Goal: Information Seeking & Learning: Learn about a topic

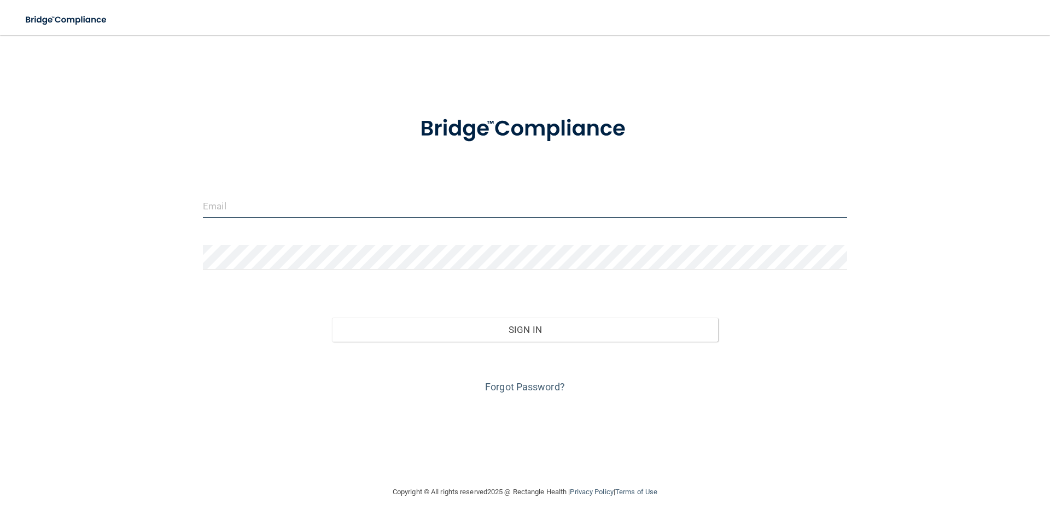
click at [320, 205] on input "email" at bounding box center [525, 206] width 644 height 25
type input "[EMAIL_ADDRESS][DOMAIN_NAME]"
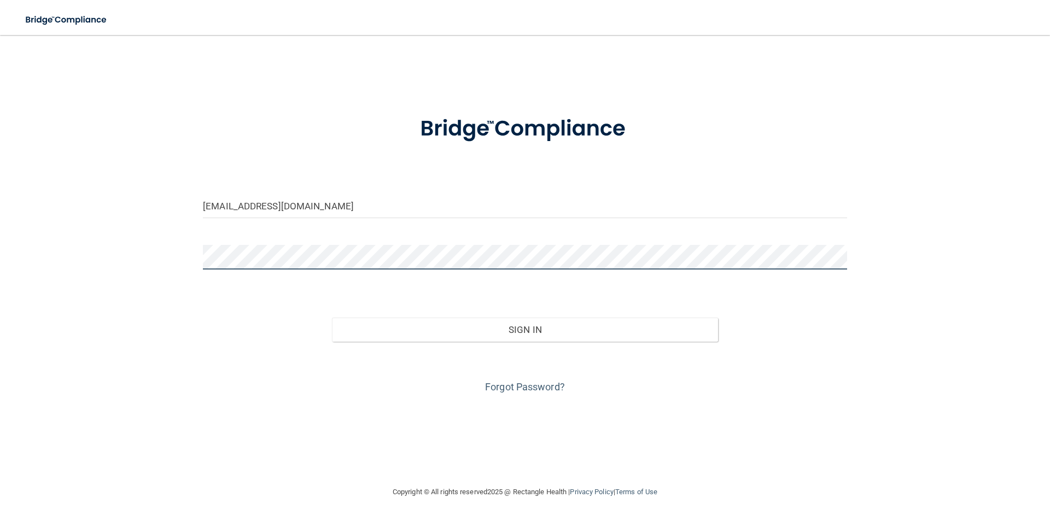
click at [332, 318] on button "Sign In" at bounding box center [525, 330] width 387 height 24
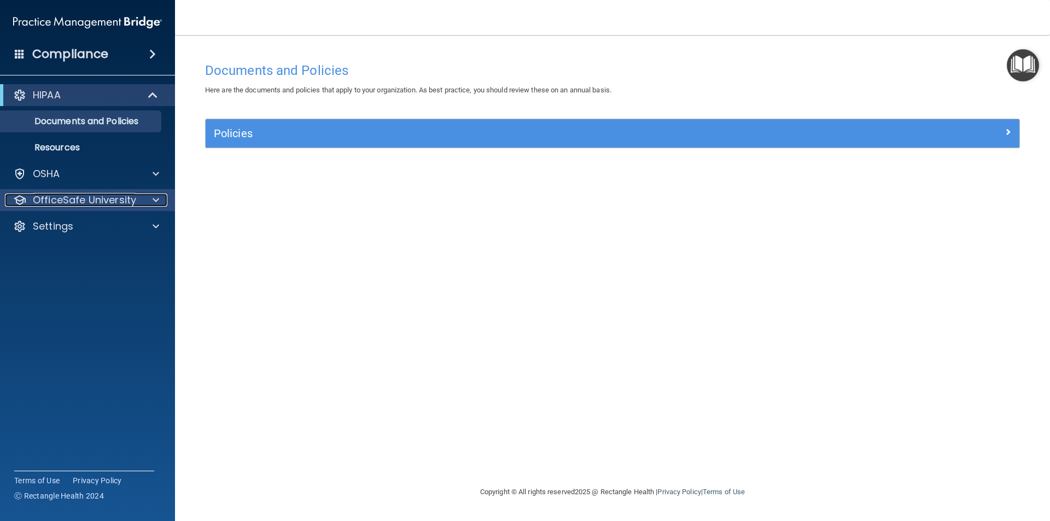
click at [75, 194] on p "OfficeSafe University" at bounding box center [84, 200] width 103 height 13
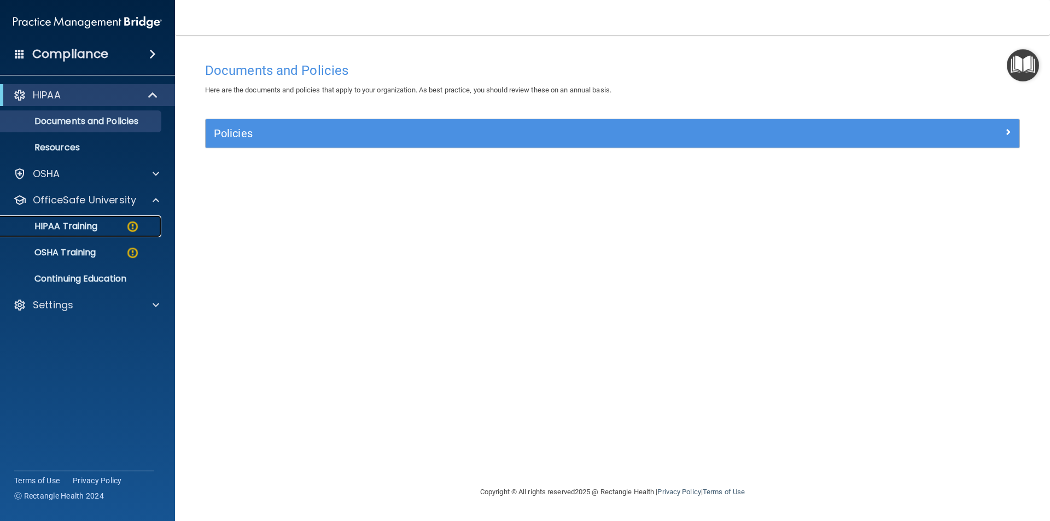
click at [74, 219] on link "HIPAA Training" at bounding box center [75, 226] width 172 height 22
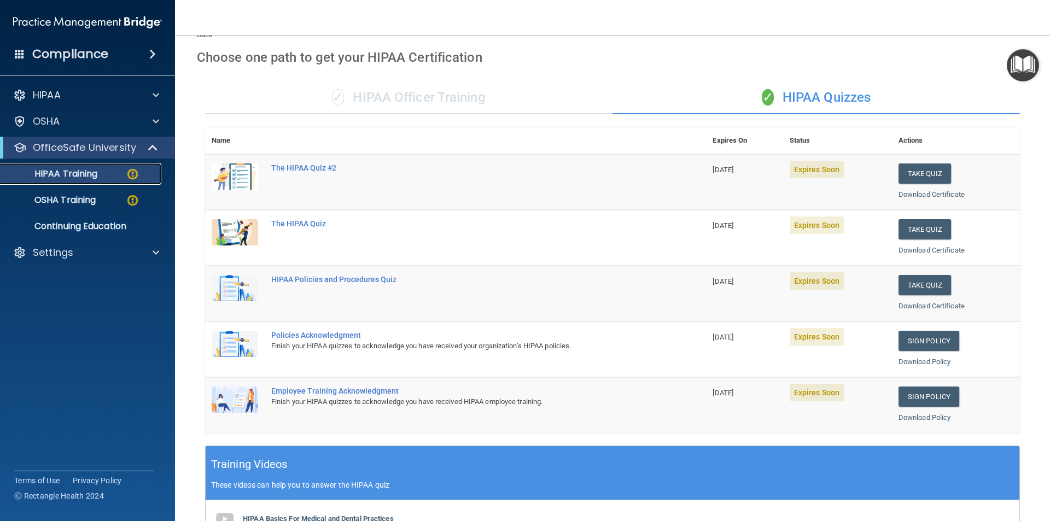
scroll to position [29, 0]
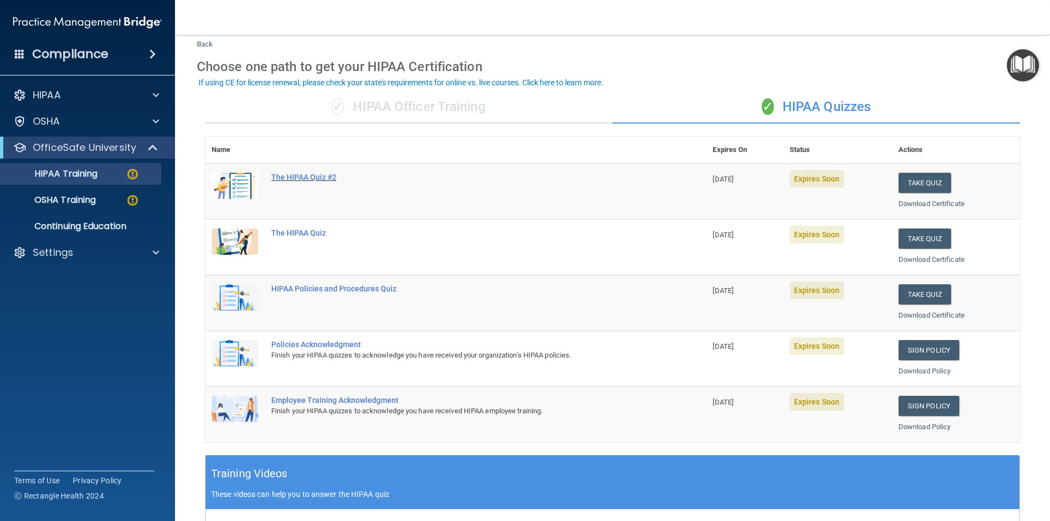
click at [318, 180] on div "The HIPAA Quiz #2" at bounding box center [461, 177] width 380 height 9
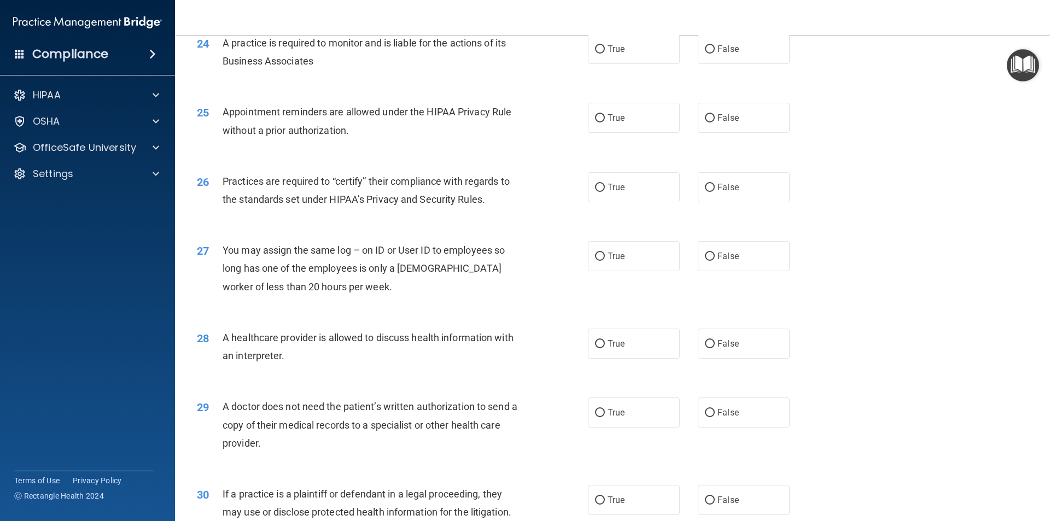
scroll to position [2024, 0]
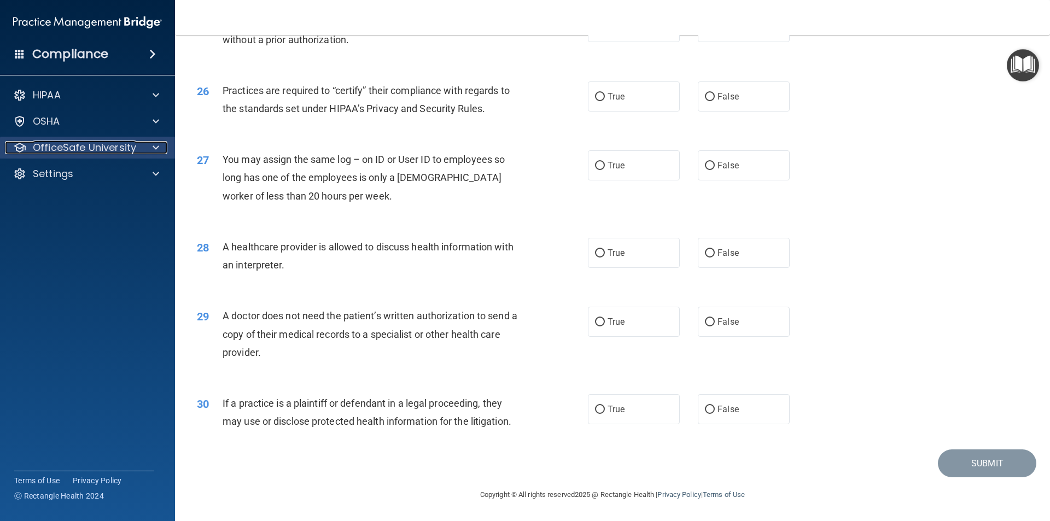
click at [114, 148] on p "OfficeSafe University" at bounding box center [84, 147] width 103 height 13
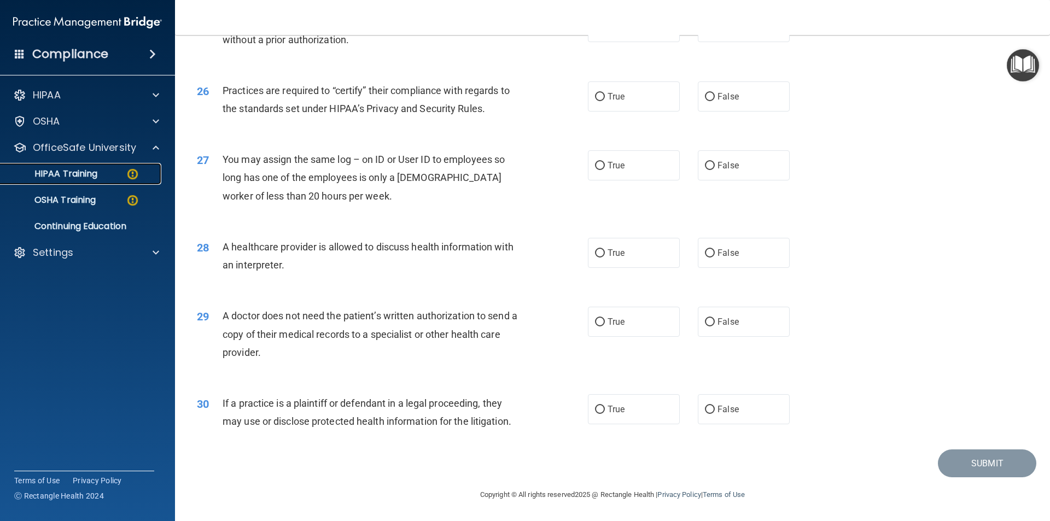
click at [117, 168] on div "HIPAA Training" at bounding box center [81, 173] width 149 height 11
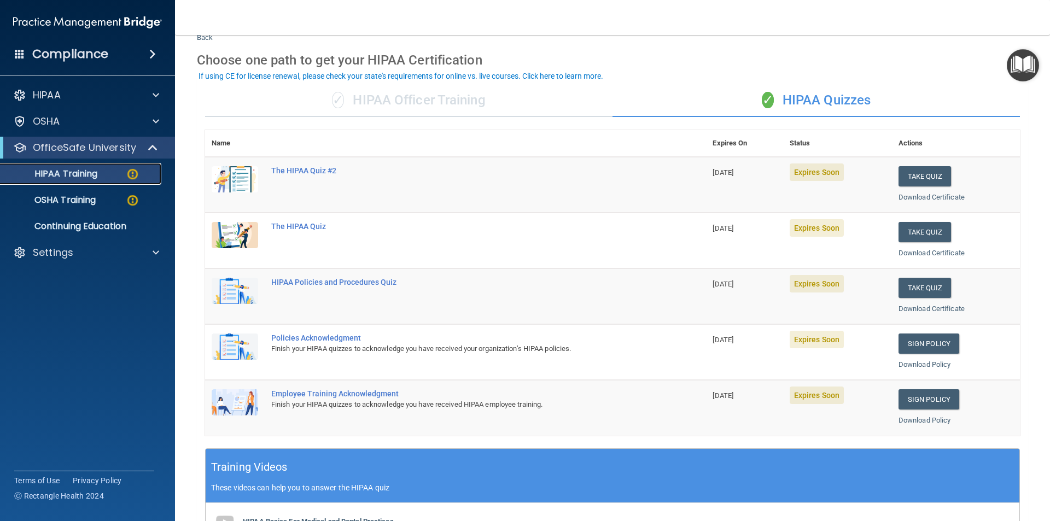
scroll to position [55, 0]
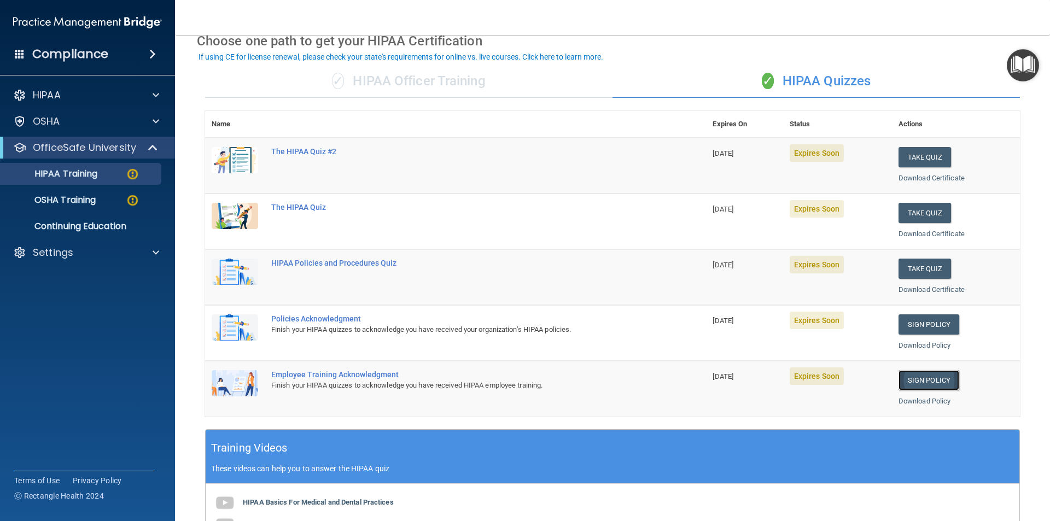
click at [927, 380] on link "Sign Policy" at bounding box center [928, 380] width 61 height 20
click at [925, 320] on link "Sign Policy" at bounding box center [928, 324] width 61 height 20
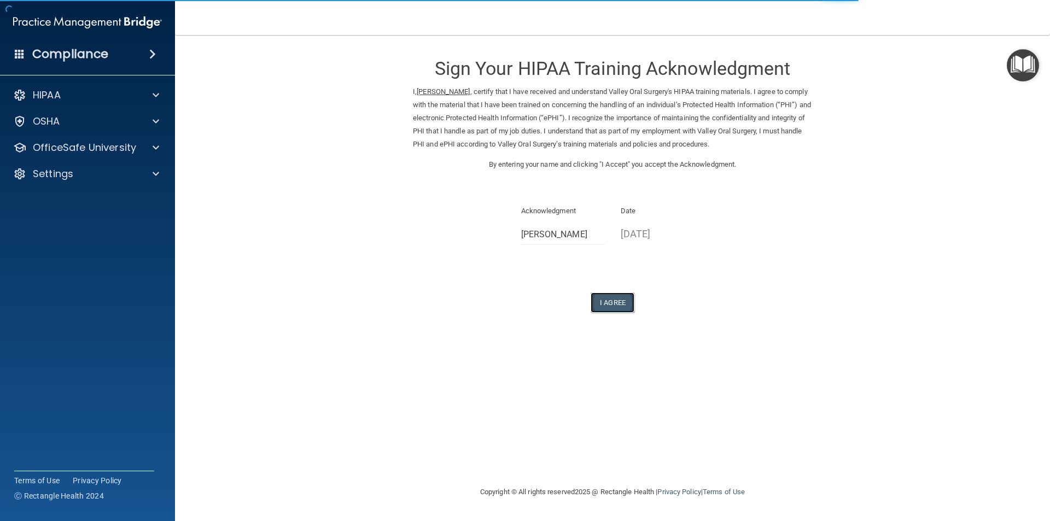
click at [624, 298] on button "I Agree" at bounding box center [613, 303] width 44 height 20
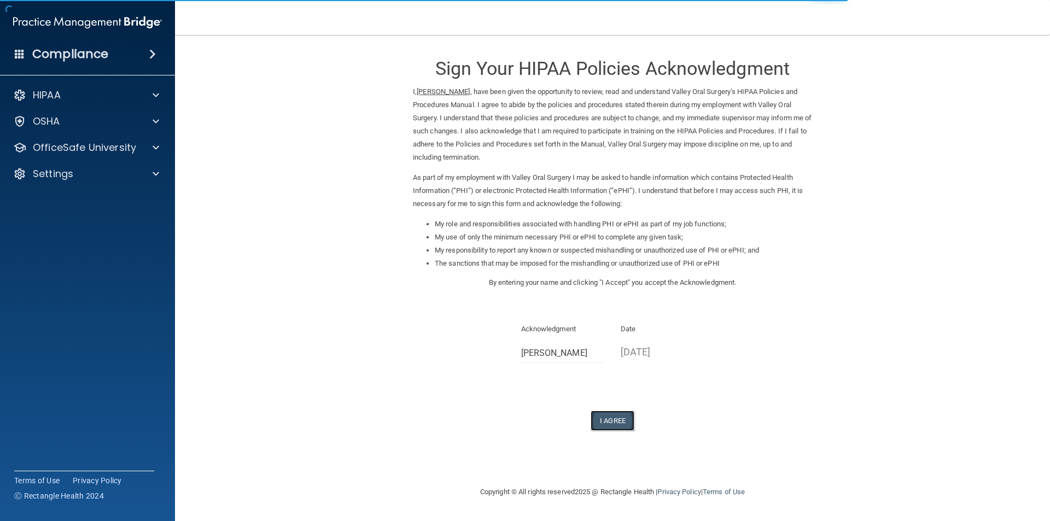
click at [614, 424] on button "I Agree" at bounding box center [613, 421] width 44 height 20
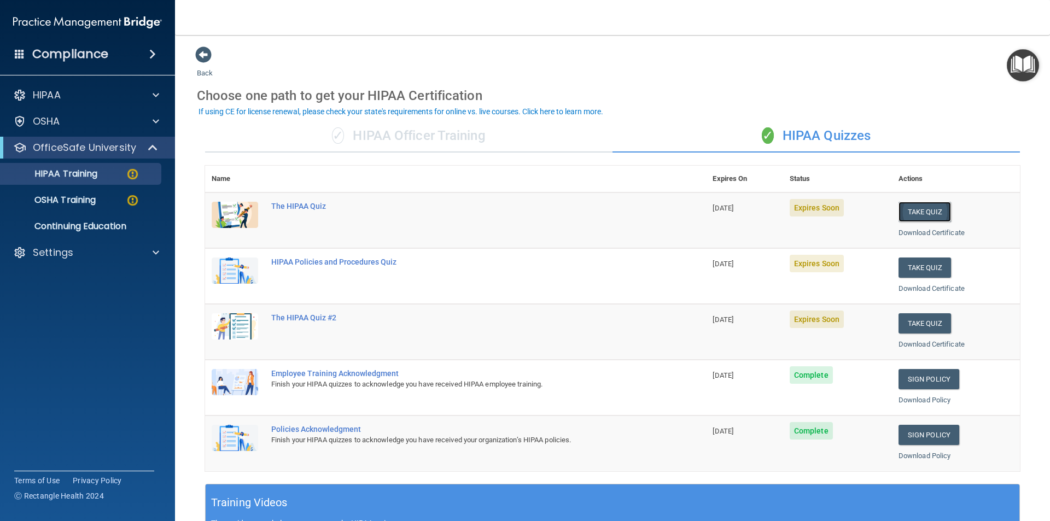
click at [919, 215] on button "Take Quiz" at bounding box center [924, 212] width 52 height 20
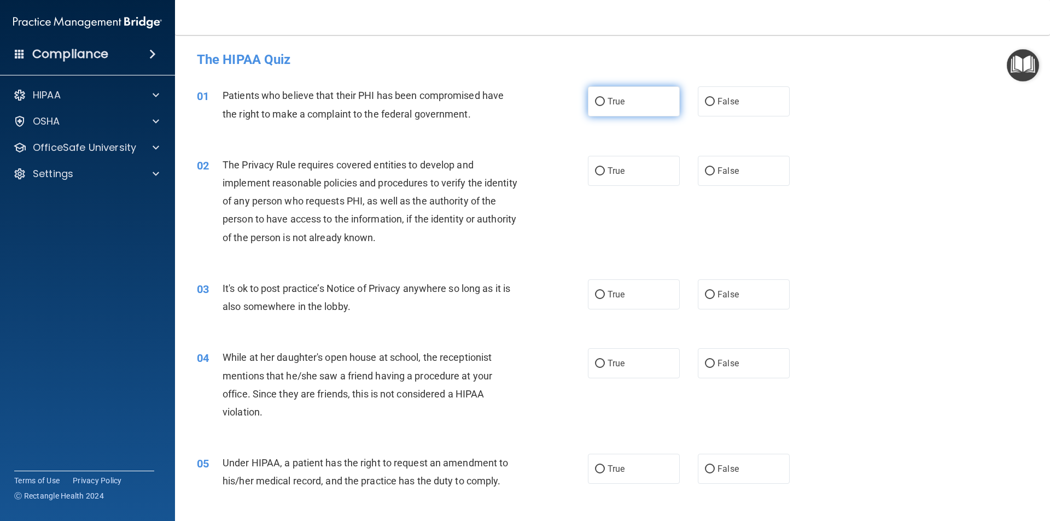
click at [608, 103] on span "True" at bounding box center [616, 101] width 17 height 10
click at [605, 103] on input "True" at bounding box center [600, 102] width 10 height 8
radio input "true"
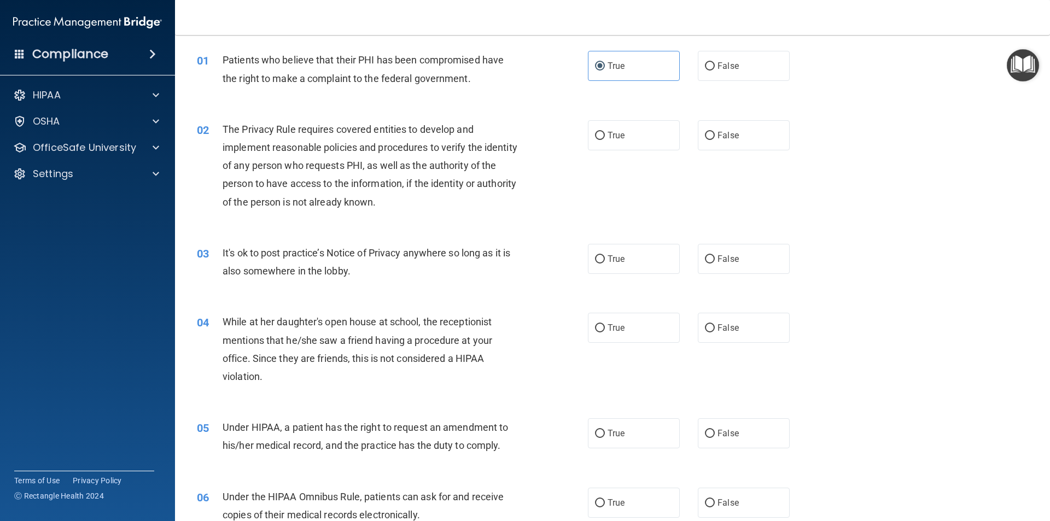
scroll to position [55, 0]
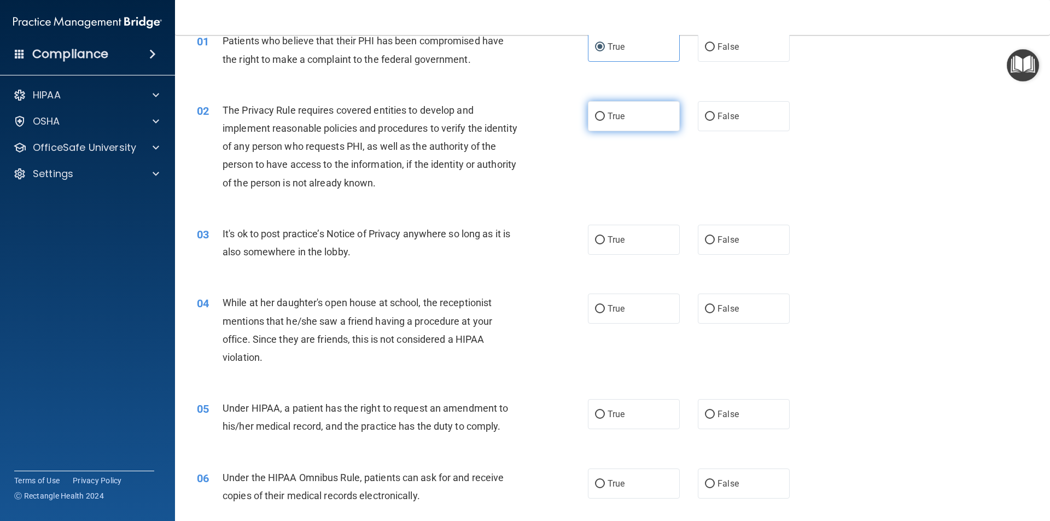
click at [630, 118] on label "True" at bounding box center [634, 116] width 92 height 30
click at [605, 118] on input "True" at bounding box center [600, 117] width 10 height 8
radio input "true"
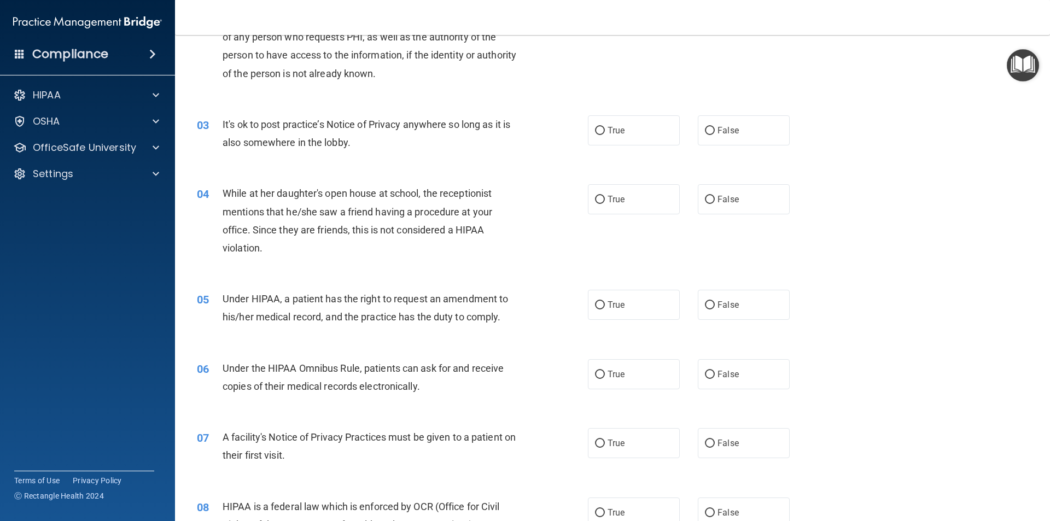
scroll to position [219, 0]
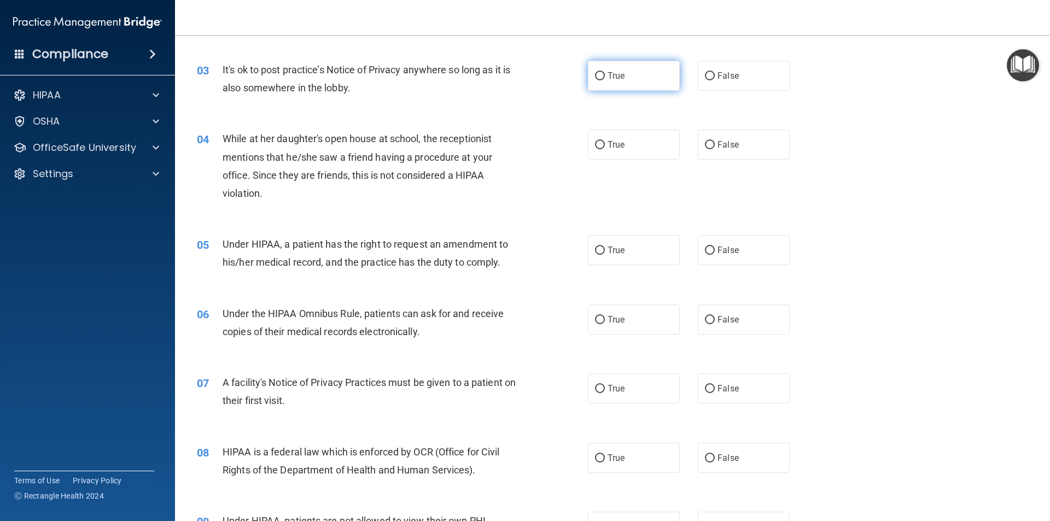
click at [603, 74] on label "True" at bounding box center [634, 76] width 92 height 30
click at [603, 74] on input "True" at bounding box center [600, 76] width 10 height 8
radio input "true"
click at [778, 82] on label "False" at bounding box center [744, 76] width 92 height 30
click at [715, 80] on input "False" at bounding box center [710, 76] width 10 height 8
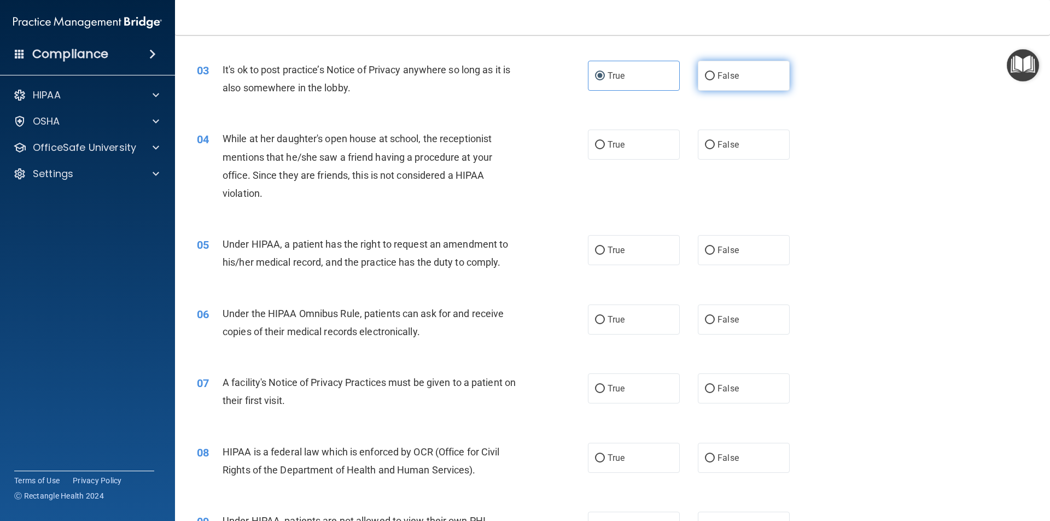
radio input "true"
radio input "false"
click at [725, 152] on label "False" at bounding box center [744, 145] width 92 height 30
click at [715, 149] on input "False" at bounding box center [710, 145] width 10 height 8
radio input "true"
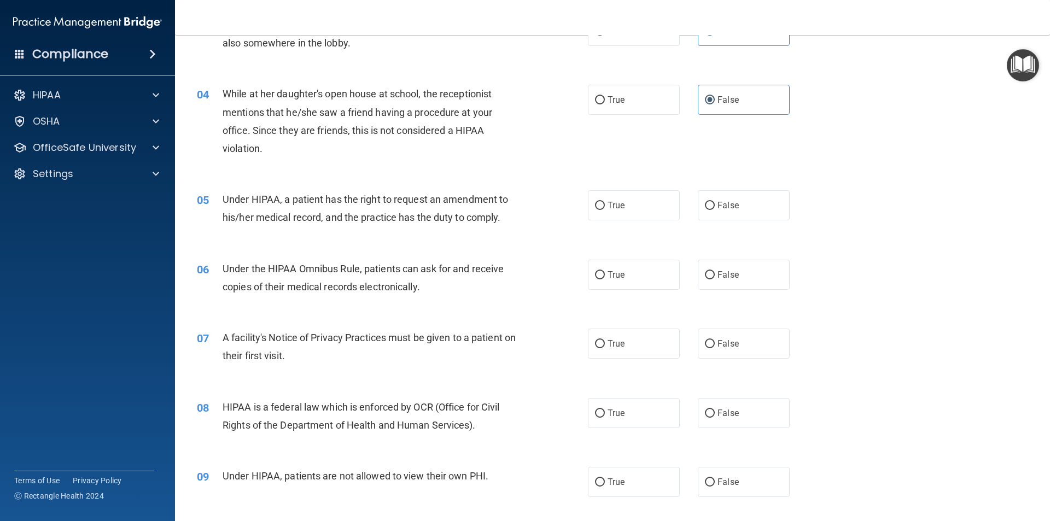
scroll to position [262, 0]
click at [617, 210] on span "True" at bounding box center [616, 206] width 17 height 10
click at [605, 210] on input "True" at bounding box center [600, 207] width 10 height 8
radio input "true"
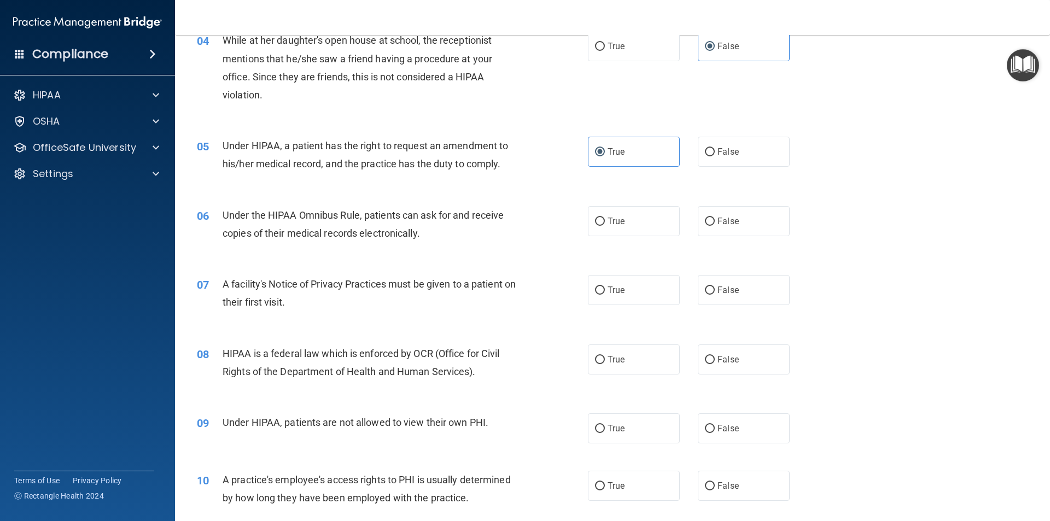
scroll to position [372, 0]
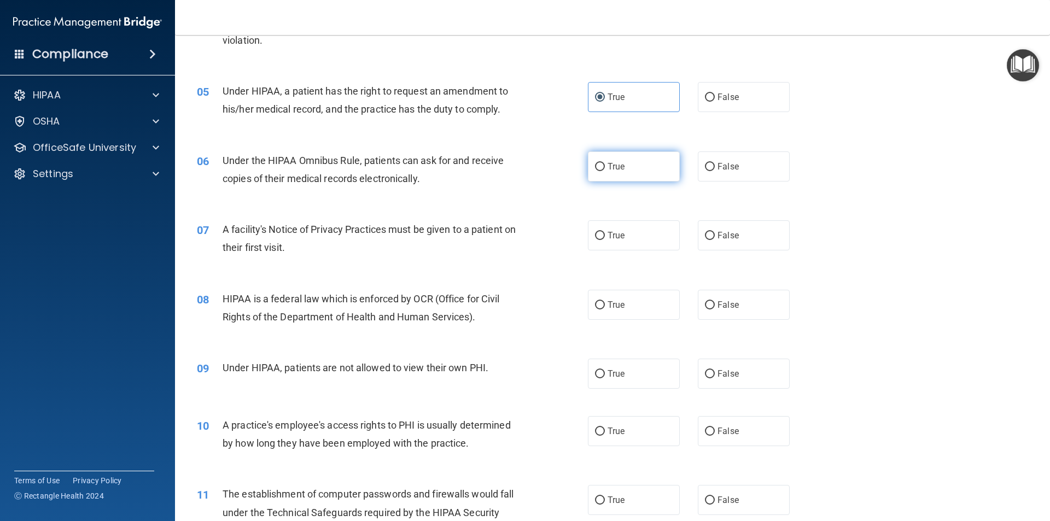
click at [603, 155] on label "True" at bounding box center [634, 166] width 92 height 30
click at [603, 163] on input "True" at bounding box center [600, 167] width 10 height 8
radio input "true"
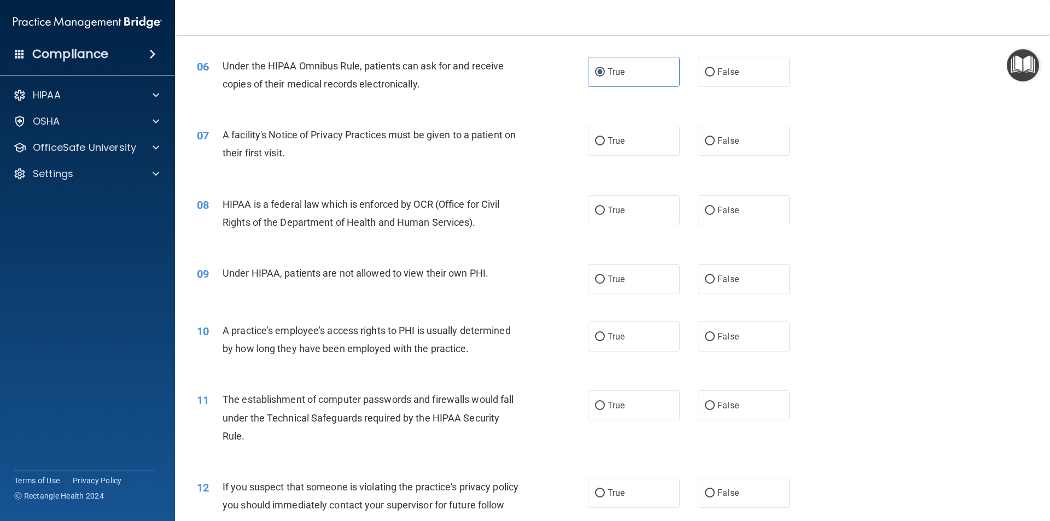
scroll to position [481, 0]
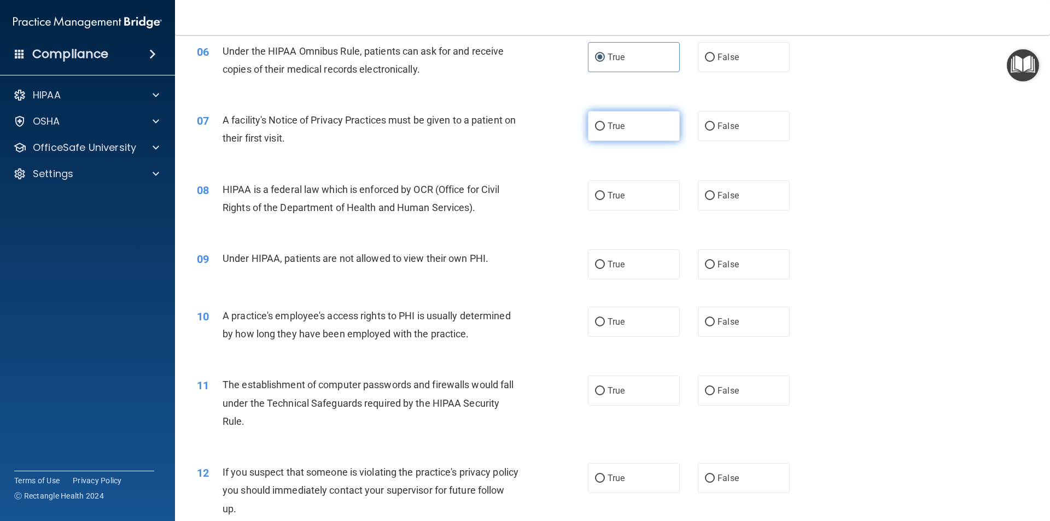
click at [635, 121] on label "True" at bounding box center [634, 126] width 92 height 30
click at [605, 122] on input "True" at bounding box center [600, 126] width 10 height 8
radio input "true"
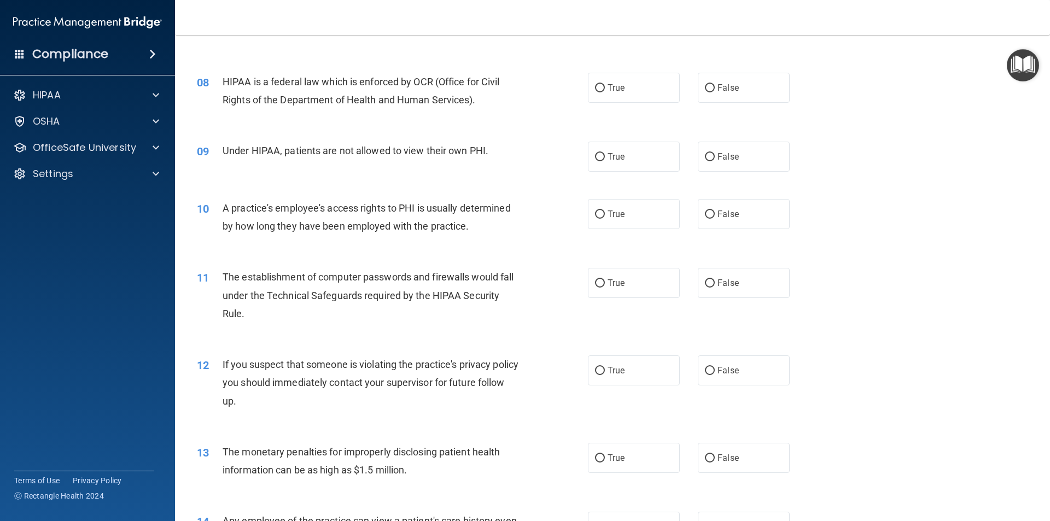
scroll to position [591, 0]
click at [609, 98] on label "True" at bounding box center [634, 86] width 92 height 30
click at [605, 91] on input "True" at bounding box center [600, 87] width 10 height 8
radio input "true"
click at [698, 157] on label "False" at bounding box center [744, 155] width 92 height 30
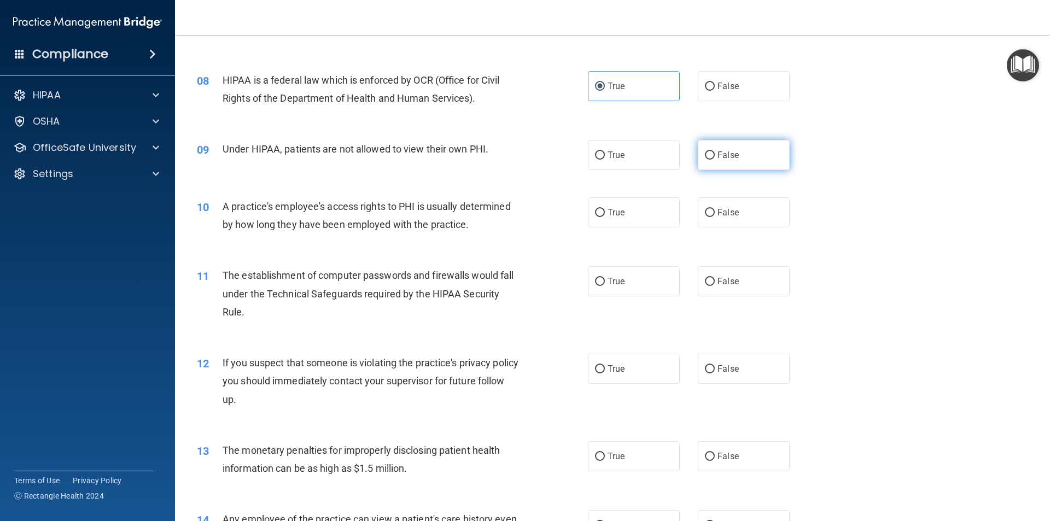
click at [705, 157] on input "False" at bounding box center [710, 155] width 10 height 8
radio input "true"
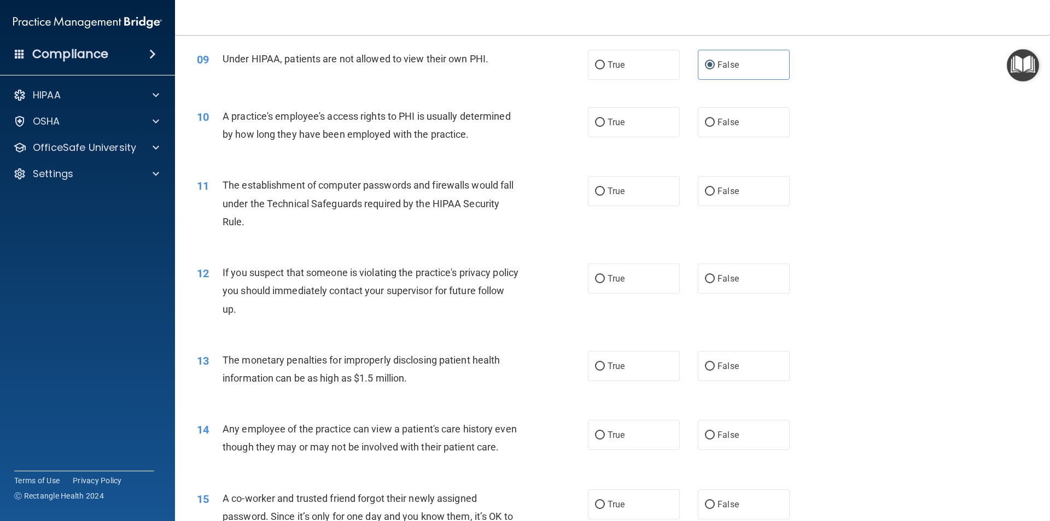
scroll to position [700, 0]
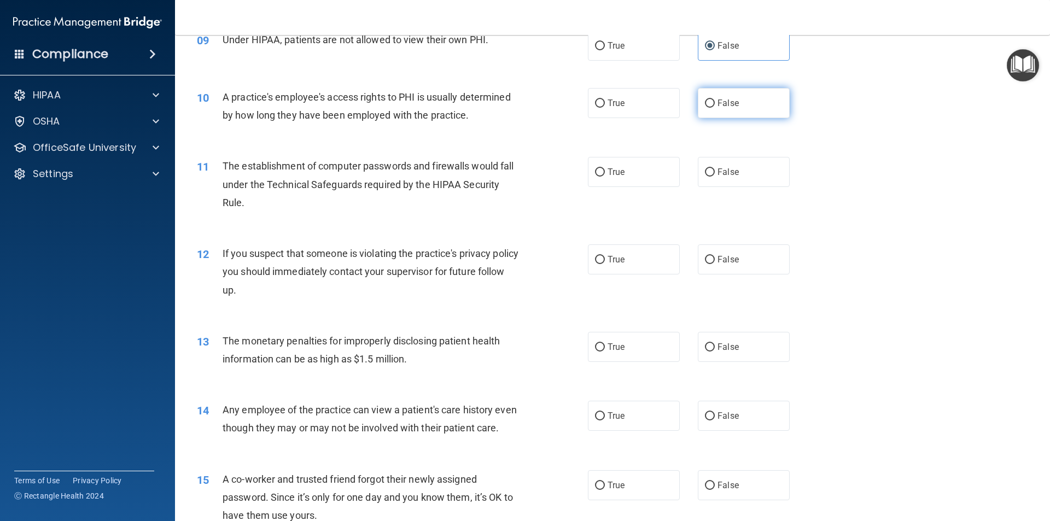
click at [698, 104] on label "False" at bounding box center [744, 103] width 92 height 30
click at [705, 104] on input "False" at bounding box center [710, 104] width 10 height 8
radio input "true"
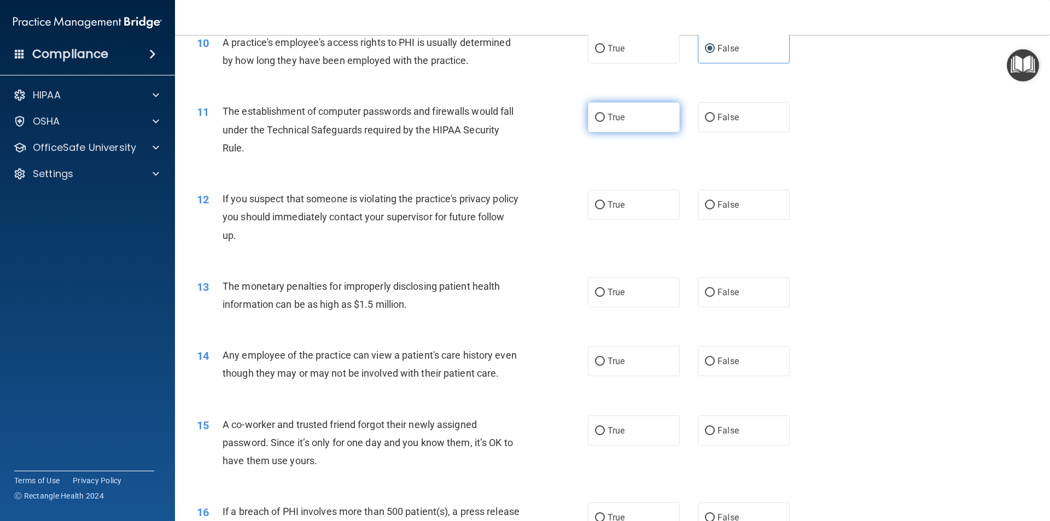
click at [621, 129] on label "True" at bounding box center [634, 117] width 92 height 30
click at [605, 122] on input "True" at bounding box center [600, 118] width 10 height 8
radio input "true"
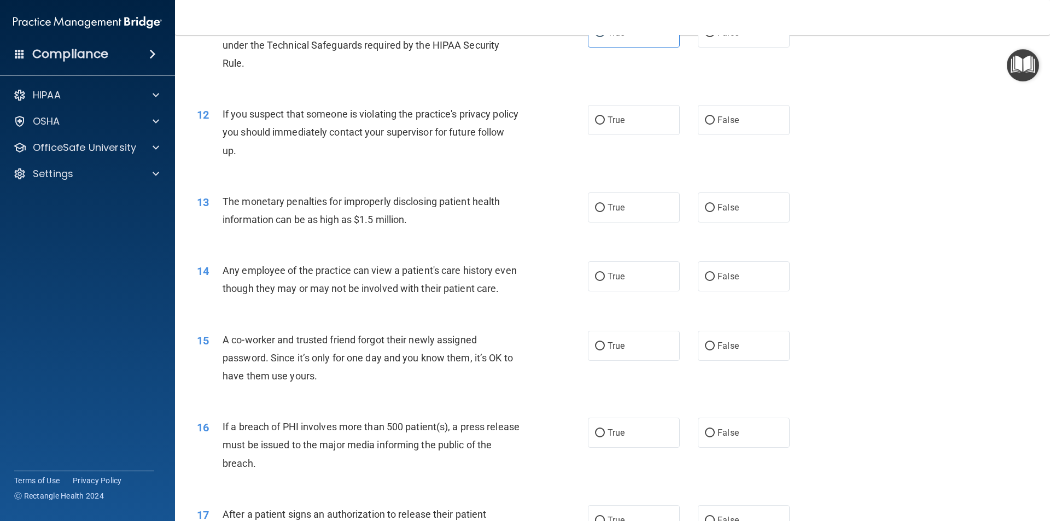
scroll to position [864, 0]
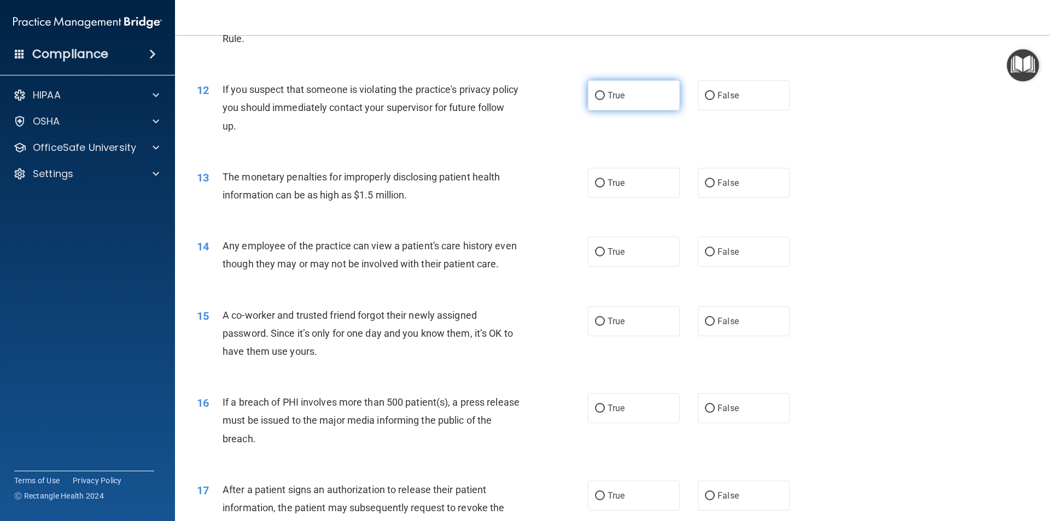
click at [623, 108] on label "True" at bounding box center [634, 95] width 92 height 30
click at [605, 100] on input "True" at bounding box center [600, 96] width 10 height 8
radio input "true"
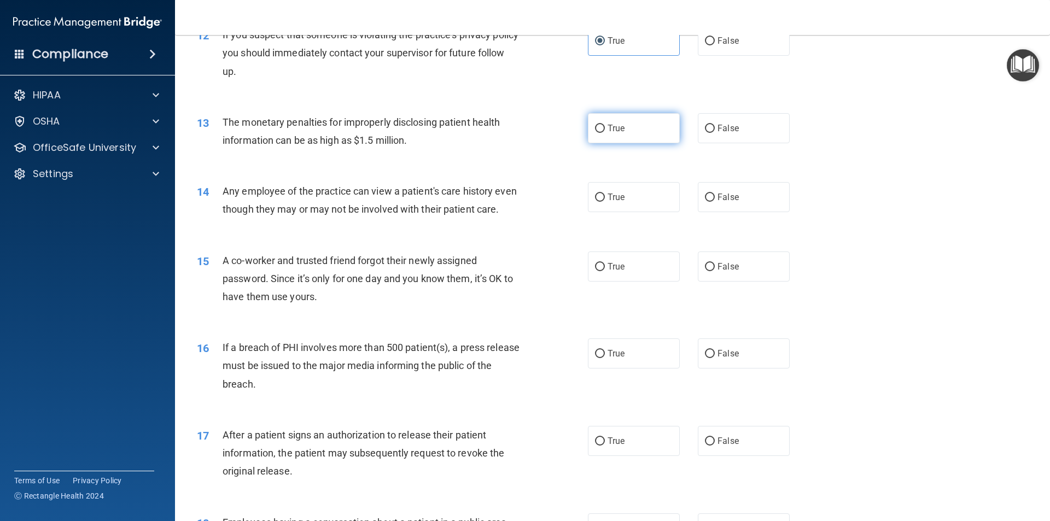
click at [602, 135] on label "True" at bounding box center [634, 128] width 92 height 30
click at [602, 133] on input "True" at bounding box center [600, 129] width 10 height 8
radio input "true"
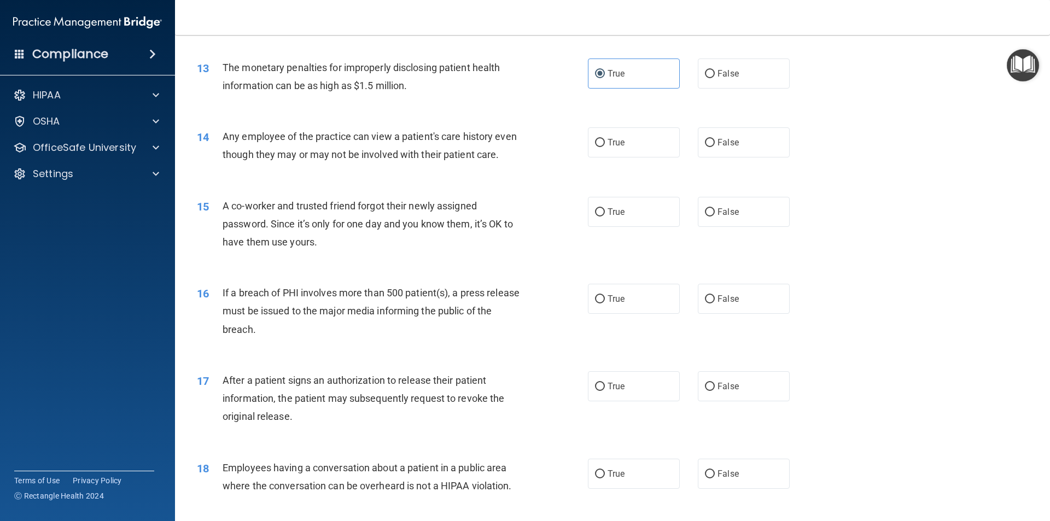
scroll to position [1028, 0]
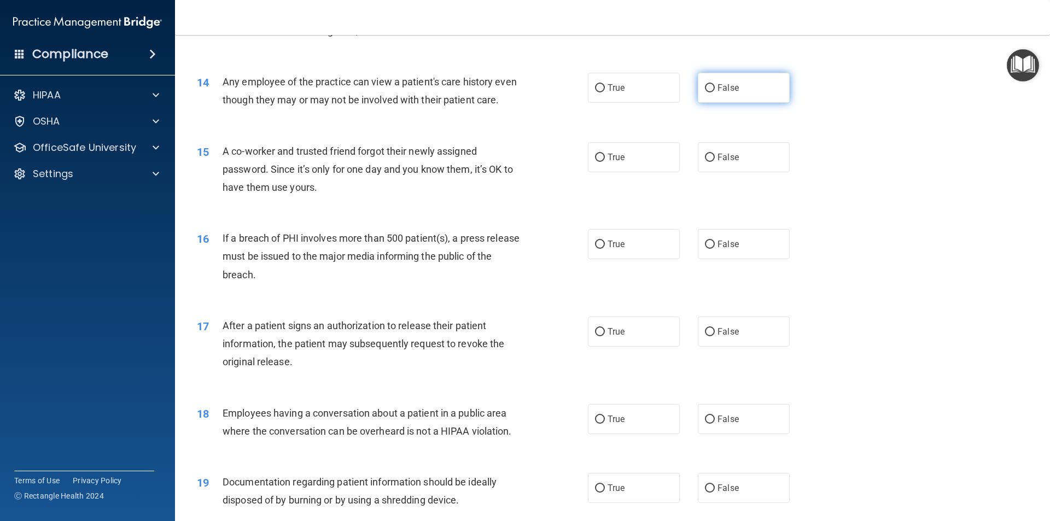
click at [698, 90] on label "False" at bounding box center [744, 88] width 92 height 30
click at [705, 90] on input "False" at bounding box center [710, 88] width 10 height 8
radio input "true"
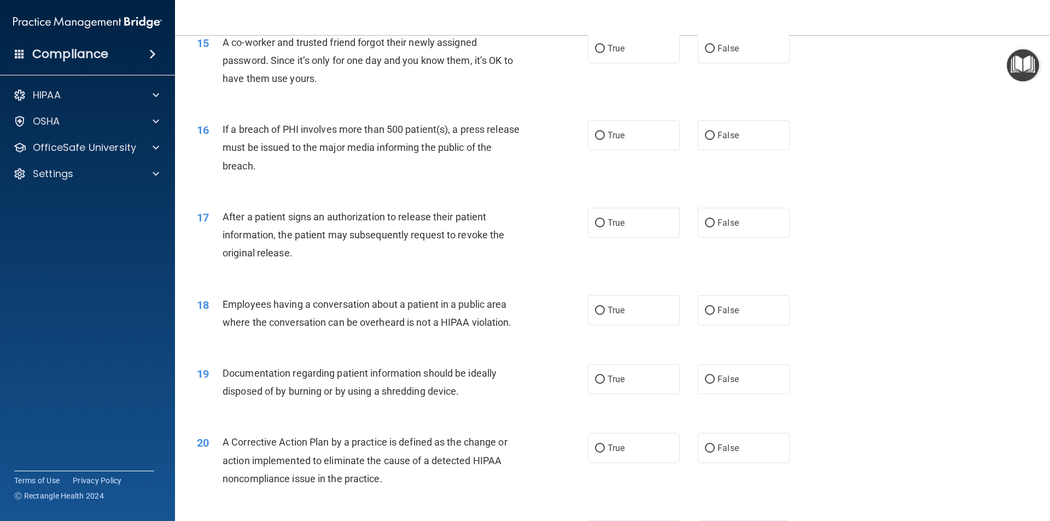
scroll to position [1137, 0]
click at [705, 52] on input "False" at bounding box center [710, 48] width 10 height 8
radio input "true"
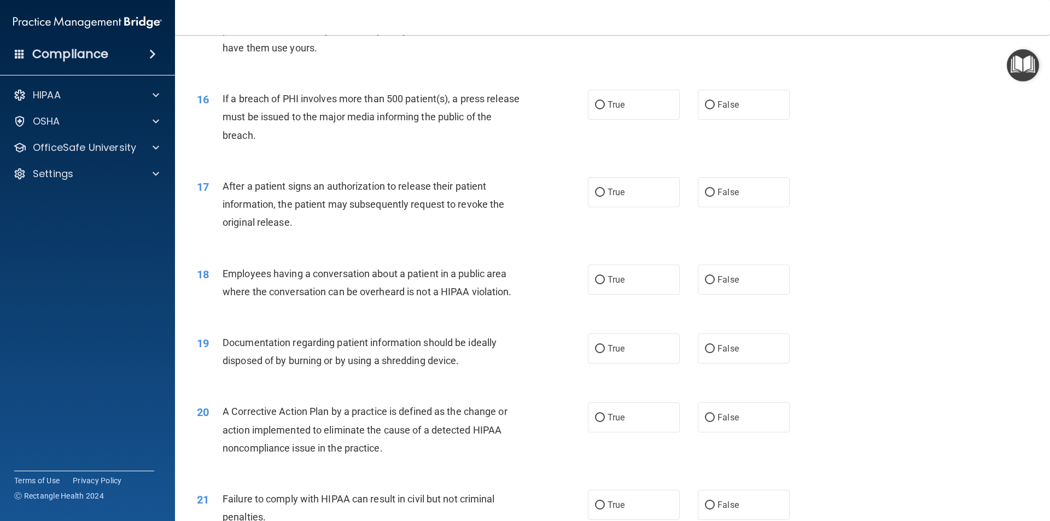
scroll to position [1192, 0]
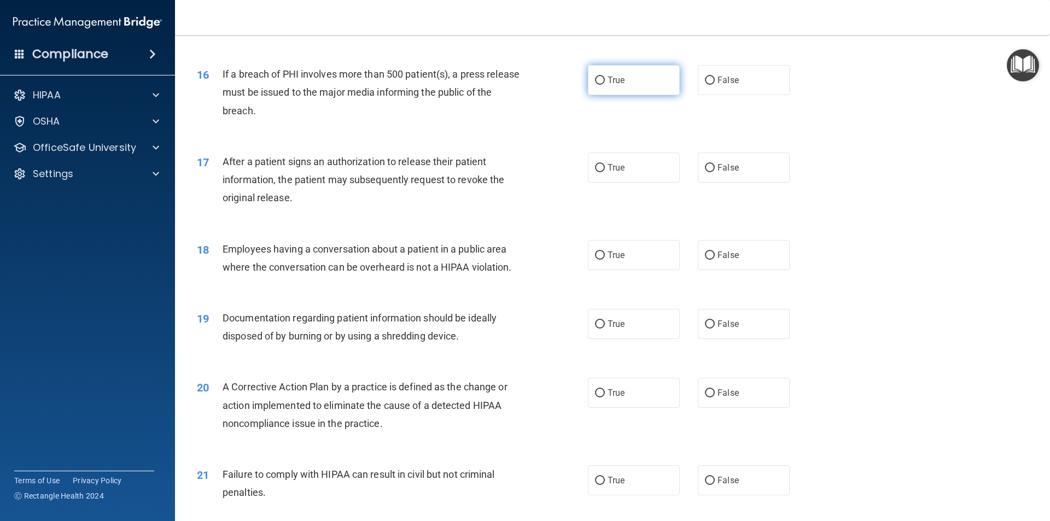
click at [643, 95] on label "True" at bounding box center [634, 80] width 92 height 30
click at [605, 85] on input "True" at bounding box center [600, 81] width 10 height 8
radio input "true"
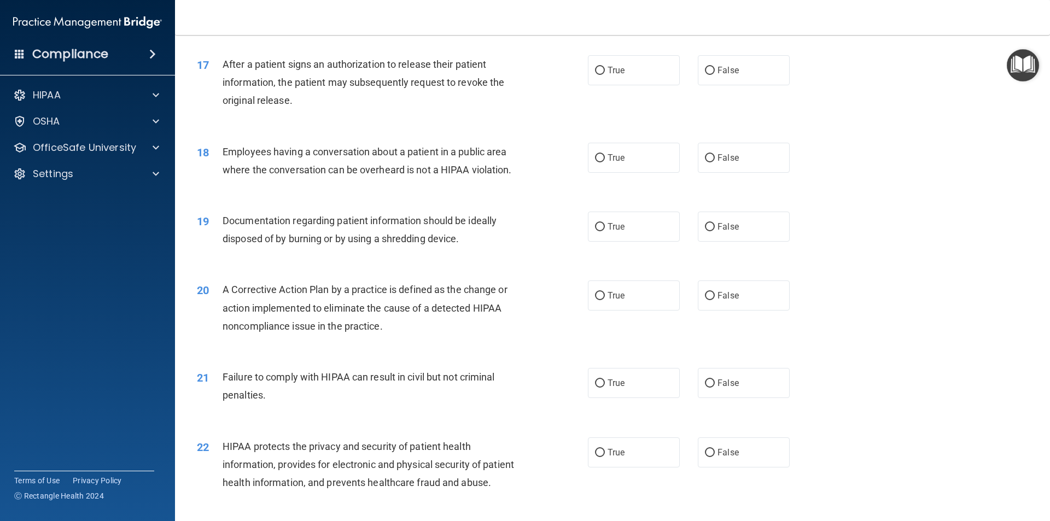
scroll to position [1301, 0]
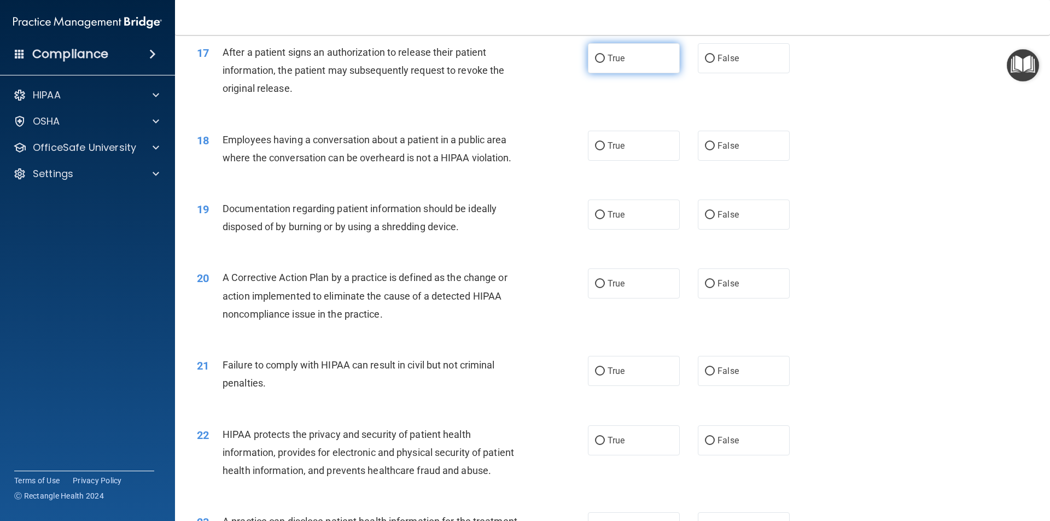
click at [621, 73] on label "True" at bounding box center [634, 58] width 92 height 30
click at [605, 63] on input "True" at bounding box center [600, 59] width 10 height 8
radio input "true"
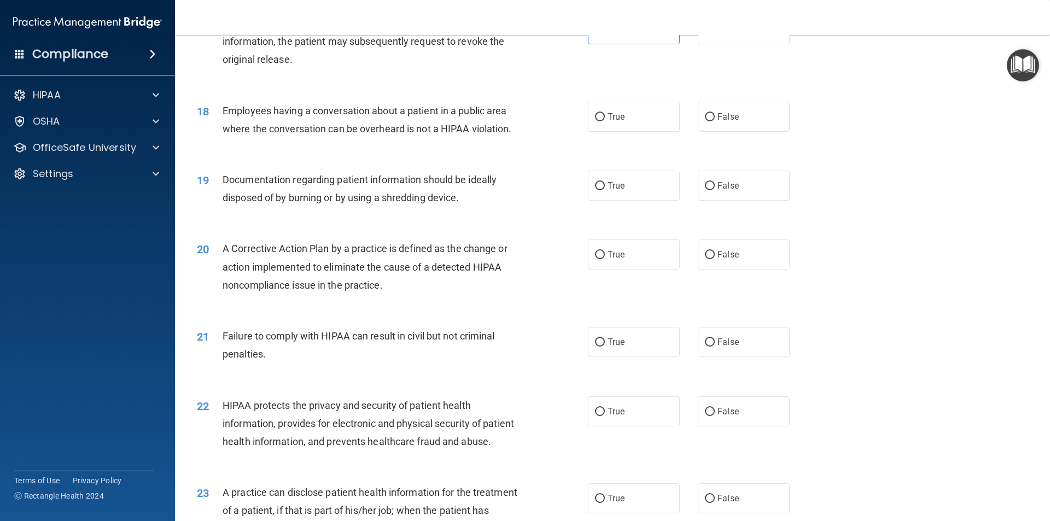
scroll to position [1356, 0]
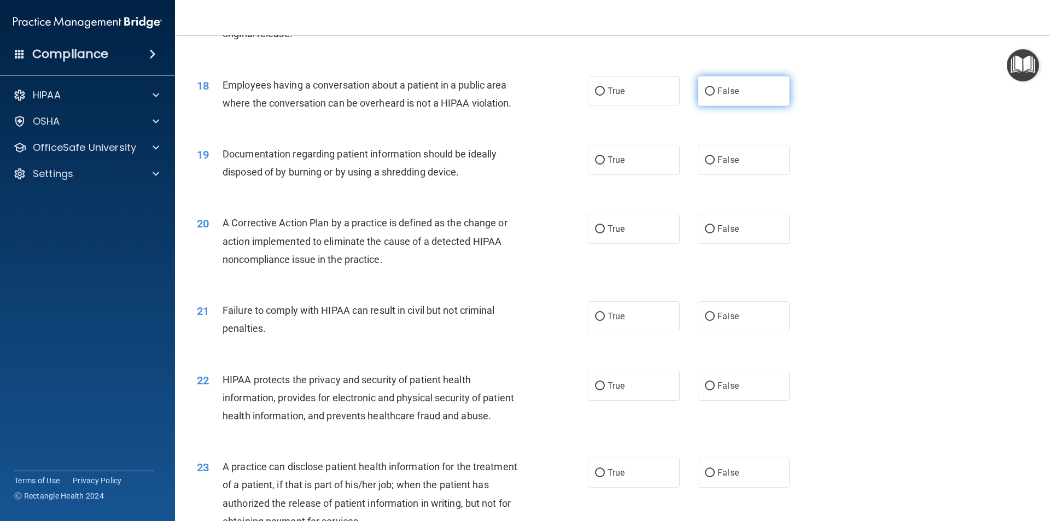
click at [709, 106] on label "False" at bounding box center [744, 91] width 92 height 30
click at [709, 96] on input "False" at bounding box center [710, 91] width 10 height 8
radio input "true"
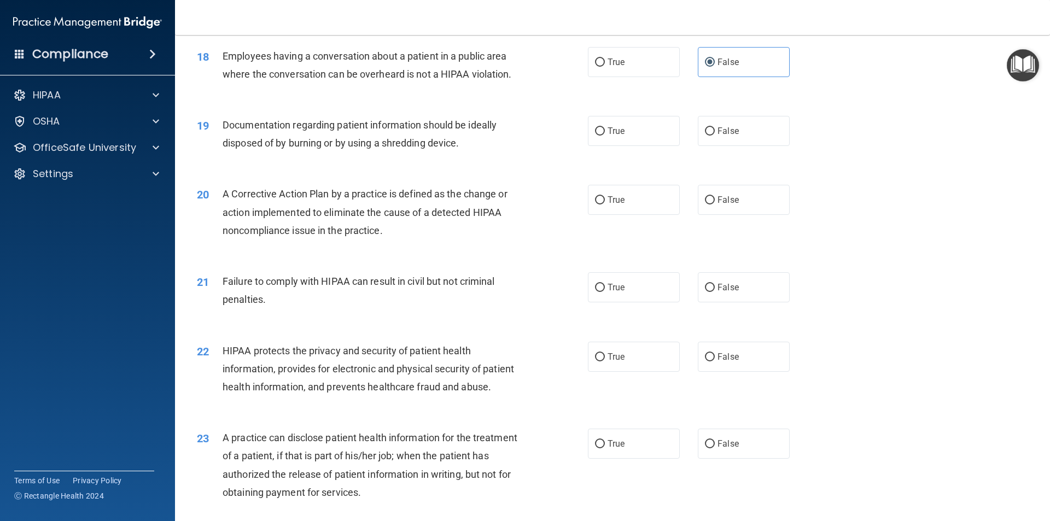
scroll to position [1411, 0]
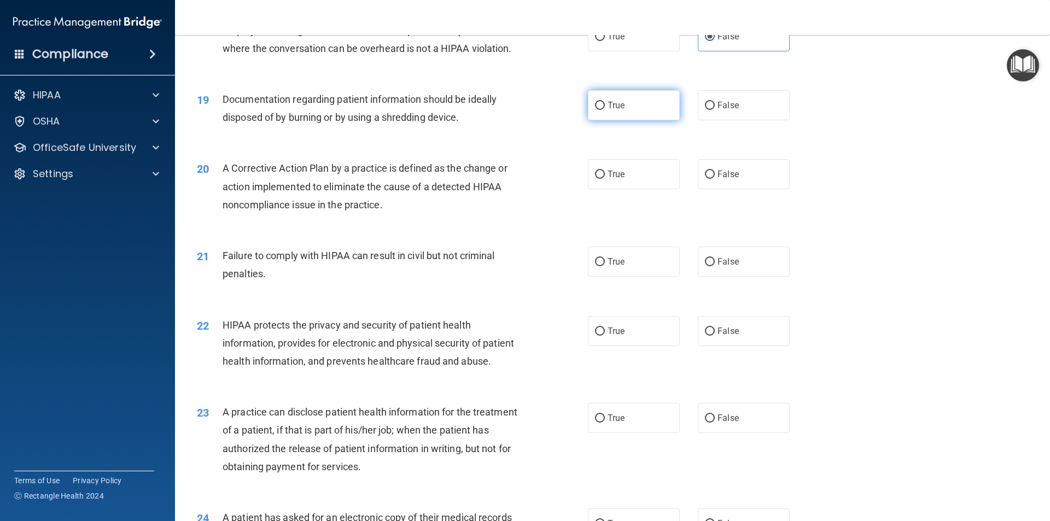
click at [642, 120] on label "True" at bounding box center [634, 105] width 92 height 30
click at [605, 110] on input "True" at bounding box center [600, 106] width 10 height 8
radio input "true"
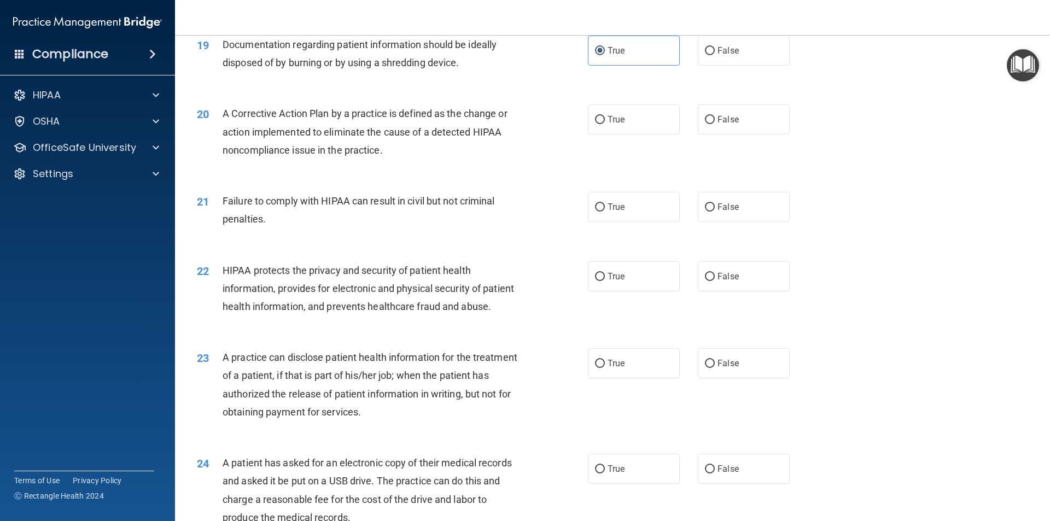
scroll to position [1520, 0]
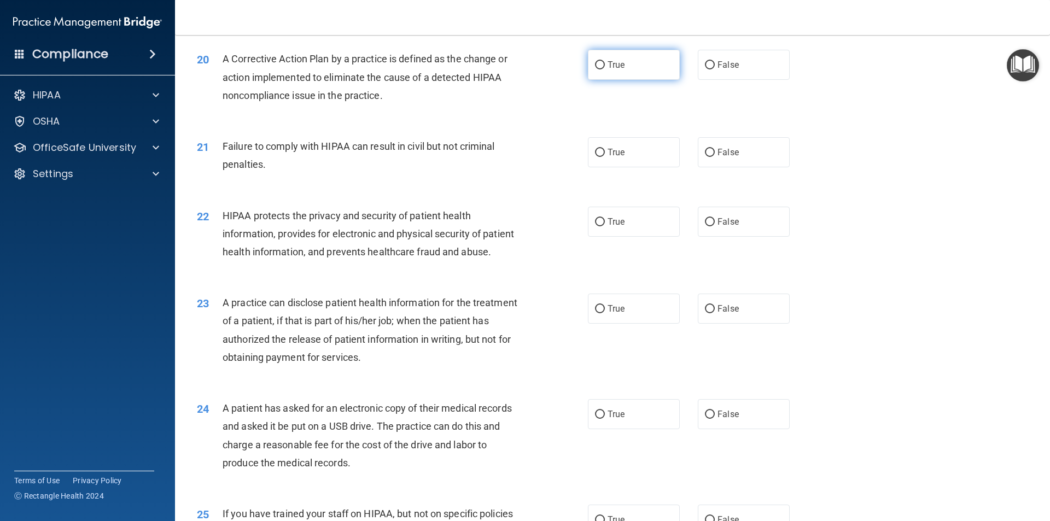
click at [632, 80] on label "True" at bounding box center [634, 65] width 92 height 30
click at [605, 69] on input "True" at bounding box center [600, 65] width 10 height 8
radio input "true"
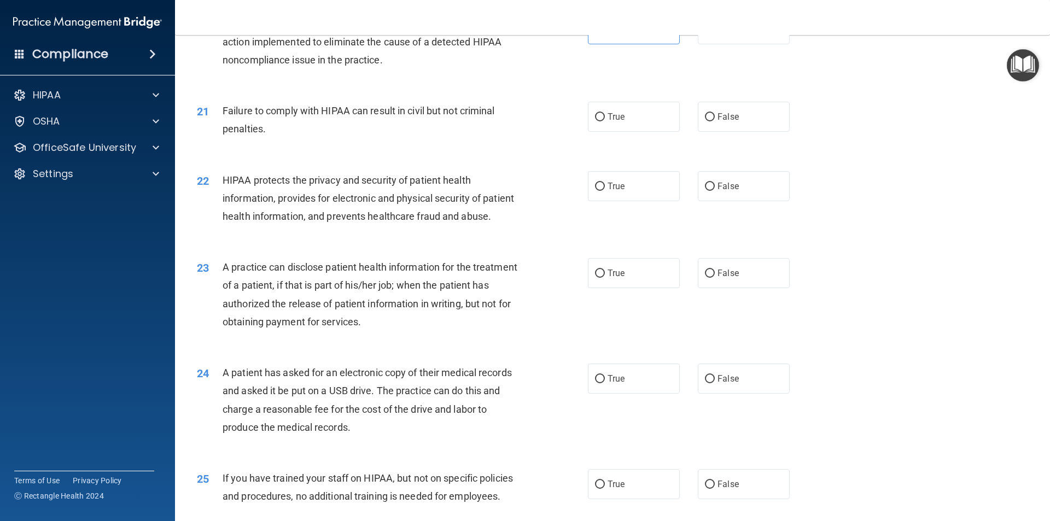
scroll to position [1575, 0]
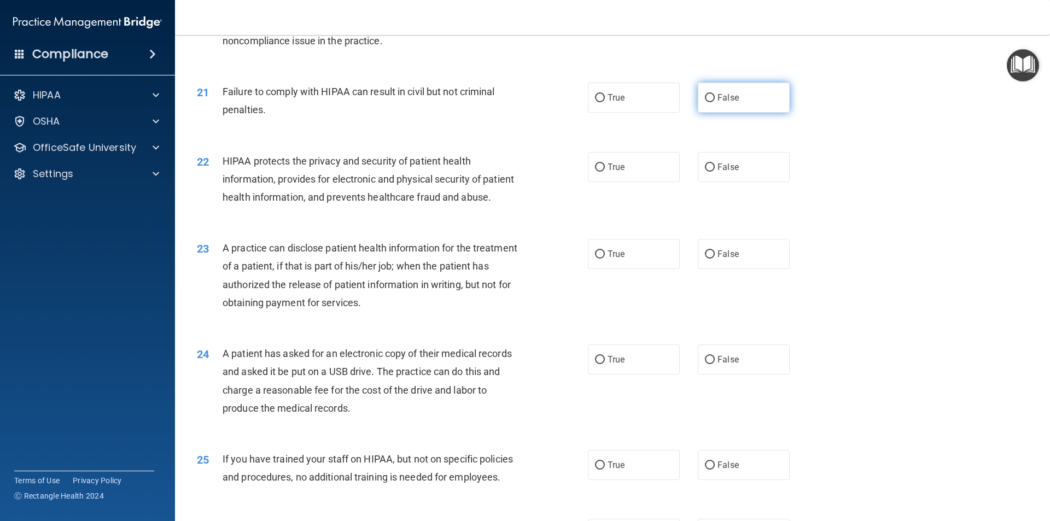
click at [705, 102] on input "False" at bounding box center [710, 98] width 10 height 8
radio input "true"
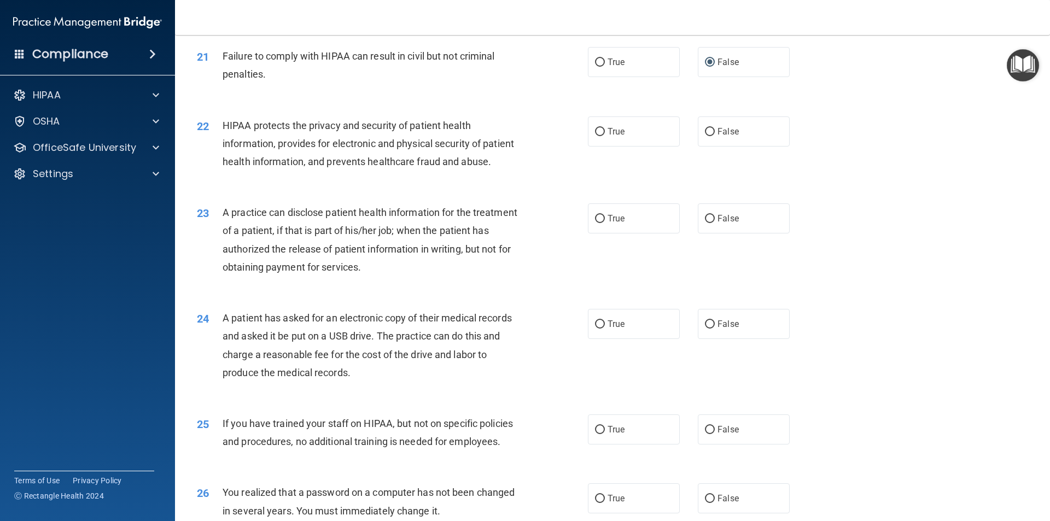
scroll to position [1630, 0]
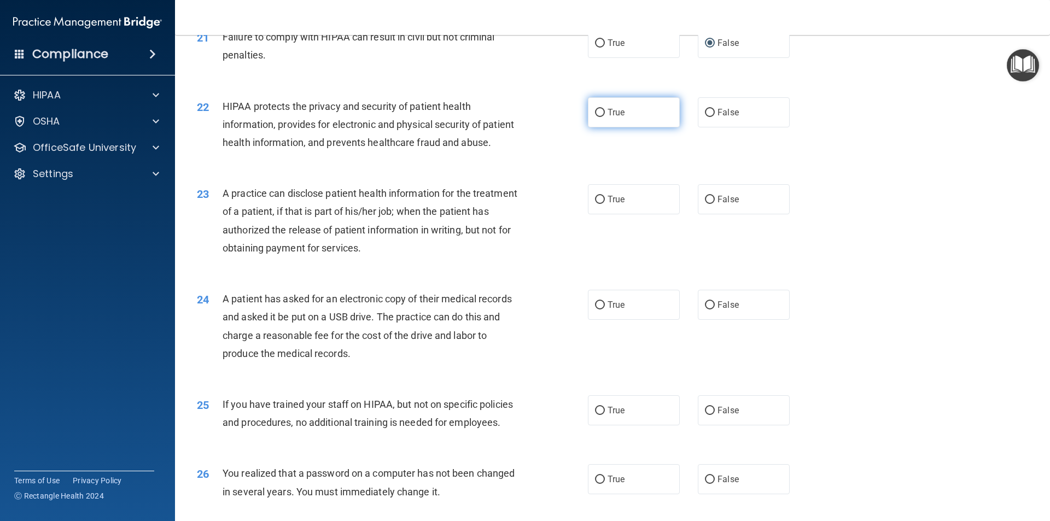
click at [620, 118] on span "True" at bounding box center [616, 112] width 17 height 10
click at [605, 117] on input "True" at bounding box center [600, 113] width 10 height 8
radio input "true"
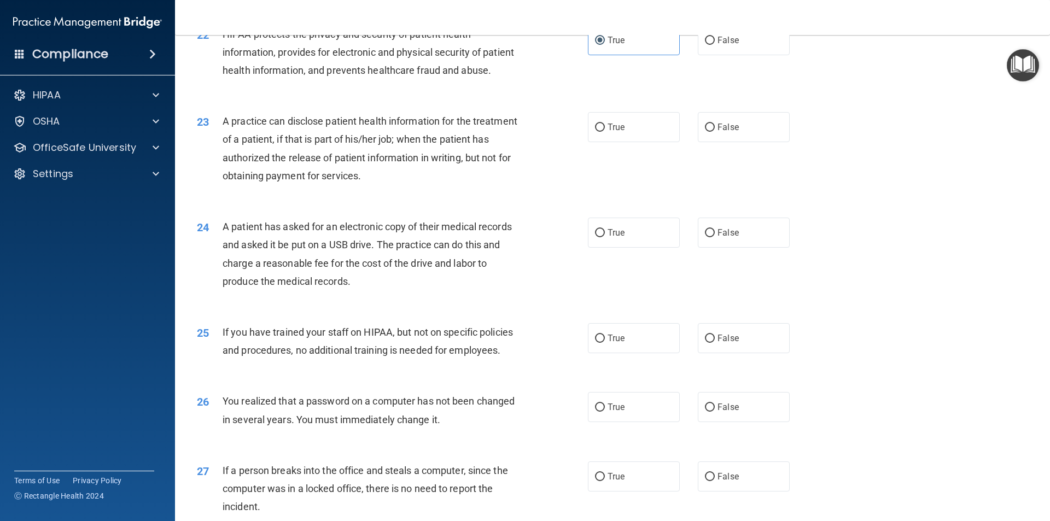
scroll to position [1739, 0]
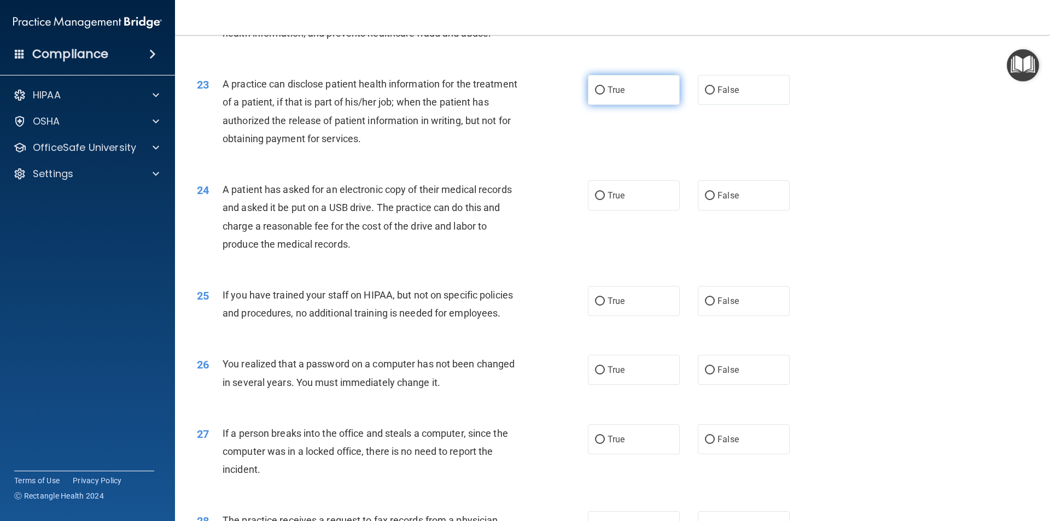
click at [611, 105] on label "True" at bounding box center [634, 90] width 92 height 30
click at [605, 95] on input "True" at bounding box center [600, 90] width 10 height 8
radio input "true"
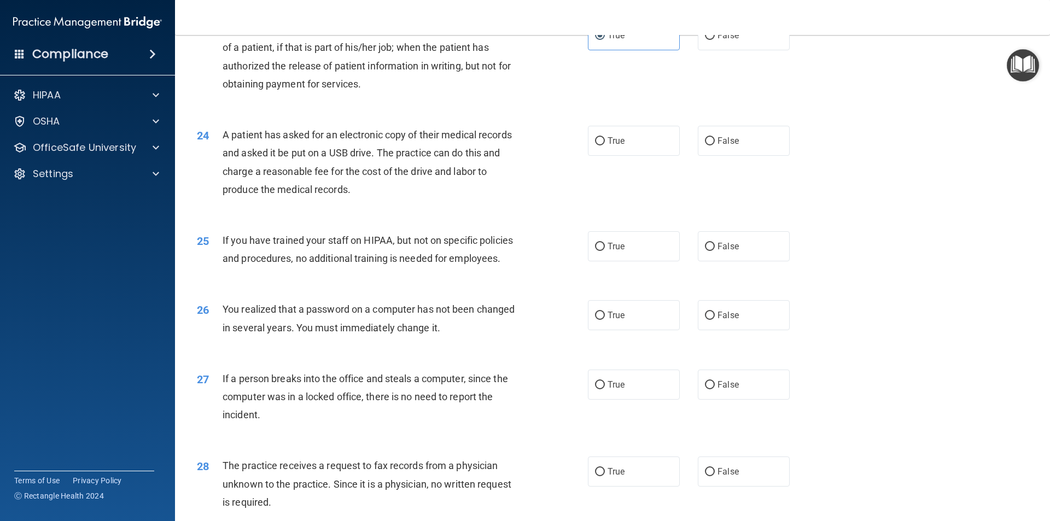
scroll to position [1848, 0]
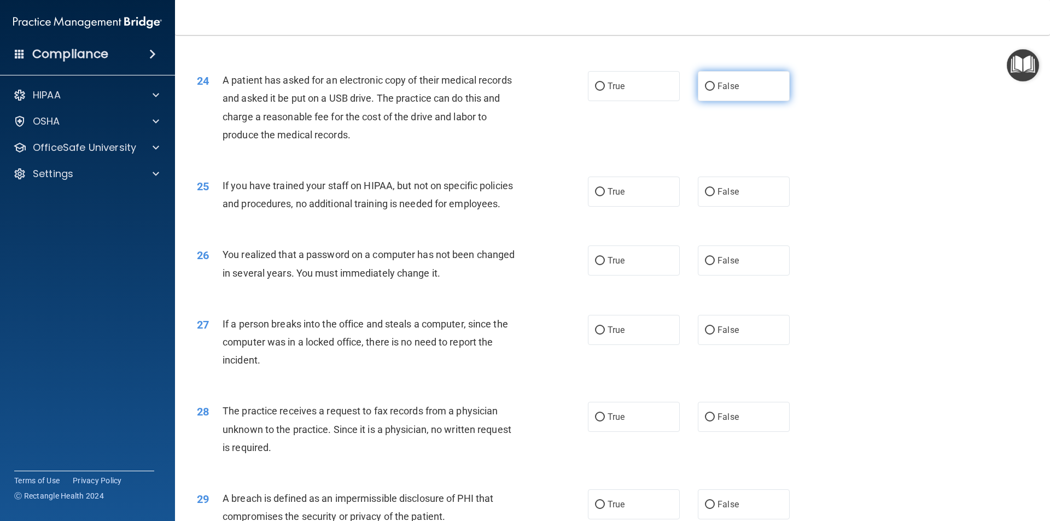
click at [699, 101] on label "False" at bounding box center [744, 86] width 92 height 30
click at [705, 91] on input "False" at bounding box center [710, 87] width 10 height 8
radio input "true"
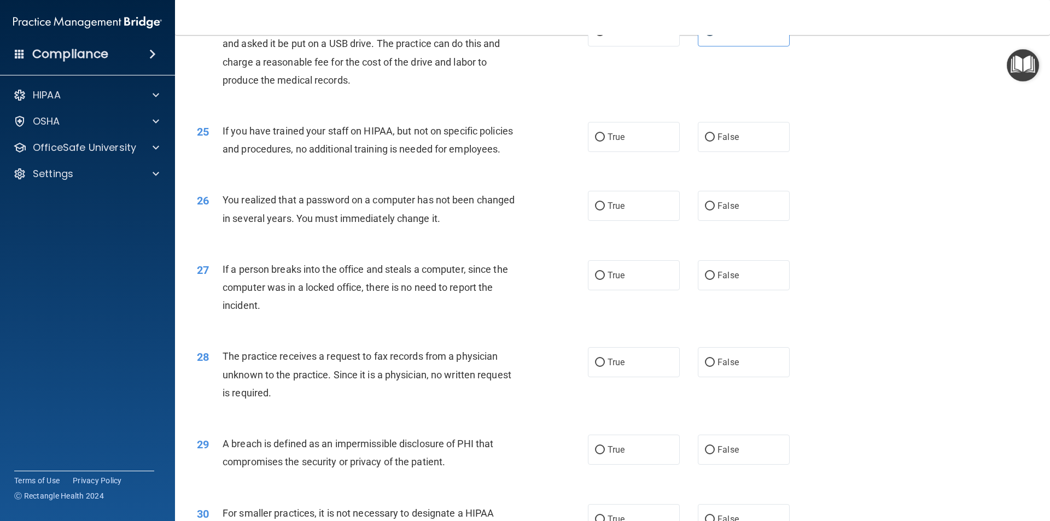
scroll to position [1958, 0]
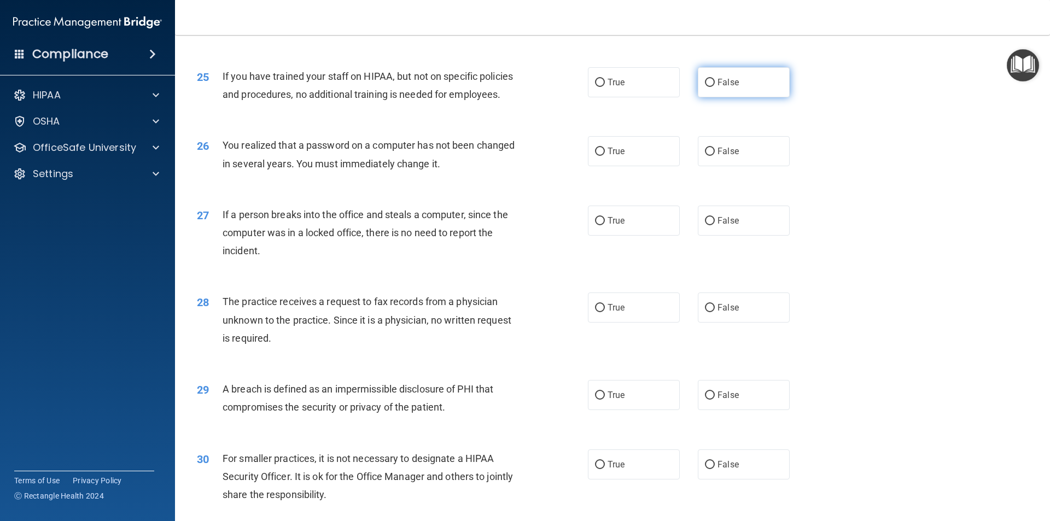
click at [723, 97] on label "False" at bounding box center [744, 82] width 92 height 30
click at [715, 87] on input "False" at bounding box center [710, 83] width 10 height 8
radio input "true"
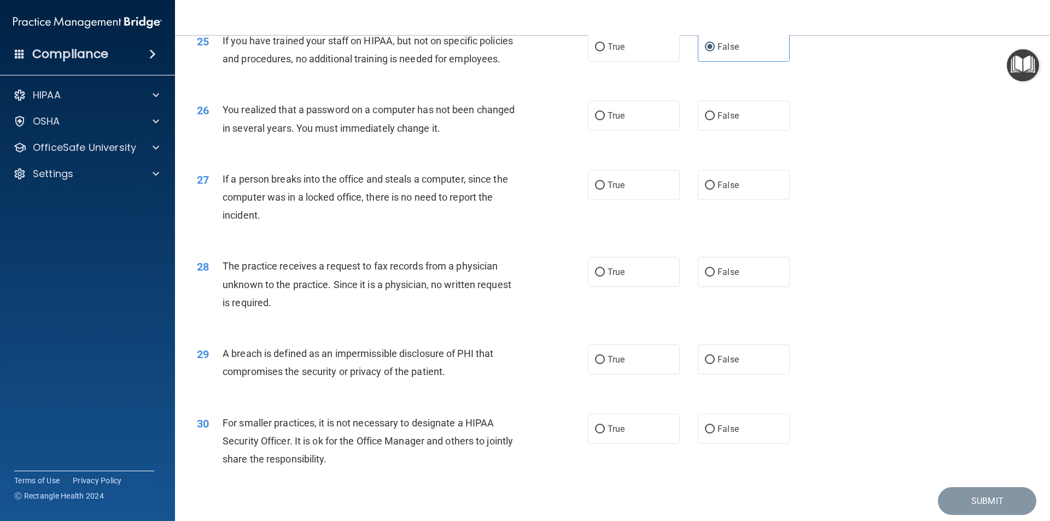
scroll to position [2012, 0]
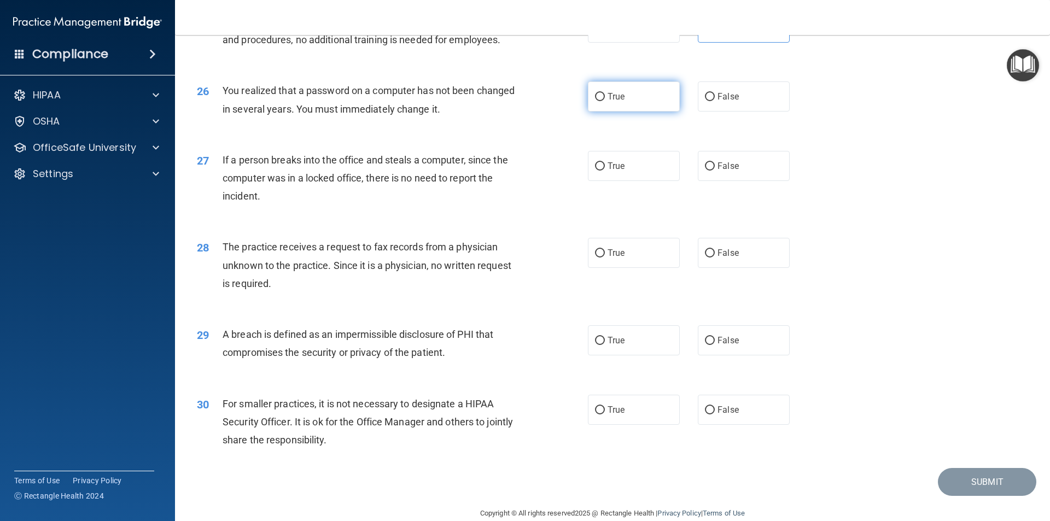
click at [669, 112] on label "True" at bounding box center [634, 96] width 92 height 30
click at [605, 101] on input "True" at bounding box center [600, 97] width 10 height 8
radio input "true"
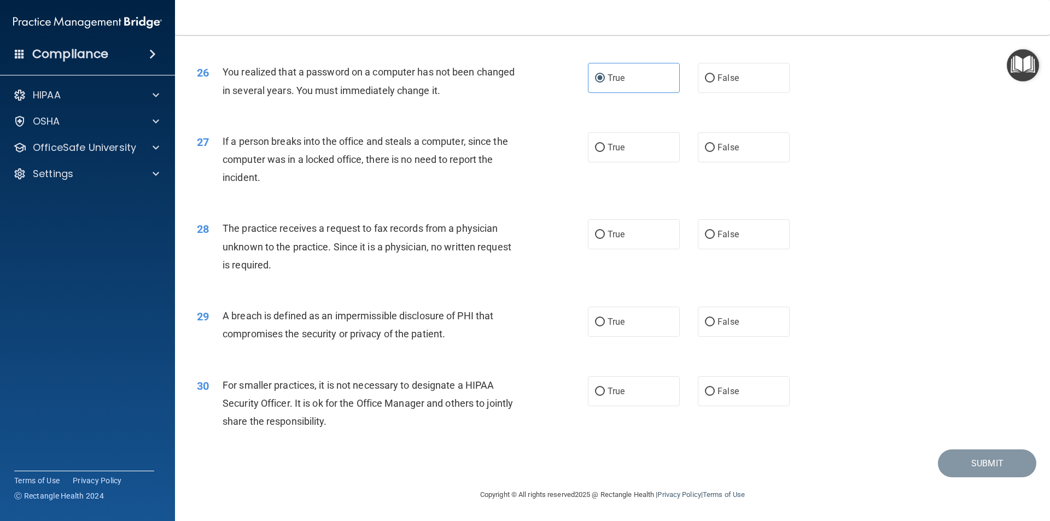
scroll to position [2067, 0]
click at [708, 157] on label "False" at bounding box center [744, 147] width 92 height 30
click at [708, 152] on input "False" at bounding box center [710, 148] width 10 height 8
radio input "true"
click at [720, 242] on label "False" at bounding box center [744, 234] width 92 height 30
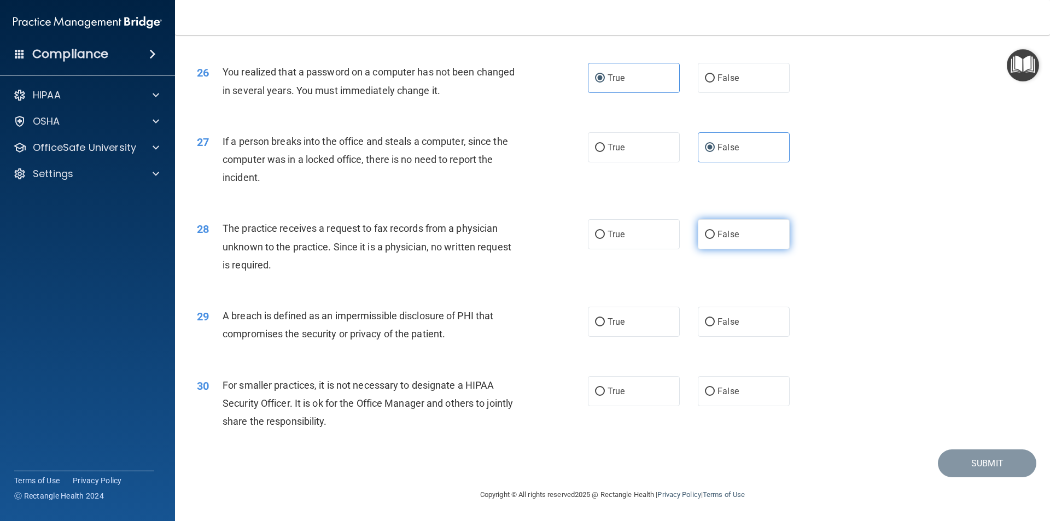
click at [715, 239] on input "False" at bounding box center [710, 235] width 10 height 8
radio input "true"
click at [588, 333] on label "True" at bounding box center [634, 322] width 92 height 30
click at [595, 326] on input "True" at bounding box center [600, 322] width 10 height 8
radio input "true"
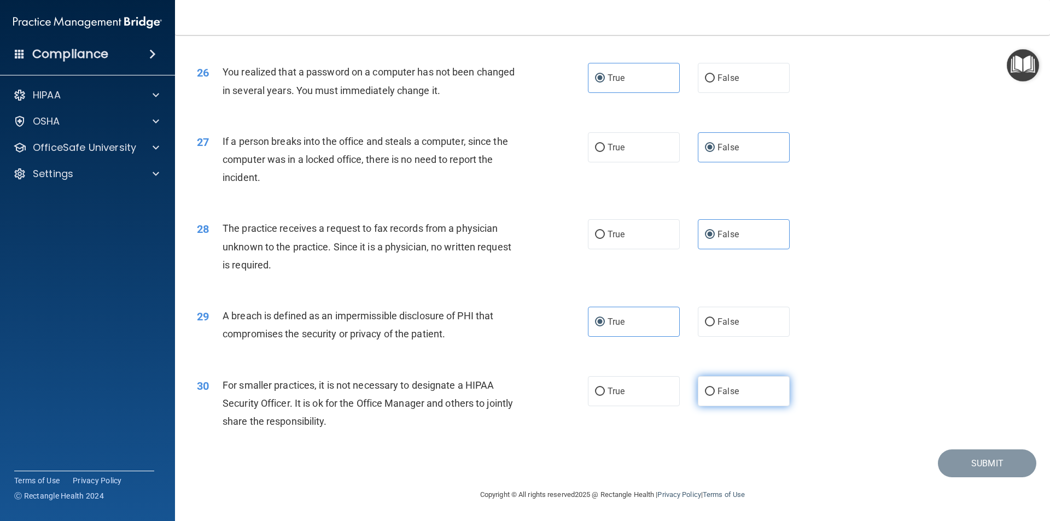
click at [711, 389] on label "False" at bounding box center [744, 391] width 92 height 30
click at [711, 389] on input "False" at bounding box center [710, 392] width 10 height 8
radio input "true"
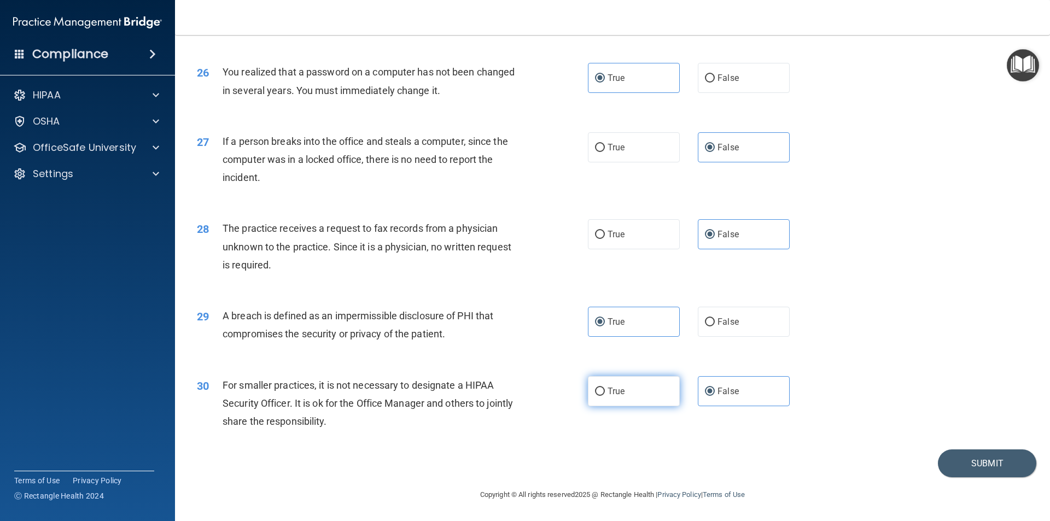
click at [637, 387] on label "True" at bounding box center [634, 391] width 92 height 30
click at [605, 388] on input "True" at bounding box center [600, 392] width 10 height 8
radio input "true"
radio input "false"
click at [993, 462] on button "Submit" at bounding box center [987, 464] width 98 height 28
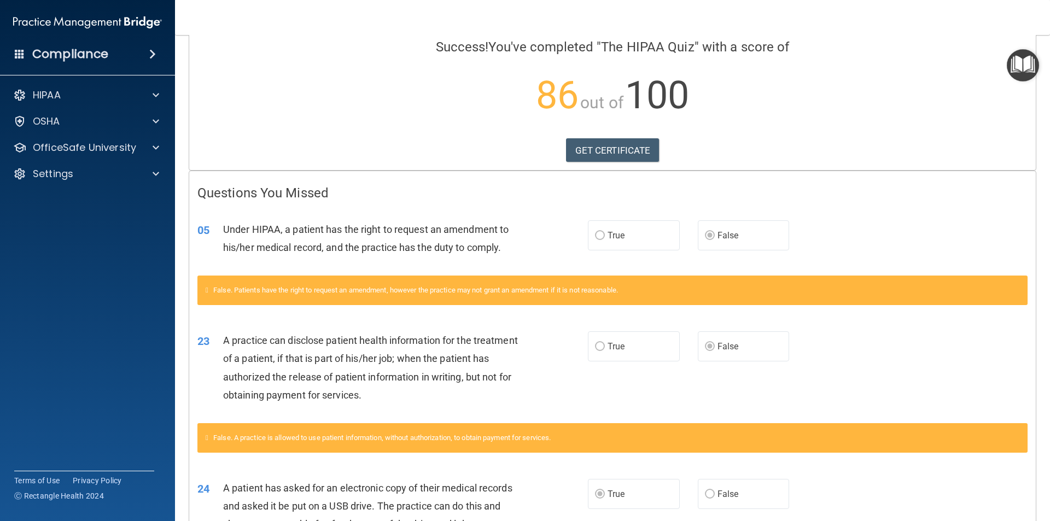
scroll to position [32, 0]
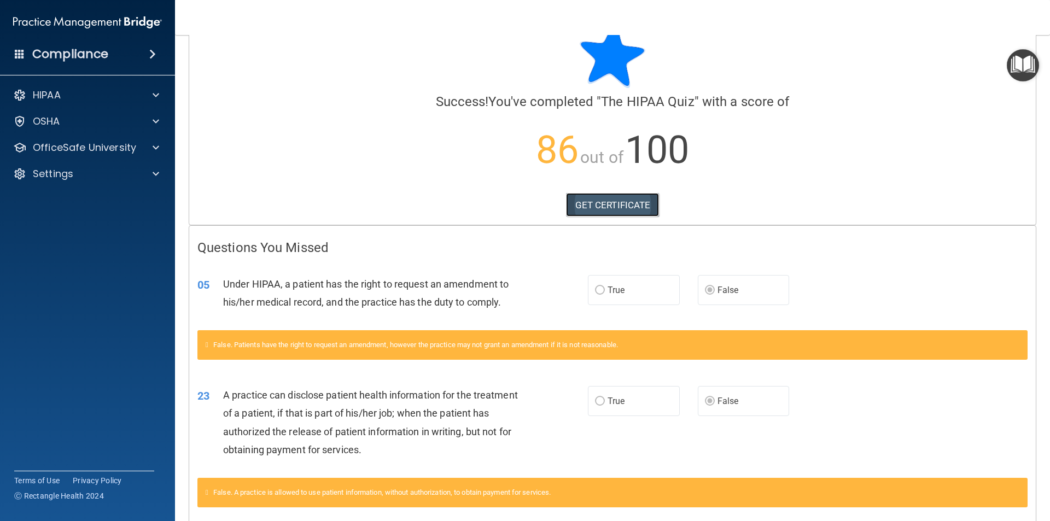
click at [606, 203] on link "GET CERTIFICATE" at bounding box center [613, 205] width 94 height 24
click at [92, 132] on div "OSHA" at bounding box center [88, 121] width 176 height 22
click at [101, 90] on div "HIPAA" at bounding box center [73, 95] width 136 height 13
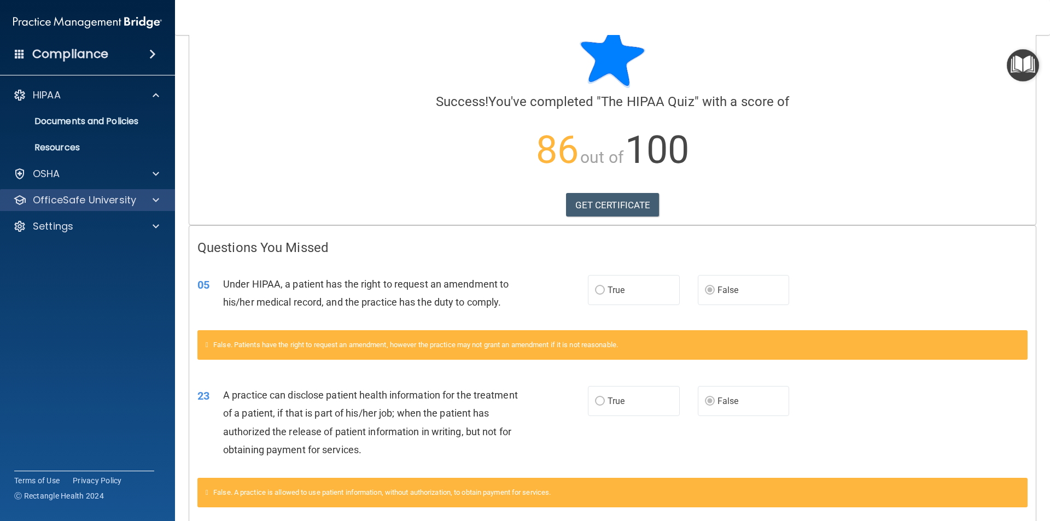
click at [96, 210] on div "OfficeSafe University" at bounding box center [88, 200] width 176 height 22
click at [122, 203] on p "OfficeSafe University" at bounding box center [84, 200] width 103 height 13
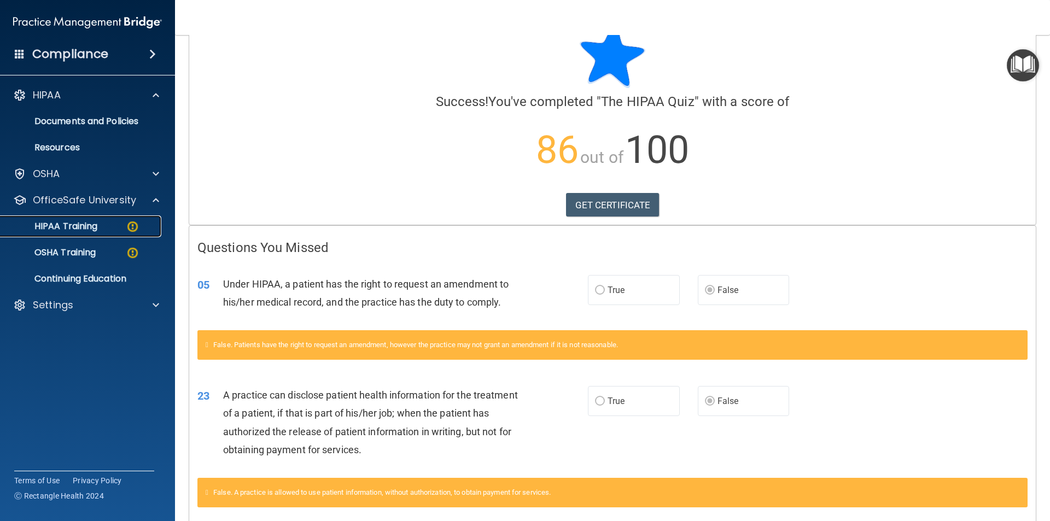
click at [119, 234] on link "HIPAA Training" at bounding box center [75, 226] width 172 height 22
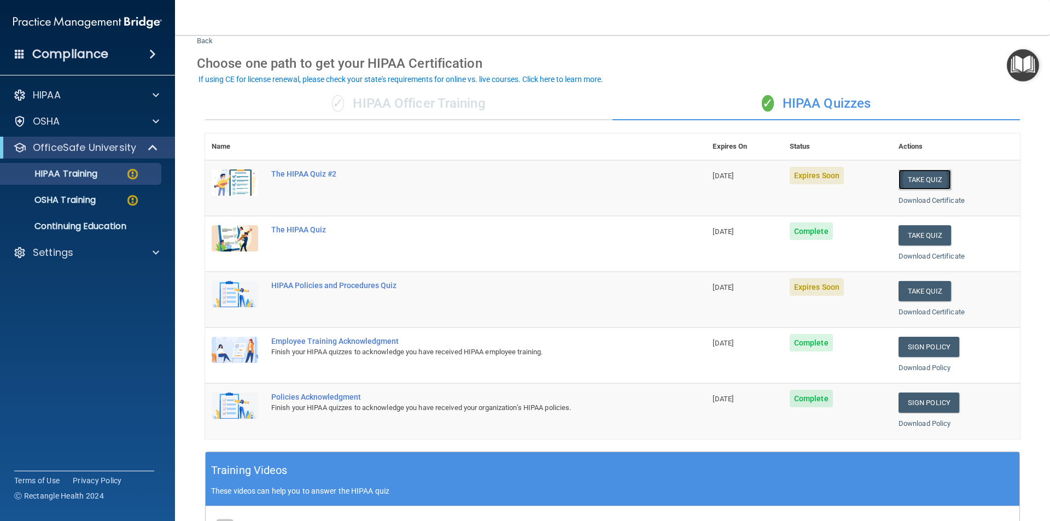
click at [898, 173] on button "Take Quiz" at bounding box center [924, 180] width 52 height 20
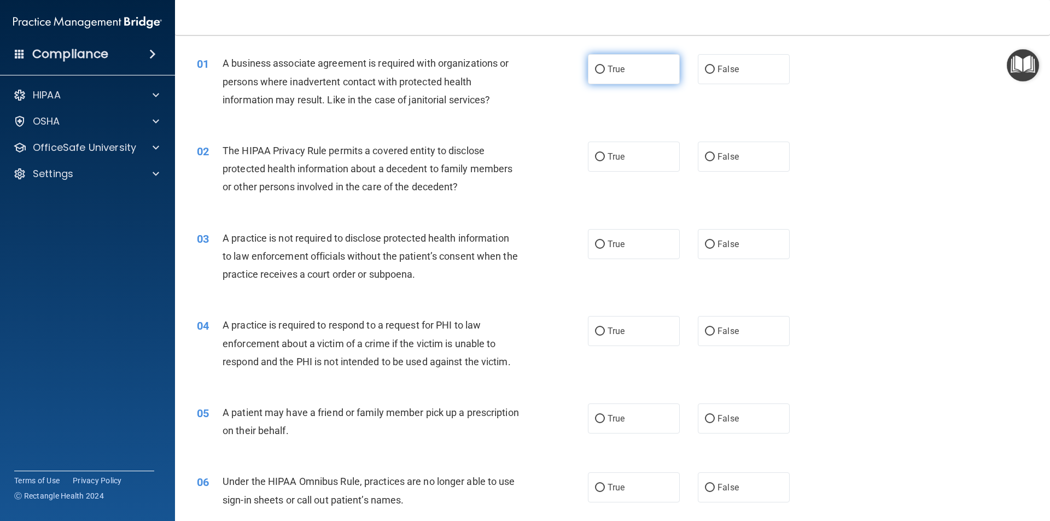
click at [593, 81] on label "True" at bounding box center [634, 69] width 92 height 30
click at [595, 74] on input "True" at bounding box center [600, 70] width 10 height 8
radio input "true"
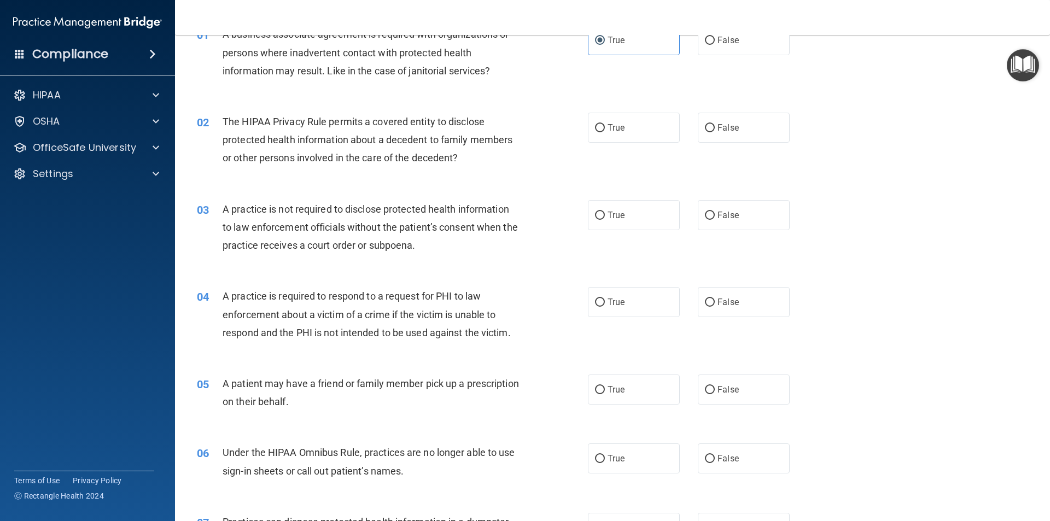
scroll to position [87, 0]
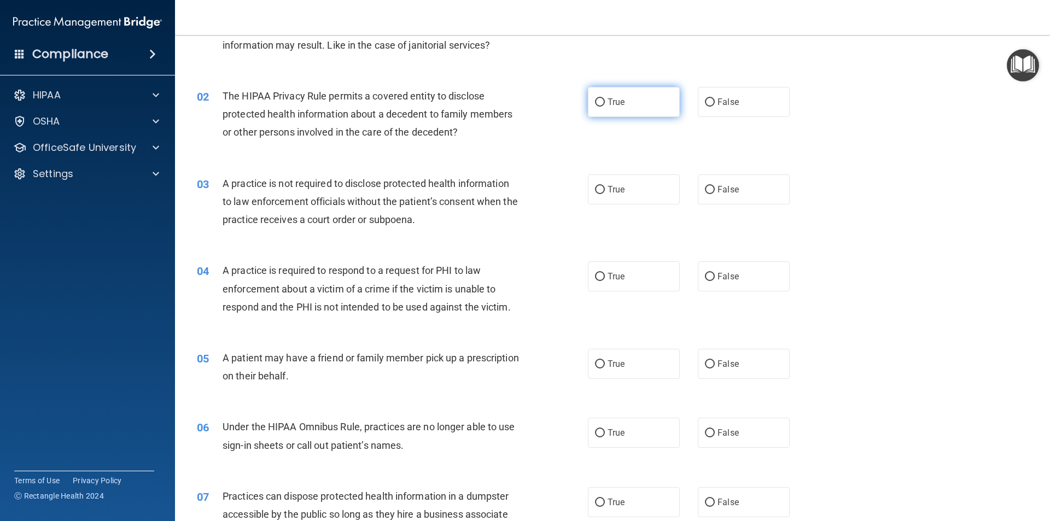
click at [651, 92] on label "True" at bounding box center [634, 102] width 92 height 30
click at [605, 98] on input "True" at bounding box center [600, 102] width 10 height 8
radio input "true"
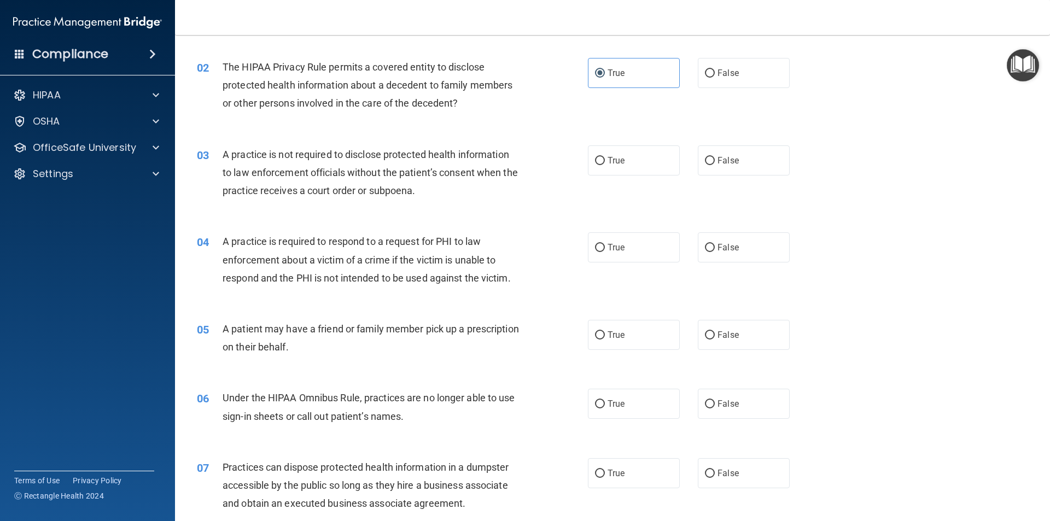
scroll to position [142, 0]
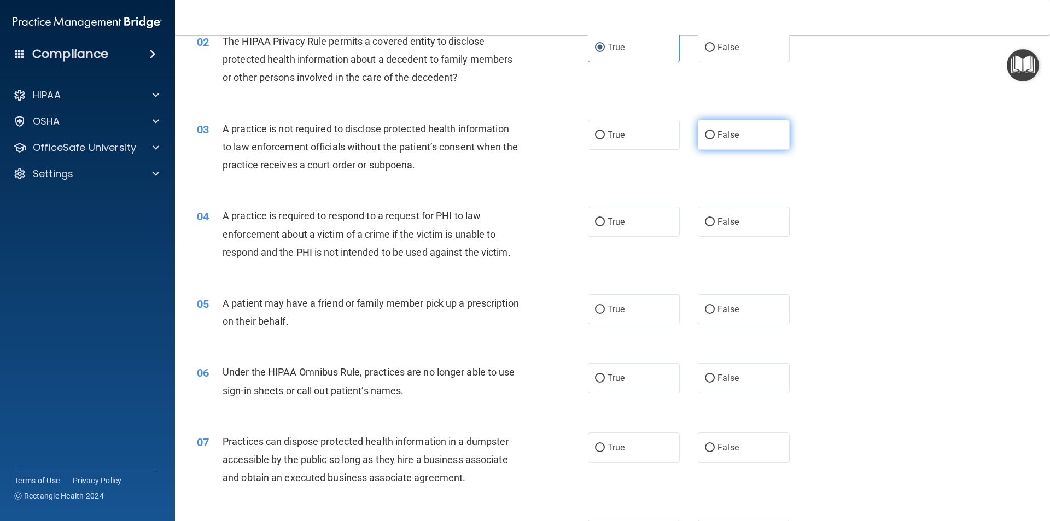
click at [708, 146] on label "False" at bounding box center [744, 135] width 92 height 30
click at [708, 139] on input "False" at bounding box center [710, 135] width 10 height 8
radio input "true"
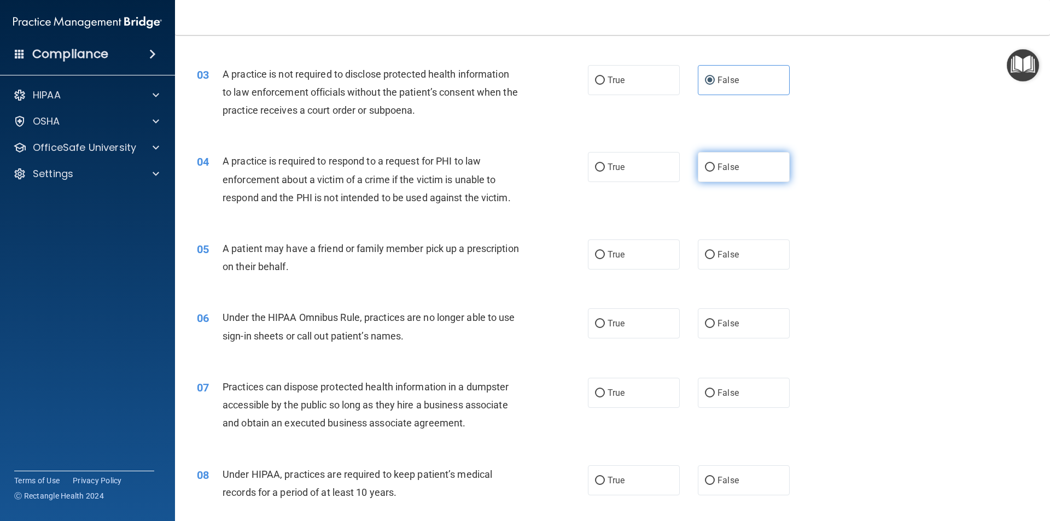
click at [743, 153] on label "False" at bounding box center [744, 167] width 92 height 30
click at [715, 164] on input "False" at bounding box center [710, 168] width 10 height 8
radio input "true"
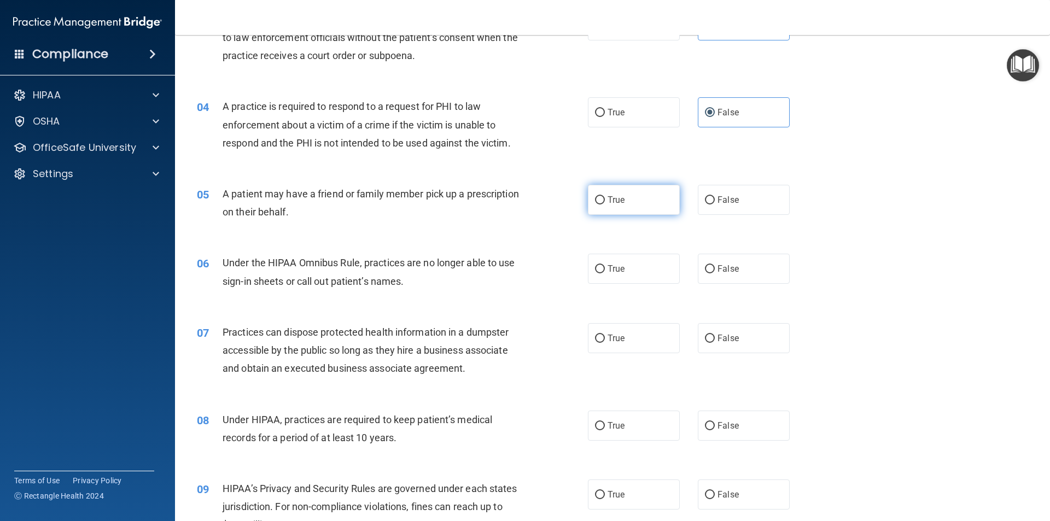
click at [631, 194] on label "True" at bounding box center [634, 200] width 92 height 30
click at [605, 196] on input "True" at bounding box center [600, 200] width 10 height 8
radio input "true"
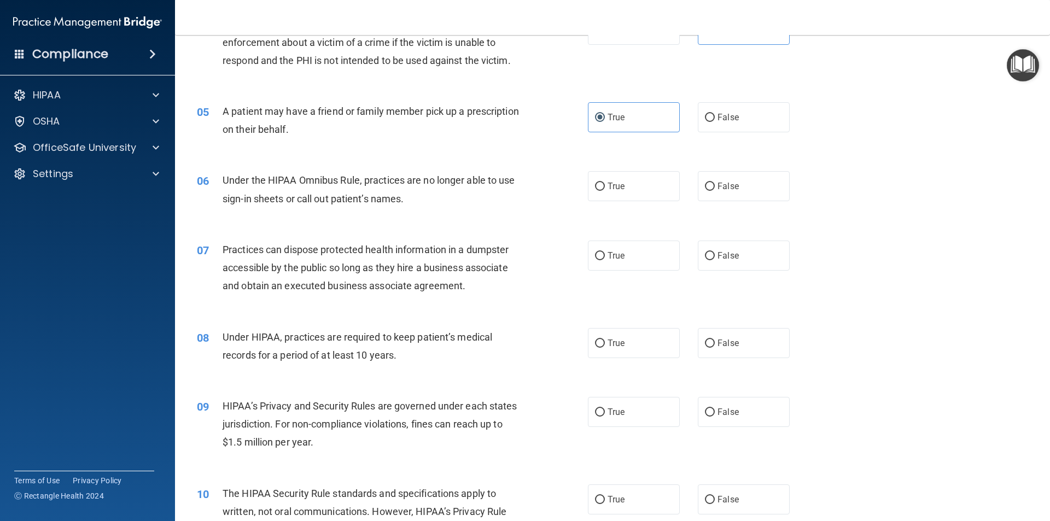
scroll to position [360, 0]
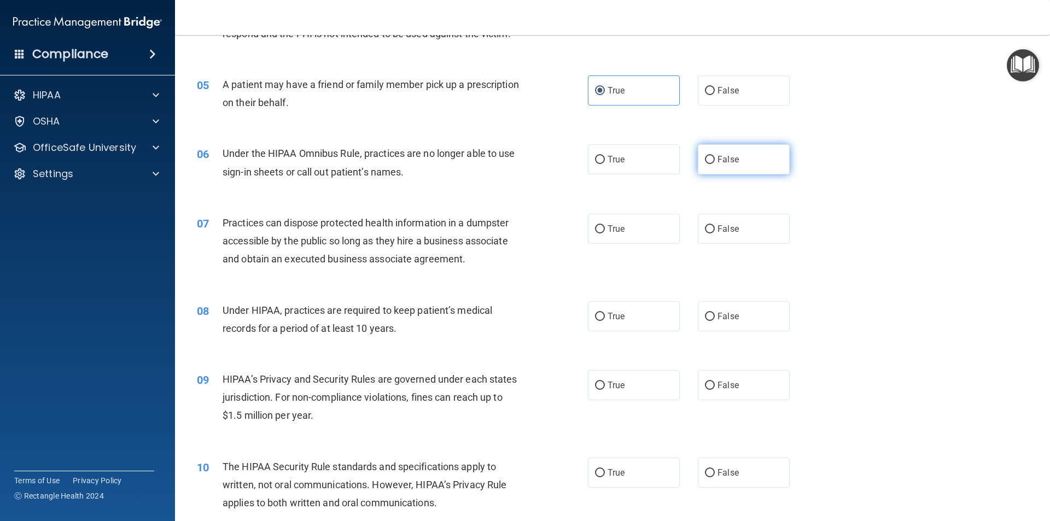
click at [717, 156] on span "False" at bounding box center [727, 159] width 21 height 10
click at [713, 156] on input "False" at bounding box center [710, 160] width 10 height 8
radio input "true"
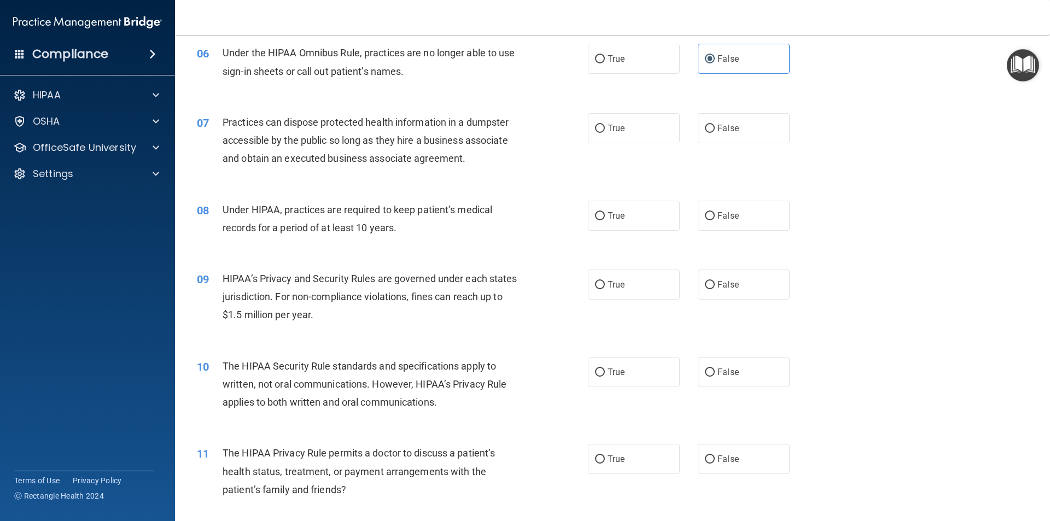
scroll to position [470, 0]
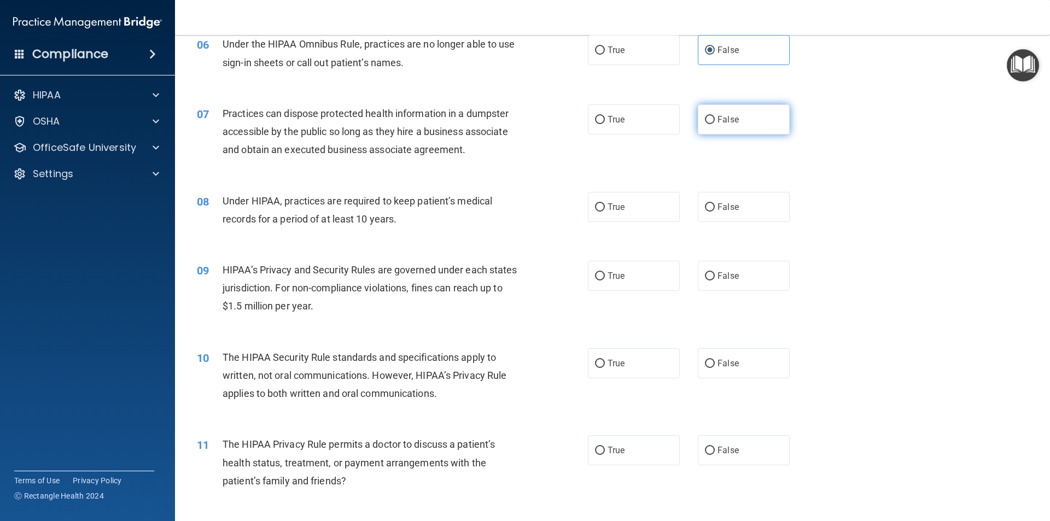
click at [715, 130] on label "False" at bounding box center [744, 119] width 92 height 30
click at [715, 124] on input "False" at bounding box center [710, 120] width 10 height 8
radio input "true"
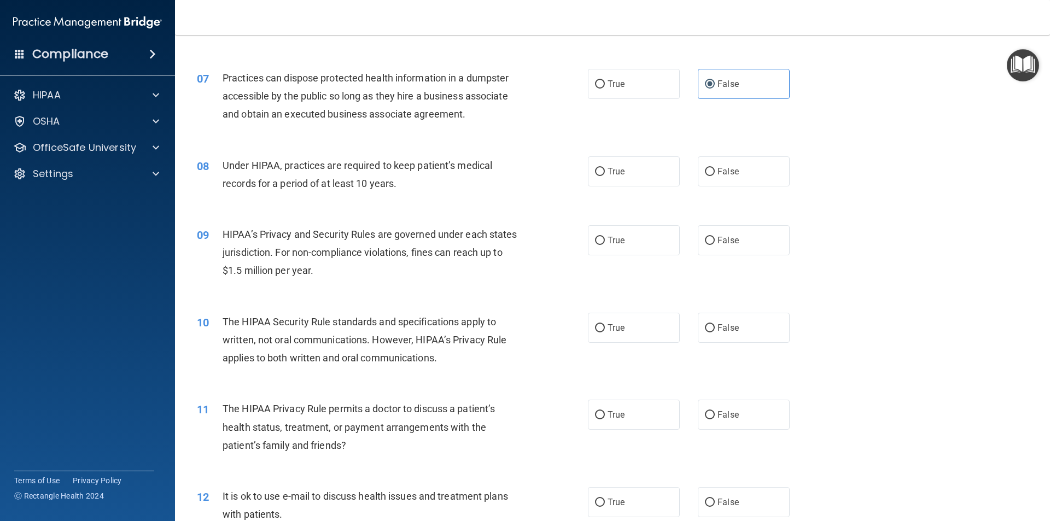
scroll to position [524, 0]
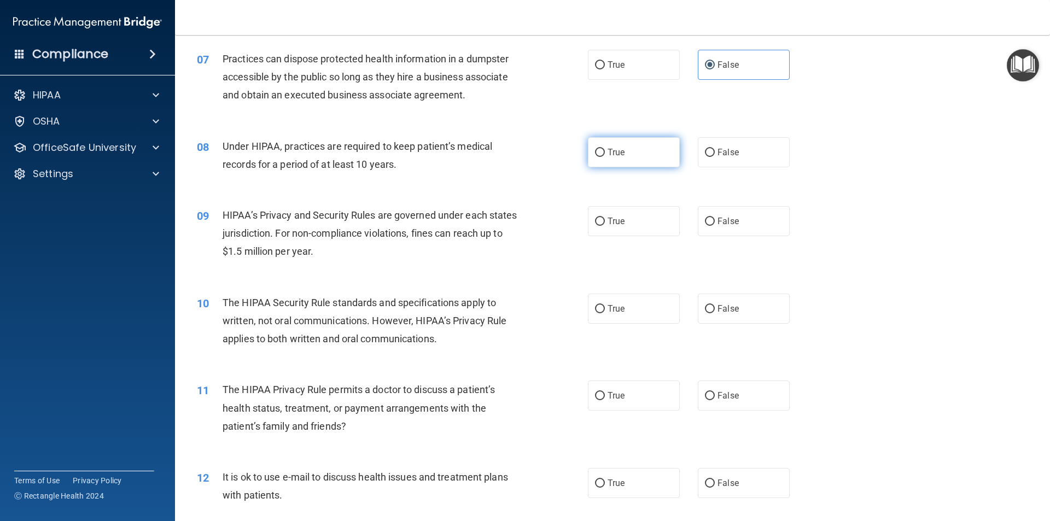
click at [632, 157] on label "True" at bounding box center [634, 152] width 92 height 30
click at [605, 157] on input "True" at bounding box center [600, 153] width 10 height 8
radio input "true"
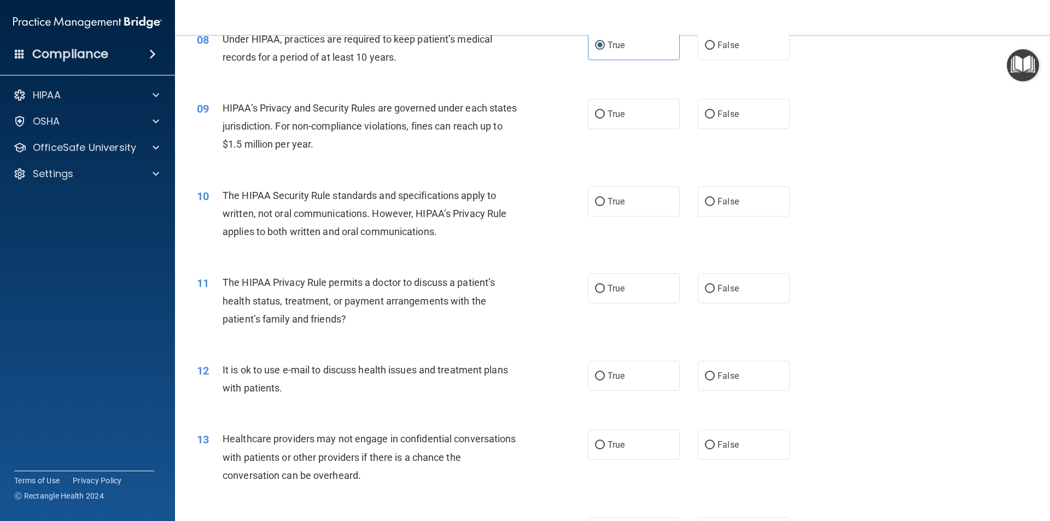
scroll to position [634, 0]
click at [607, 118] on label "True" at bounding box center [634, 112] width 92 height 30
click at [605, 116] on input "True" at bounding box center [600, 112] width 10 height 8
radio input "true"
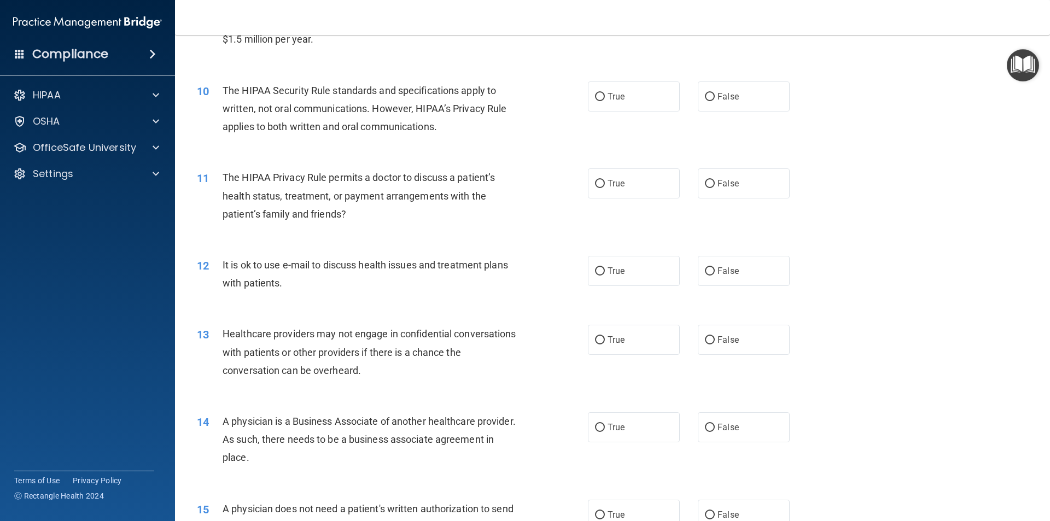
scroll to position [743, 0]
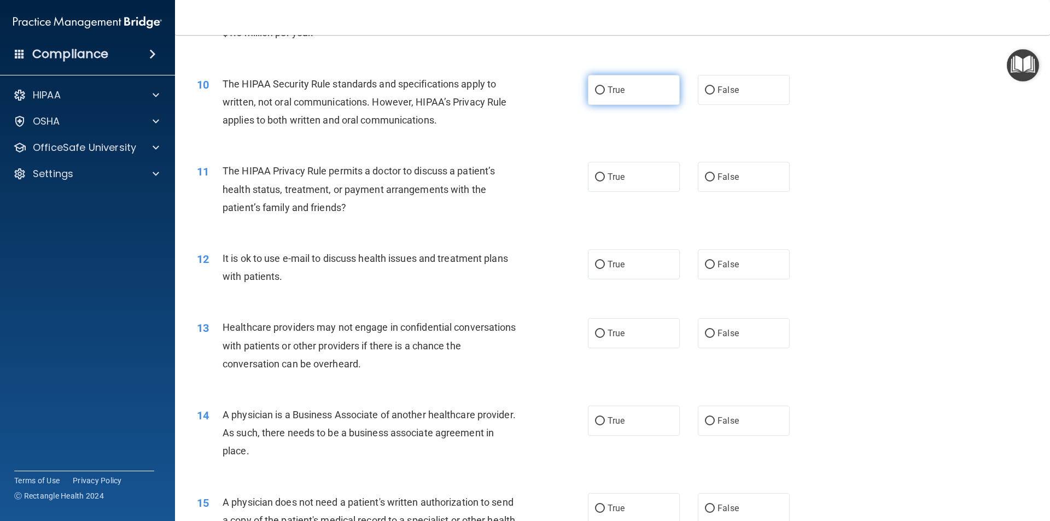
click at [608, 95] on span "True" at bounding box center [616, 90] width 17 height 10
click at [605, 95] on input "True" at bounding box center [600, 90] width 10 height 8
radio input "true"
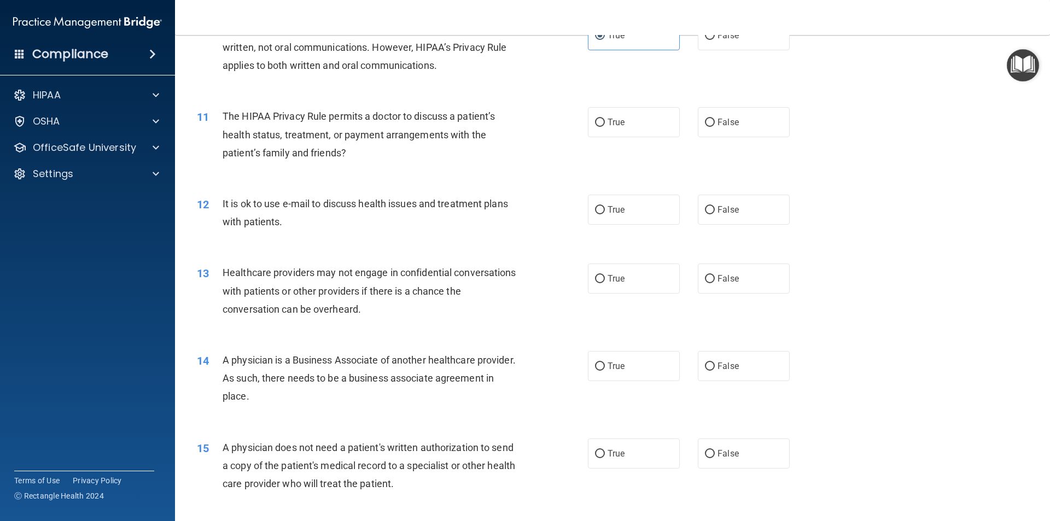
scroll to position [853, 0]
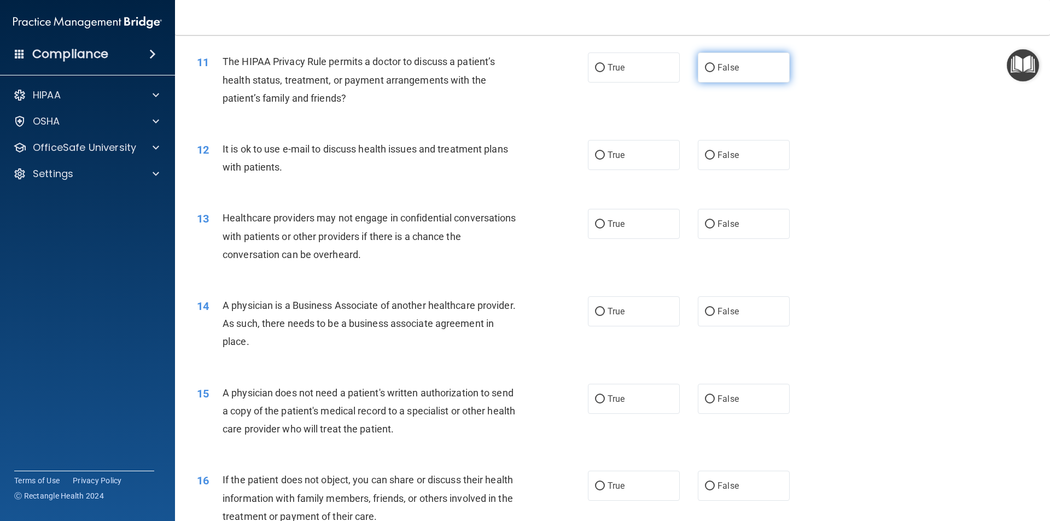
click at [768, 72] on label "False" at bounding box center [744, 67] width 92 height 30
click at [715, 72] on input "False" at bounding box center [710, 68] width 10 height 8
radio input "true"
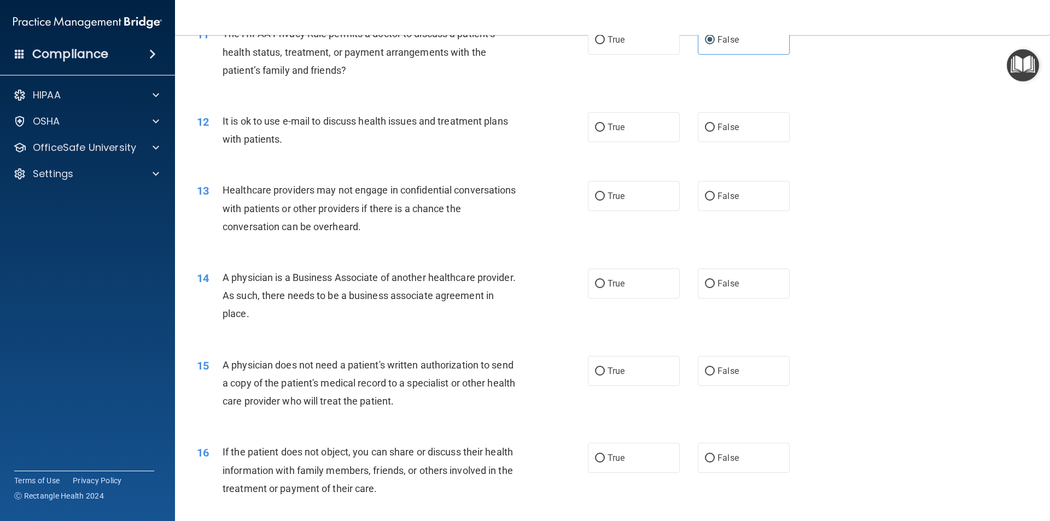
scroll to position [907, 0]
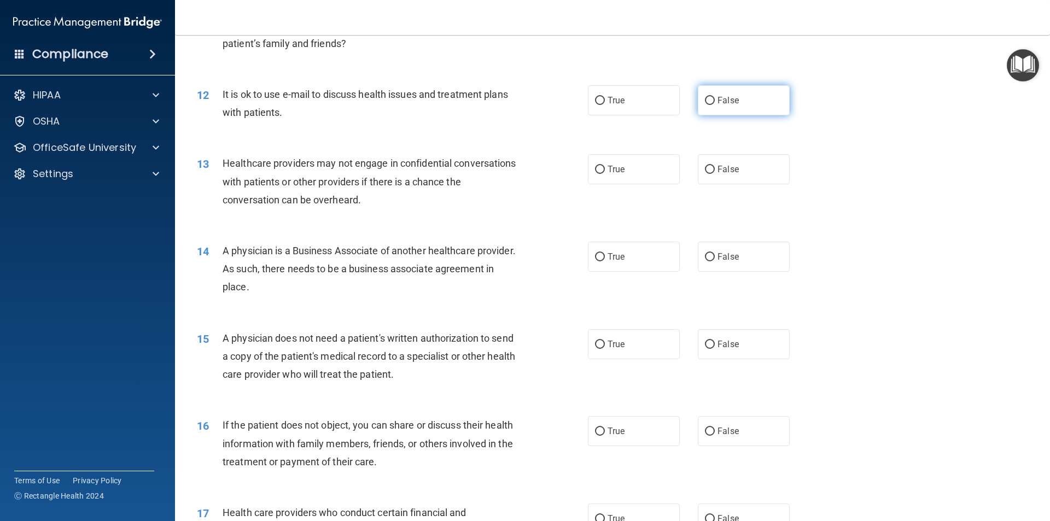
click at [777, 101] on label "False" at bounding box center [744, 100] width 92 height 30
click at [715, 101] on input "False" at bounding box center [710, 101] width 10 height 8
radio input "true"
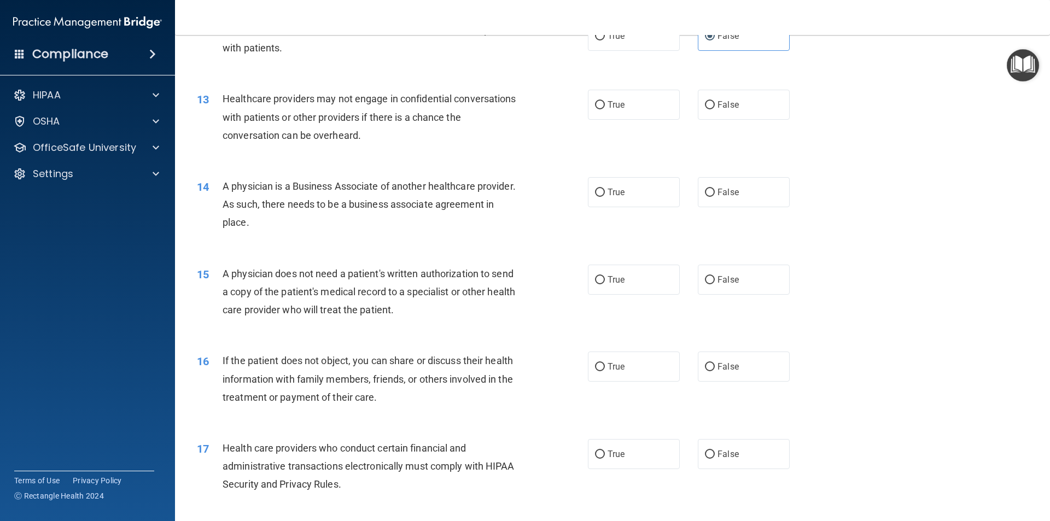
scroll to position [1017, 0]
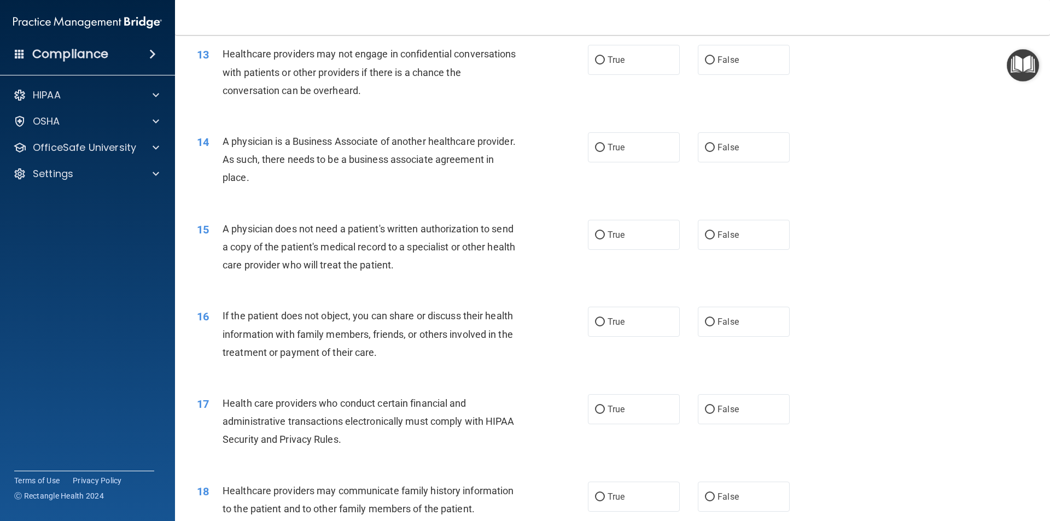
click at [603, 44] on div "13 Healthcare providers may not engage in confidential conversations with patie…" at bounding box center [613, 74] width 848 height 87
click at [599, 56] on input "True" at bounding box center [600, 60] width 10 height 8
radio input "true"
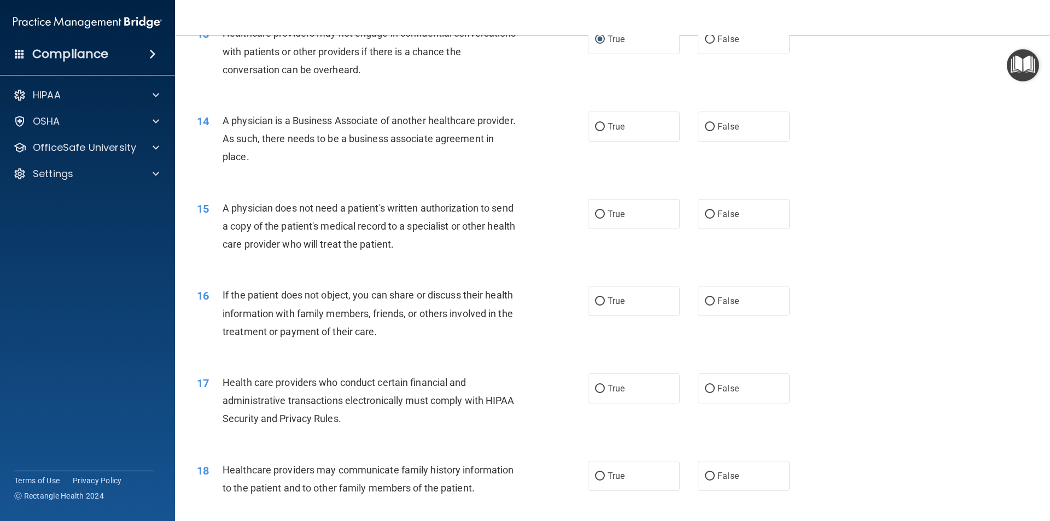
scroll to position [1071, 0]
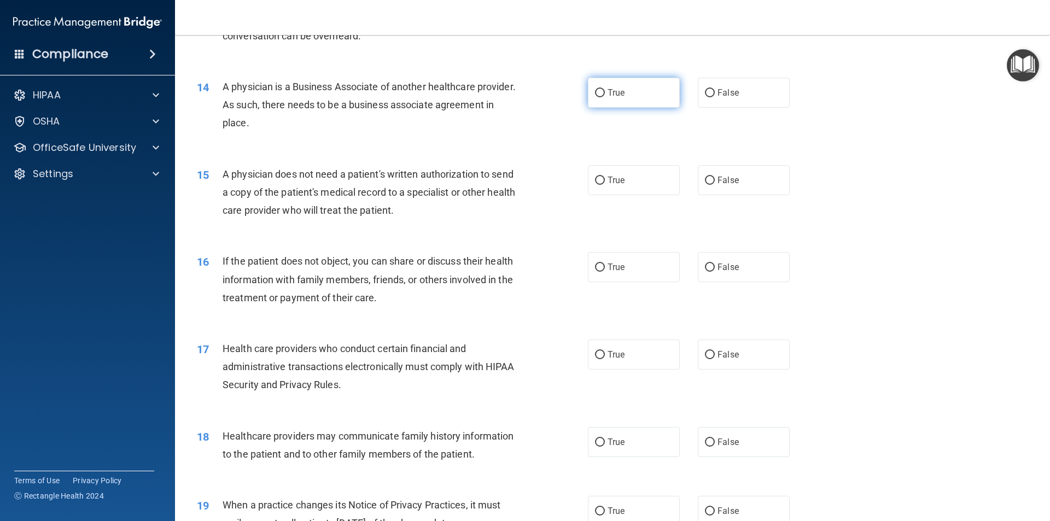
click at [590, 93] on label "True" at bounding box center [634, 93] width 92 height 30
click at [595, 93] on input "True" at bounding box center [600, 93] width 10 height 8
radio input "true"
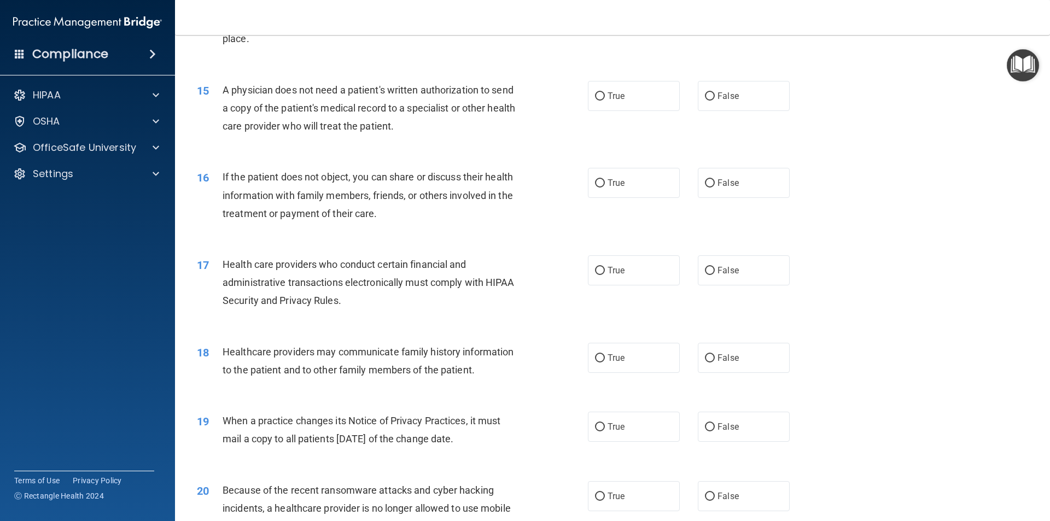
scroll to position [1181, 0]
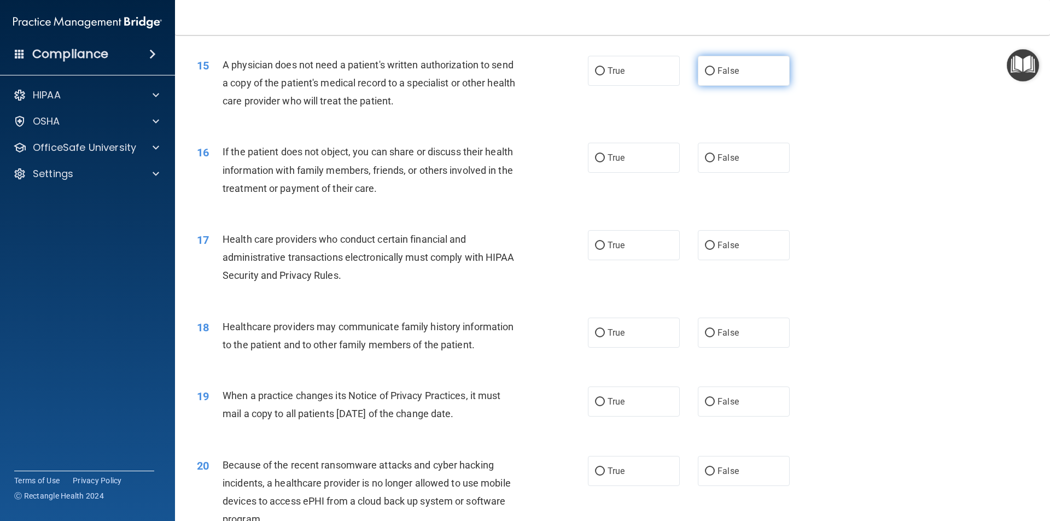
click at [711, 60] on label "False" at bounding box center [744, 71] width 92 height 30
click at [711, 67] on input "False" at bounding box center [710, 71] width 10 height 8
radio input "true"
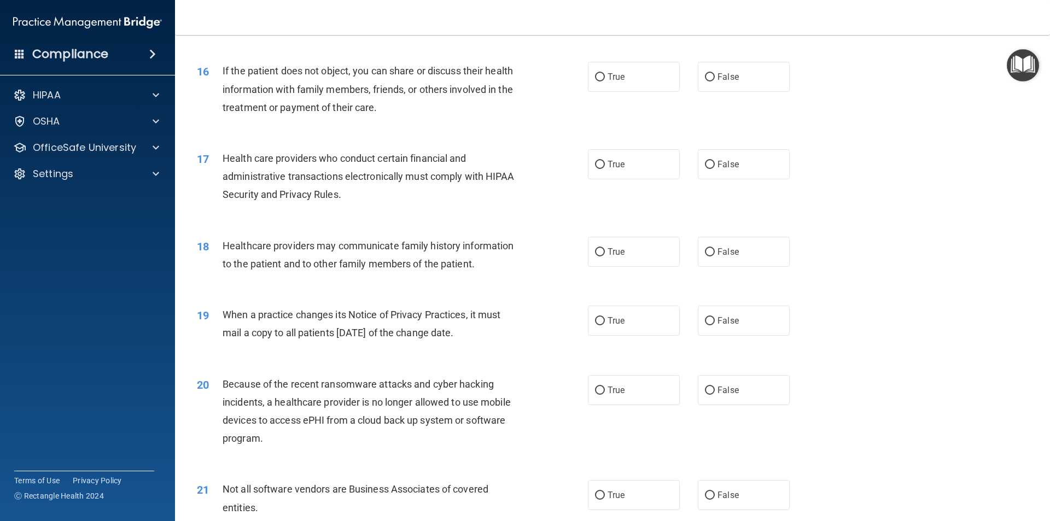
scroll to position [1235, 0]
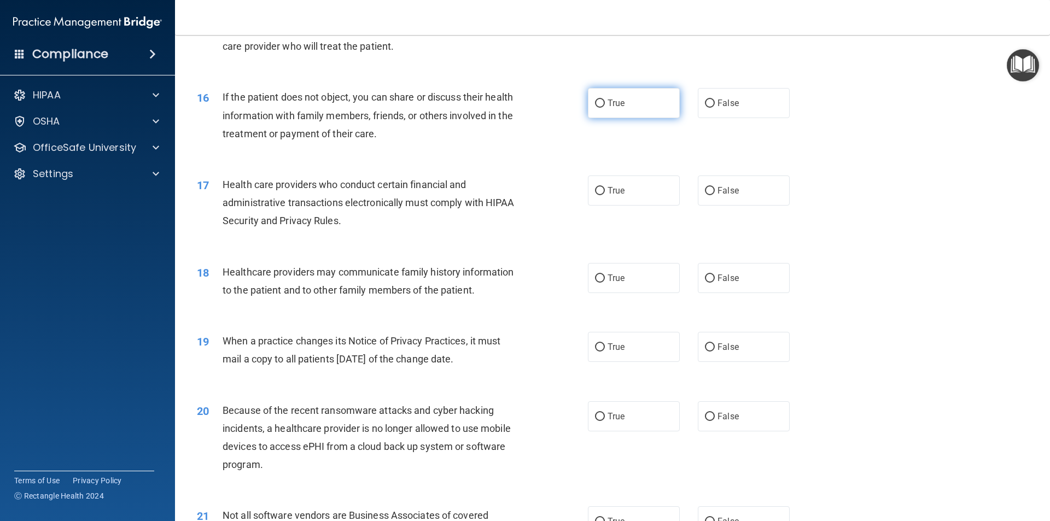
click at [641, 96] on label "True" at bounding box center [634, 103] width 92 height 30
click at [605, 100] on input "True" at bounding box center [600, 104] width 10 height 8
radio input "true"
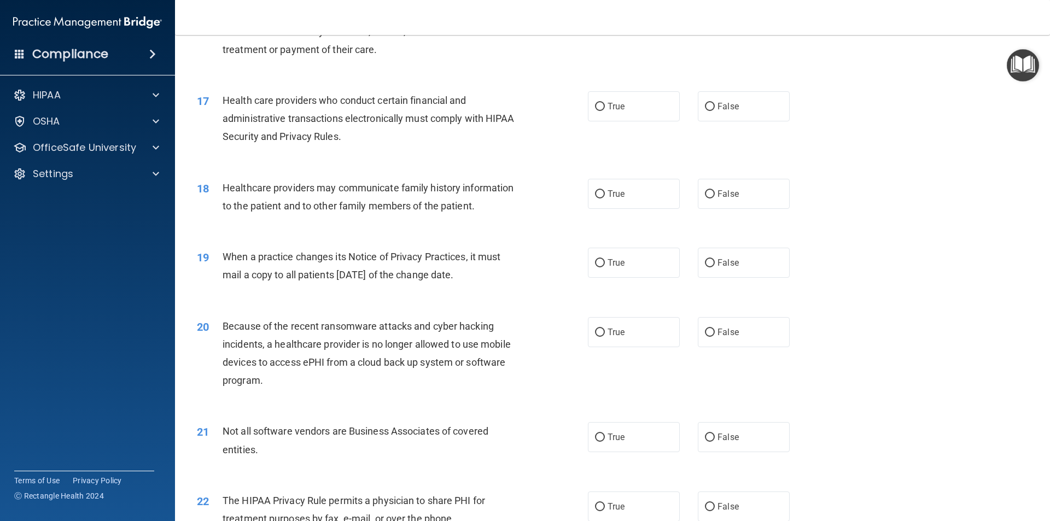
scroll to position [1345, 0]
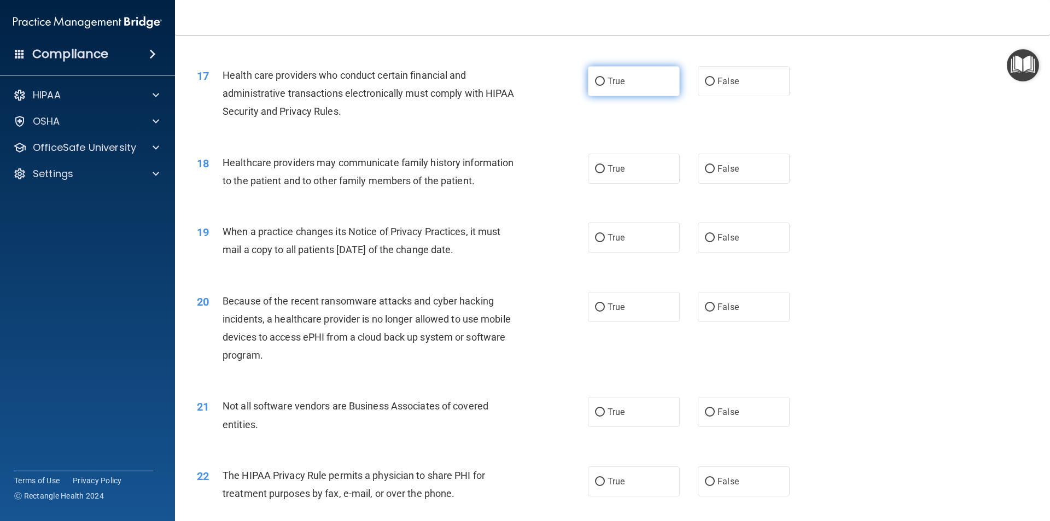
click at [598, 90] on label "True" at bounding box center [634, 81] width 92 height 30
click at [598, 86] on input "True" at bounding box center [600, 82] width 10 height 8
radio input "true"
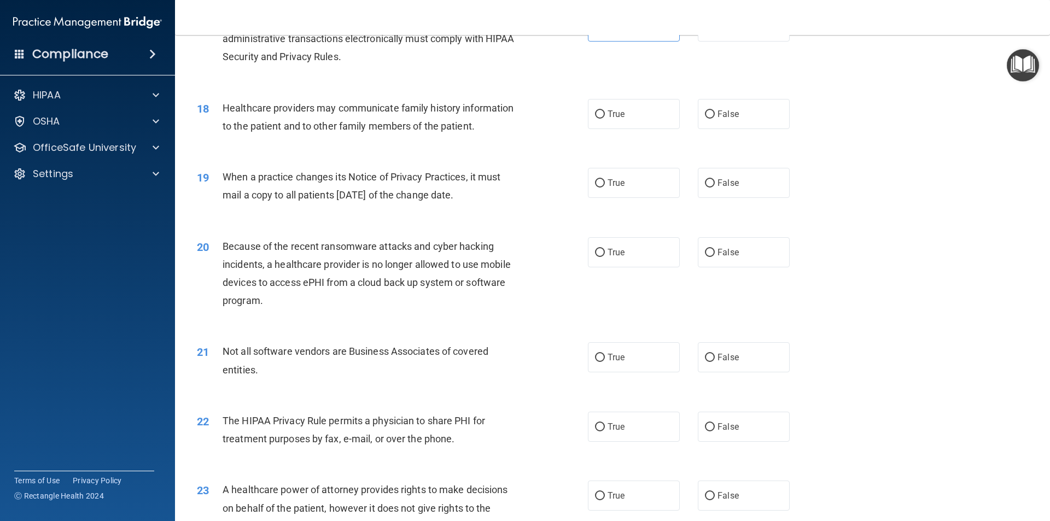
scroll to position [1454, 0]
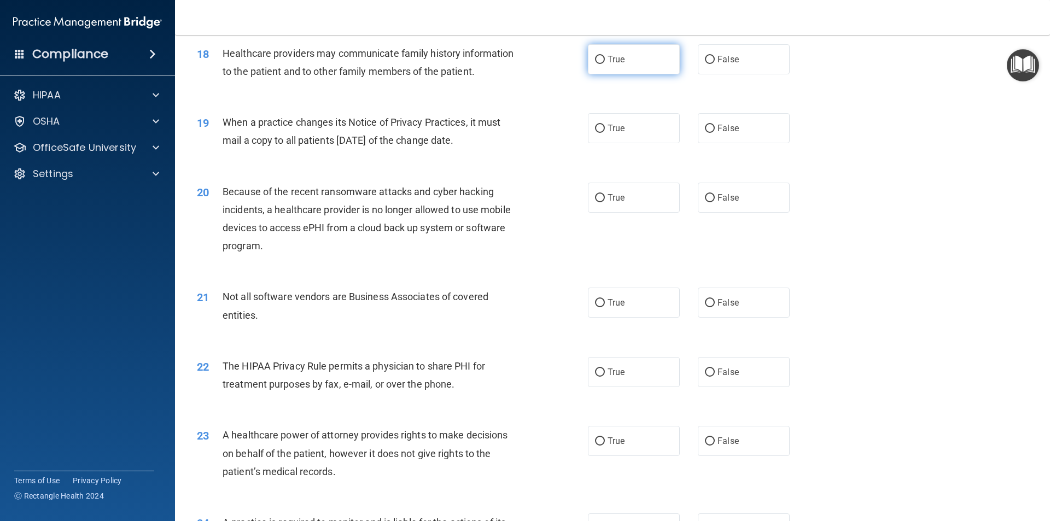
click at [618, 55] on span "True" at bounding box center [616, 59] width 17 height 10
click at [605, 56] on input "True" at bounding box center [600, 60] width 10 height 8
radio input "true"
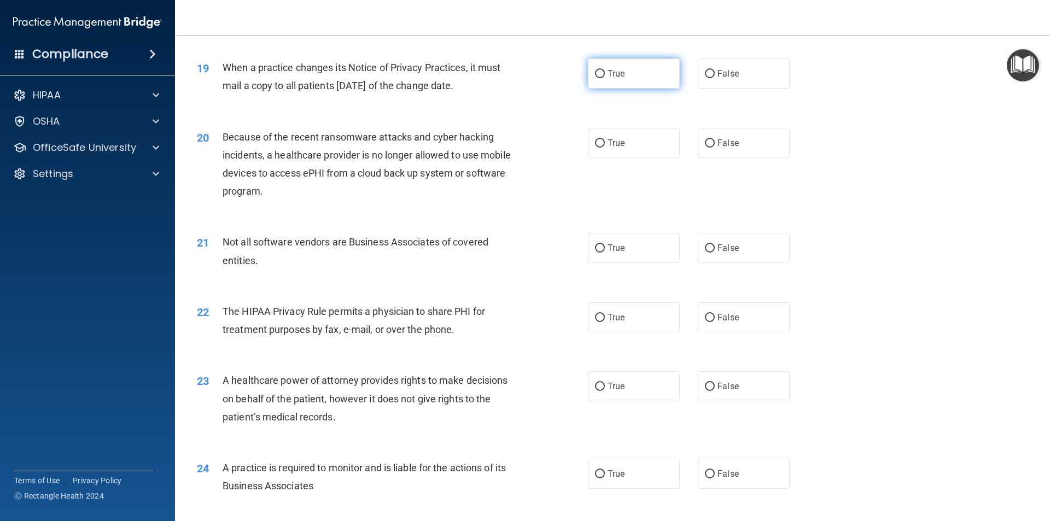
click at [610, 82] on label "True" at bounding box center [634, 74] width 92 height 30
click at [605, 78] on input "True" at bounding box center [600, 74] width 10 height 8
radio input "true"
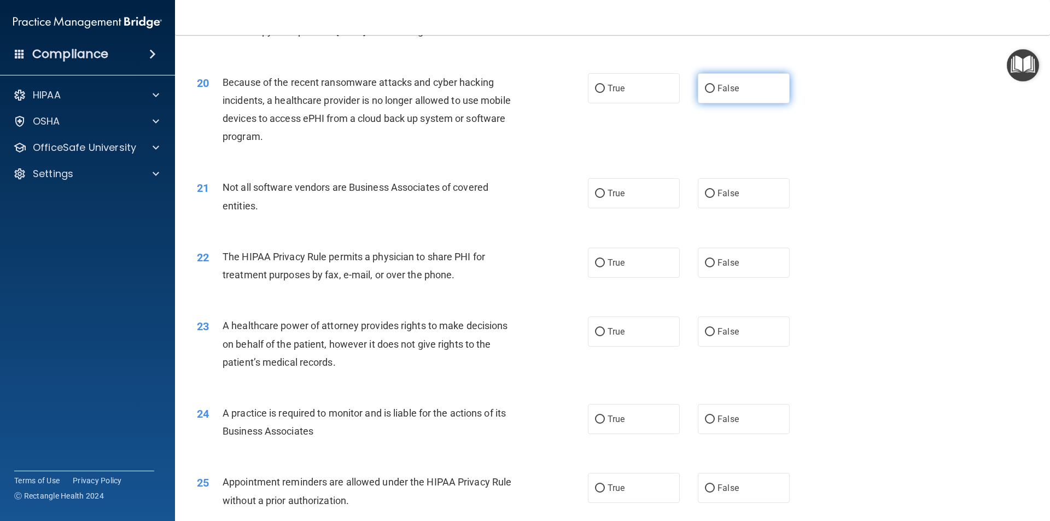
click at [750, 82] on label "False" at bounding box center [744, 88] width 92 height 30
click at [715, 85] on input "False" at bounding box center [710, 89] width 10 height 8
radio input "true"
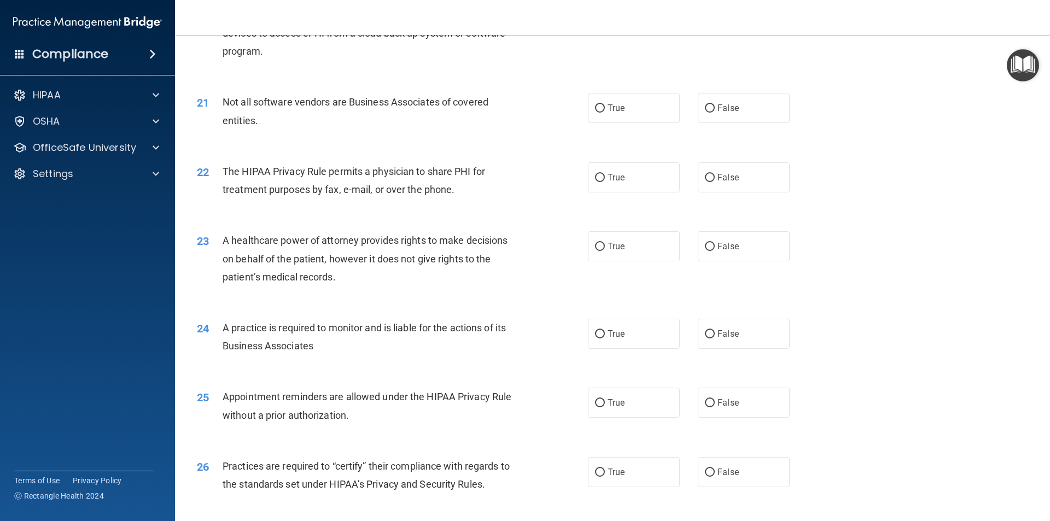
scroll to position [1673, 0]
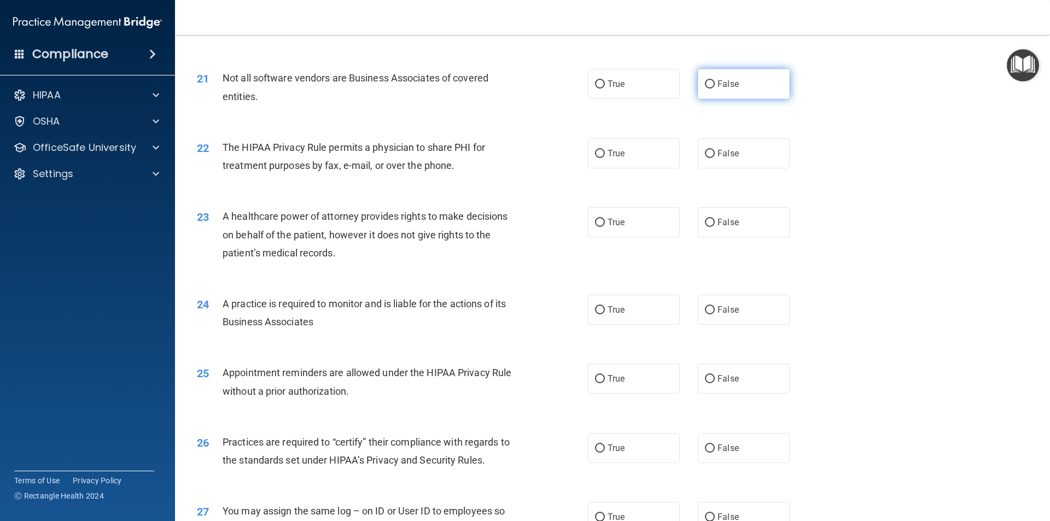
click at [731, 80] on span "False" at bounding box center [727, 84] width 21 height 10
click at [715, 80] on input "False" at bounding box center [710, 84] width 10 height 8
radio input "true"
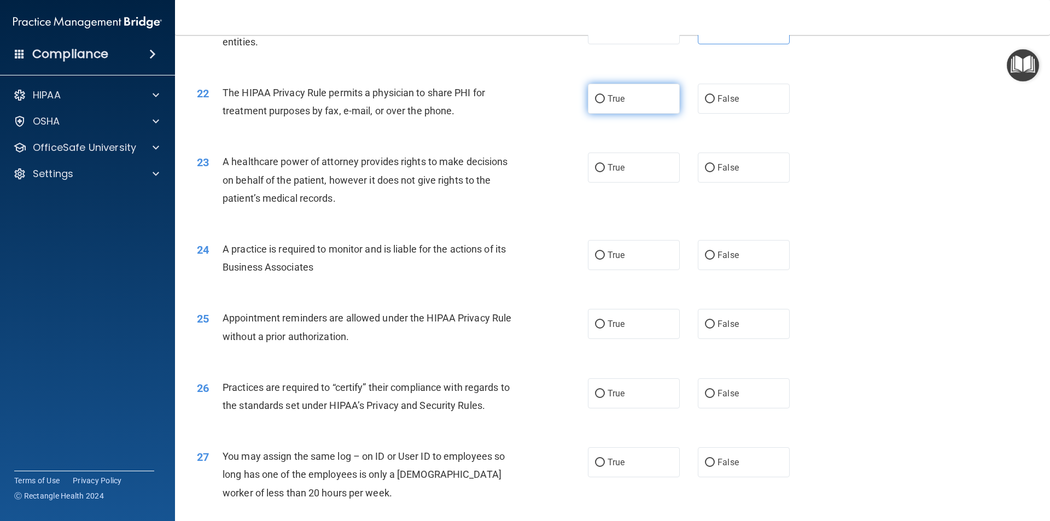
click at [594, 90] on label "True" at bounding box center [634, 99] width 92 height 30
click at [595, 95] on input "True" at bounding box center [600, 99] width 10 height 8
radio input "true"
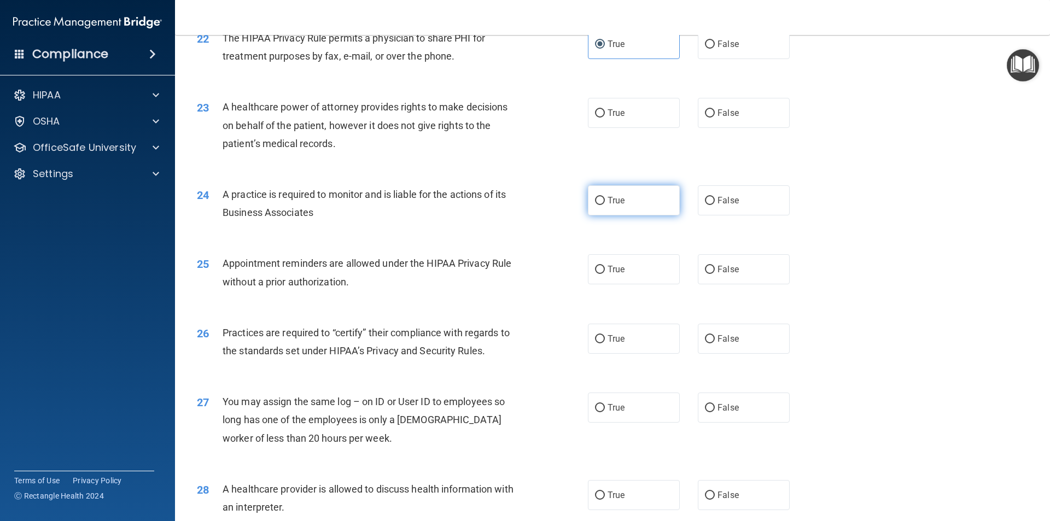
click at [645, 209] on label "True" at bounding box center [634, 200] width 92 height 30
click at [605, 205] on input "True" at bounding box center [600, 201] width 10 height 8
radio input "true"
click at [725, 110] on span "False" at bounding box center [727, 113] width 21 height 10
click at [715, 110] on input "False" at bounding box center [710, 113] width 10 height 8
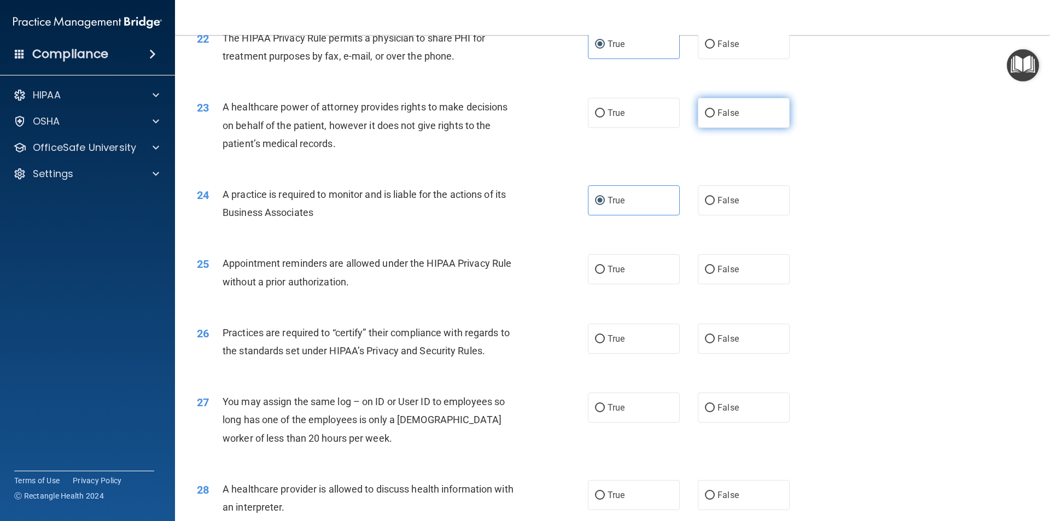
radio input "true"
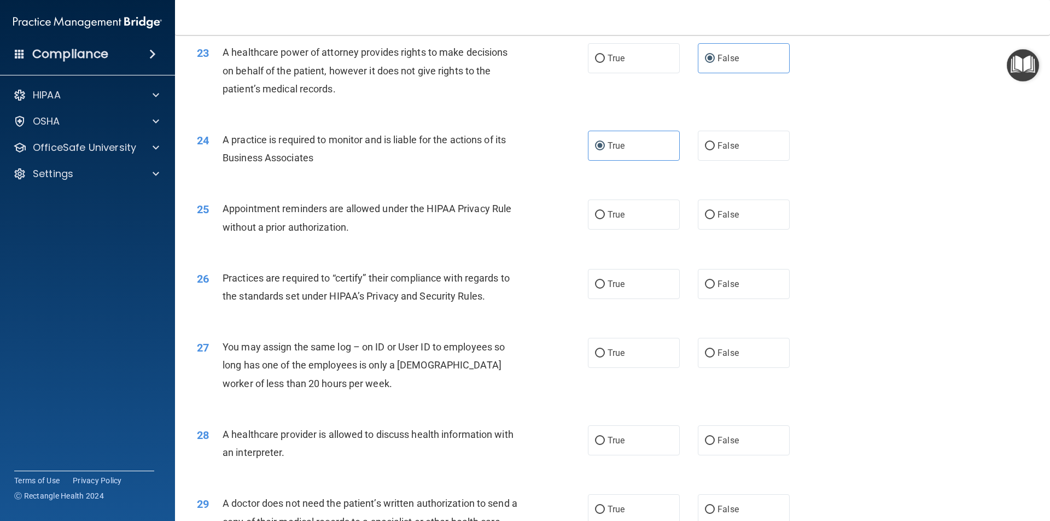
scroll to position [1892, 0]
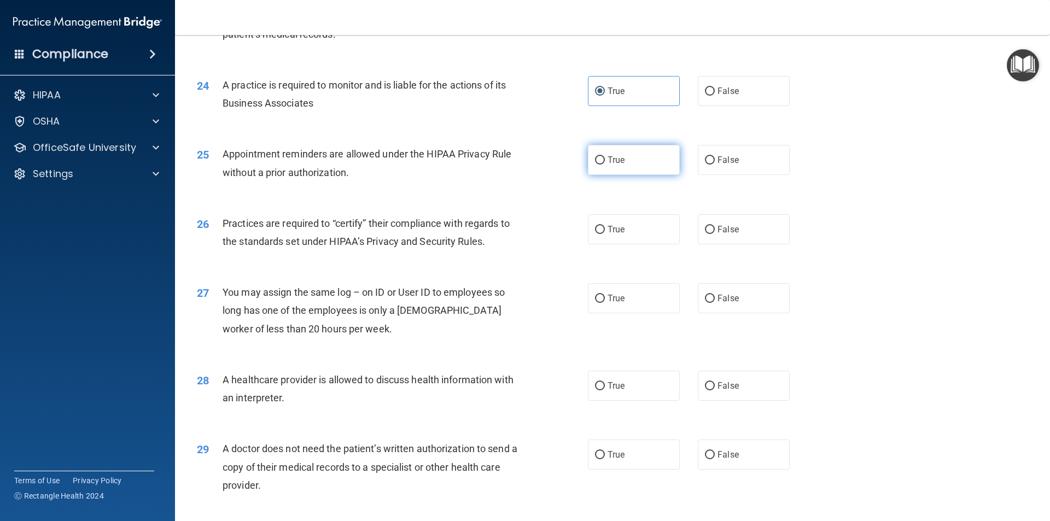
click at [607, 153] on label "True" at bounding box center [634, 160] width 92 height 30
click at [605, 156] on input "True" at bounding box center [600, 160] width 10 height 8
radio input "true"
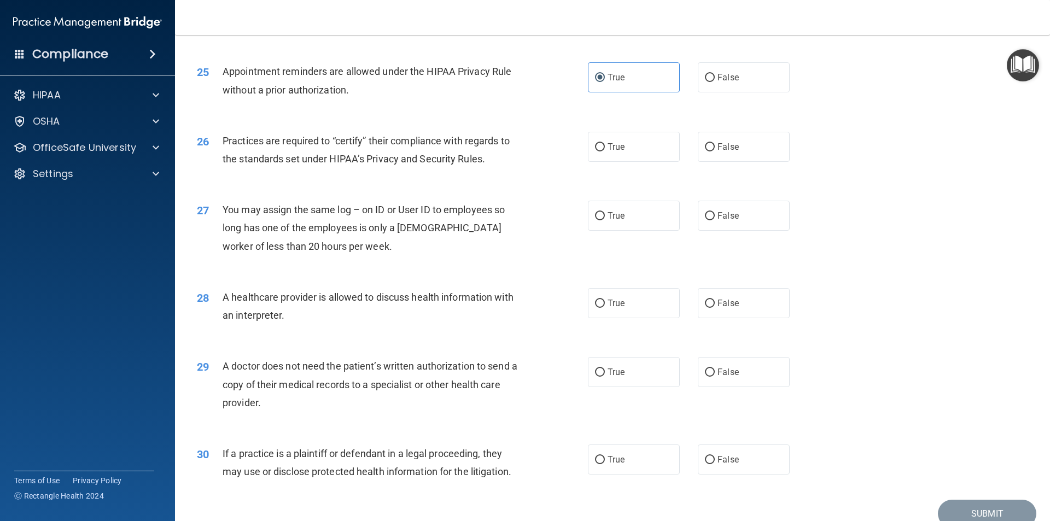
scroll to position [2001, 0]
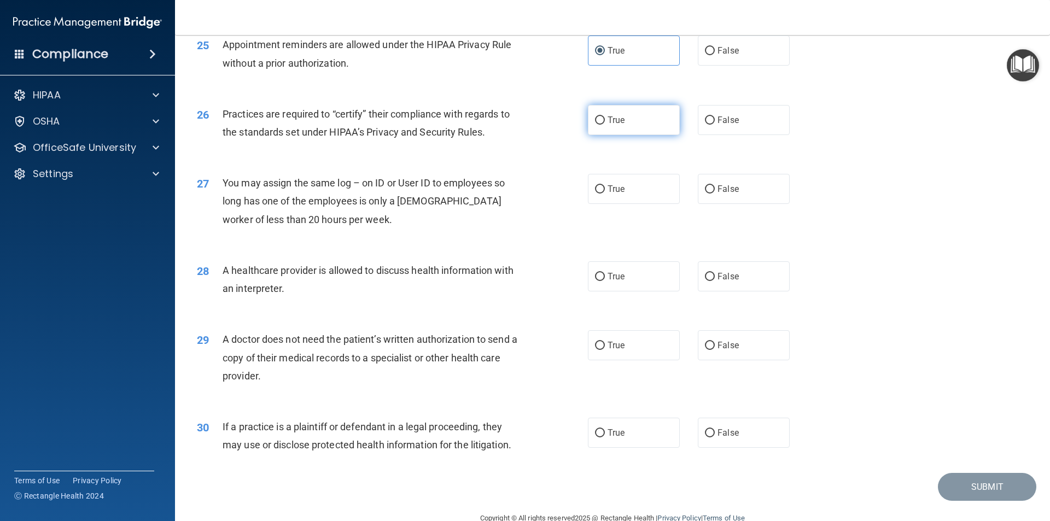
click at [641, 127] on label "True" at bounding box center [634, 120] width 92 height 30
click at [605, 125] on input "True" at bounding box center [600, 120] width 10 height 8
radio input "true"
click at [740, 188] on label "False" at bounding box center [744, 189] width 92 height 30
click at [715, 188] on input "False" at bounding box center [710, 189] width 10 height 8
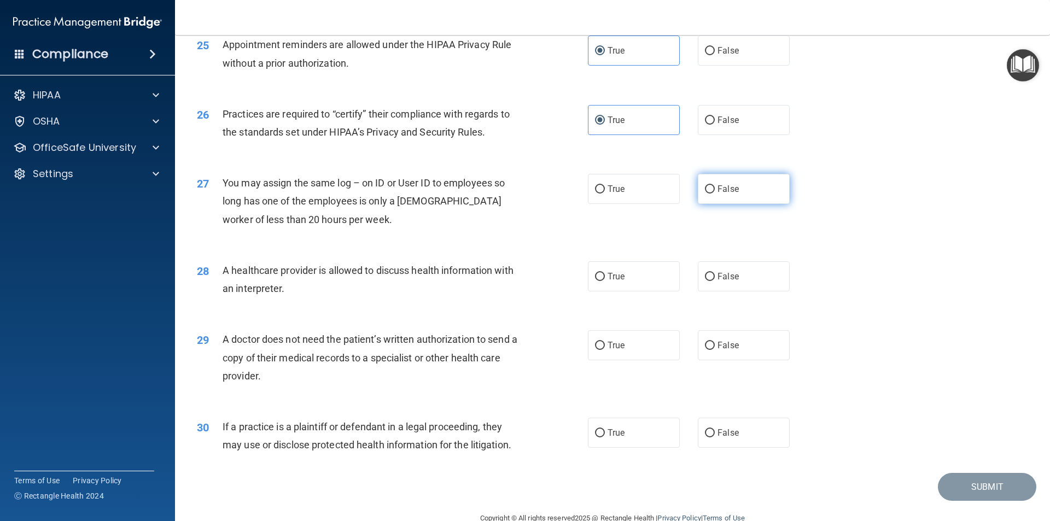
radio input "true"
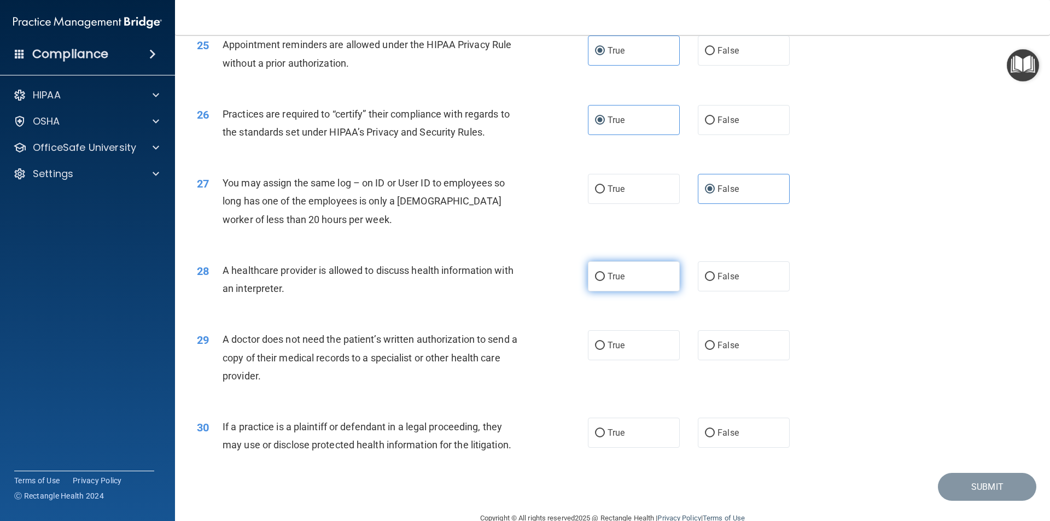
click at [672, 271] on label "True" at bounding box center [634, 276] width 92 height 30
click at [605, 273] on input "True" at bounding box center [600, 277] width 10 height 8
radio input "true"
click at [698, 340] on label "False" at bounding box center [744, 345] width 92 height 30
click at [705, 342] on input "False" at bounding box center [710, 346] width 10 height 8
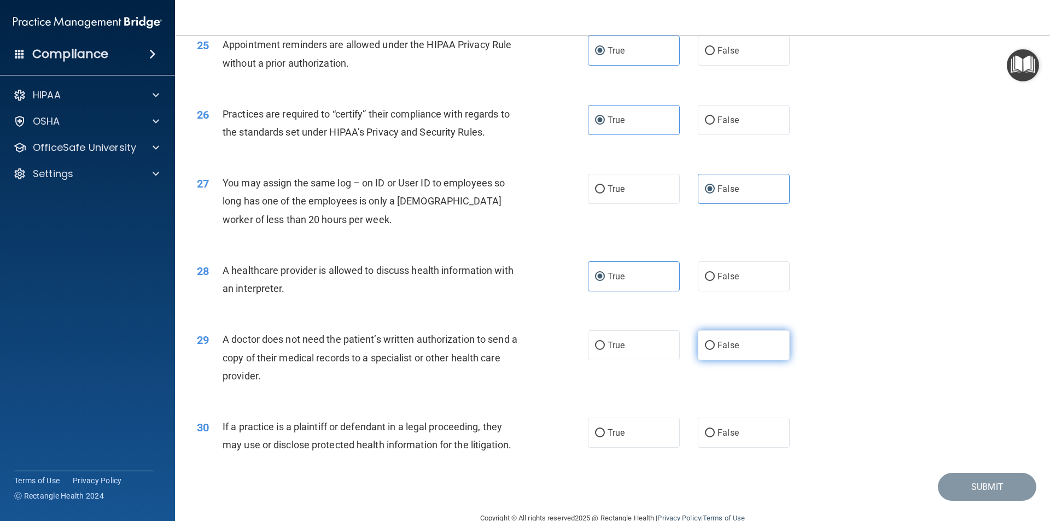
radio input "true"
click at [646, 428] on label "True" at bounding box center [634, 433] width 92 height 30
click at [605, 429] on input "True" at bounding box center [600, 433] width 10 height 8
radio input "true"
click at [977, 489] on button "Submit" at bounding box center [987, 487] width 98 height 28
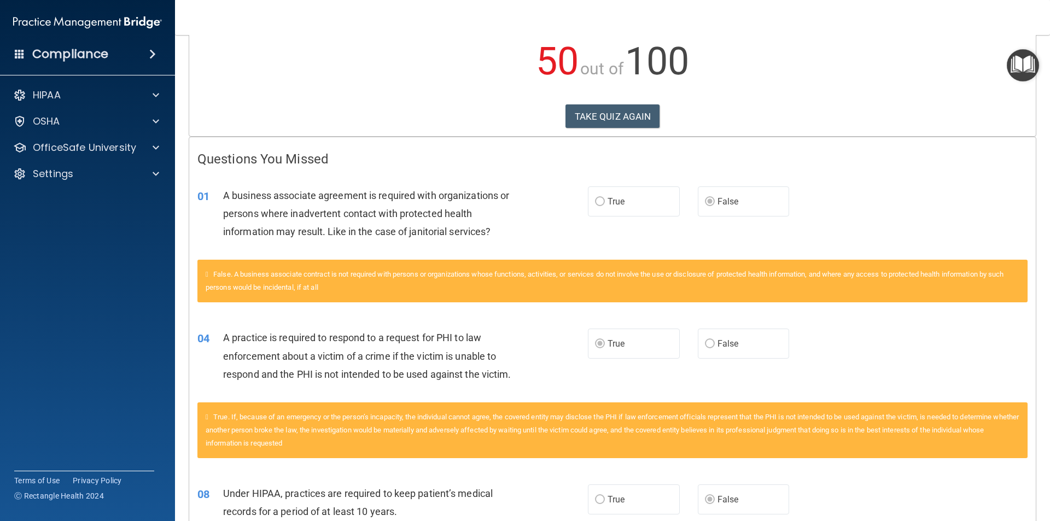
scroll to position [44, 0]
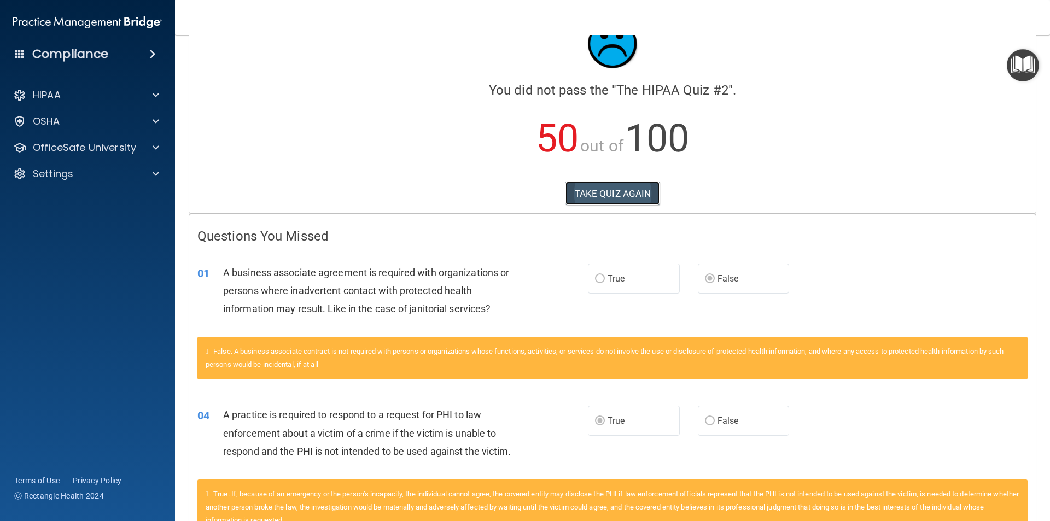
click at [635, 193] on button "TAKE QUIZ AGAIN" at bounding box center [612, 194] width 95 height 24
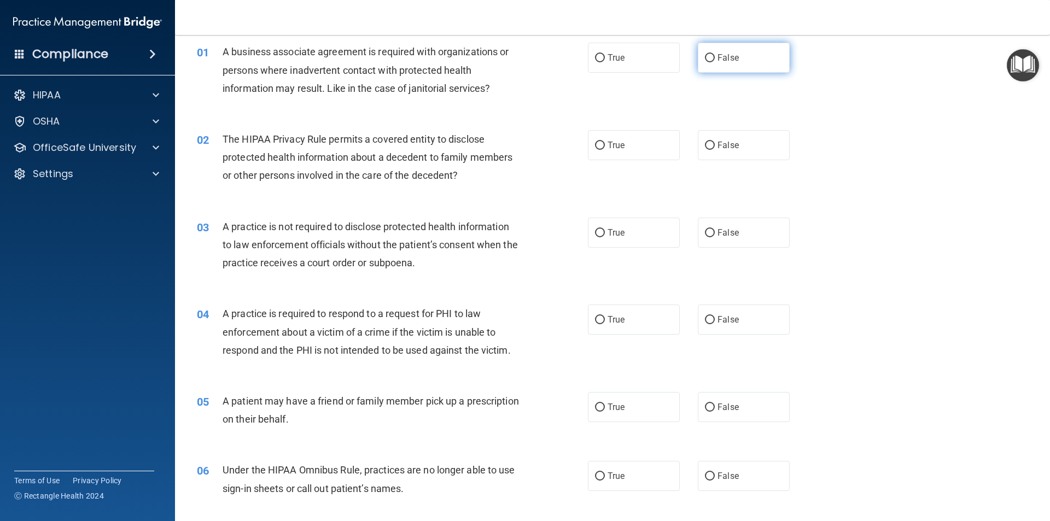
click at [703, 63] on label "False" at bounding box center [744, 58] width 92 height 30
click at [705, 62] on input "False" at bounding box center [710, 58] width 10 height 8
radio input "true"
click at [628, 320] on label "True" at bounding box center [634, 320] width 92 height 30
click at [605, 320] on input "True" at bounding box center [600, 320] width 10 height 8
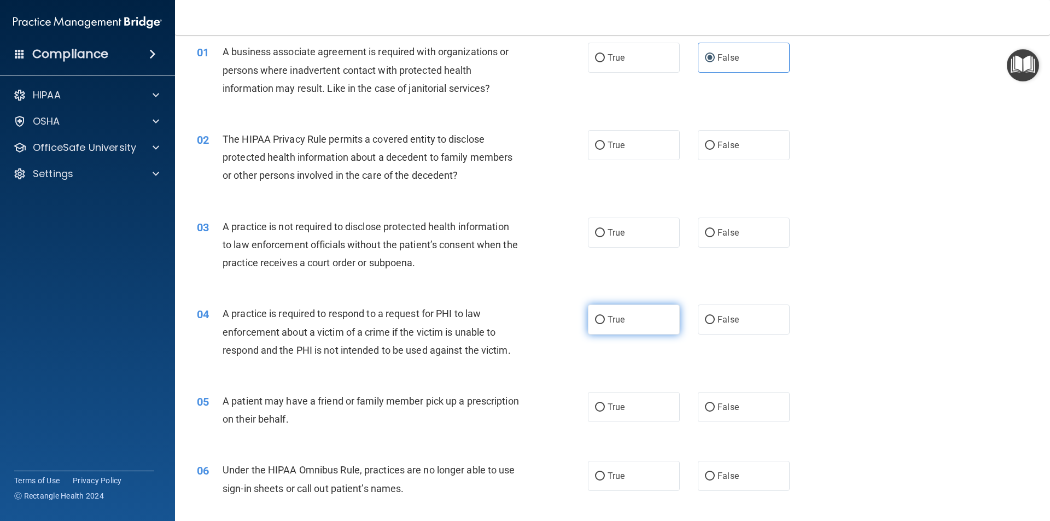
radio input "true"
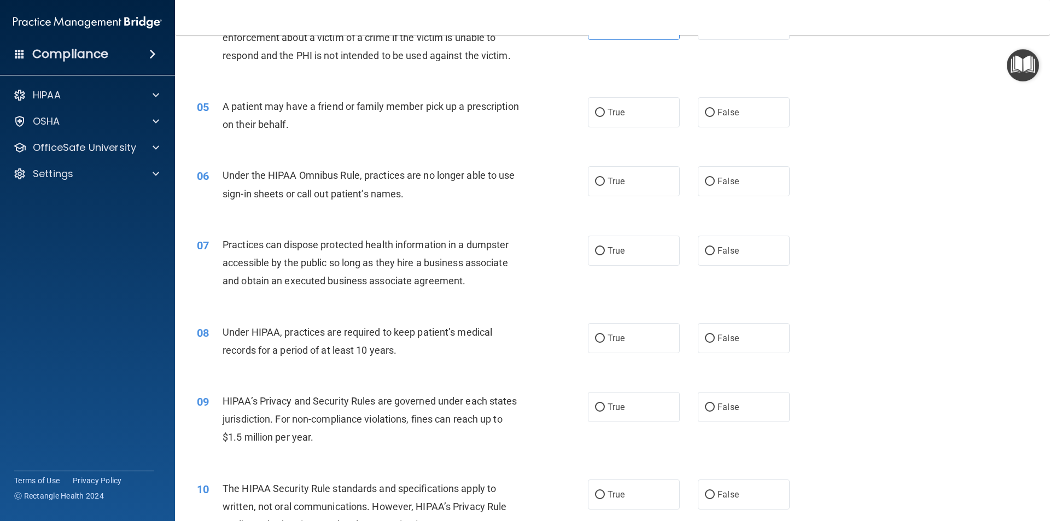
scroll to position [372, 0]
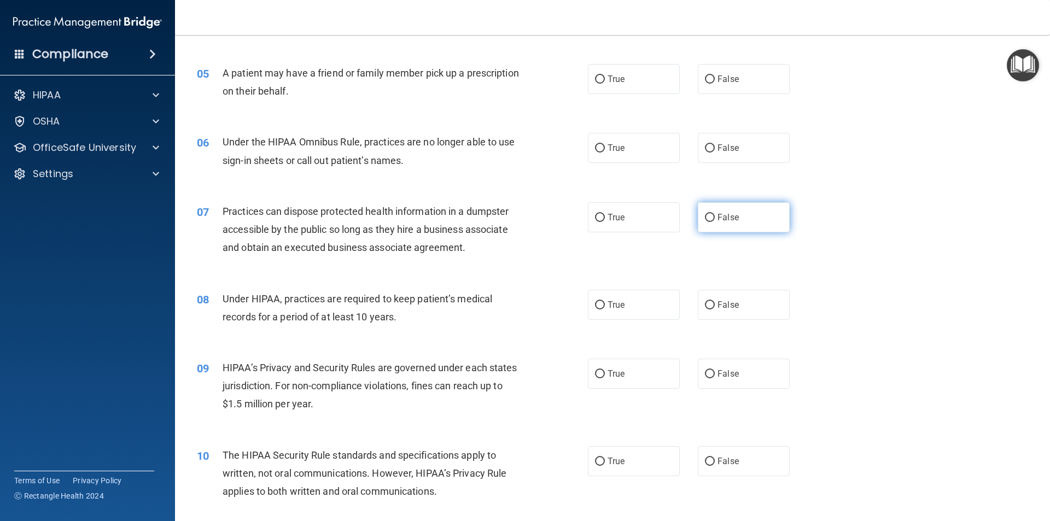
click at [726, 223] on label "False" at bounding box center [744, 217] width 92 height 30
click at [715, 222] on input "False" at bounding box center [710, 218] width 10 height 8
radio input "true"
click at [731, 224] on label "False" at bounding box center [744, 217] width 92 height 30
click at [715, 222] on input "False" at bounding box center [710, 218] width 10 height 8
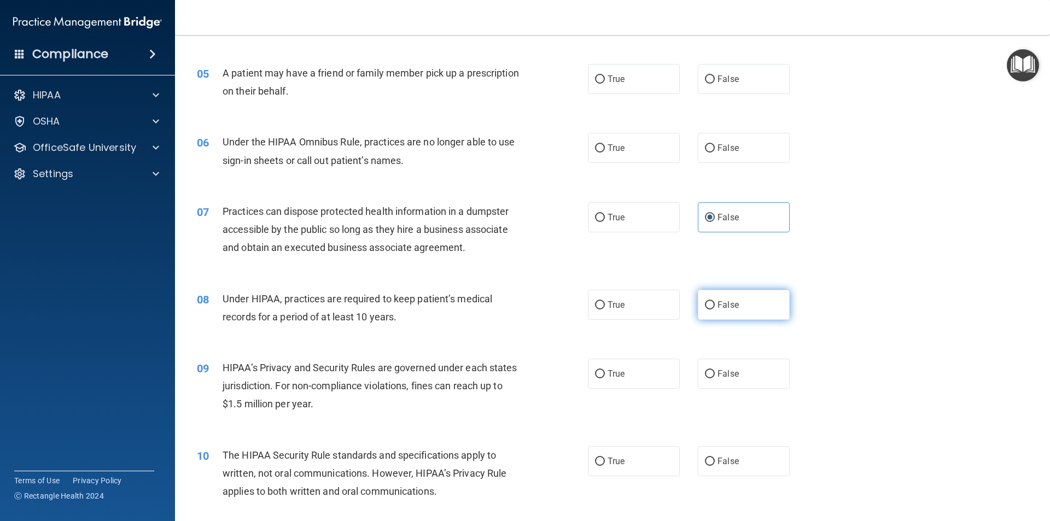
click at [719, 313] on label "False" at bounding box center [744, 305] width 92 height 30
click at [715, 310] on input "False" at bounding box center [710, 305] width 10 height 8
radio input "true"
click at [722, 375] on span "False" at bounding box center [727, 374] width 21 height 10
click at [715, 375] on input "False" at bounding box center [710, 374] width 10 height 8
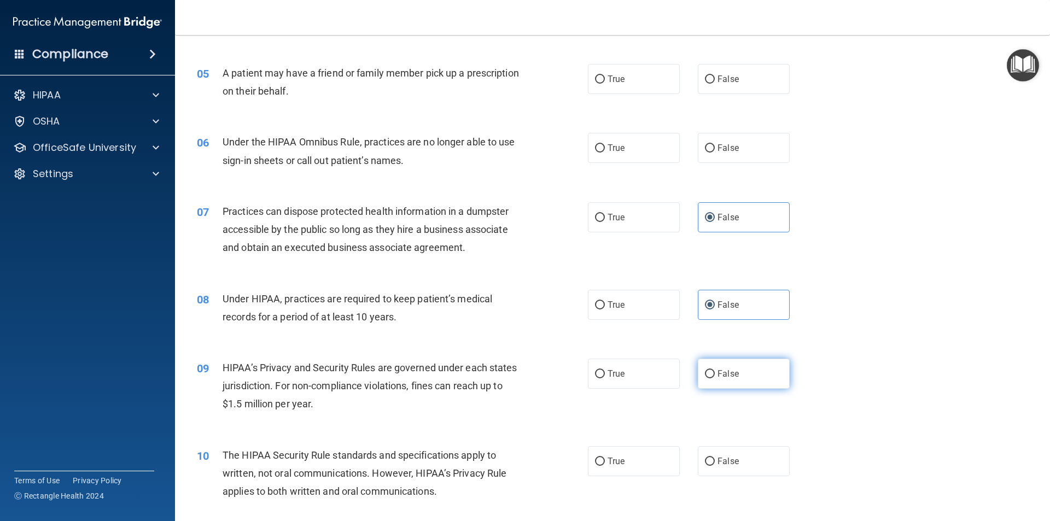
radio input "true"
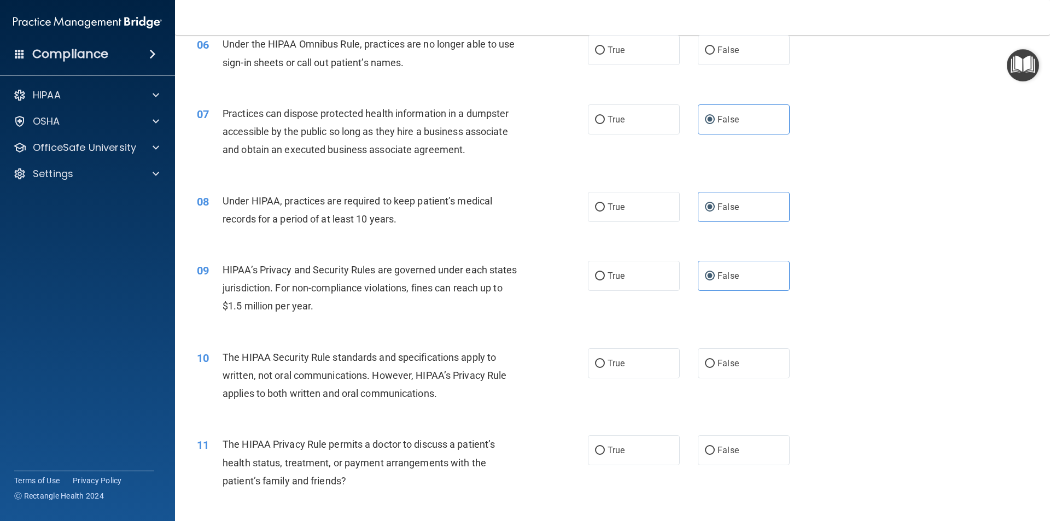
scroll to position [481, 0]
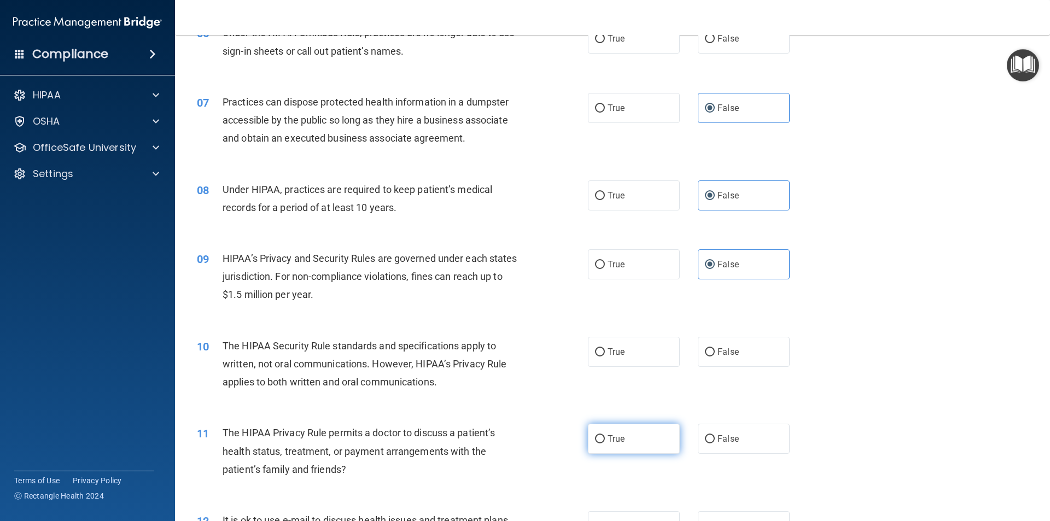
click at [651, 432] on label "True" at bounding box center [634, 439] width 92 height 30
click at [605, 435] on input "True" at bounding box center [600, 439] width 10 height 8
radio input "true"
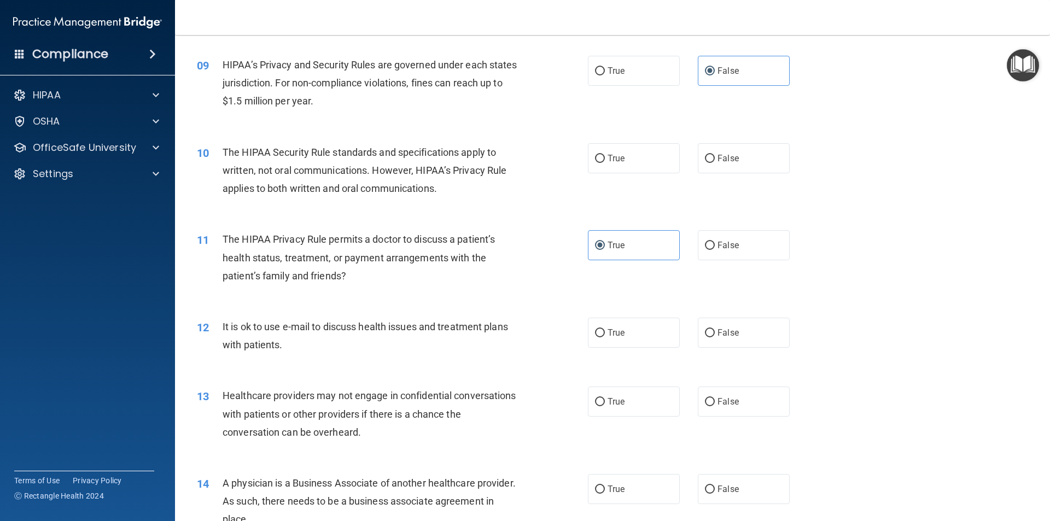
scroll to position [700, 0]
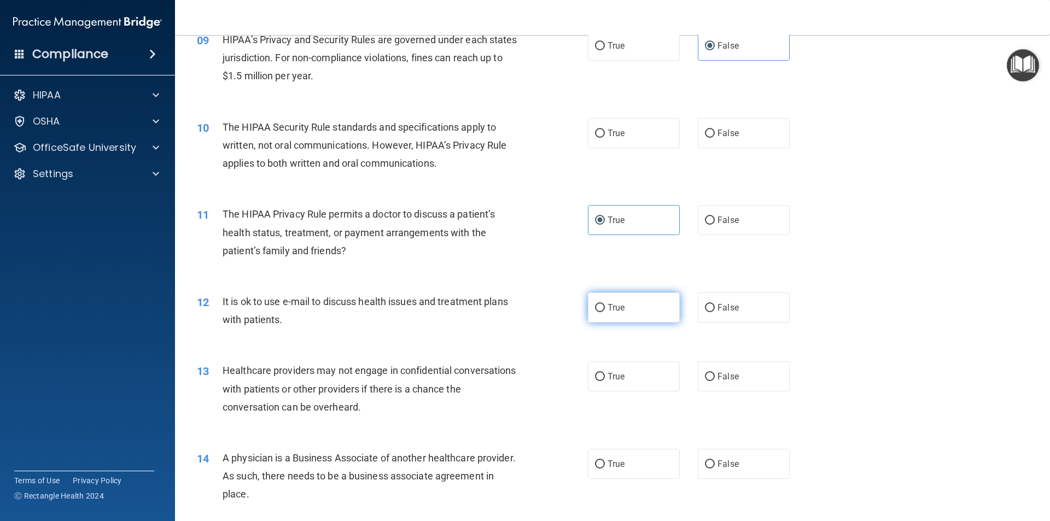
click at [626, 301] on label "True" at bounding box center [634, 308] width 92 height 30
click at [605, 304] on input "True" at bounding box center [600, 308] width 10 height 8
radio input "true"
click at [705, 380] on input "False" at bounding box center [710, 377] width 10 height 8
radio input "true"
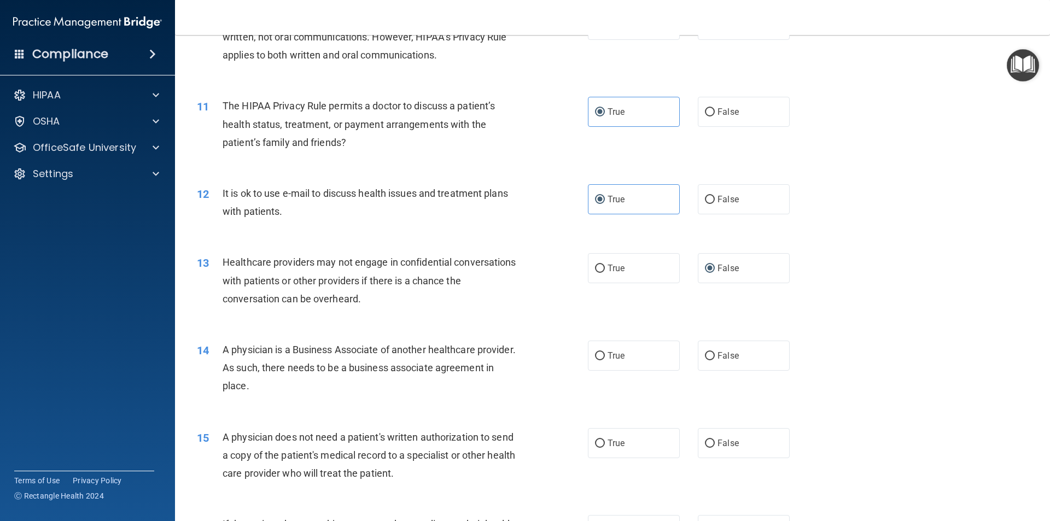
scroll to position [809, 0]
click at [754, 369] on label "False" at bounding box center [744, 355] width 92 height 30
click at [715, 359] on input "False" at bounding box center [710, 355] width 10 height 8
radio input "true"
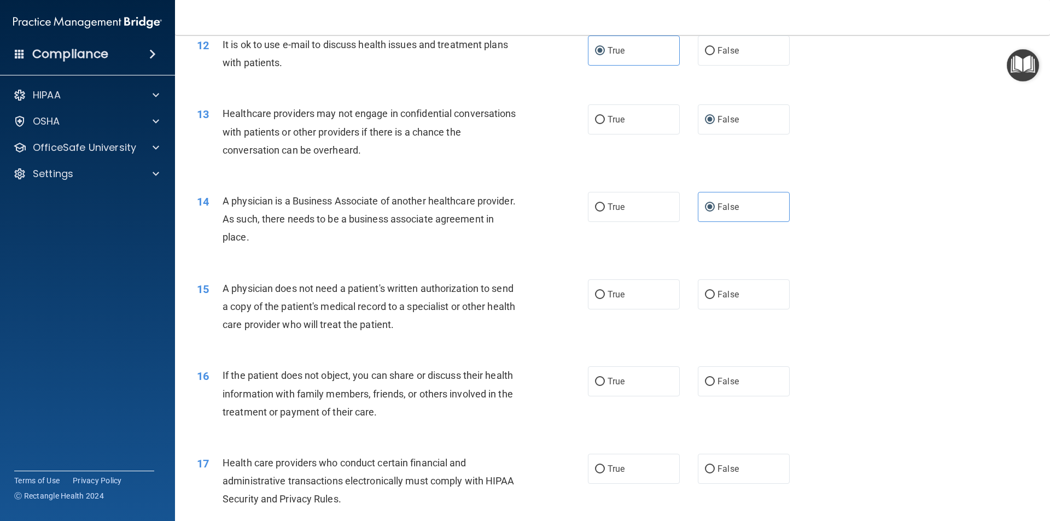
scroll to position [973, 0]
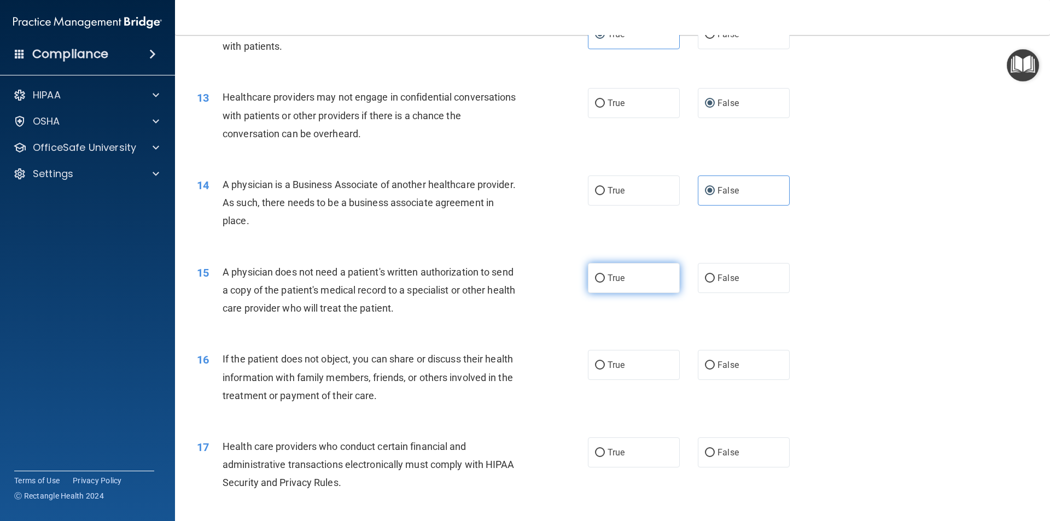
click at [608, 280] on span "True" at bounding box center [616, 278] width 17 height 10
click at [605, 280] on input "True" at bounding box center [600, 279] width 10 height 8
radio input "true"
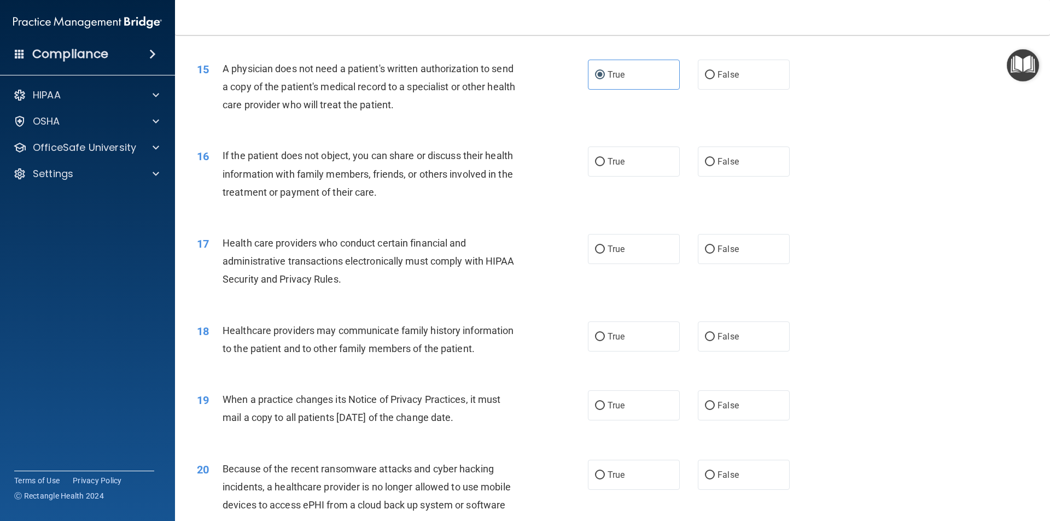
scroll to position [1192, 0]
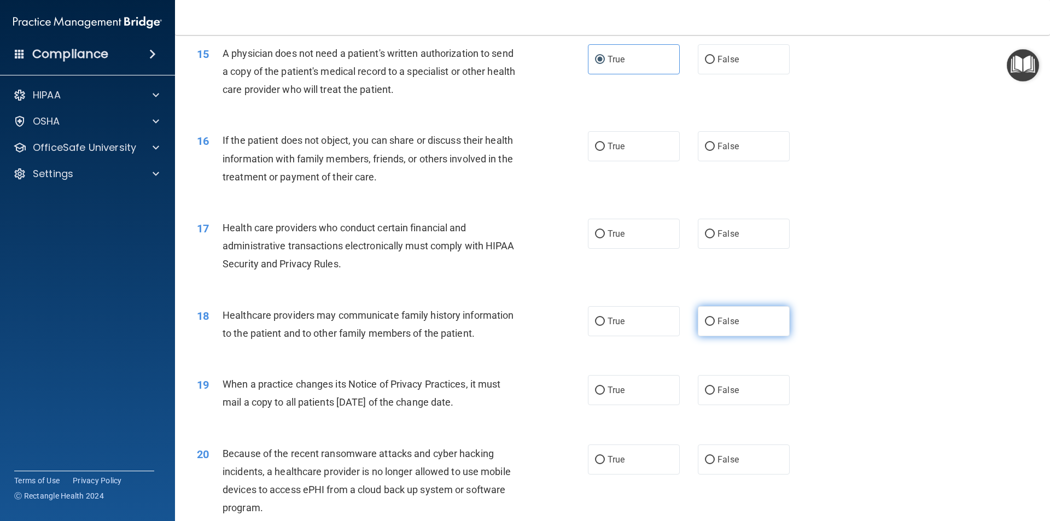
click at [698, 324] on label "False" at bounding box center [744, 321] width 92 height 30
click at [705, 324] on input "False" at bounding box center [710, 322] width 10 height 8
radio input "true"
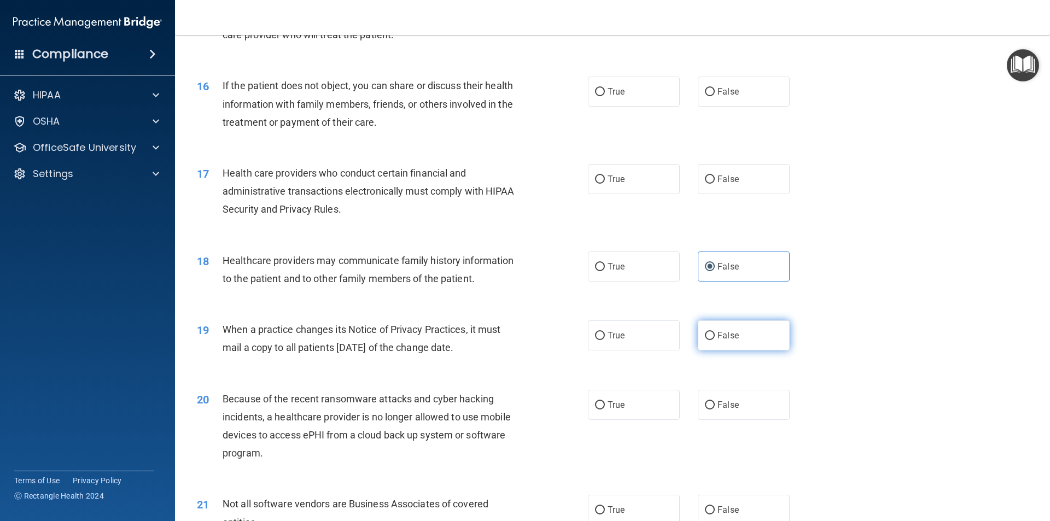
click at [738, 335] on label "False" at bounding box center [744, 335] width 92 height 30
click at [715, 335] on input "False" at bounding box center [710, 336] width 10 height 8
radio input "true"
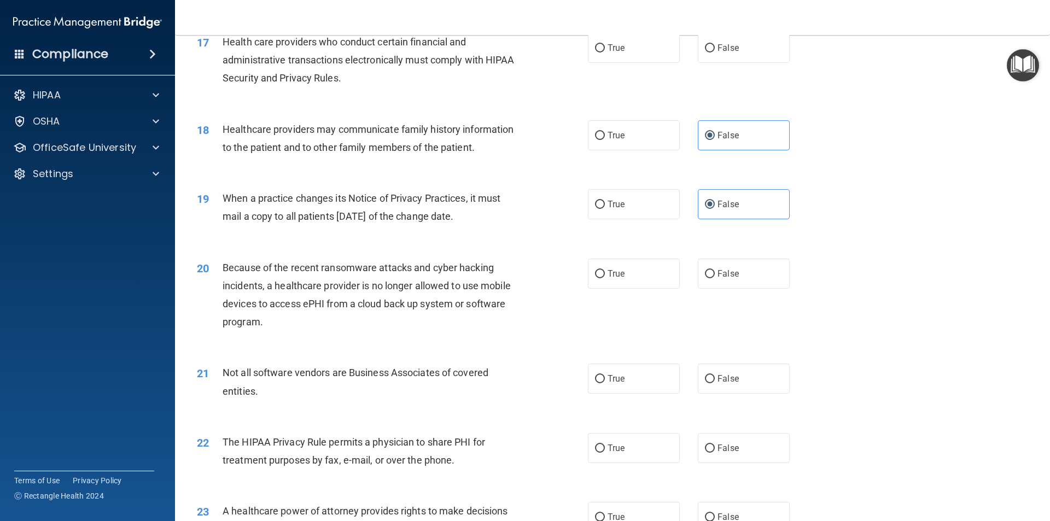
scroll to position [1411, 0]
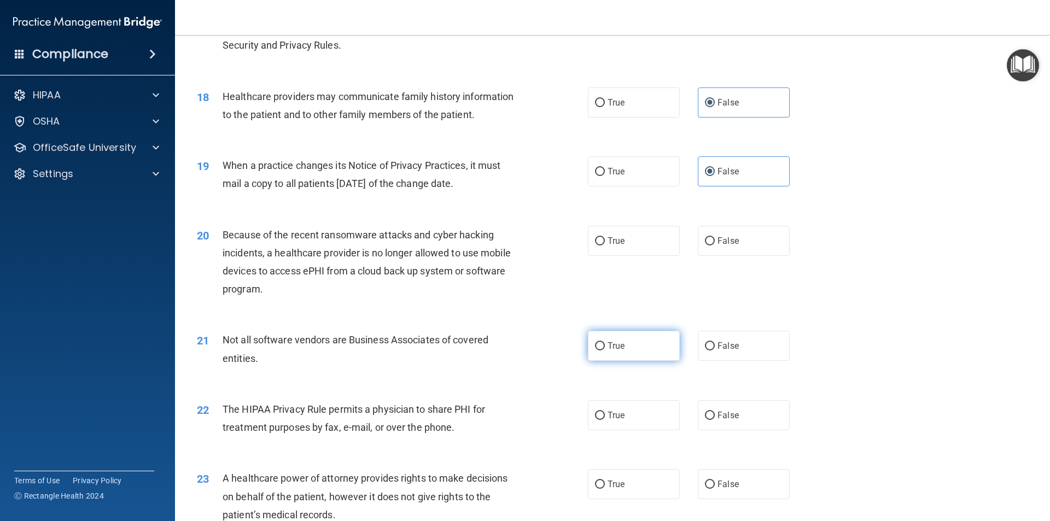
click at [608, 349] on span "True" at bounding box center [616, 346] width 17 height 10
click at [605, 349] on input "True" at bounding box center [600, 346] width 10 height 8
radio input "true"
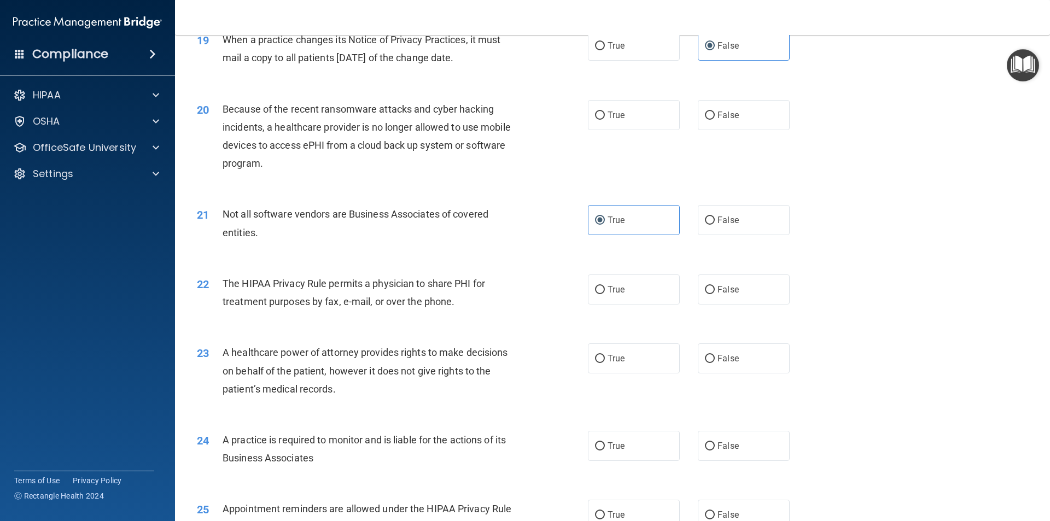
scroll to position [1575, 0]
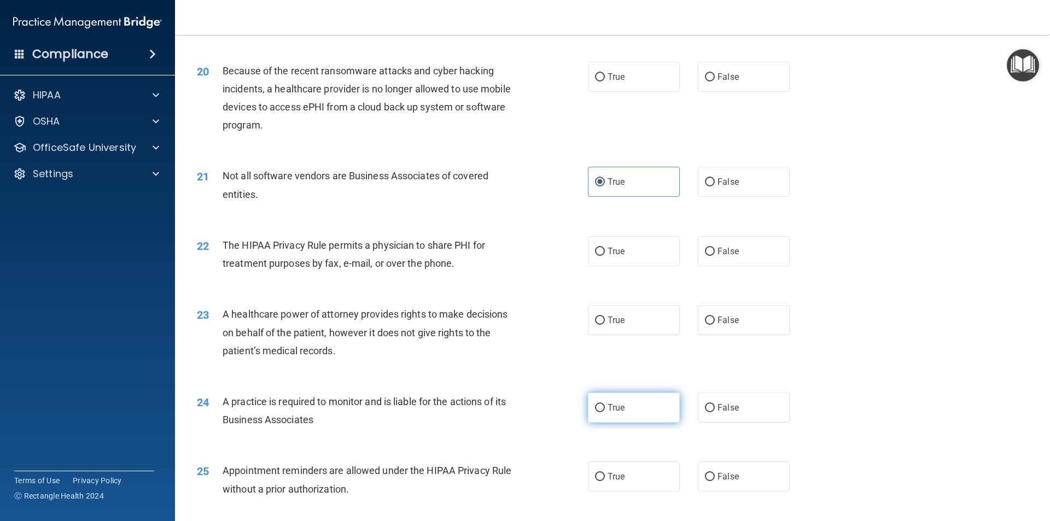
click at [598, 413] on label "True" at bounding box center [634, 408] width 92 height 30
click at [598, 412] on input "True" at bounding box center [600, 408] width 10 height 8
radio input "true"
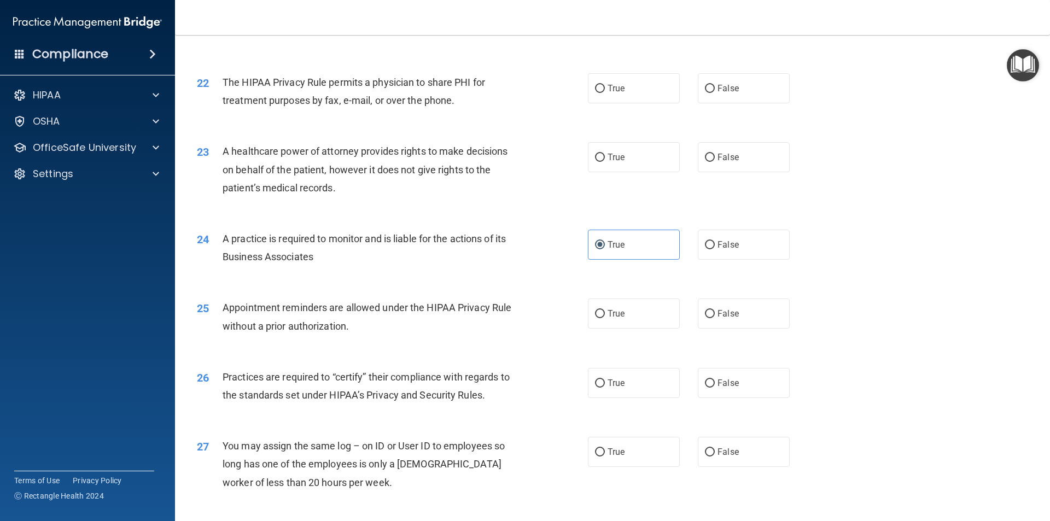
scroll to position [1739, 0]
click at [698, 386] on label "False" at bounding box center [744, 382] width 92 height 30
click at [705, 386] on input "False" at bounding box center [710, 382] width 10 height 8
radio input "true"
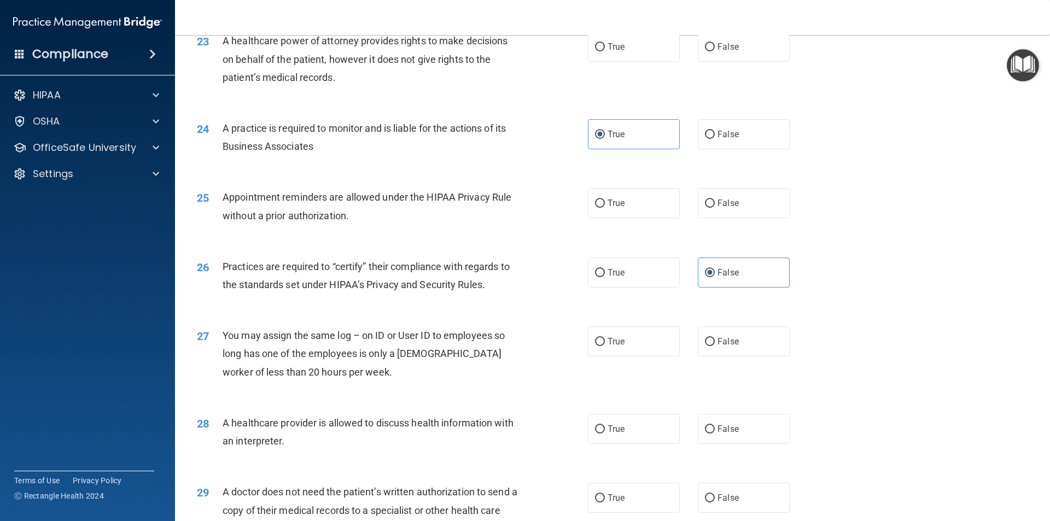
scroll to position [1903, 0]
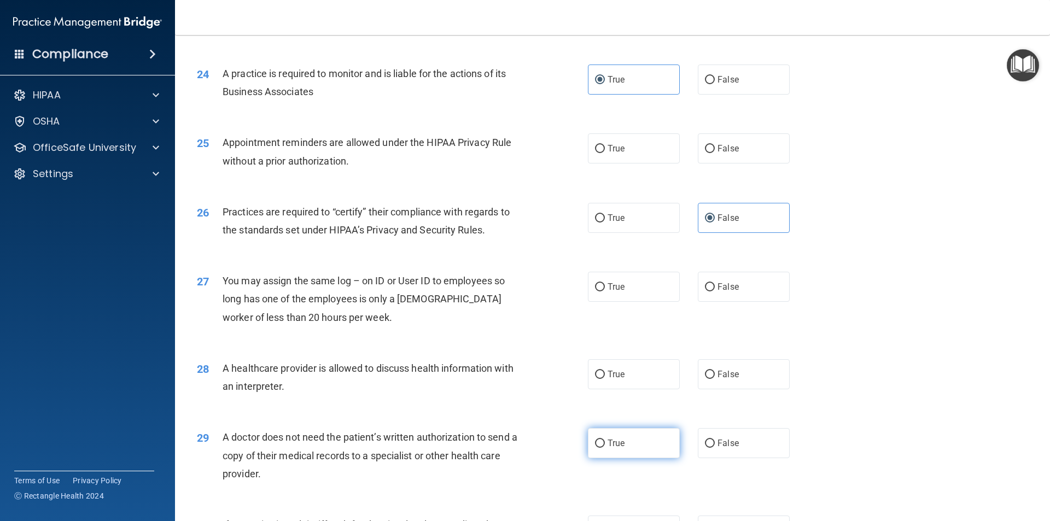
click at [600, 447] on input "True" at bounding box center [600, 444] width 10 height 8
radio input "true"
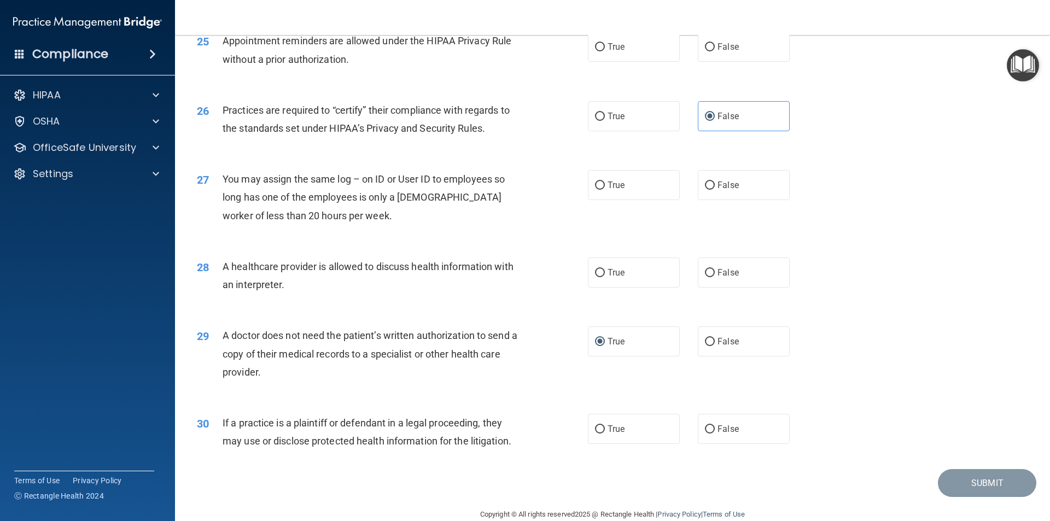
scroll to position [2012, 0]
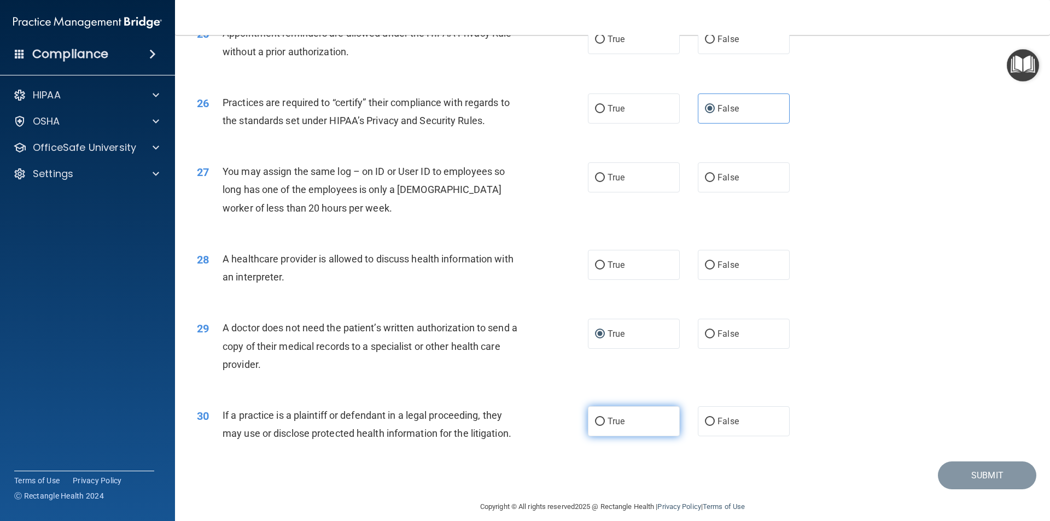
click at [613, 419] on span "True" at bounding box center [616, 421] width 17 height 10
click at [605, 419] on input "True" at bounding box center [600, 422] width 10 height 8
radio input "true"
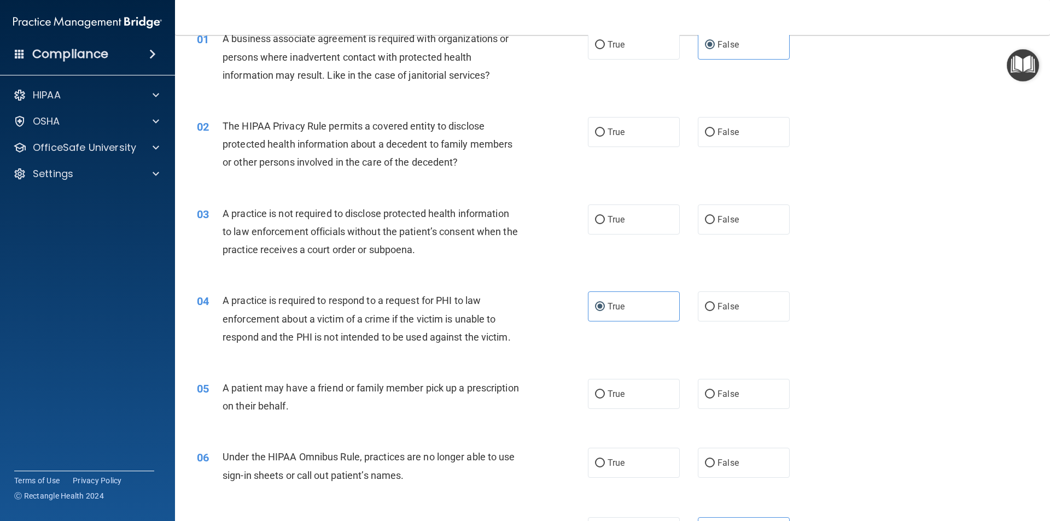
scroll to position [0, 0]
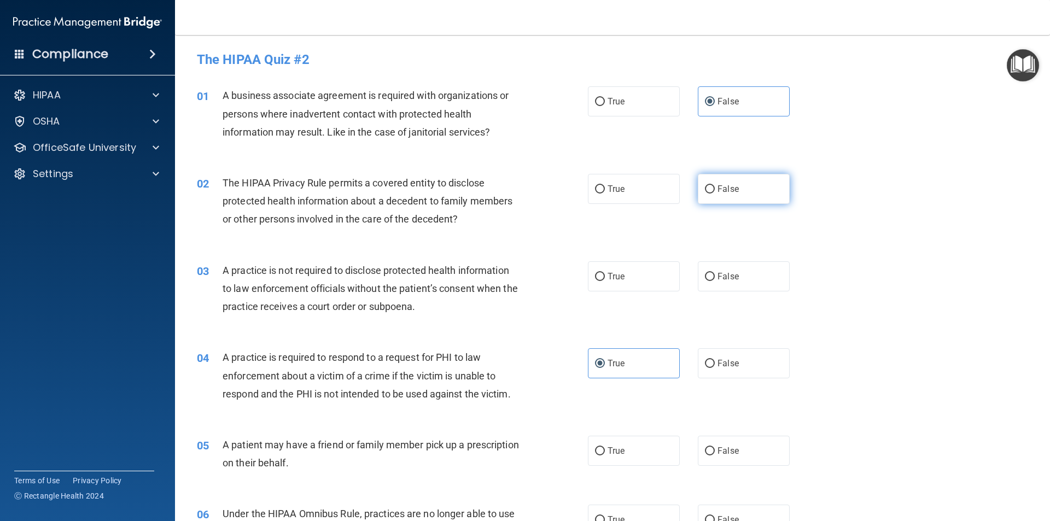
click at [698, 189] on label "False" at bounding box center [744, 189] width 92 height 30
click at [705, 189] on input "False" at bounding box center [710, 189] width 10 height 8
radio input "true"
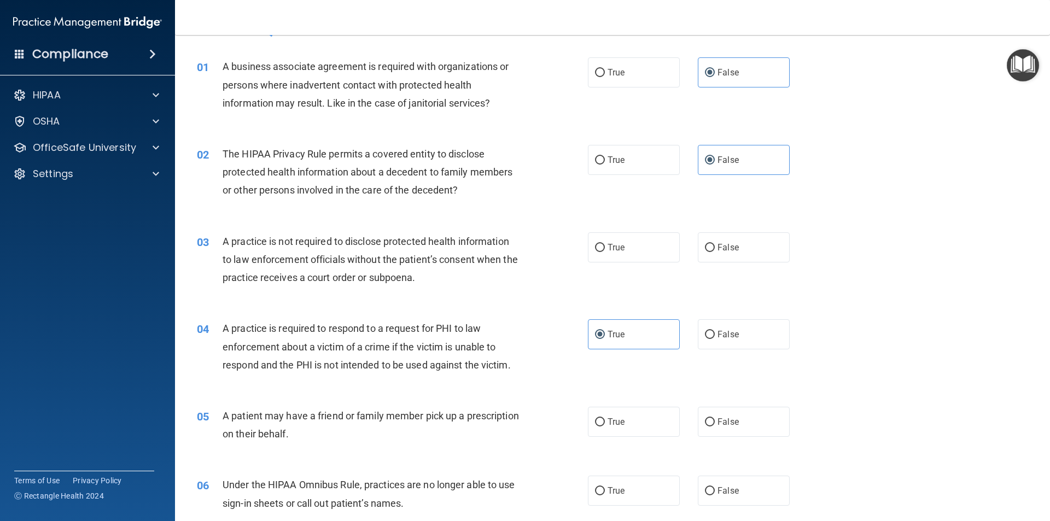
scroll to position [55, 0]
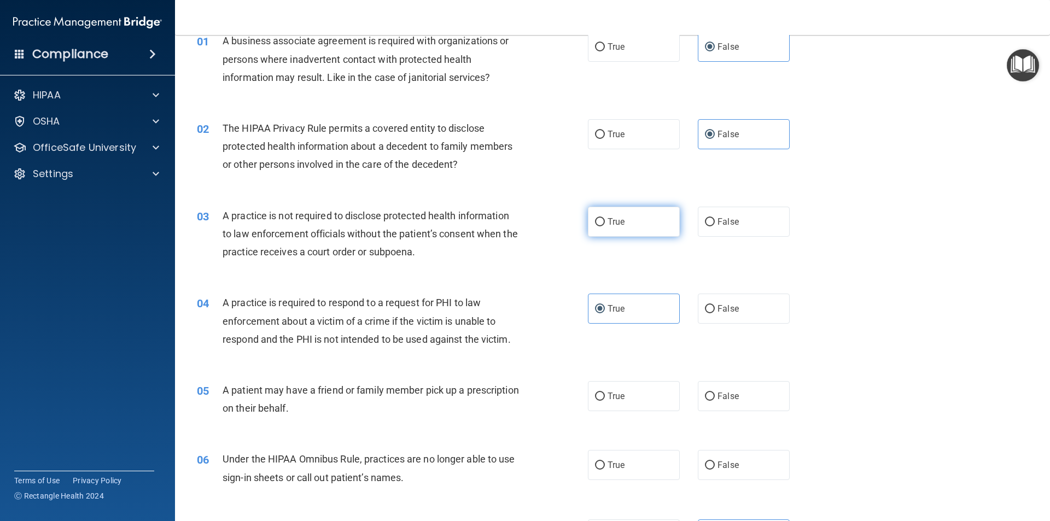
click at [608, 217] on span "True" at bounding box center [616, 222] width 17 height 10
click at [605, 218] on input "True" at bounding box center [600, 222] width 10 height 8
radio input "true"
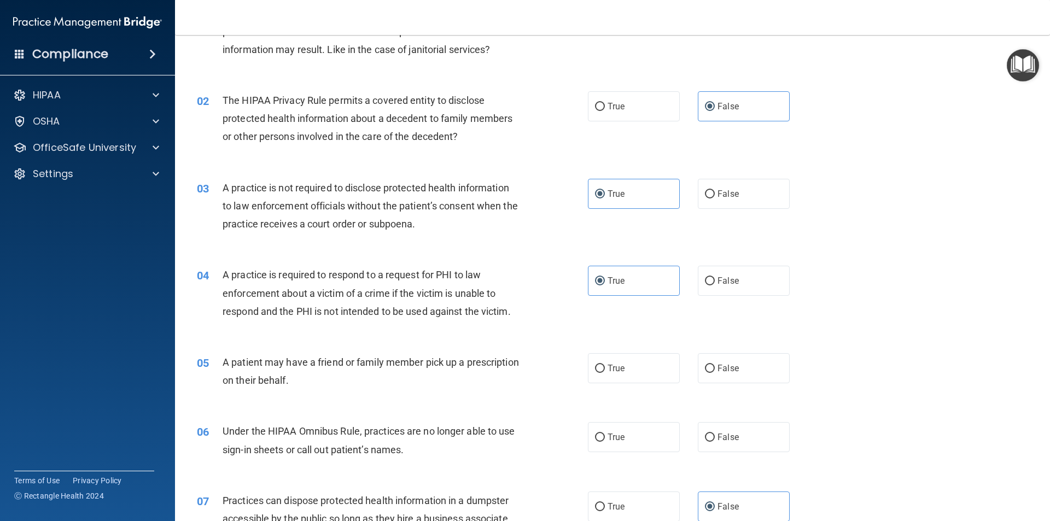
scroll to position [164, 0]
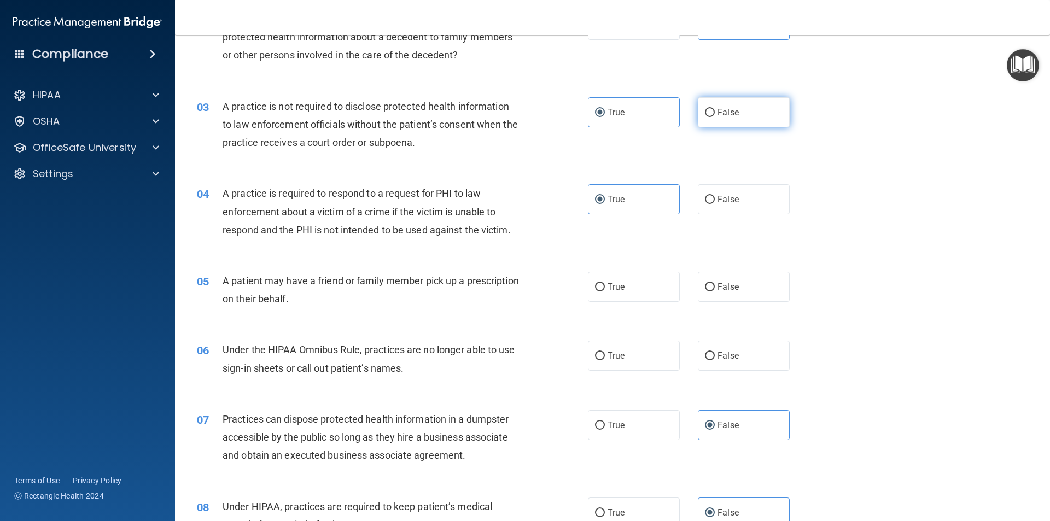
click at [737, 123] on label "False" at bounding box center [744, 112] width 92 height 30
click at [715, 117] on input "False" at bounding box center [710, 113] width 10 height 8
radio input "true"
radio input "false"
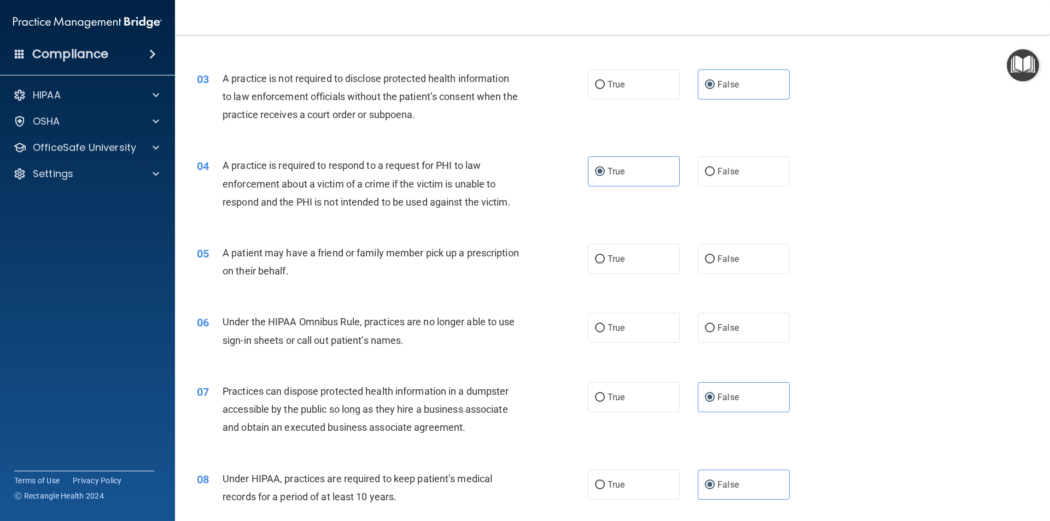
scroll to position [219, 0]
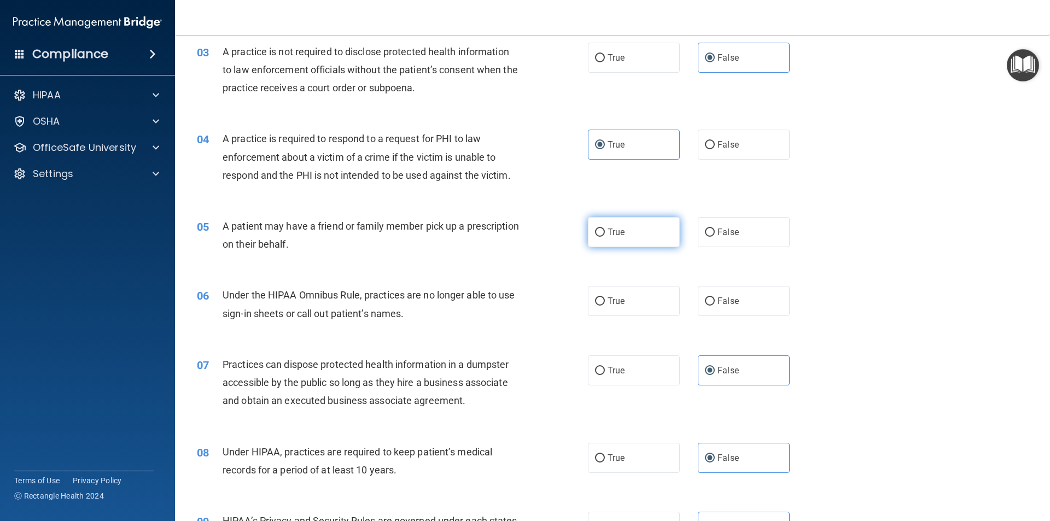
click at [657, 247] on label "True" at bounding box center [634, 232] width 92 height 30
click at [605, 237] on input "True" at bounding box center [600, 233] width 10 height 8
radio input "true"
click at [700, 291] on label "False" at bounding box center [744, 301] width 92 height 30
click at [705, 297] on input "False" at bounding box center [710, 301] width 10 height 8
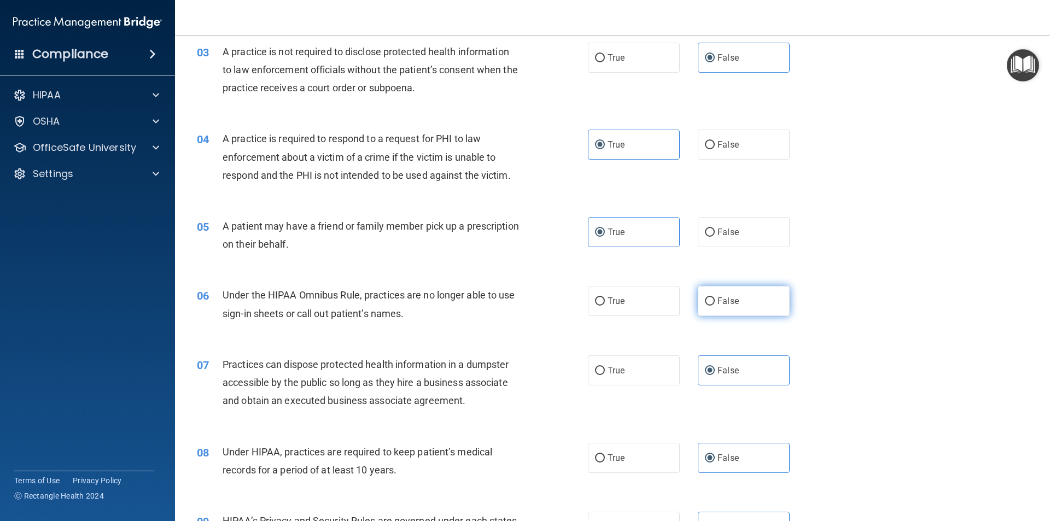
radio input "true"
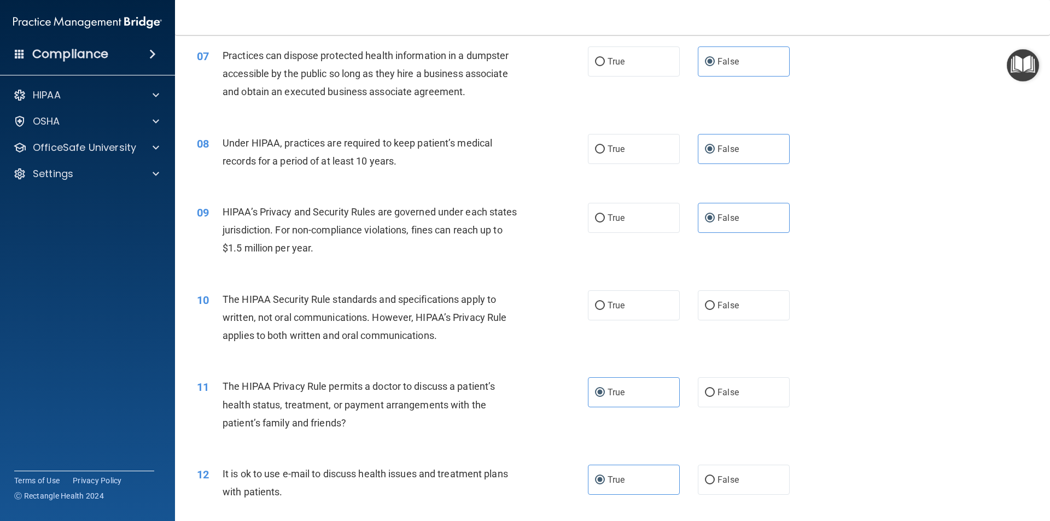
scroll to position [547, 0]
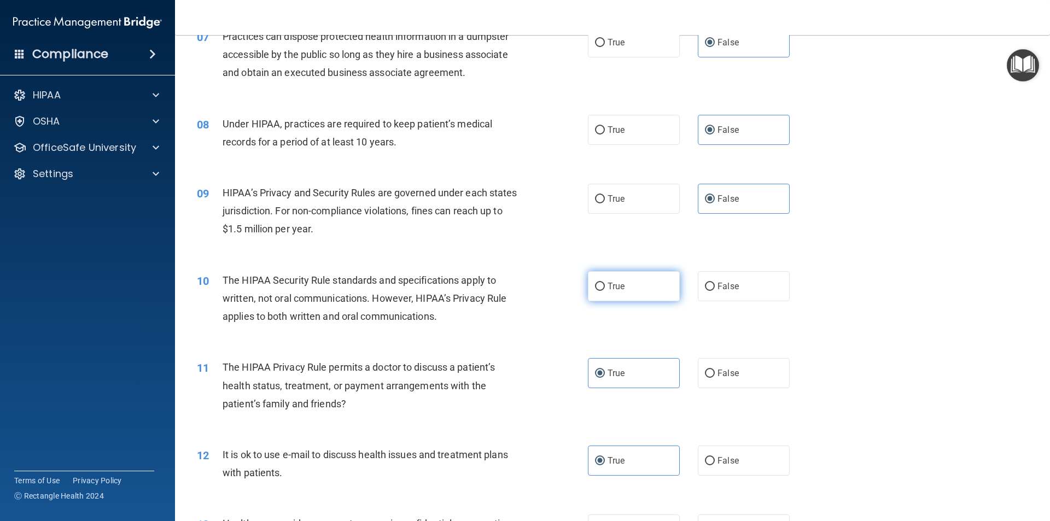
click at [598, 288] on input "True" at bounding box center [600, 287] width 10 height 8
radio input "true"
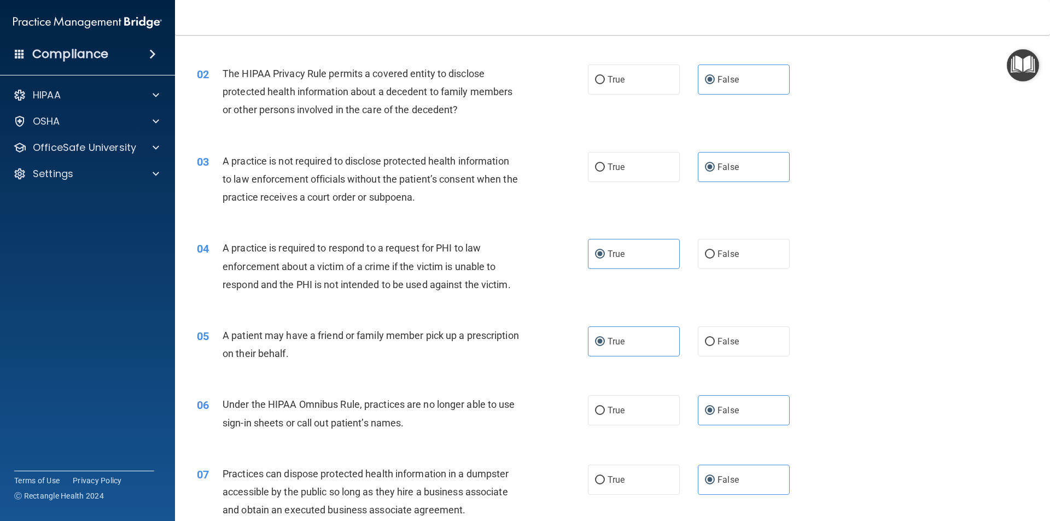
scroll to position [55, 0]
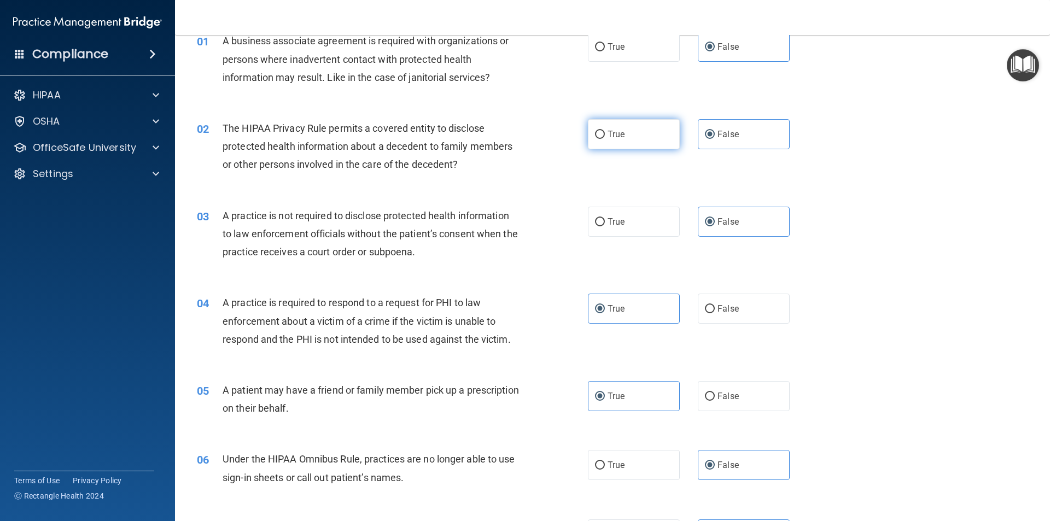
click at [611, 138] on span "True" at bounding box center [616, 134] width 17 height 10
click at [605, 138] on input "True" at bounding box center [600, 135] width 10 height 8
radio input "true"
radio input "false"
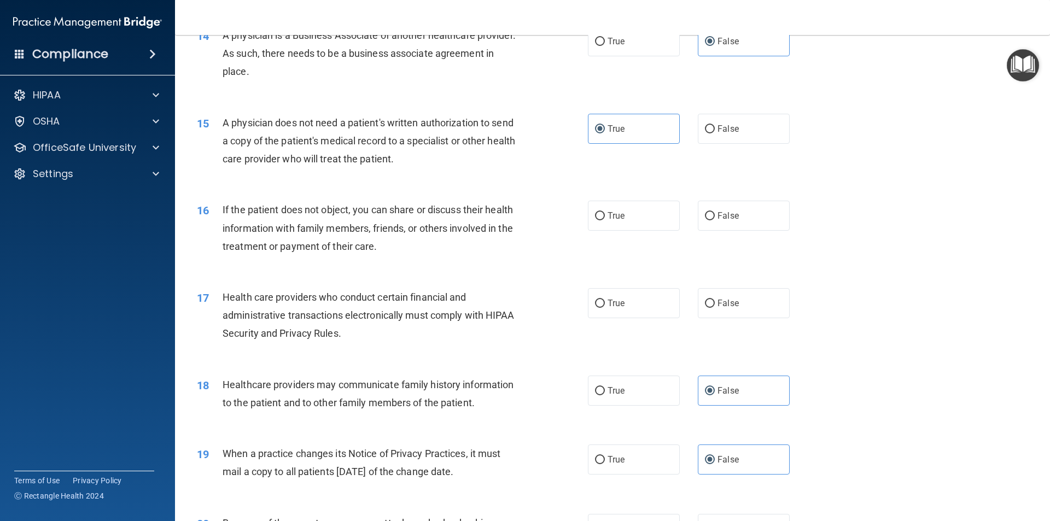
scroll to position [1148, 0]
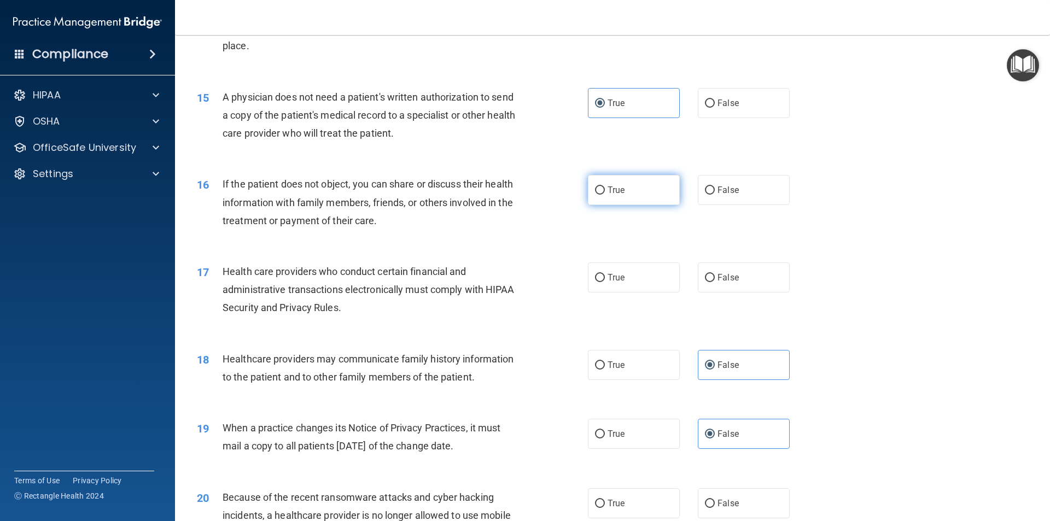
click at [592, 196] on label "True" at bounding box center [634, 190] width 92 height 30
click at [595, 195] on input "True" at bounding box center [600, 190] width 10 height 8
radio input "true"
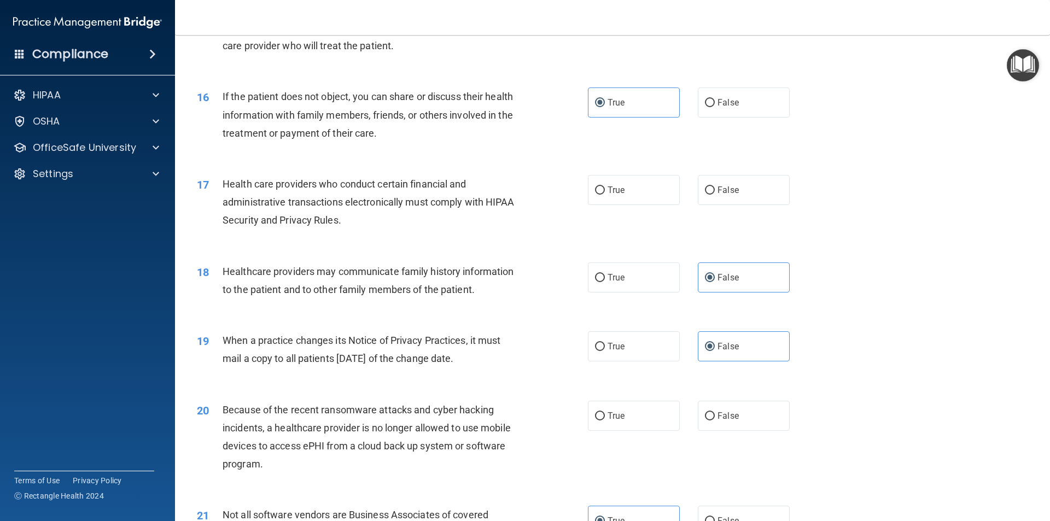
scroll to position [1258, 0]
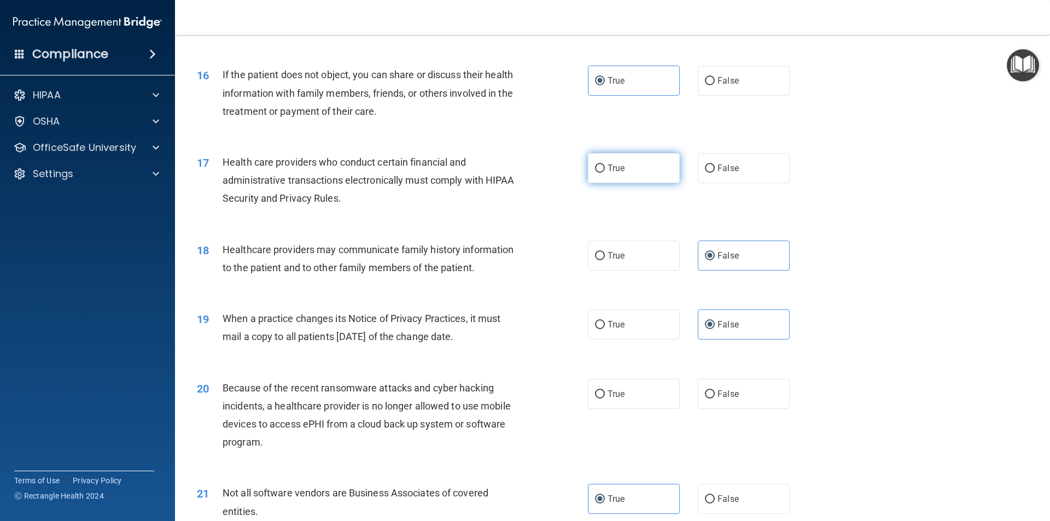
click at [595, 167] on input "True" at bounding box center [600, 169] width 10 height 8
radio input "true"
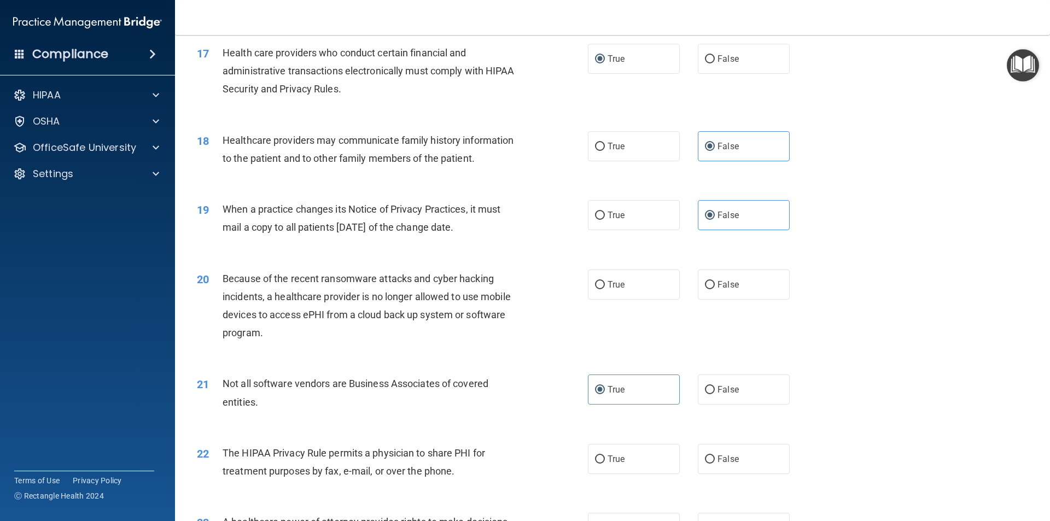
click at [691, 277] on div "True False" at bounding box center [698, 285] width 220 height 30
click at [701, 279] on label "False" at bounding box center [744, 285] width 92 height 30
click at [705, 281] on input "False" at bounding box center [710, 285] width 10 height 8
radio input "true"
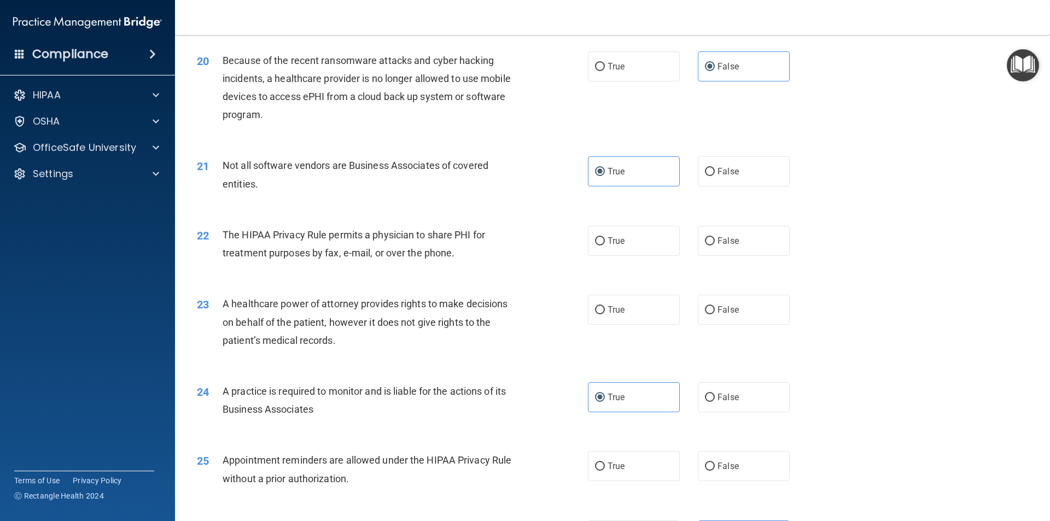
scroll to position [1586, 0]
click at [622, 245] on label "True" at bounding box center [634, 240] width 92 height 30
click at [605, 245] on input "True" at bounding box center [600, 241] width 10 height 8
radio input "true"
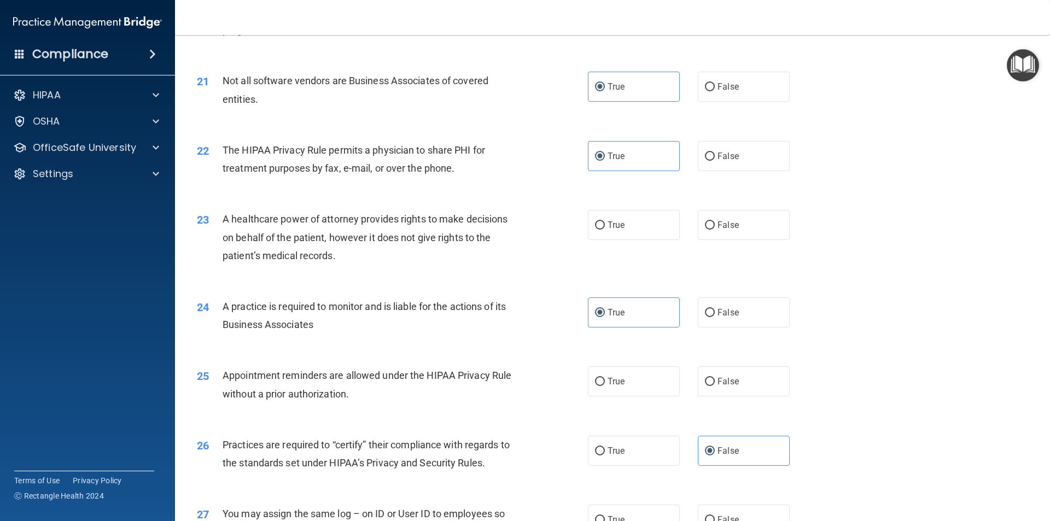
scroll to position [1695, 0]
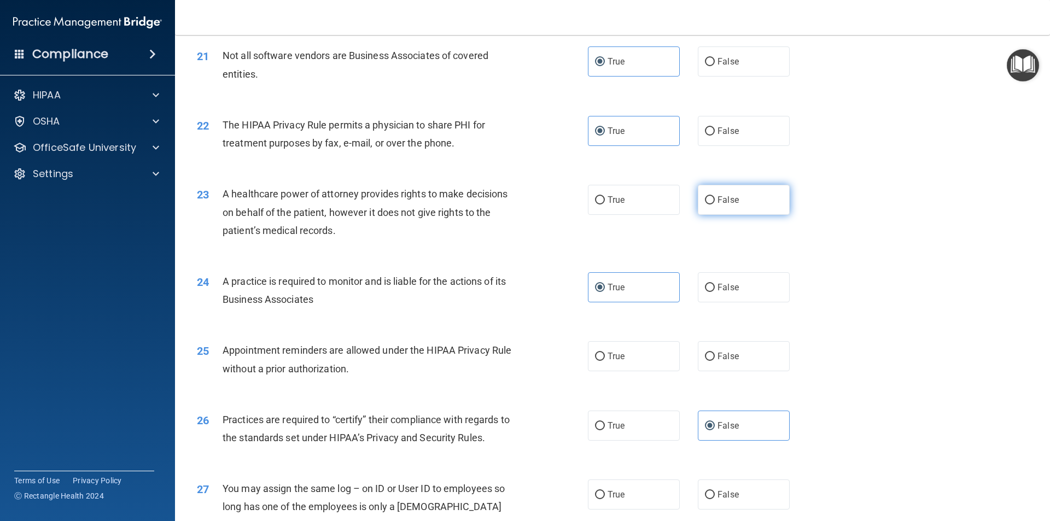
click at [711, 200] on label "False" at bounding box center [744, 200] width 92 height 30
click at [711, 200] on input "False" at bounding box center [710, 200] width 10 height 8
radio input "true"
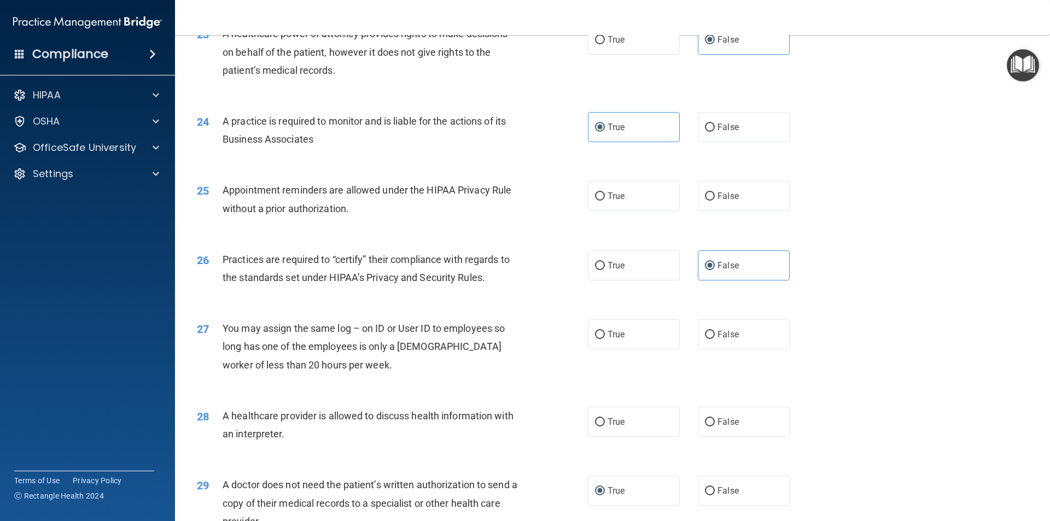
scroll to position [1859, 0]
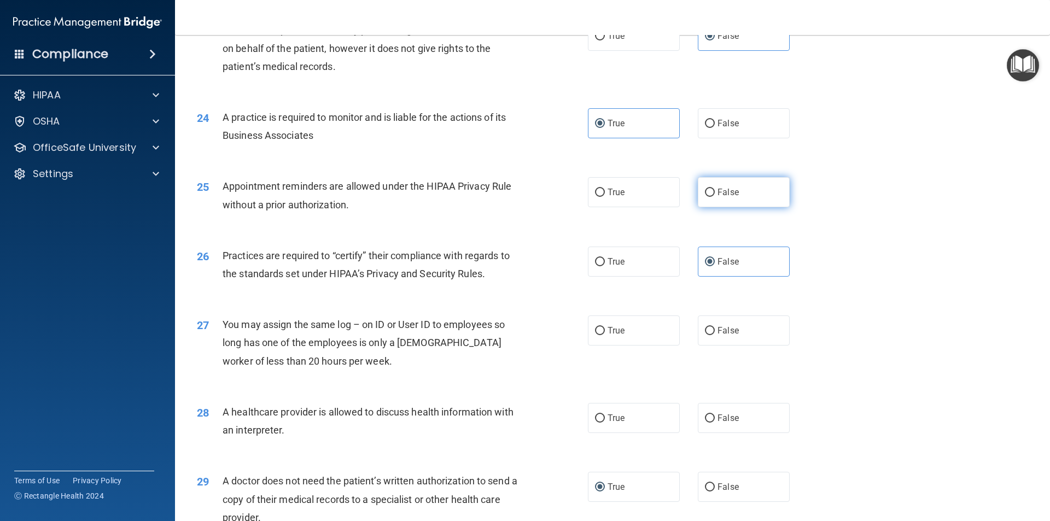
click at [730, 203] on label "False" at bounding box center [744, 192] width 92 height 30
click at [715, 197] on input "False" at bounding box center [710, 193] width 10 height 8
radio input "true"
click at [612, 206] on label "True" at bounding box center [634, 192] width 92 height 30
click at [605, 197] on input "True" at bounding box center [600, 193] width 10 height 8
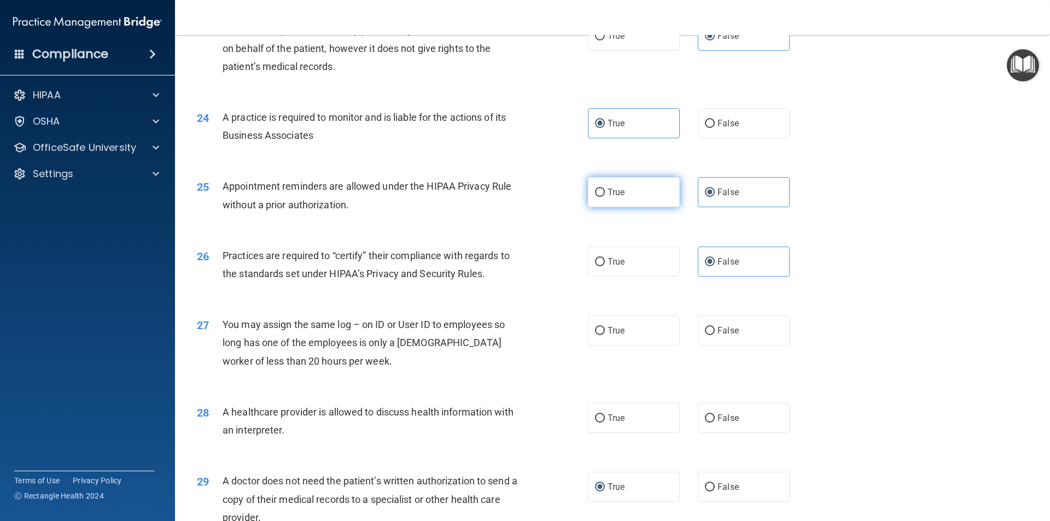
radio input "true"
radio input "false"
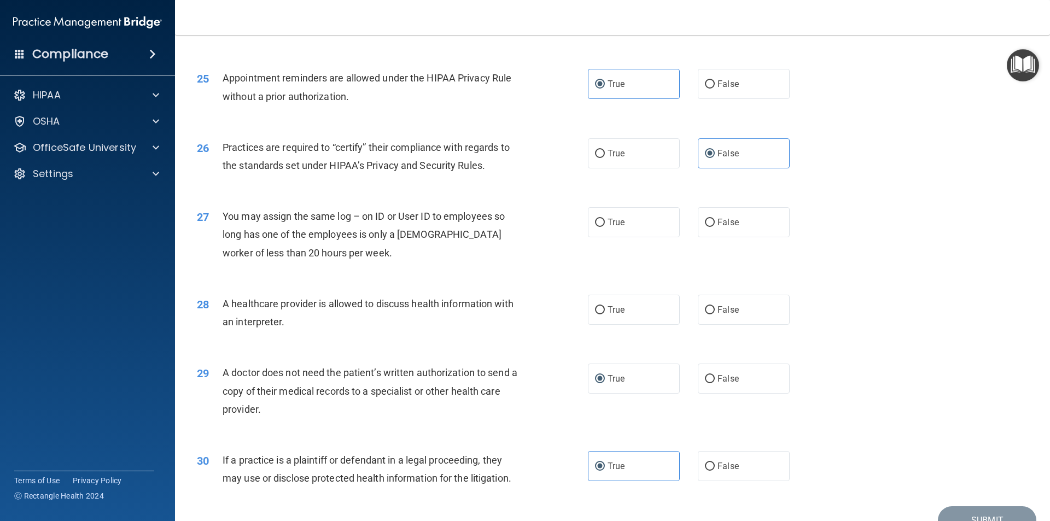
scroll to position [1969, 0]
click at [710, 221] on label "False" at bounding box center [744, 221] width 92 height 30
click at [710, 221] on input "False" at bounding box center [710, 222] width 10 height 8
radio input "true"
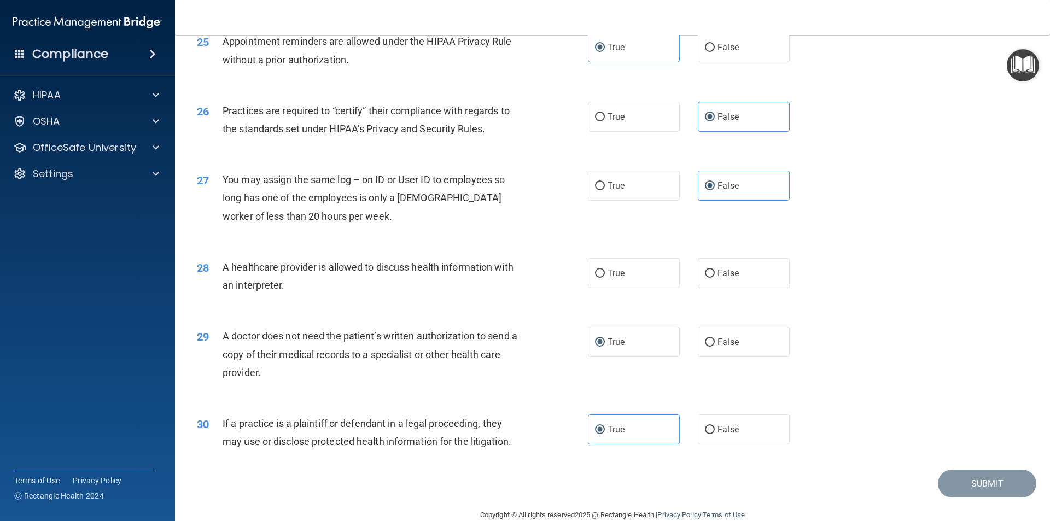
scroll to position [2023, 0]
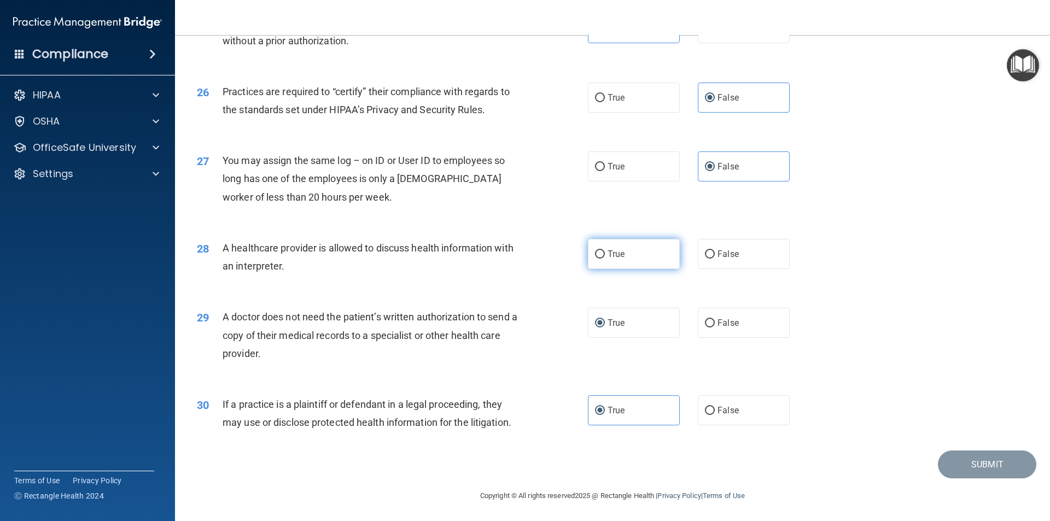
click at [654, 243] on label "True" at bounding box center [634, 254] width 92 height 30
click at [605, 250] on input "True" at bounding box center [600, 254] width 10 height 8
radio input "true"
click at [949, 463] on button "Submit" at bounding box center [987, 465] width 98 height 28
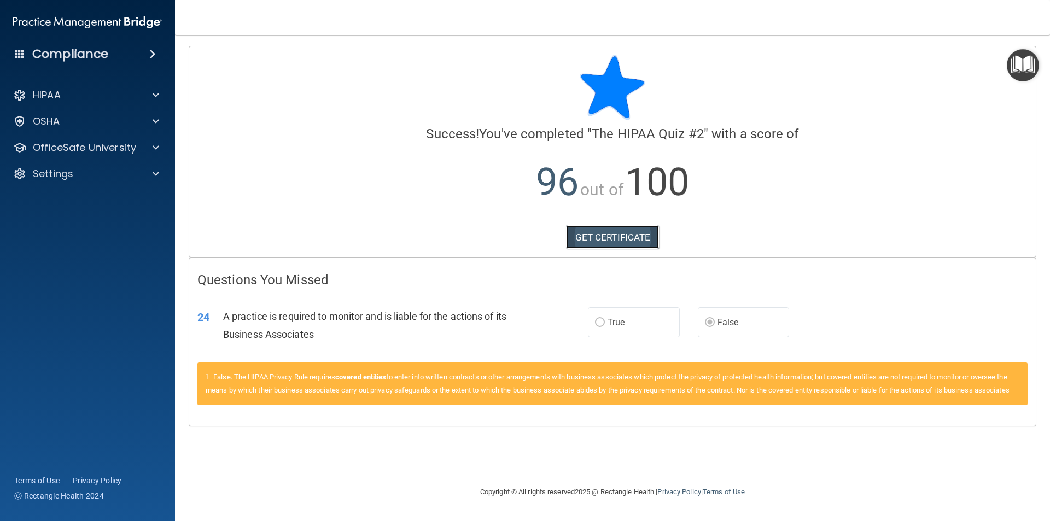
click at [611, 238] on link "GET CERTIFICATE" at bounding box center [613, 237] width 94 height 24
click at [83, 153] on p "OfficeSafe University" at bounding box center [84, 147] width 103 height 13
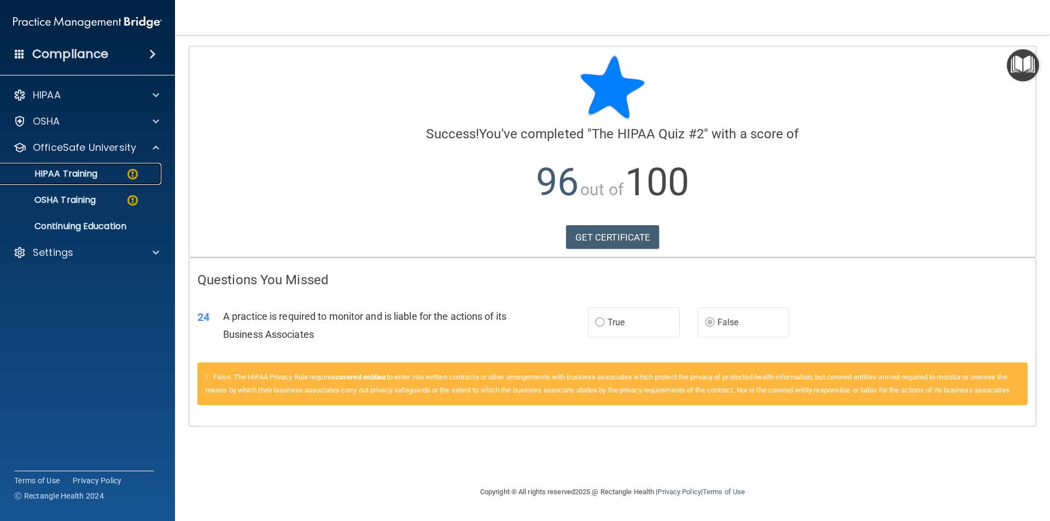
click at [86, 168] on p "HIPAA Training" at bounding box center [52, 173] width 90 height 11
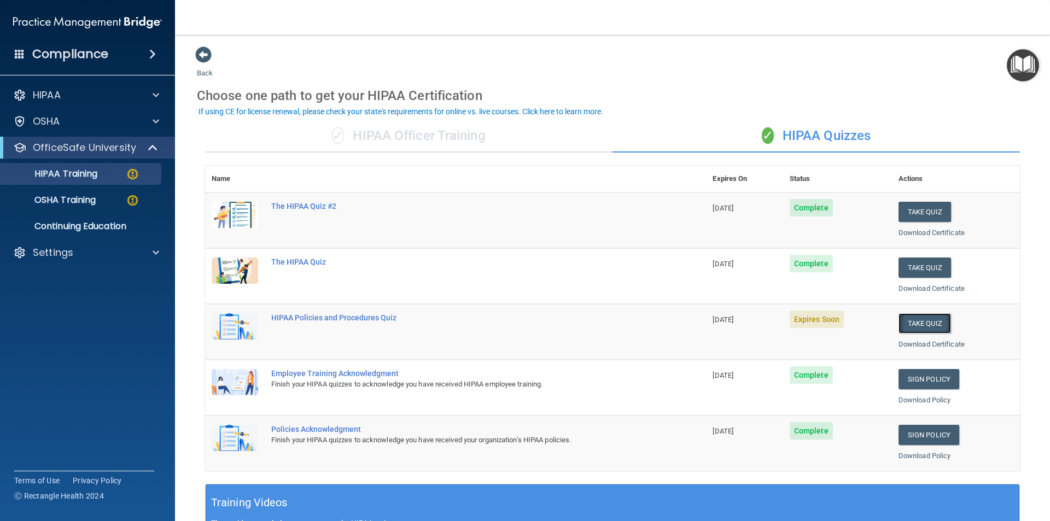
click at [937, 328] on button "Take Quiz" at bounding box center [924, 323] width 52 height 20
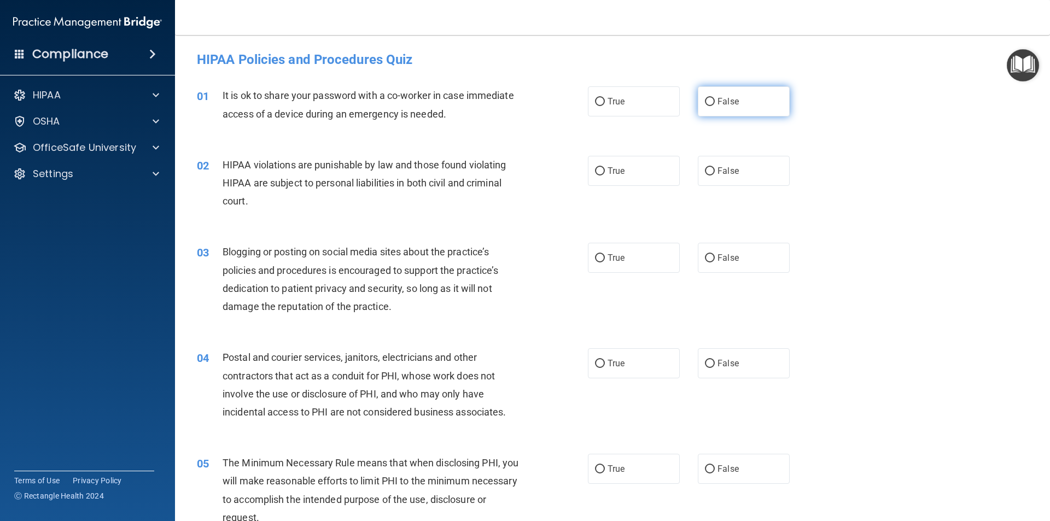
click at [717, 96] on label "False" at bounding box center [744, 101] width 92 height 30
click at [715, 98] on input "False" at bounding box center [710, 102] width 10 height 8
radio input "true"
click at [611, 173] on span "True" at bounding box center [616, 171] width 17 height 10
click at [605, 173] on input "True" at bounding box center [600, 171] width 10 height 8
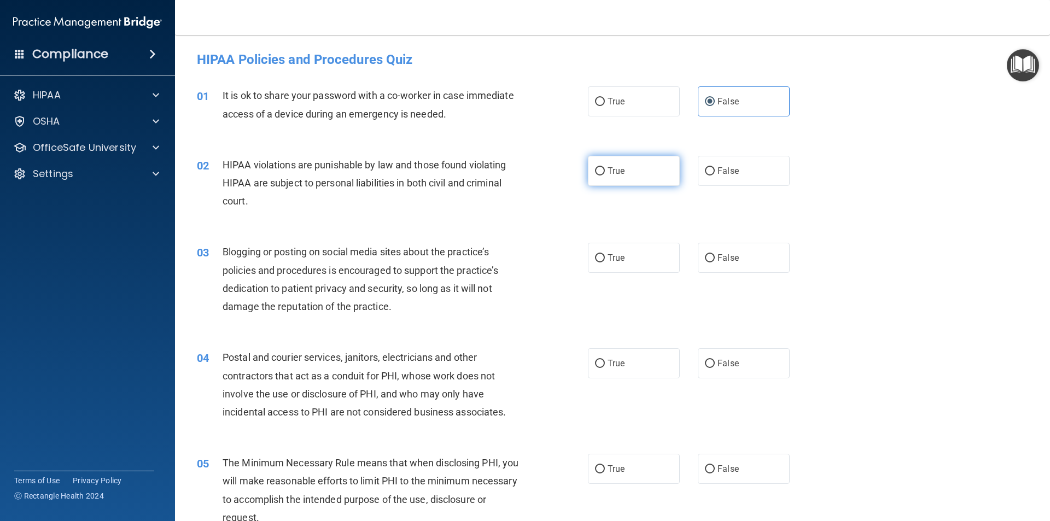
radio input "true"
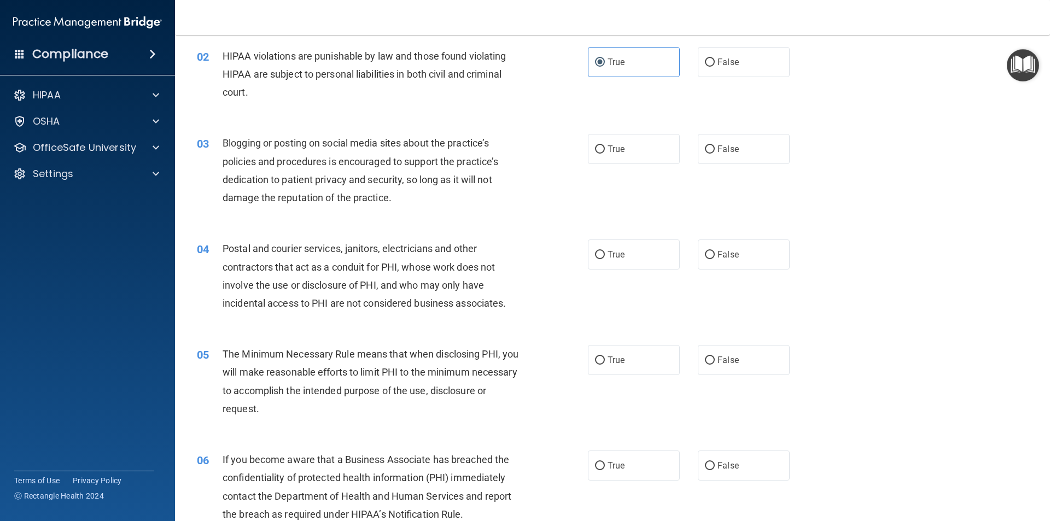
scroll to position [109, 0]
click at [614, 154] on label "True" at bounding box center [634, 148] width 92 height 30
click at [605, 153] on input "True" at bounding box center [600, 149] width 10 height 8
radio input "true"
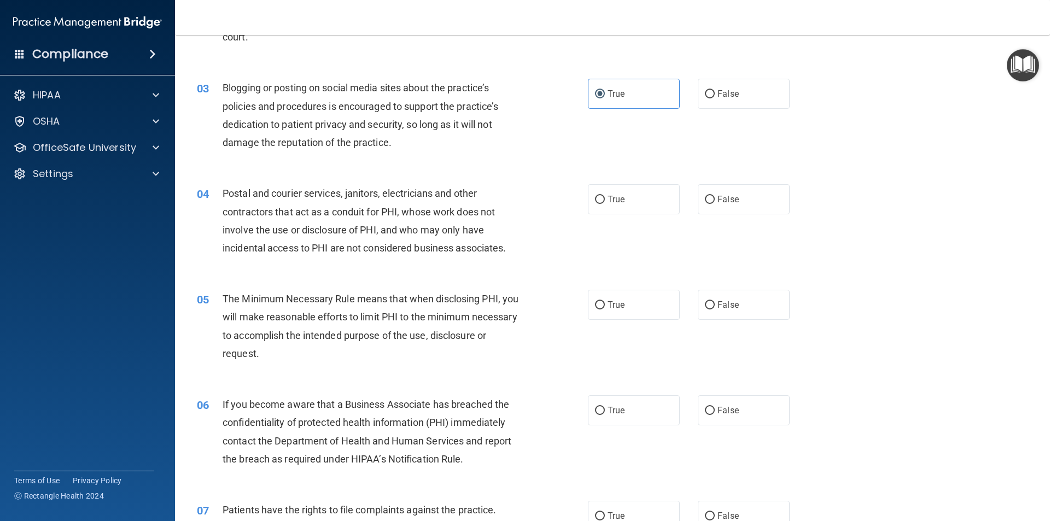
scroll to position [219, 0]
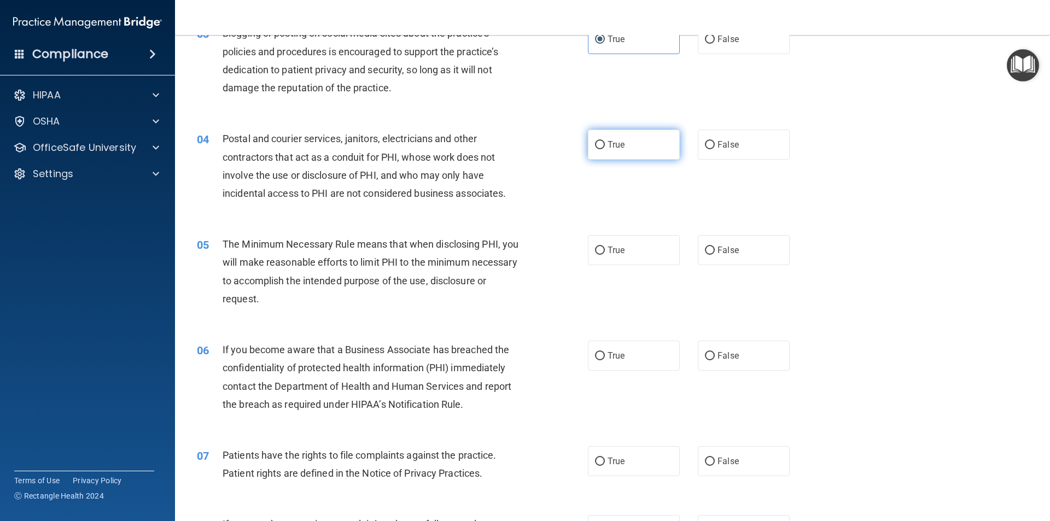
click at [639, 139] on label "True" at bounding box center [634, 145] width 92 height 30
click at [605, 141] on input "True" at bounding box center [600, 145] width 10 height 8
radio input "true"
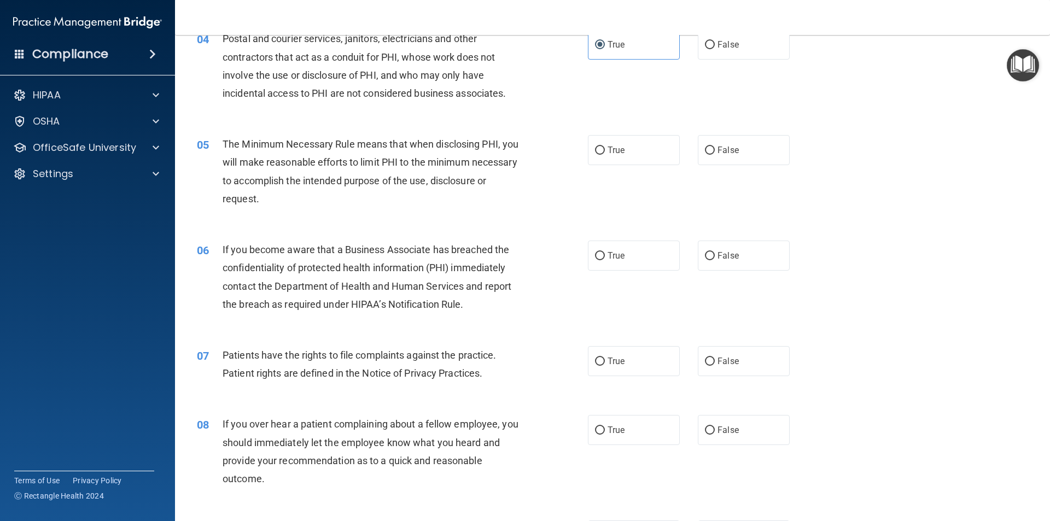
scroll to position [328, 0]
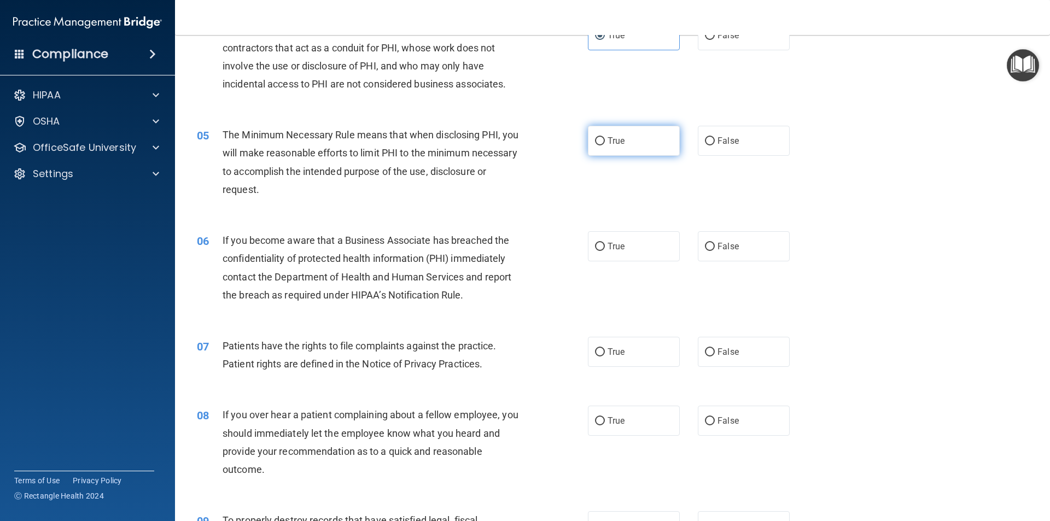
click at [595, 140] on input "True" at bounding box center [600, 141] width 10 height 8
radio input "true"
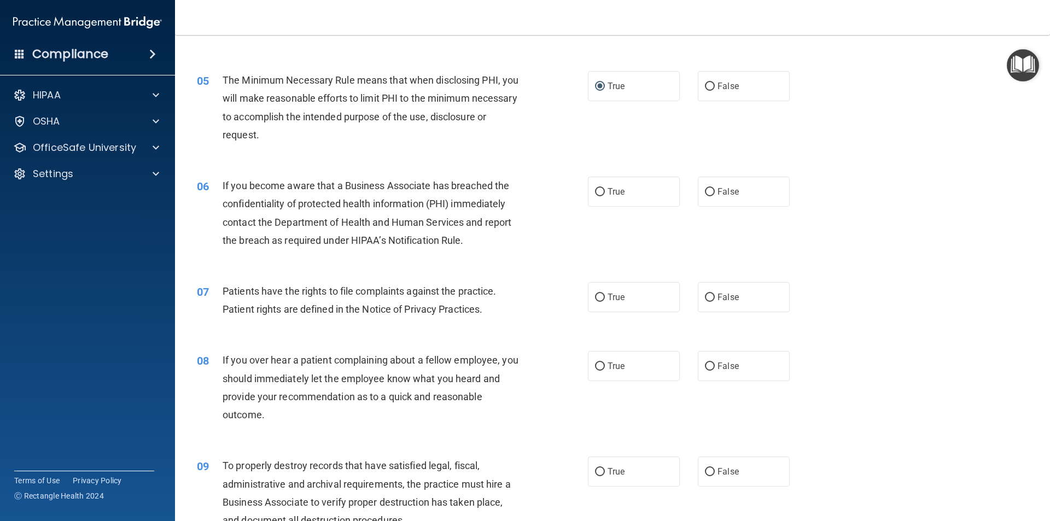
scroll to position [437, 0]
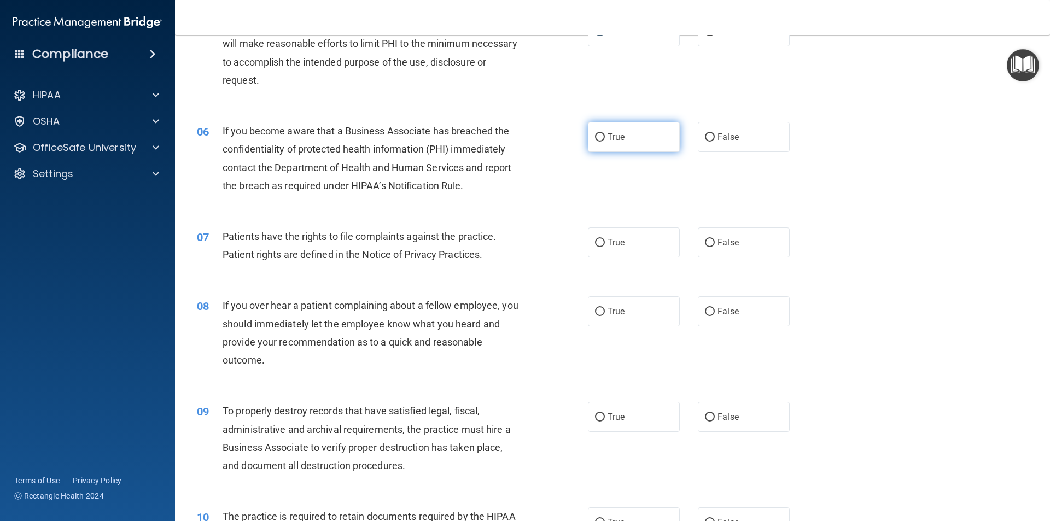
click at [610, 151] on label "True" at bounding box center [634, 137] width 92 height 30
click at [605, 142] on input "True" at bounding box center [600, 137] width 10 height 8
radio input "true"
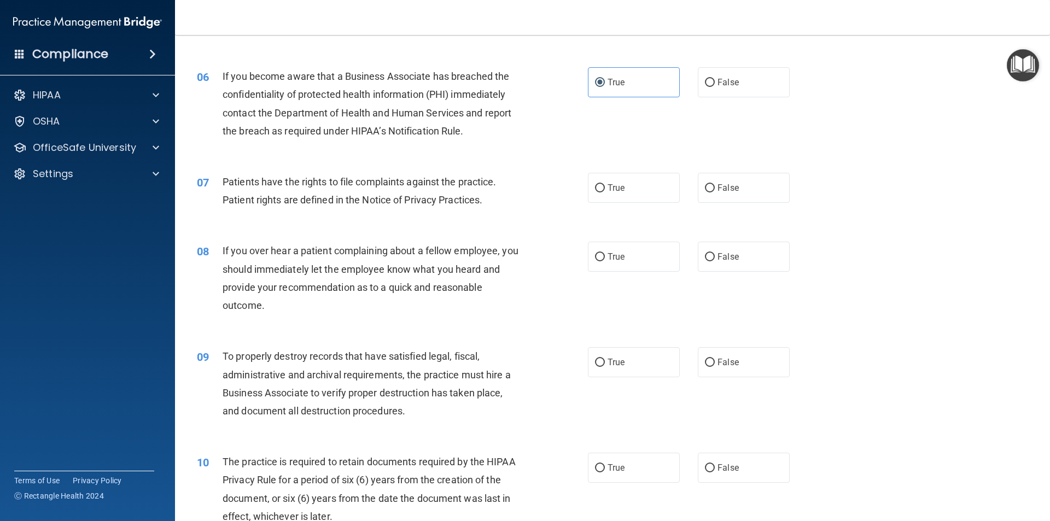
scroll to position [547, 0]
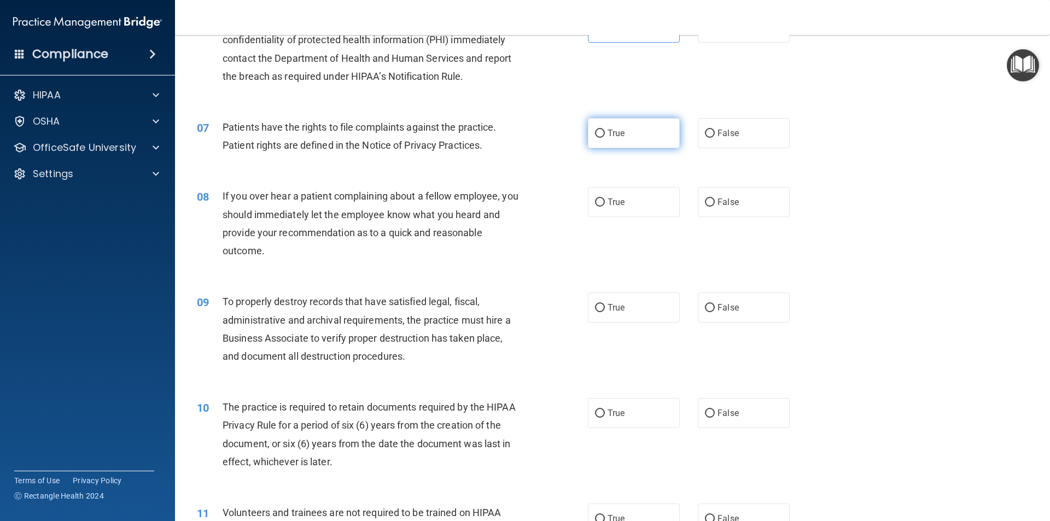
click at [626, 131] on label "True" at bounding box center [634, 133] width 92 height 30
click at [605, 131] on input "True" at bounding box center [600, 134] width 10 height 8
radio input "true"
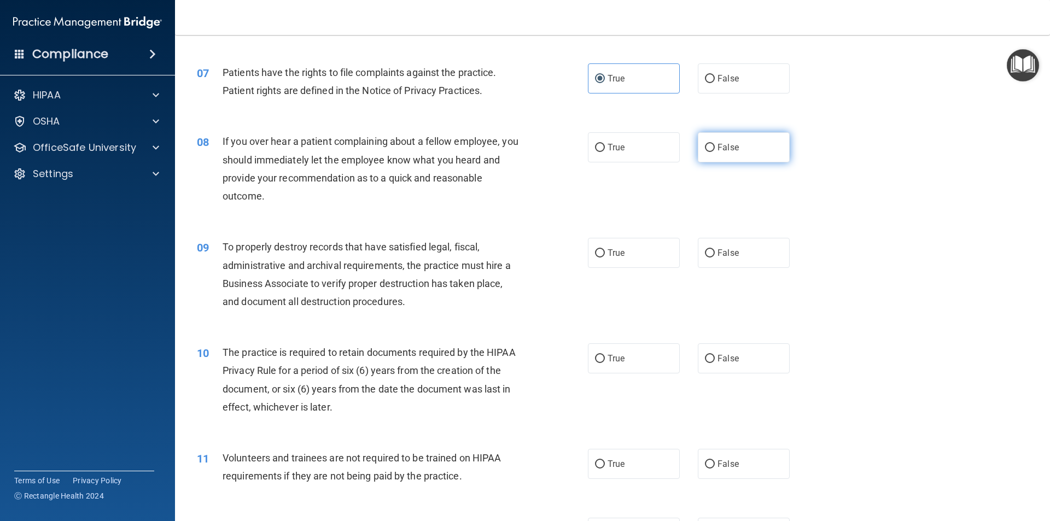
click at [745, 138] on label "False" at bounding box center [744, 147] width 92 height 30
click at [715, 144] on input "False" at bounding box center [710, 148] width 10 height 8
radio input "true"
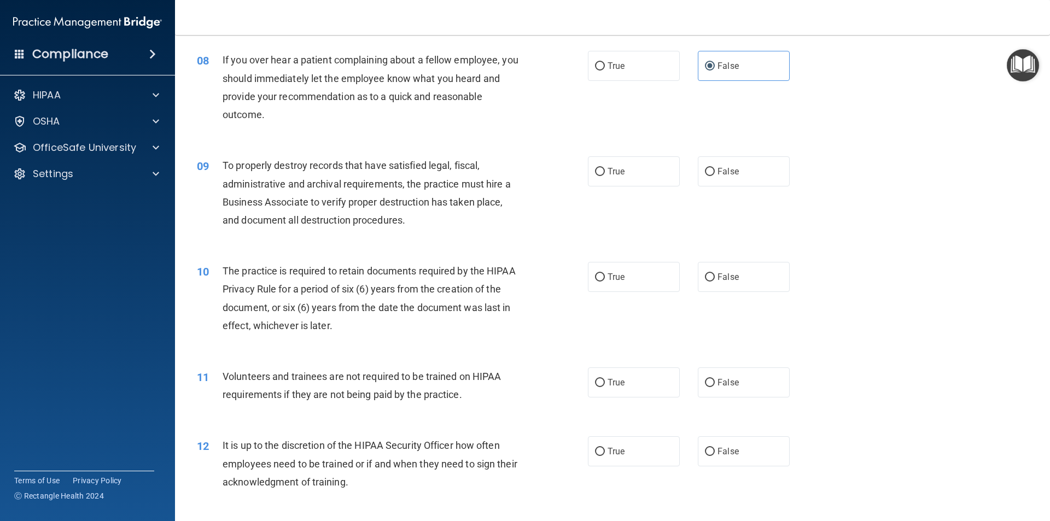
scroll to position [711, 0]
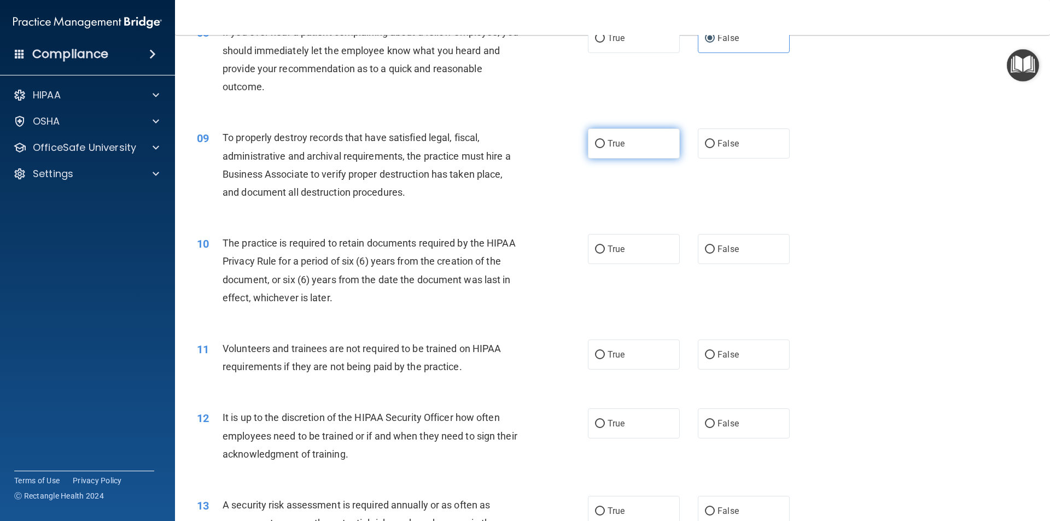
click at [603, 153] on label "True" at bounding box center [634, 144] width 92 height 30
click at [603, 148] on input "True" at bounding box center [600, 144] width 10 height 8
radio input "true"
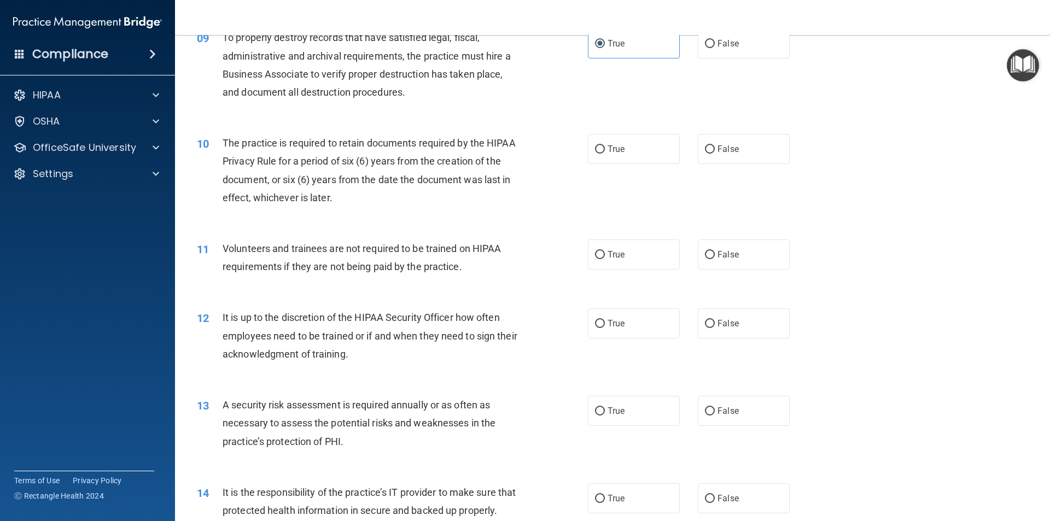
scroll to position [820, 0]
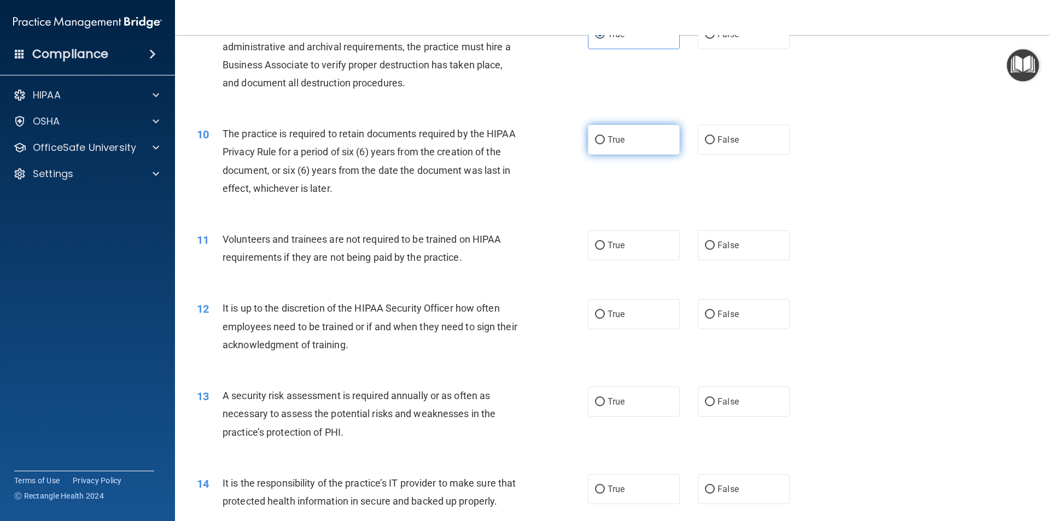
click at [641, 145] on label "True" at bounding box center [634, 140] width 92 height 30
click at [605, 144] on input "True" at bounding box center [600, 140] width 10 height 8
radio input "true"
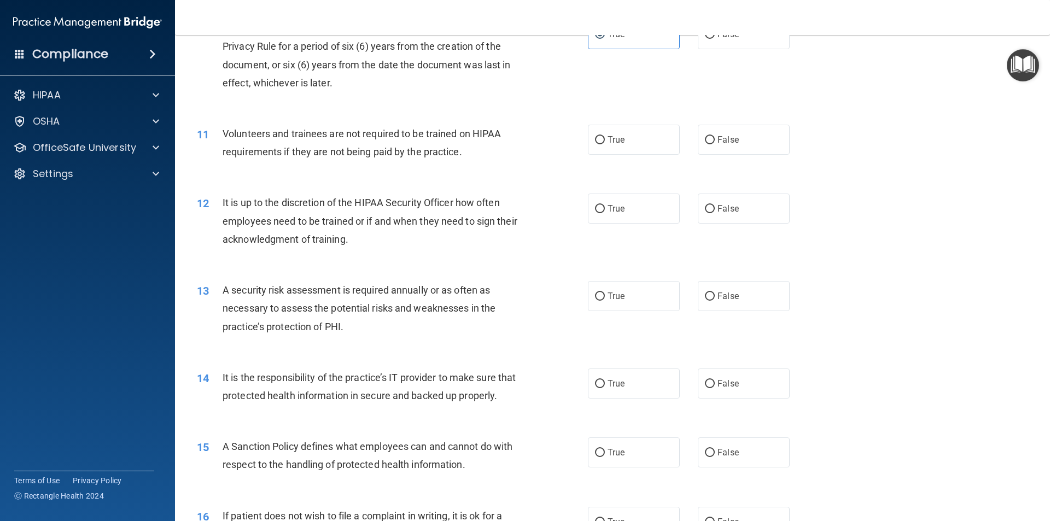
scroll to position [930, 0]
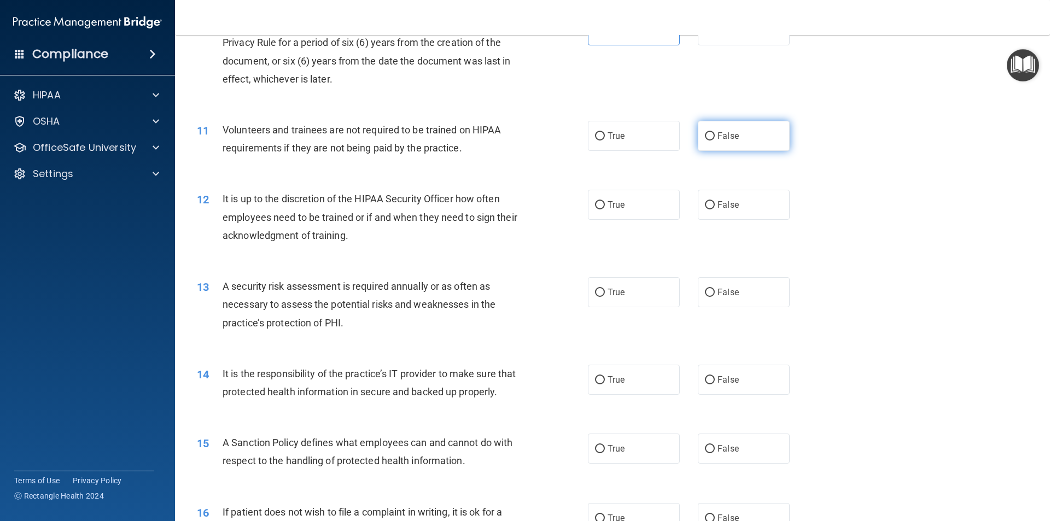
click at [731, 144] on label "False" at bounding box center [744, 136] width 92 height 30
click at [715, 141] on input "False" at bounding box center [710, 136] width 10 height 8
radio input "true"
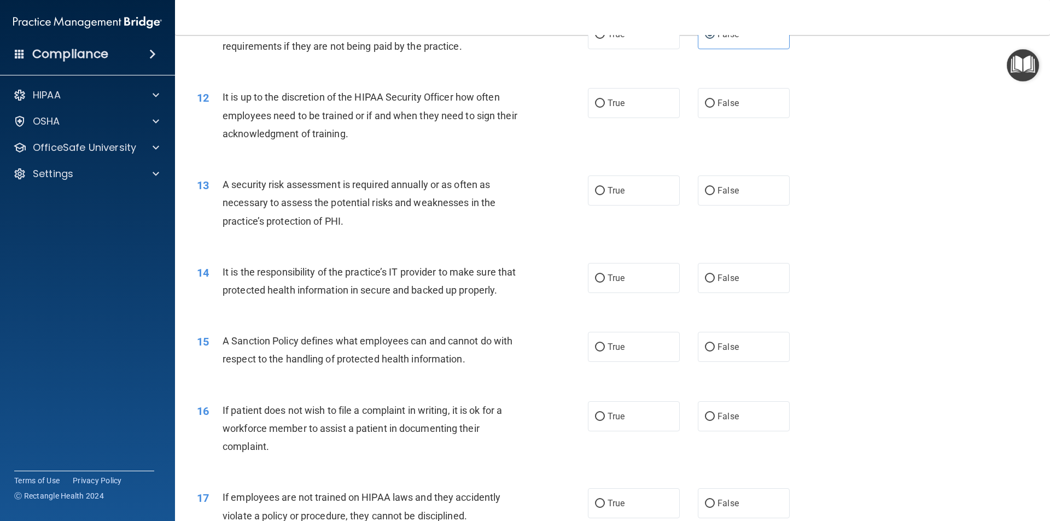
scroll to position [1039, 0]
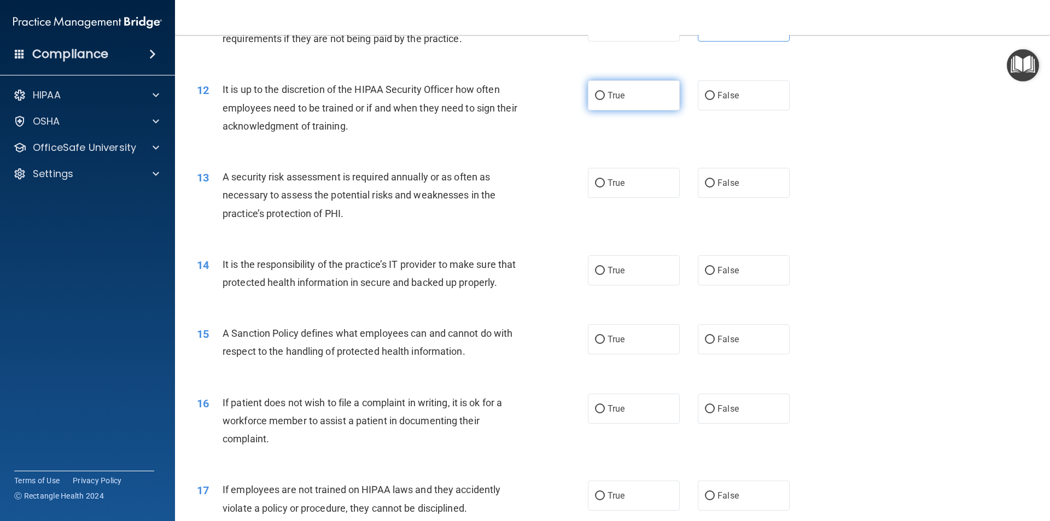
click at [597, 97] on input "True" at bounding box center [600, 96] width 10 height 8
radio input "true"
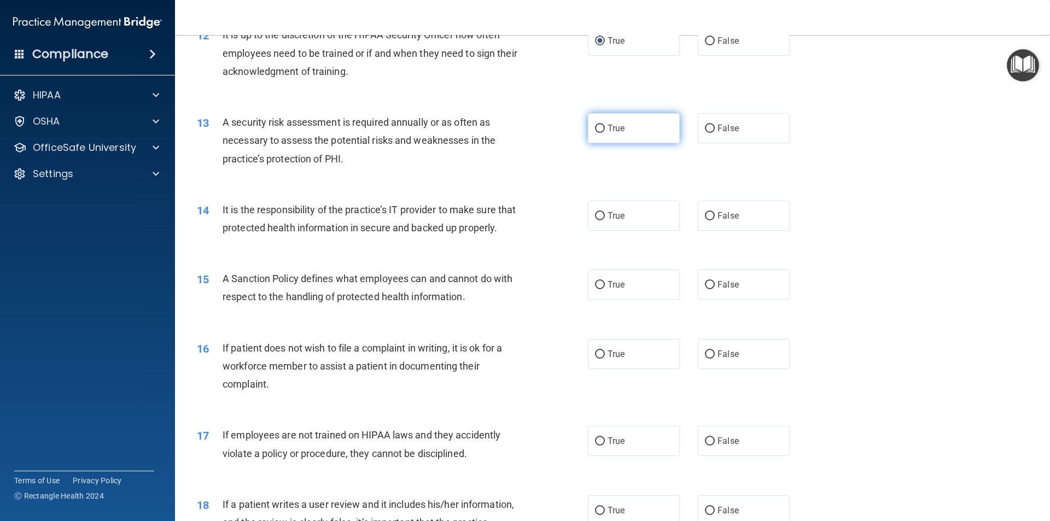
click at [637, 124] on label "True" at bounding box center [634, 128] width 92 height 30
click at [605, 125] on input "True" at bounding box center [600, 129] width 10 height 8
radio input "true"
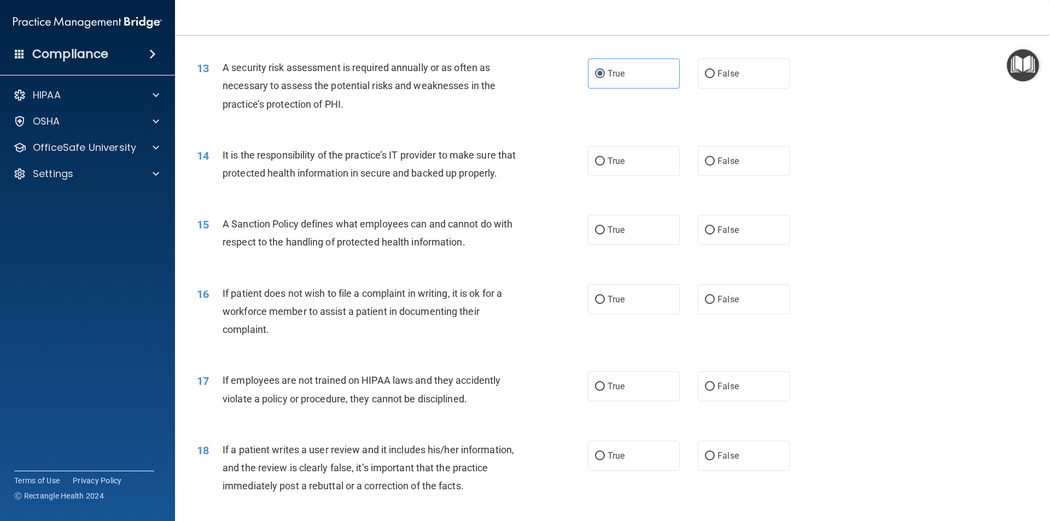
scroll to position [1203, 0]
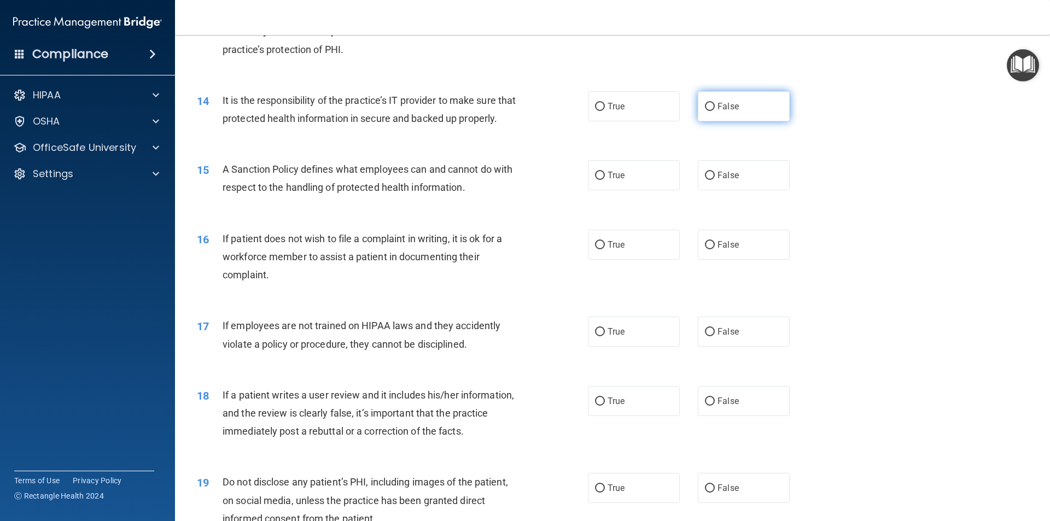
click at [717, 109] on span "False" at bounding box center [727, 106] width 21 height 10
click at [715, 109] on input "False" at bounding box center [710, 107] width 10 height 8
radio input "true"
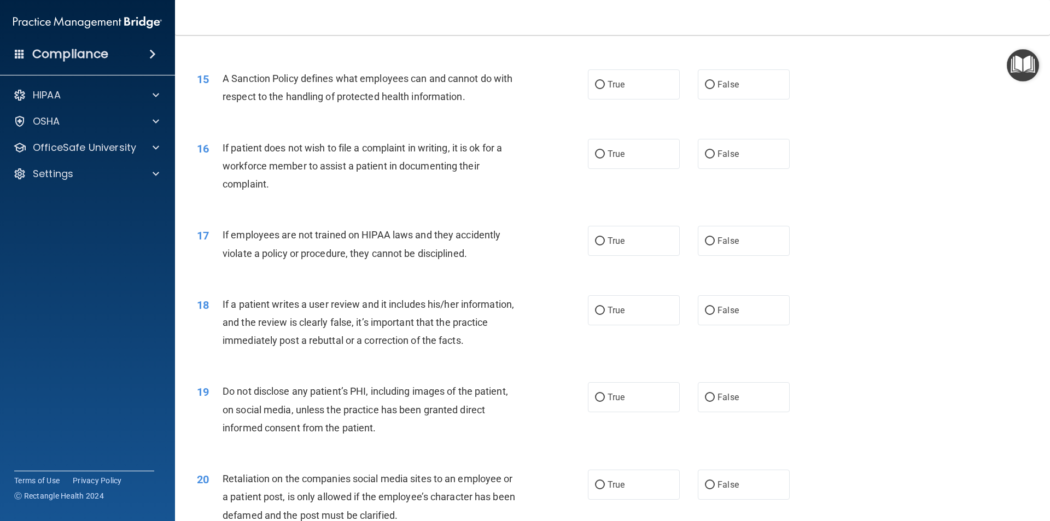
scroll to position [1312, 0]
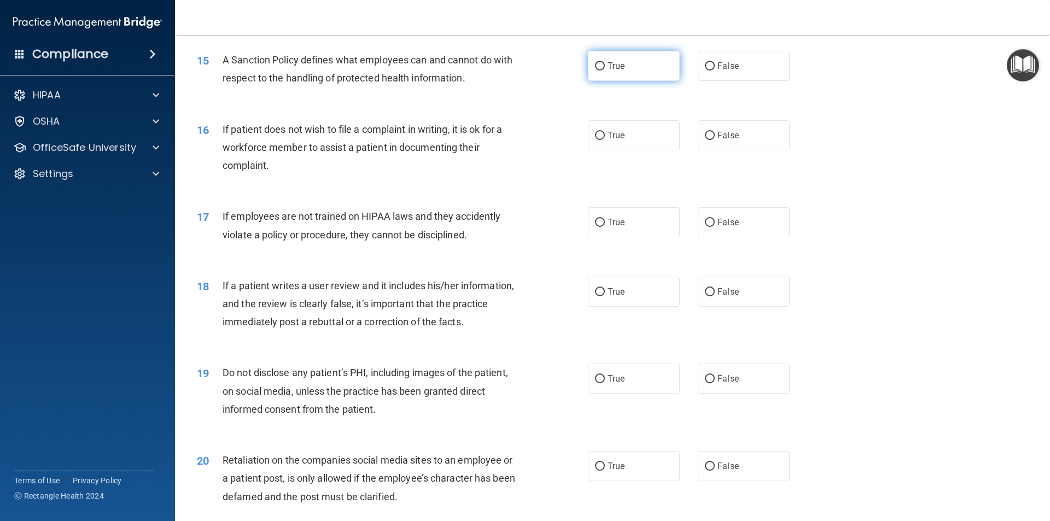
click at [629, 81] on label "True" at bounding box center [634, 66] width 92 height 30
click at [605, 71] on input "True" at bounding box center [600, 66] width 10 height 8
radio input "true"
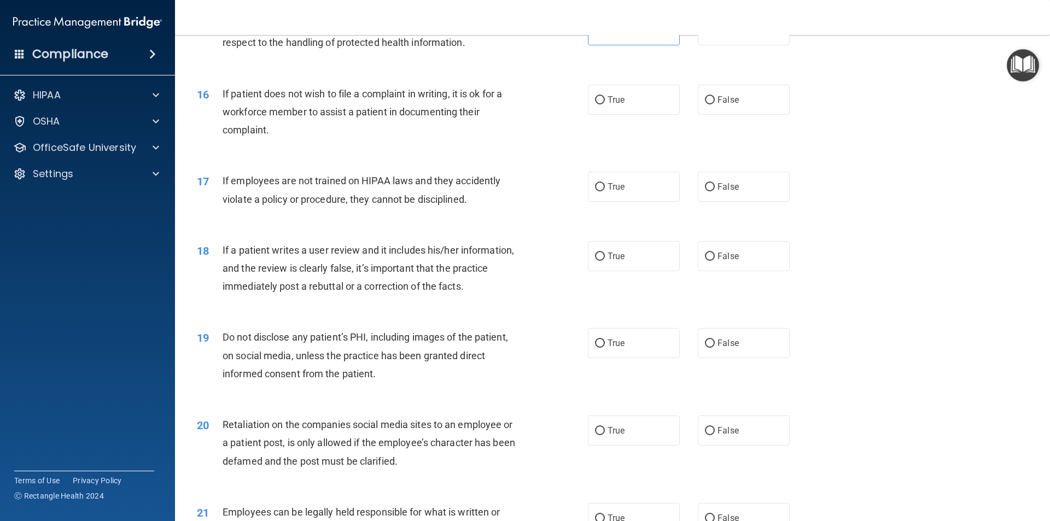
scroll to position [1367, 0]
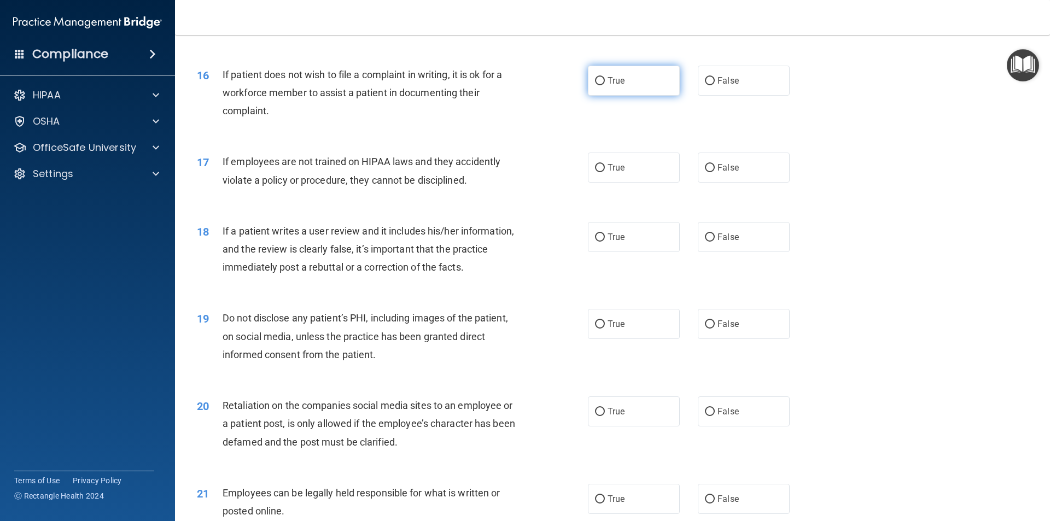
click at [628, 96] on label "True" at bounding box center [634, 81] width 92 height 30
click at [605, 85] on input "True" at bounding box center [600, 81] width 10 height 8
radio input "true"
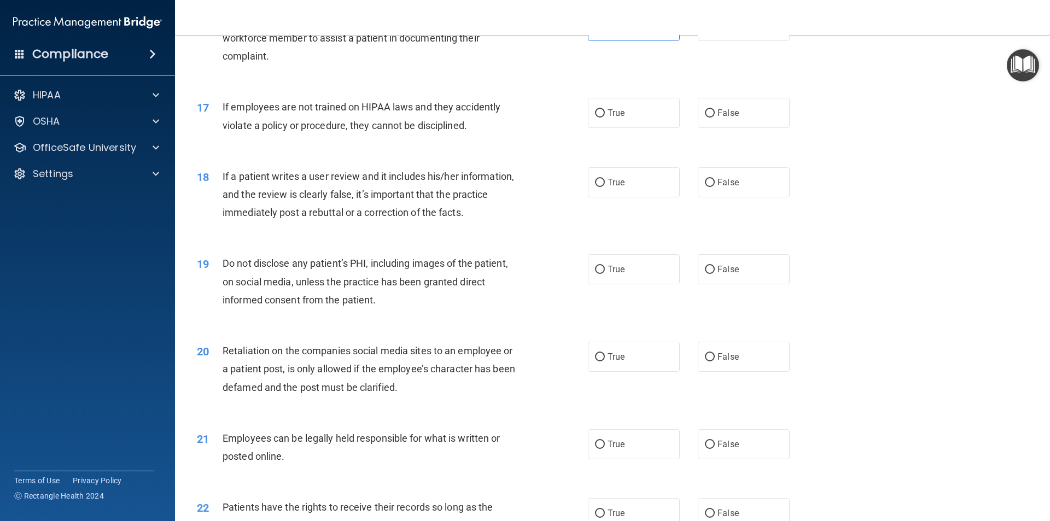
scroll to position [1476, 0]
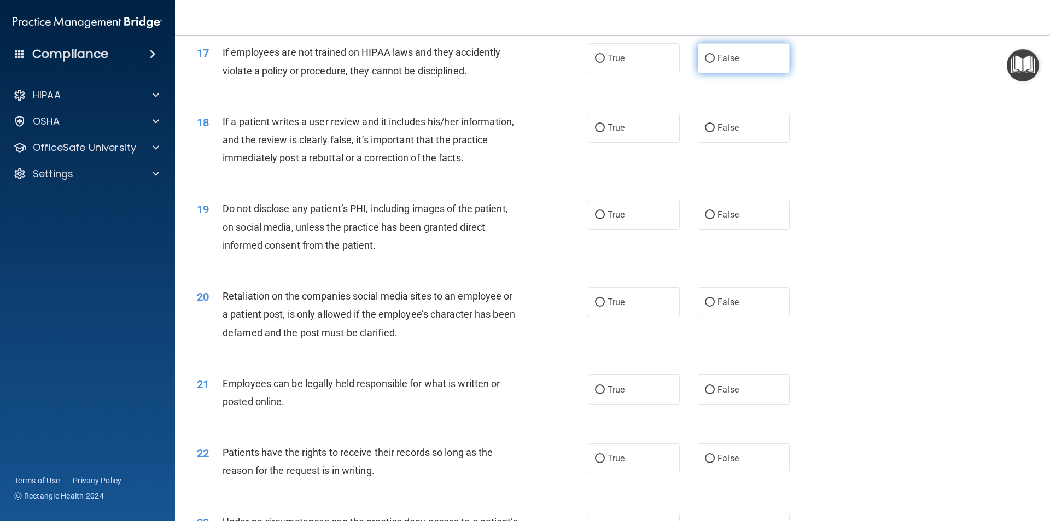
click at [709, 63] on input "False" at bounding box center [710, 59] width 10 height 8
radio input "true"
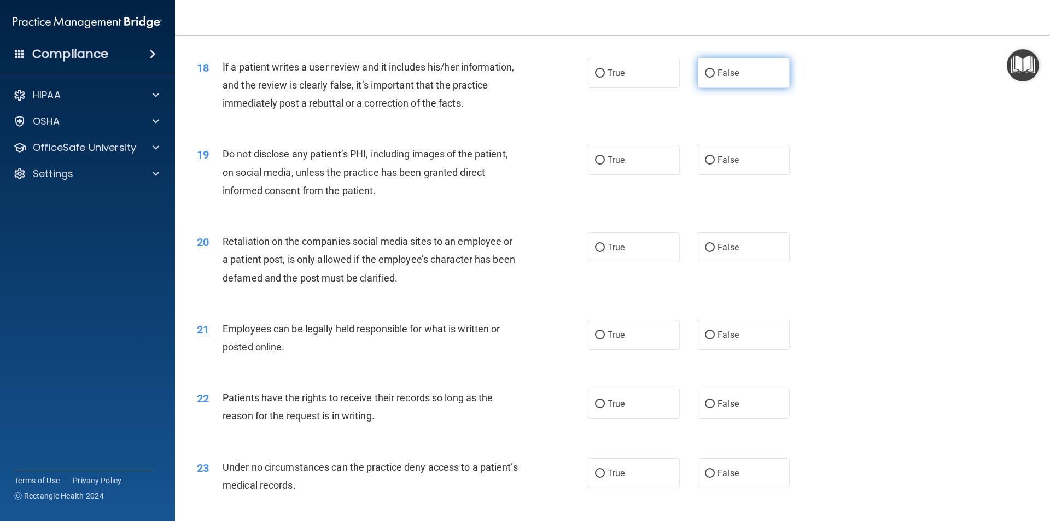
click at [723, 88] on label "False" at bounding box center [744, 73] width 92 height 30
click at [715, 78] on input "False" at bounding box center [710, 73] width 10 height 8
radio input "true"
click at [600, 81] on label "True" at bounding box center [634, 73] width 92 height 30
click at [600, 78] on input "True" at bounding box center [600, 73] width 10 height 8
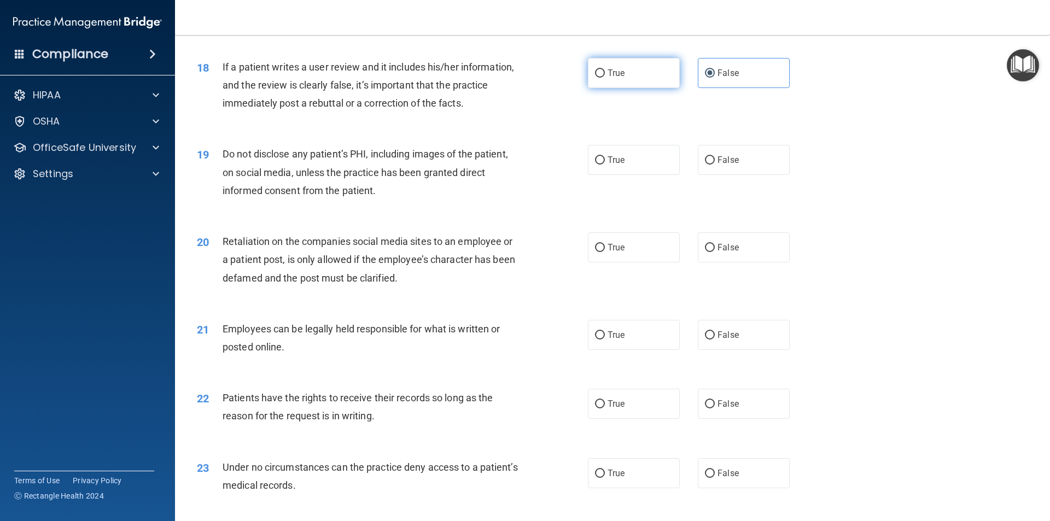
radio input "true"
click at [718, 88] on label "False" at bounding box center [744, 73] width 92 height 30
click at [715, 78] on input "False" at bounding box center [710, 73] width 10 height 8
radio input "true"
radio input "false"
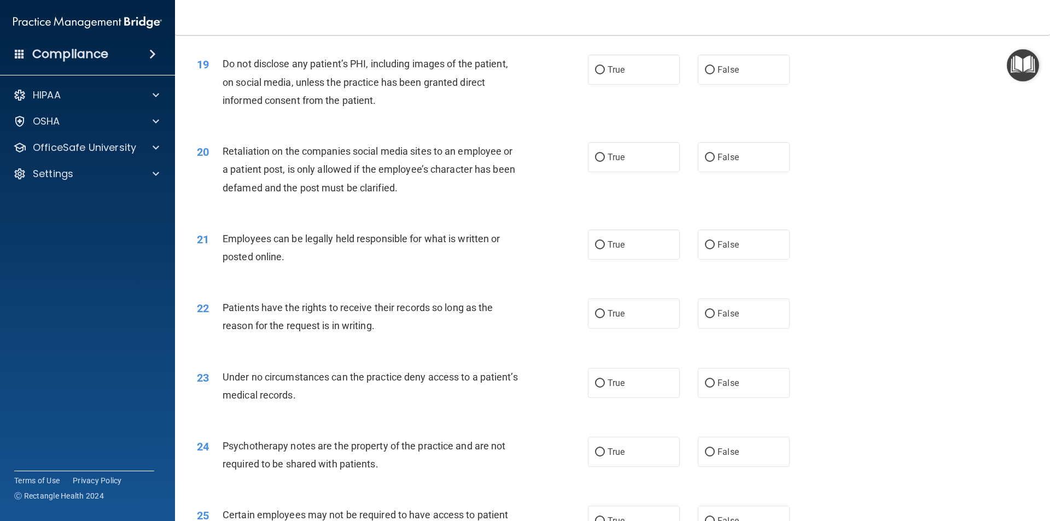
scroll to position [1641, 0]
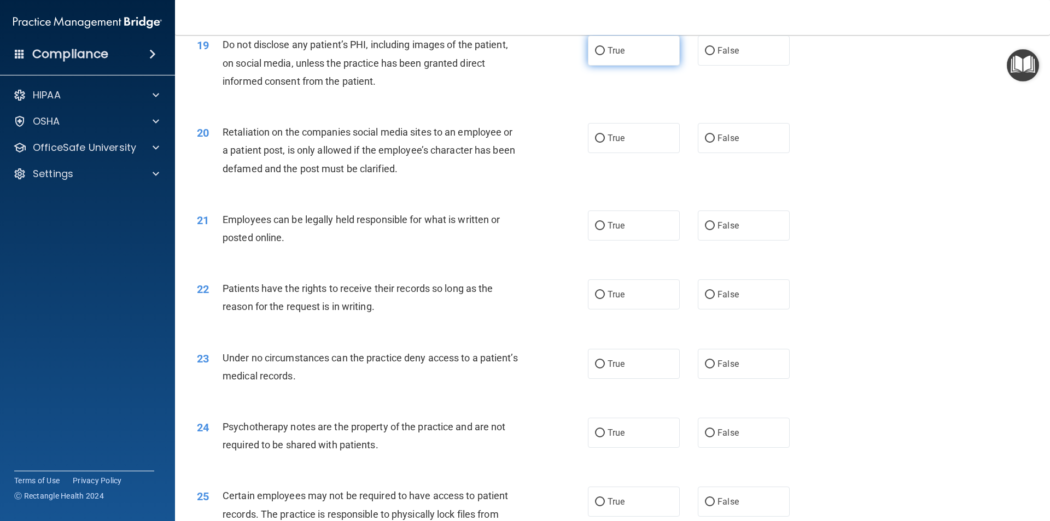
click at [612, 56] on span "True" at bounding box center [616, 50] width 17 height 10
click at [605, 55] on input "True" at bounding box center [600, 51] width 10 height 8
radio input "true"
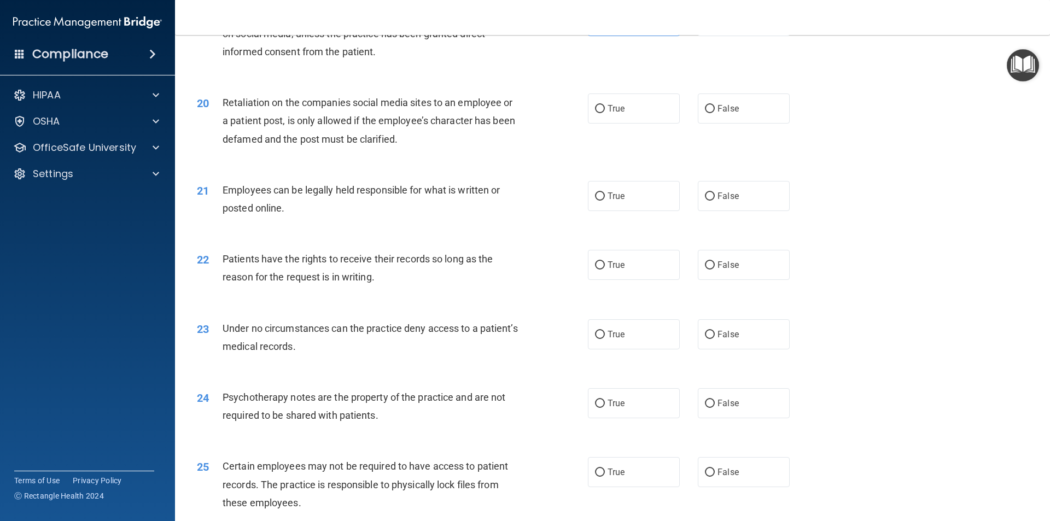
scroll to position [1695, 0]
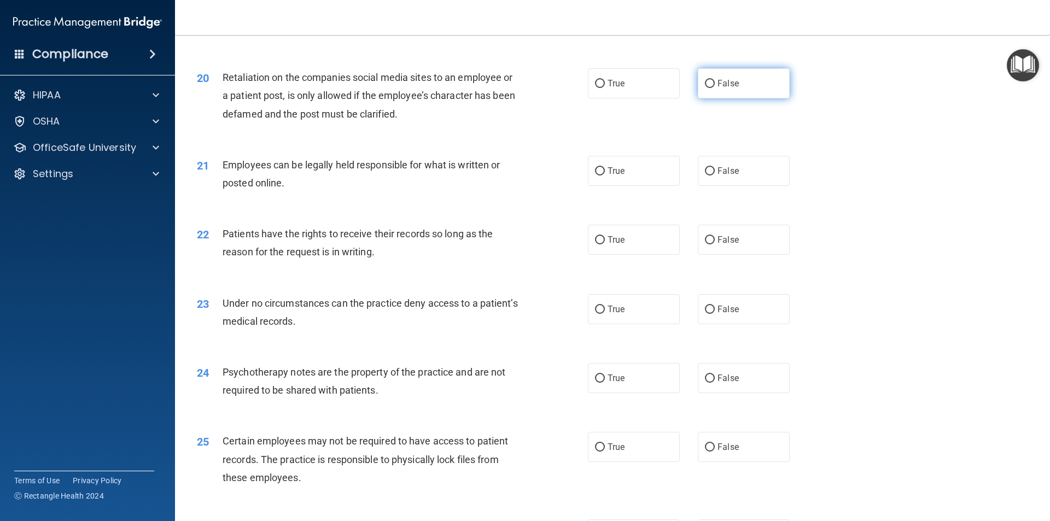
click at [707, 98] on label "False" at bounding box center [744, 83] width 92 height 30
click at [707, 88] on input "False" at bounding box center [710, 84] width 10 height 8
radio input "true"
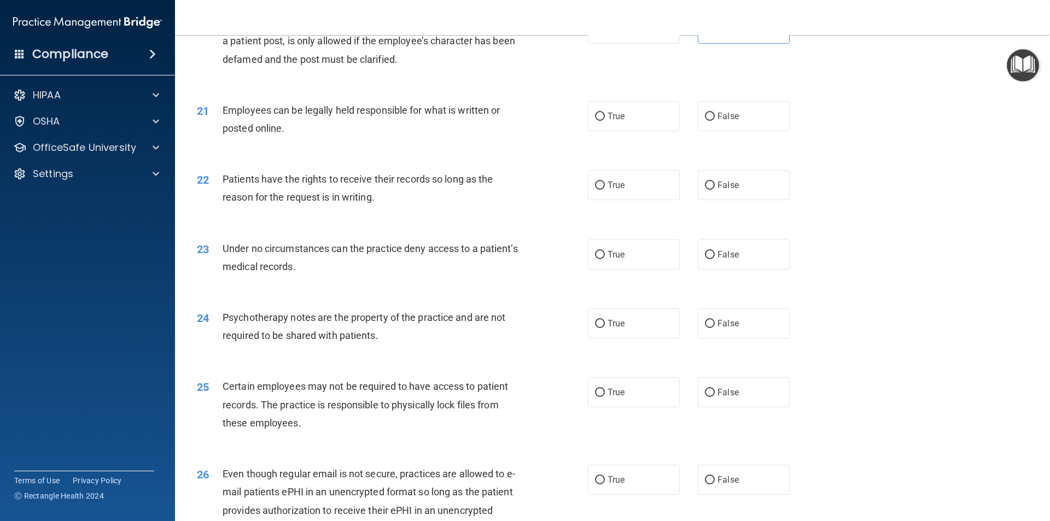
scroll to position [1805, 0]
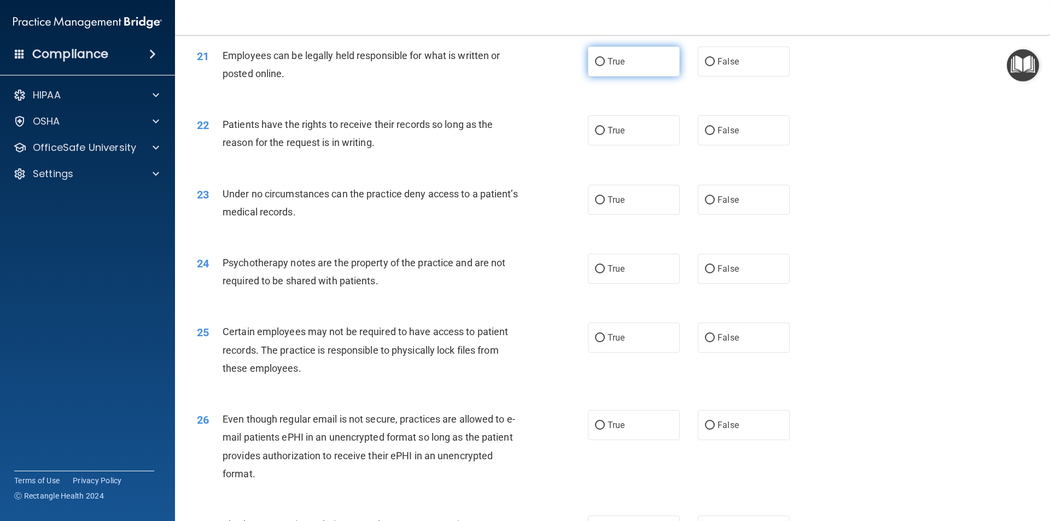
click at [624, 77] on label "True" at bounding box center [634, 61] width 92 height 30
click at [605, 66] on input "True" at bounding box center [600, 62] width 10 height 8
radio input "true"
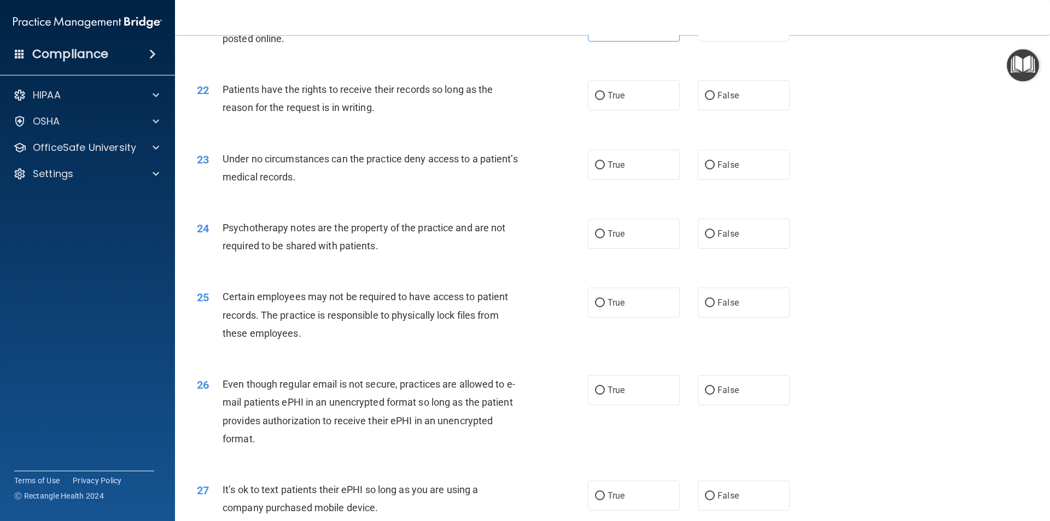
scroll to position [1859, 0]
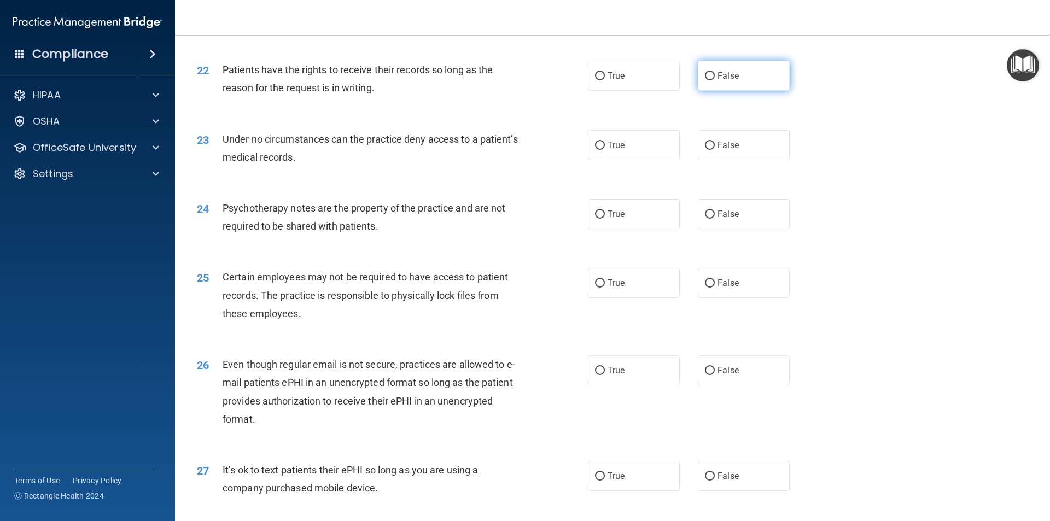
click at [727, 91] on label "False" at bounding box center [744, 76] width 92 height 30
click at [715, 80] on input "False" at bounding box center [710, 76] width 10 height 8
radio input "true"
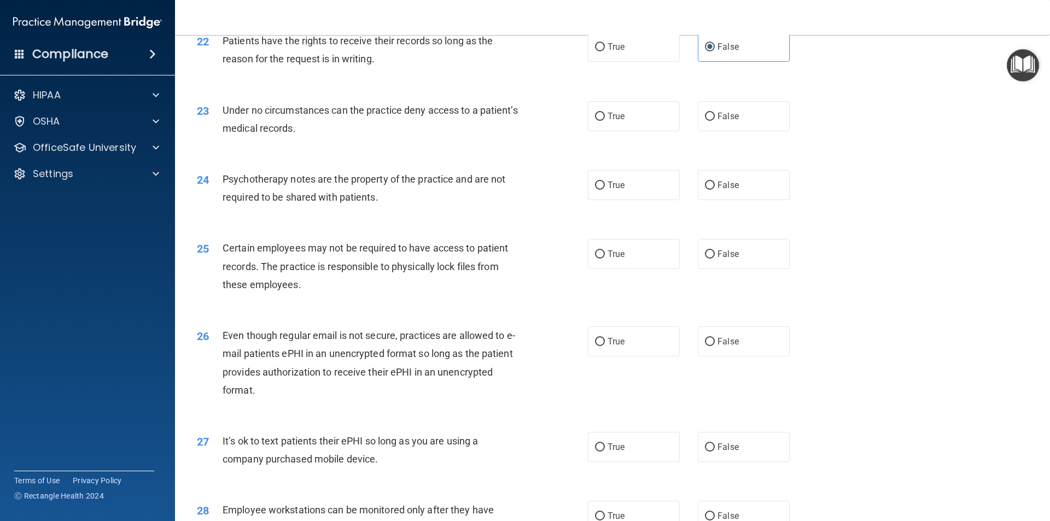
scroll to position [1914, 0]
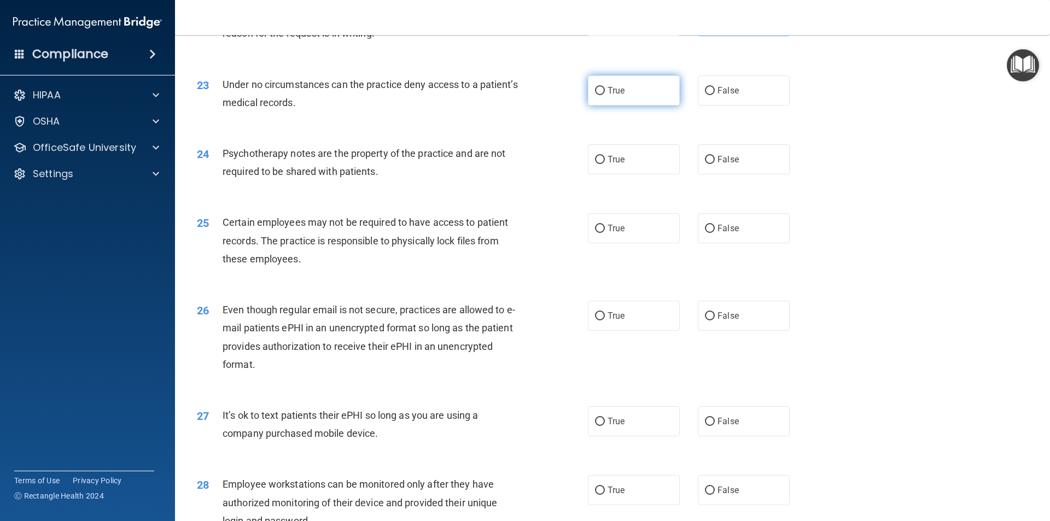
click at [596, 98] on label "True" at bounding box center [634, 90] width 92 height 30
click at [596, 95] on input "True" at bounding box center [600, 91] width 10 height 8
radio input "true"
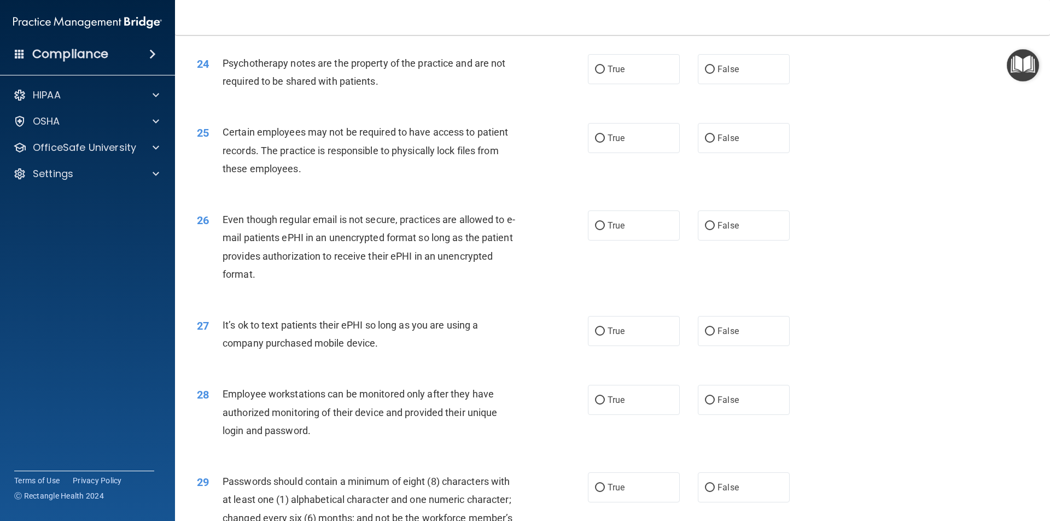
scroll to position [2023, 0]
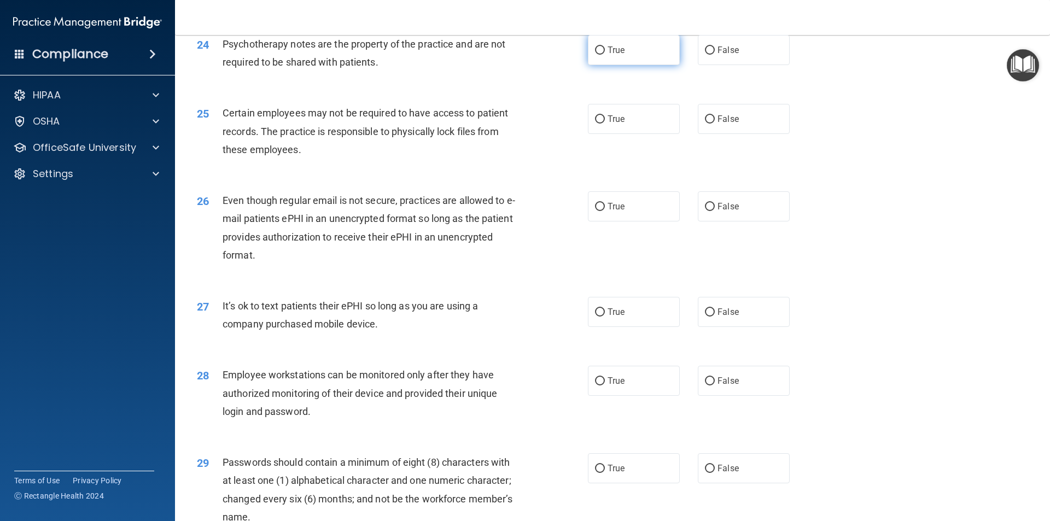
click at [648, 65] on label "True" at bounding box center [634, 50] width 92 height 30
click at [605, 55] on input "True" at bounding box center [600, 50] width 10 height 8
radio input "true"
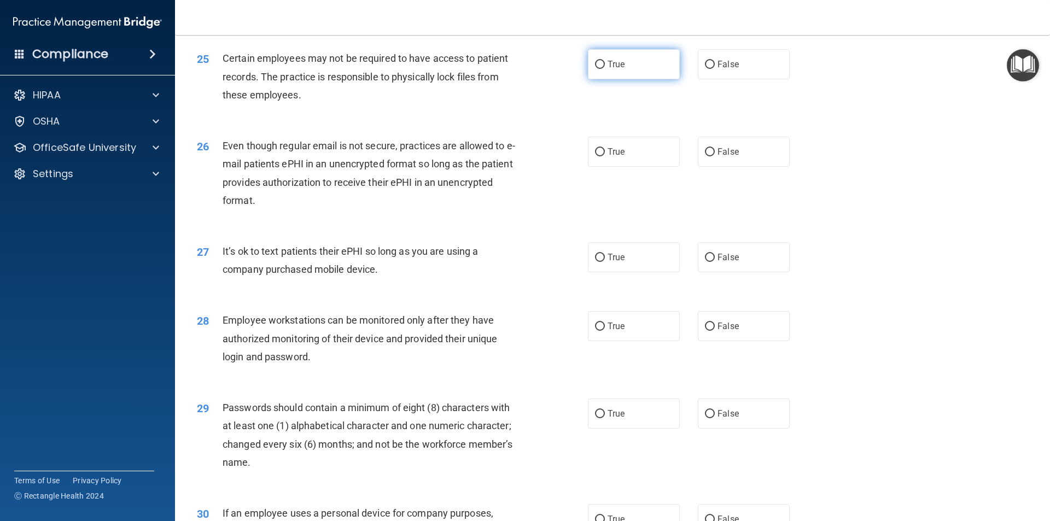
click at [669, 77] on label "True" at bounding box center [634, 64] width 92 height 30
click at [605, 69] on input "True" at bounding box center [600, 65] width 10 height 8
radio input "true"
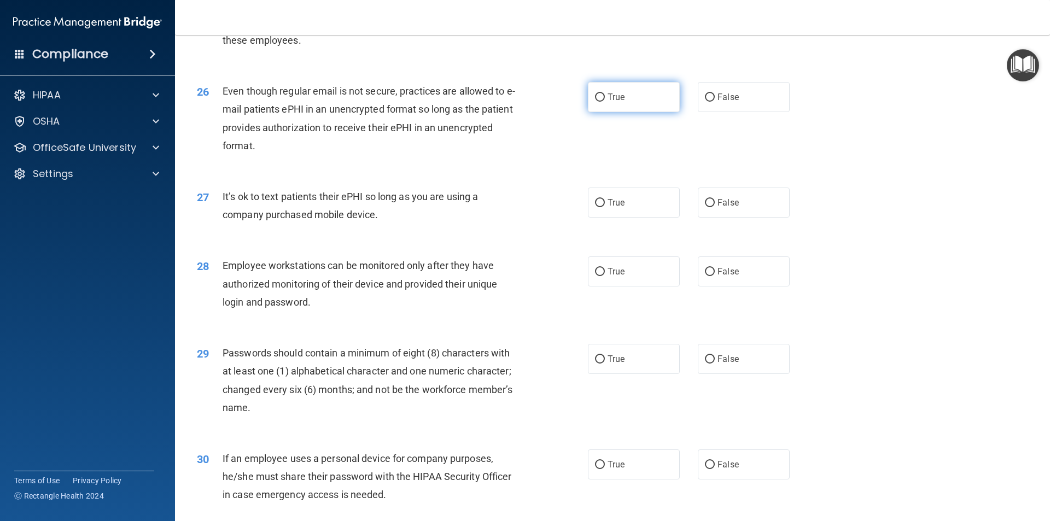
click at [596, 112] on label "True" at bounding box center [634, 97] width 92 height 30
click at [596, 102] on input "True" at bounding box center [600, 98] width 10 height 8
radio input "true"
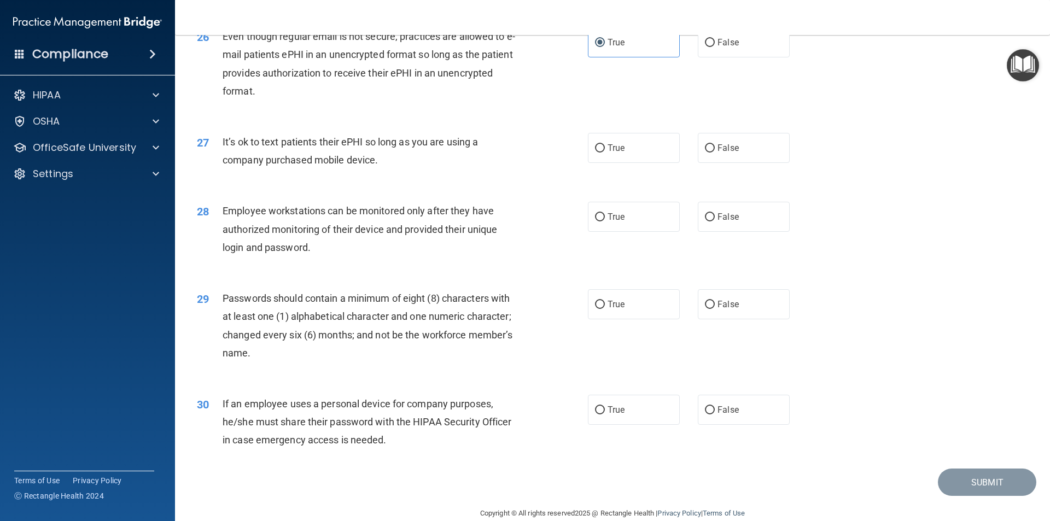
scroll to position [2224, 0]
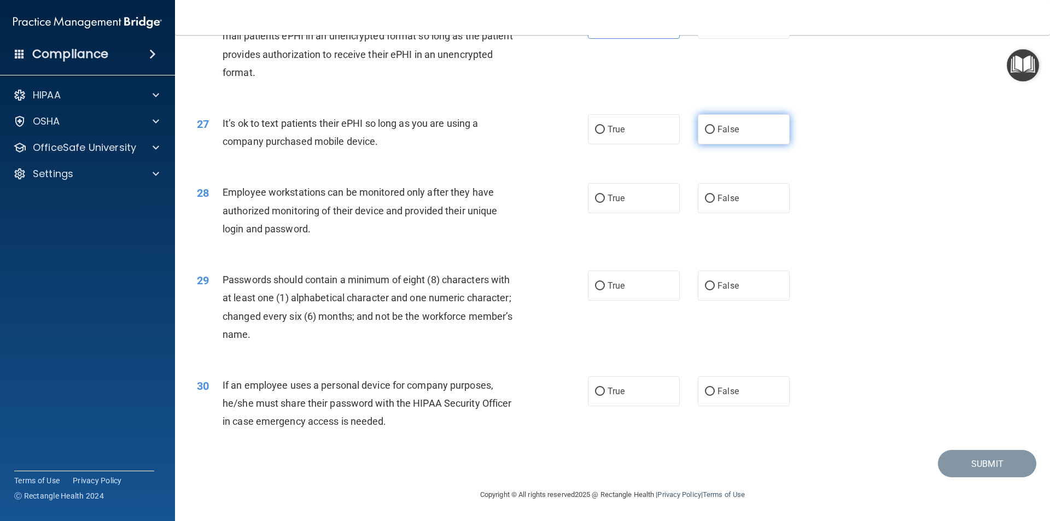
click at [714, 122] on label "False" at bounding box center [744, 129] width 92 height 30
click at [714, 126] on input "False" at bounding box center [710, 130] width 10 height 8
radio input "true"
drag, startPoint x: 655, startPoint y: 203, endPoint x: 657, endPoint y: 195, distance: 9.2
click at [657, 195] on label "True" at bounding box center [634, 198] width 92 height 30
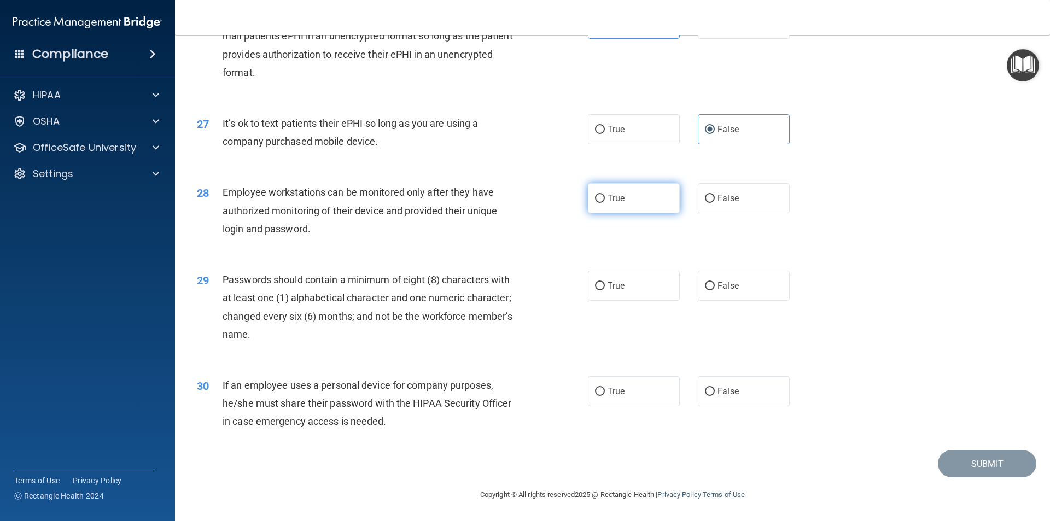
click at [605, 195] on input "True" at bounding box center [600, 199] width 10 height 8
radio input "true"
click at [658, 288] on label "True" at bounding box center [634, 286] width 92 height 30
click at [605, 288] on input "True" at bounding box center [600, 286] width 10 height 8
radio input "true"
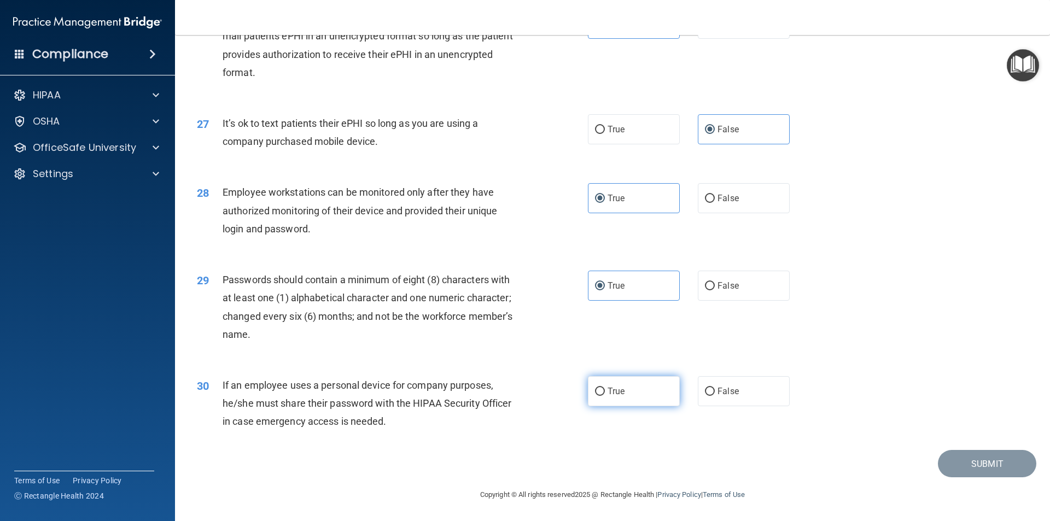
click at [612, 390] on span "True" at bounding box center [616, 391] width 17 height 10
click at [605, 390] on input "True" at bounding box center [600, 392] width 10 height 8
radio input "true"
click at [989, 456] on button "Submit" at bounding box center [987, 464] width 98 height 28
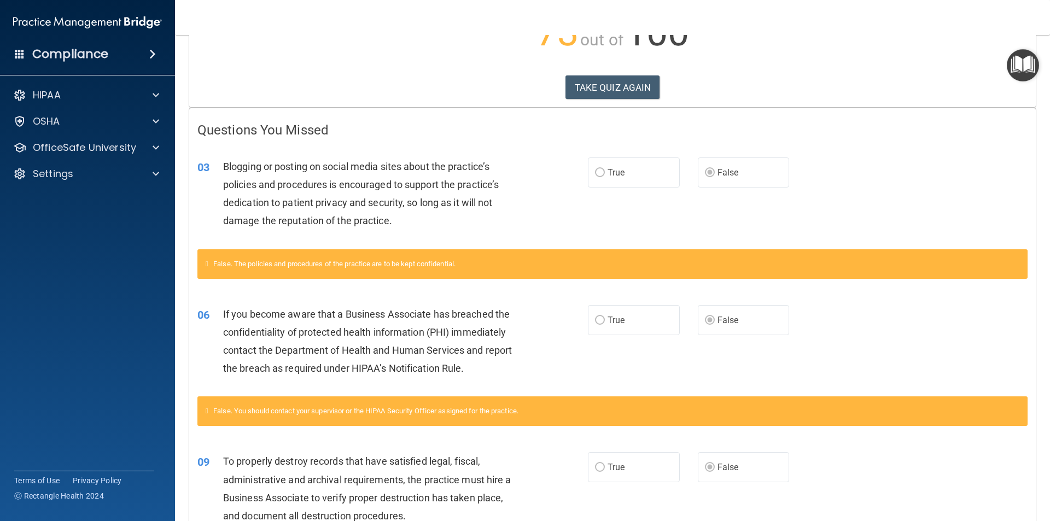
scroll to position [58, 0]
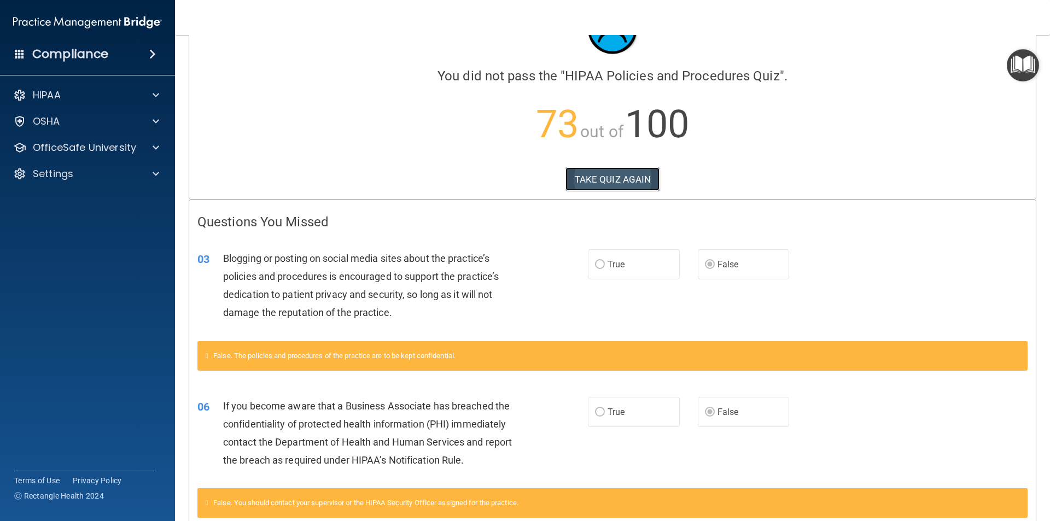
click at [624, 179] on button "TAKE QUIZ AGAIN" at bounding box center [612, 179] width 95 height 24
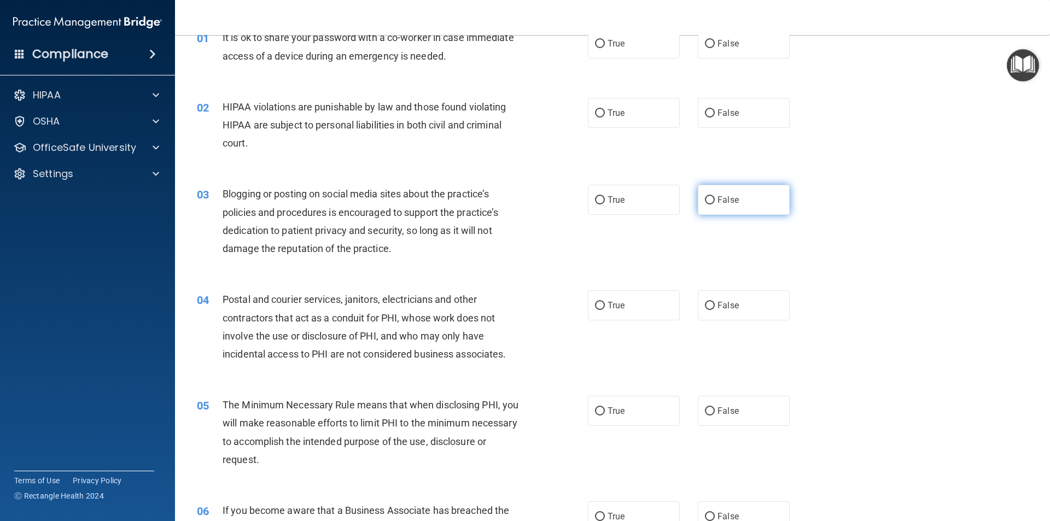
click at [720, 199] on span "False" at bounding box center [727, 200] width 21 height 10
click at [715, 199] on input "False" at bounding box center [710, 200] width 10 height 8
radio input "true"
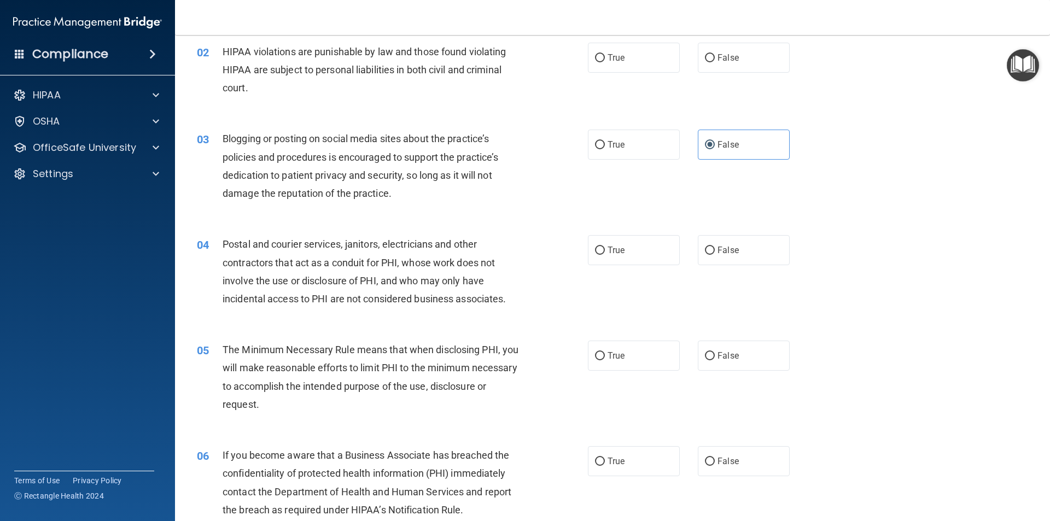
scroll to position [167, 0]
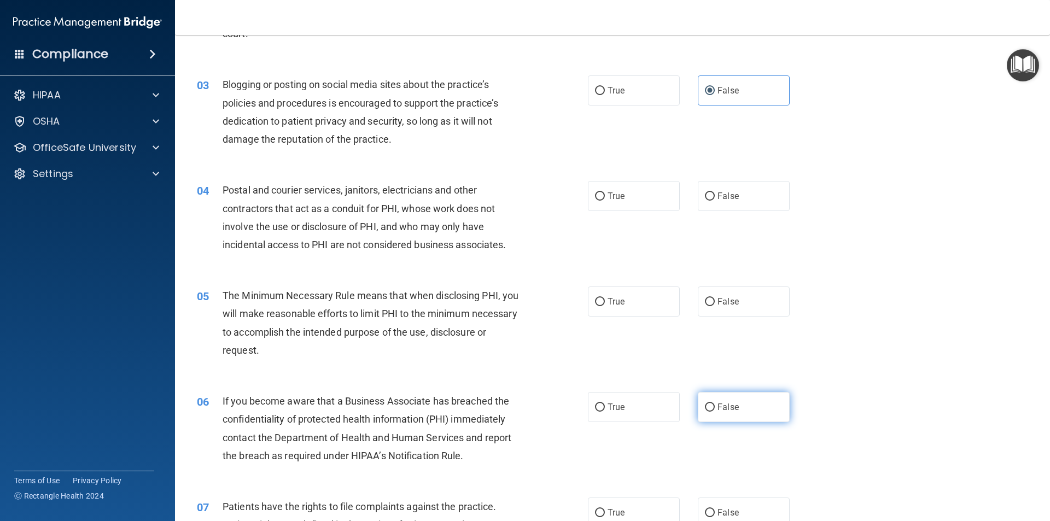
click at [720, 407] on span "False" at bounding box center [727, 407] width 21 height 10
click at [715, 407] on input "False" at bounding box center [710, 408] width 10 height 8
radio input "true"
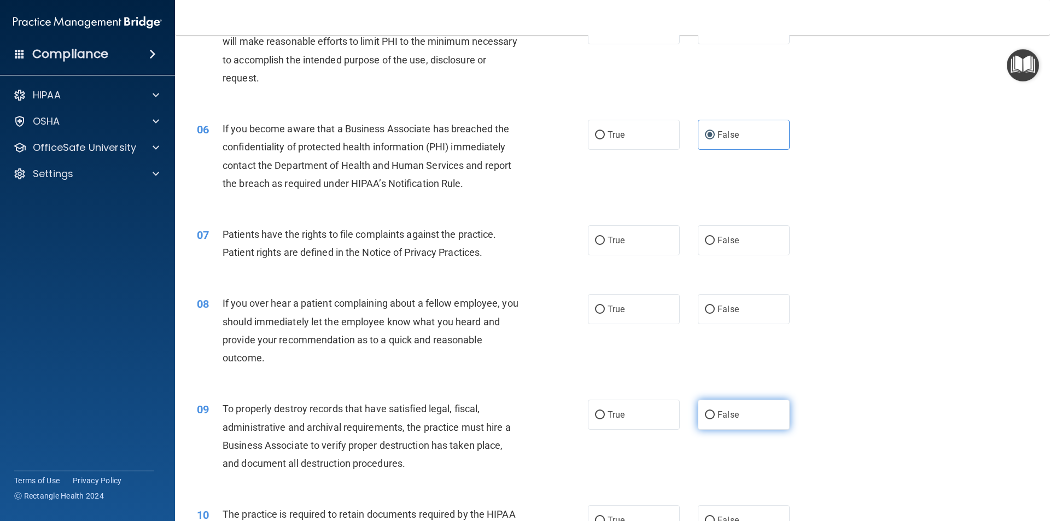
scroll to position [441, 0]
click at [769, 428] on label "False" at bounding box center [744, 414] width 92 height 30
click at [715, 418] on input "False" at bounding box center [710, 414] width 10 height 8
radio input "true"
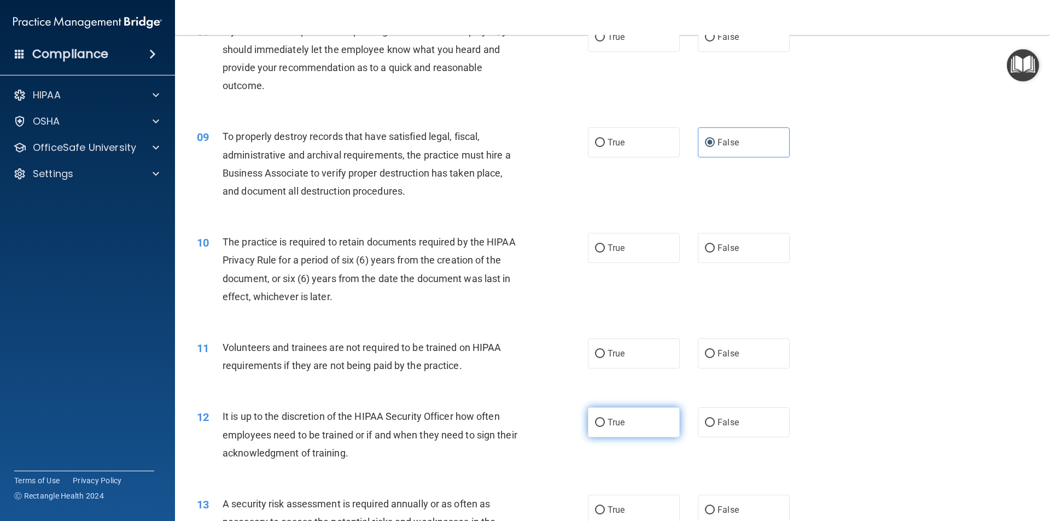
scroll to position [714, 0]
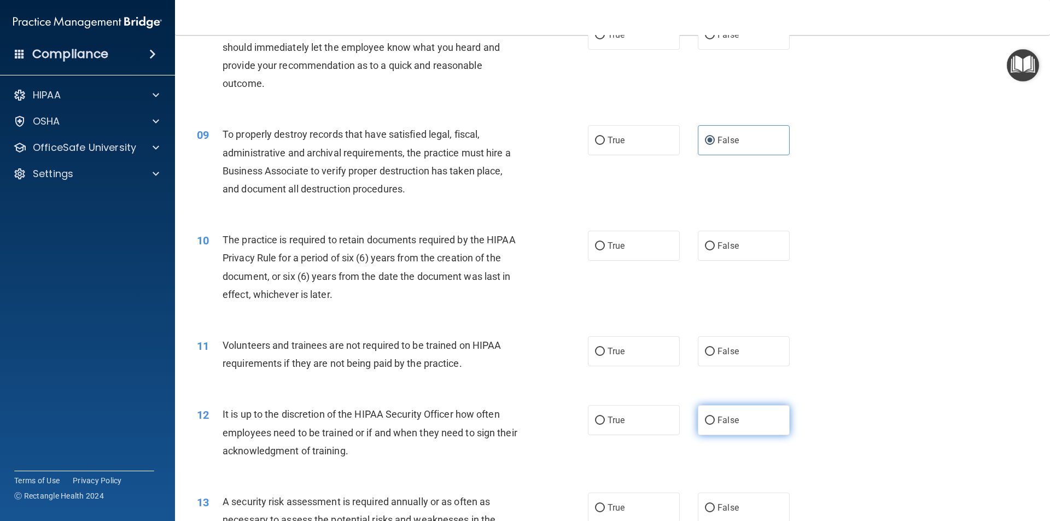
click at [731, 431] on label "False" at bounding box center [744, 420] width 92 height 30
click at [715, 425] on input "False" at bounding box center [710, 421] width 10 height 8
radio input "true"
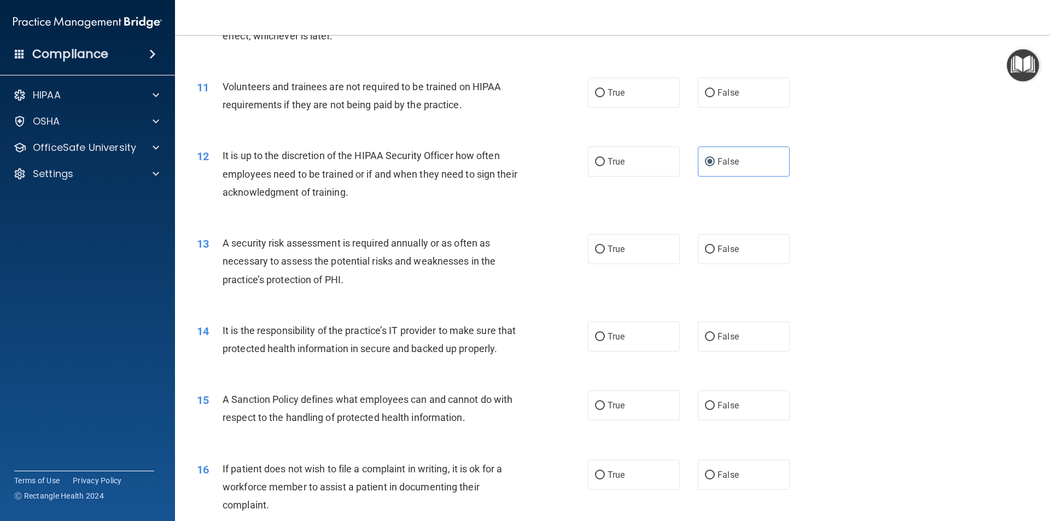
scroll to position [988, 0]
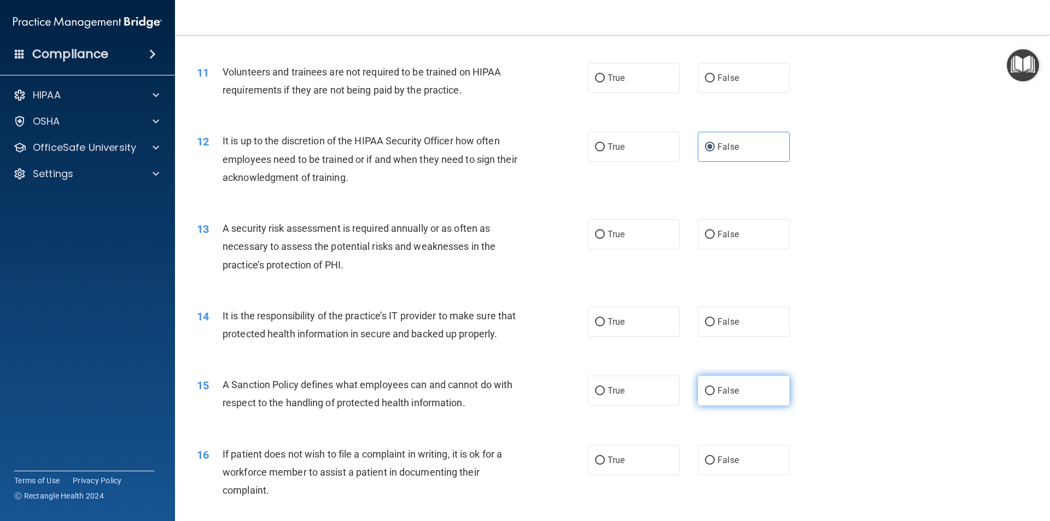
click at [733, 406] on label "False" at bounding box center [744, 391] width 92 height 30
click at [715, 395] on input "False" at bounding box center [710, 391] width 10 height 8
radio input "true"
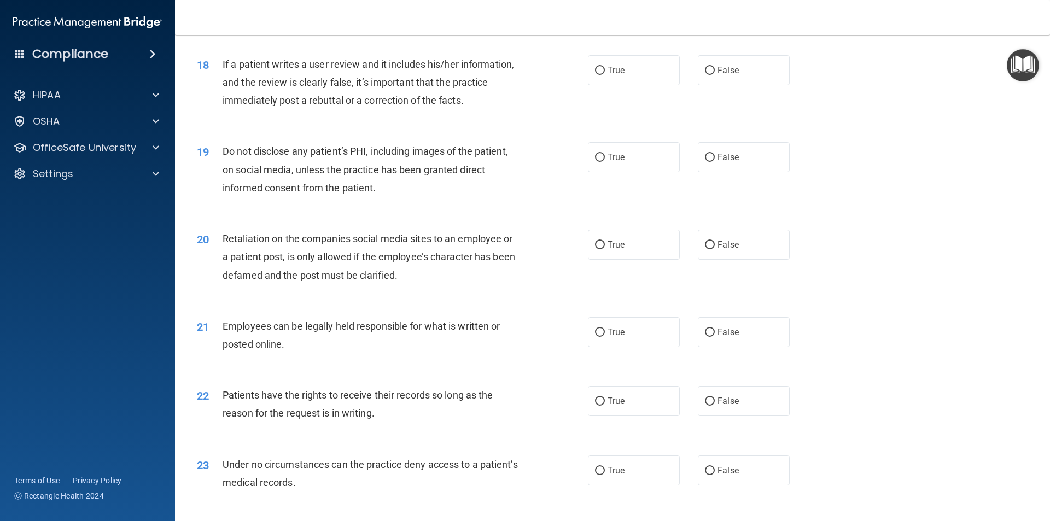
scroll to position [1534, 0]
click at [752, 416] on label "False" at bounding box center [744, 401] width 92 height 30
click at [715, 405] on input "False" at bounding box center [710, 401] width 10 height 8
radio input "true"
click at [759, 485] on label "False" at bounding box center [744, 470] width 92 height 30
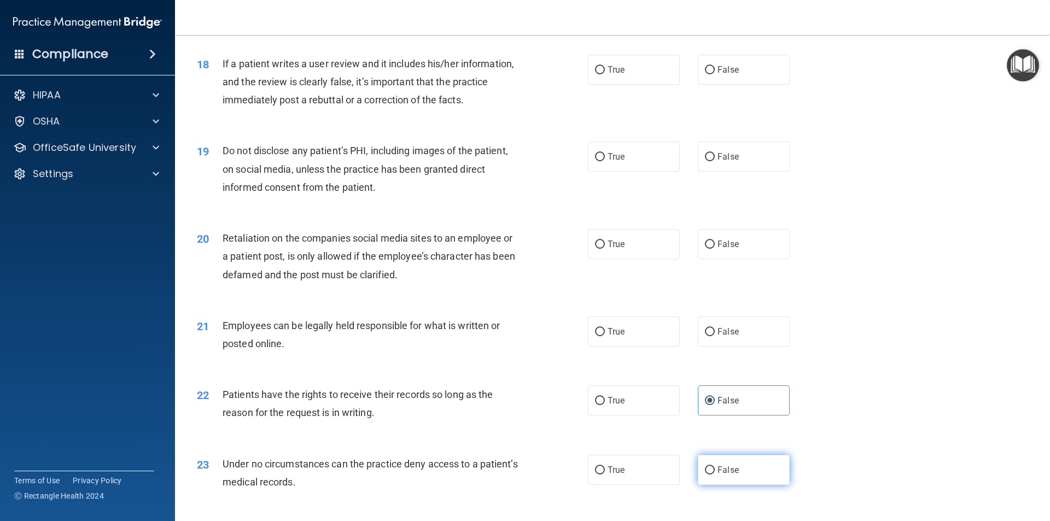
click at [715, 475] on input "False" at bounding box center [710, 470] width 10 height 8
radio input "true"
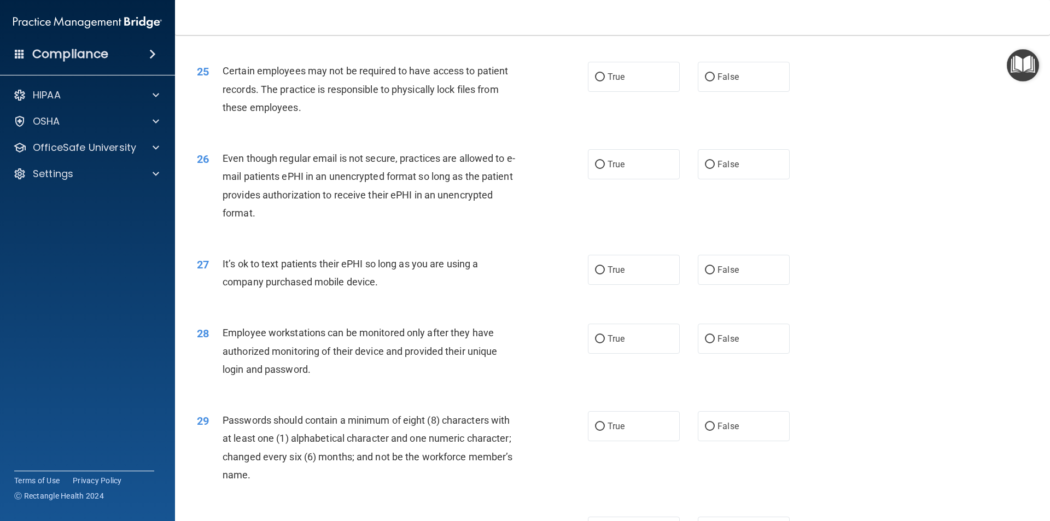
scroll to position [2081, 0]
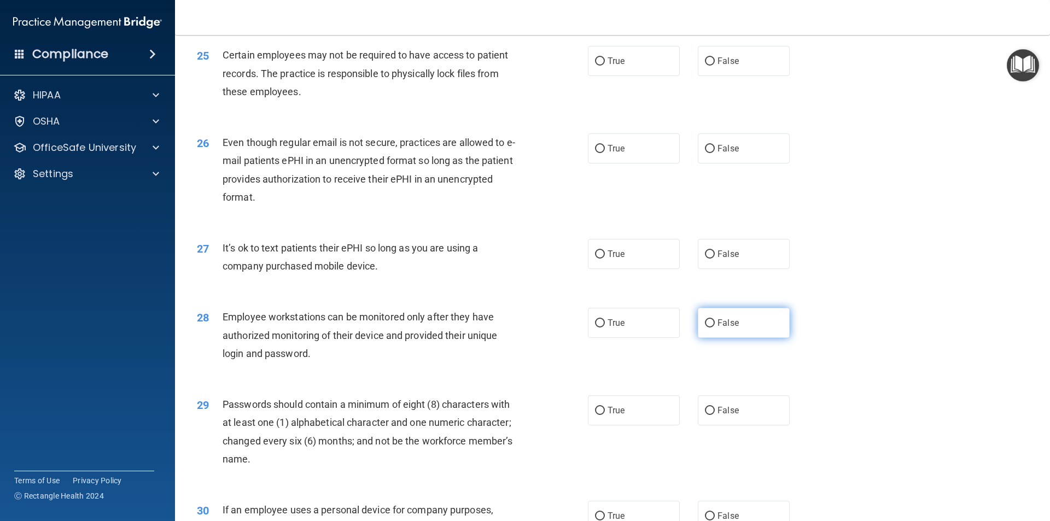
click at [738, 338] on label "False" at bounding box center [744, 323] width 92 height 30
click at [715, 328] on input "False" at bounding box center [710, 323] width 10 height 8
radio input "true"
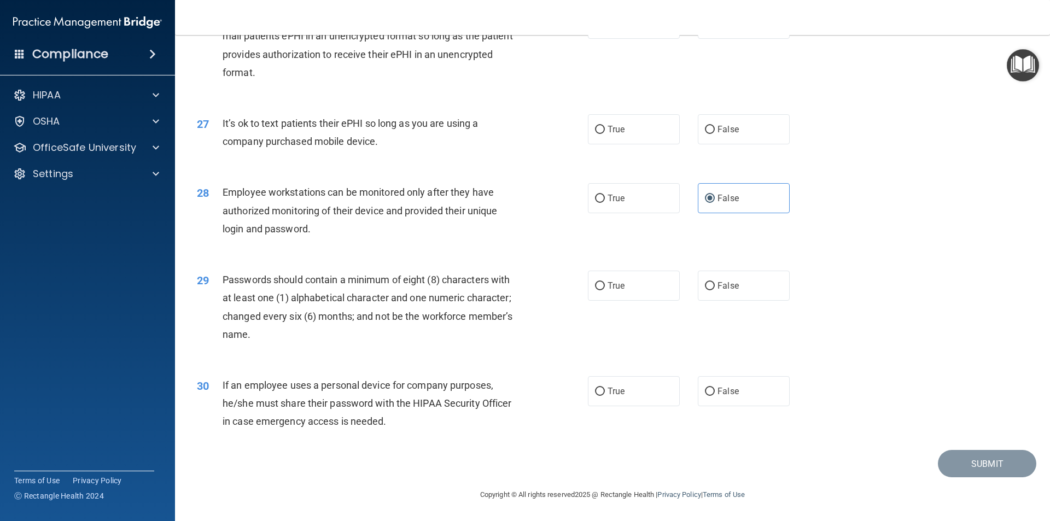
scroll to position [2224, 0]
click at [741, 386] on label "False" at bounding box center [744, 391] width 92 height 30
click at [715, 388] on input "False" at bounding box center [710, 392] width 10 height 8
radio input "true"
click at [628, 295] on label "True" at bounding box center [634, 286] width 92 height 30
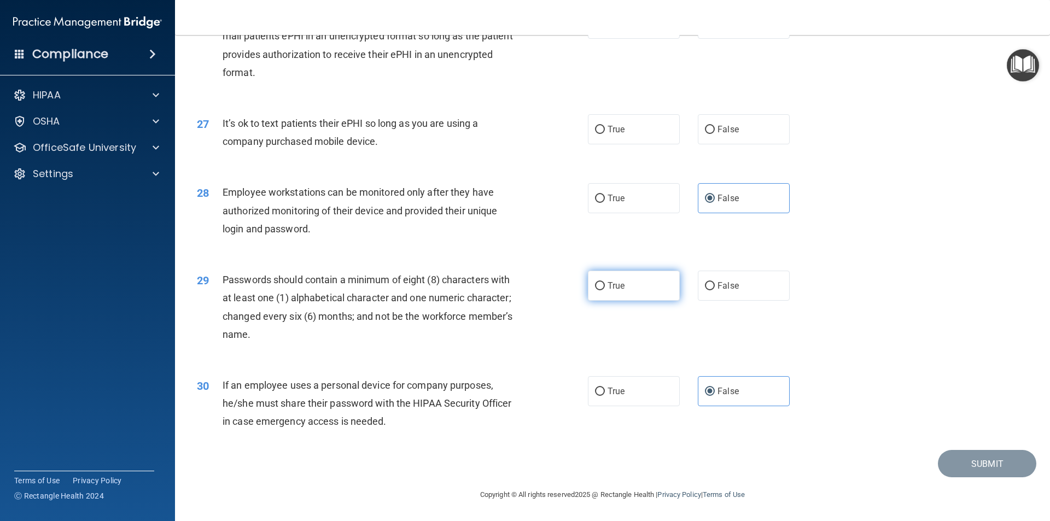
click at [605, 290] on input "True" at bounding box center [600, 286] width 10 height 8
radio input "true"
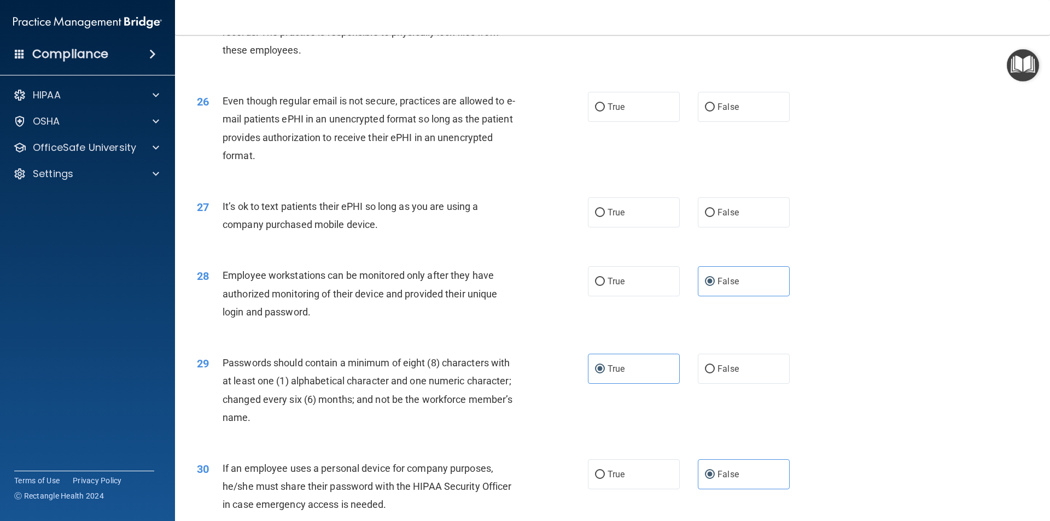
scroll to position [2115, 0]
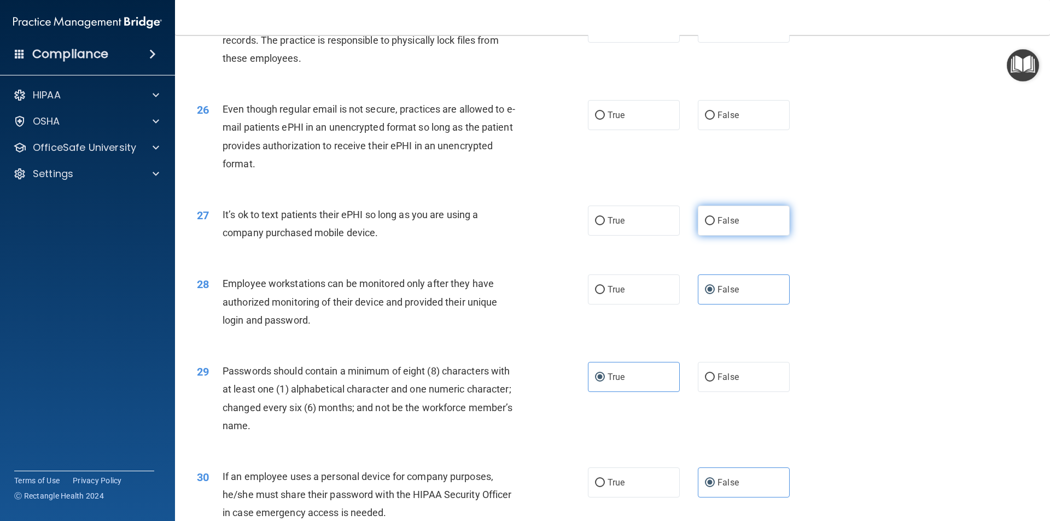
click at [732, 226] on span "False" at bounding box center [727, 220] width 21 height 10
click at [715, 225] on input "False" at bounding box center [710, 221] width 10 height 8
radio input "true"
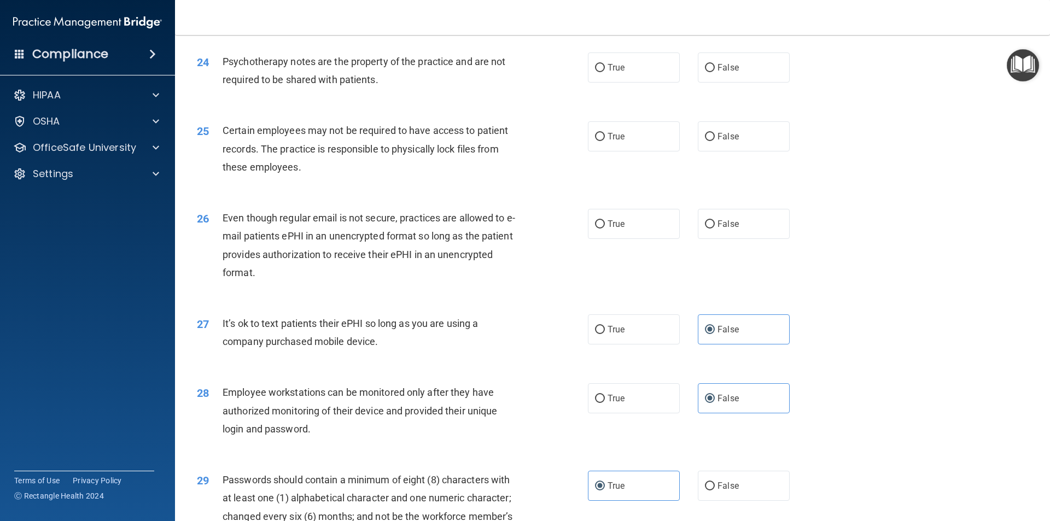
scroll to position [2005, 0]
click at [661, 240] on label "True" at bounding box center [634, 224] width 92 height 30
click at [605, 229] on input "True" at bounding box center [600, 225] width 10 height 8
radio input "true"
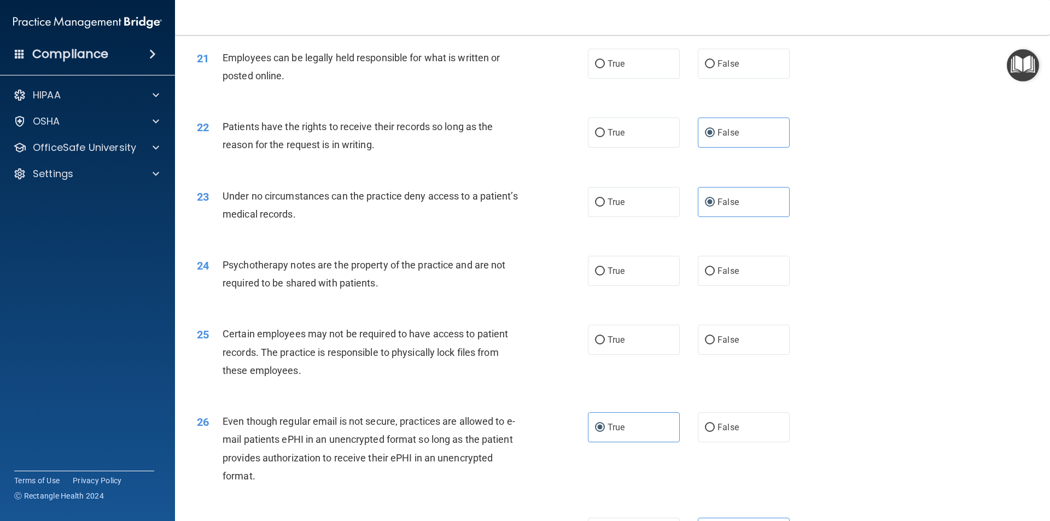
scroll to position [1787, 0]
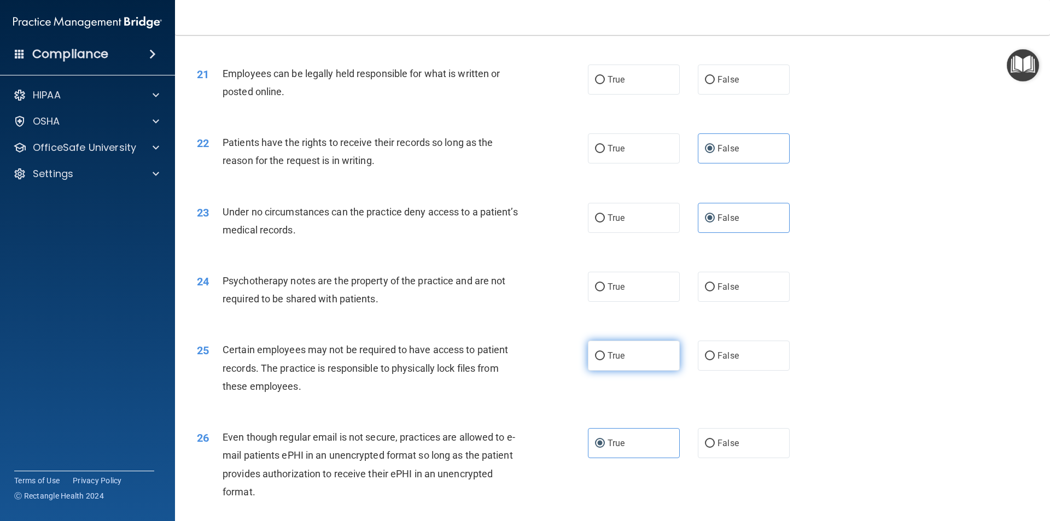
click at [668, 371] on label "True" at bounding box center [634, 356] width 92 height 30
click at [605, 360] on input "True" at bounding box center [600, 356] width 10 height 8
radio input "true"
click at [678, 302] on div "True False" at bounding box center [698, 287] width 220 height 30
click at [672, 302] on label "True" at bounding box center [634, 287] width 92 height 30
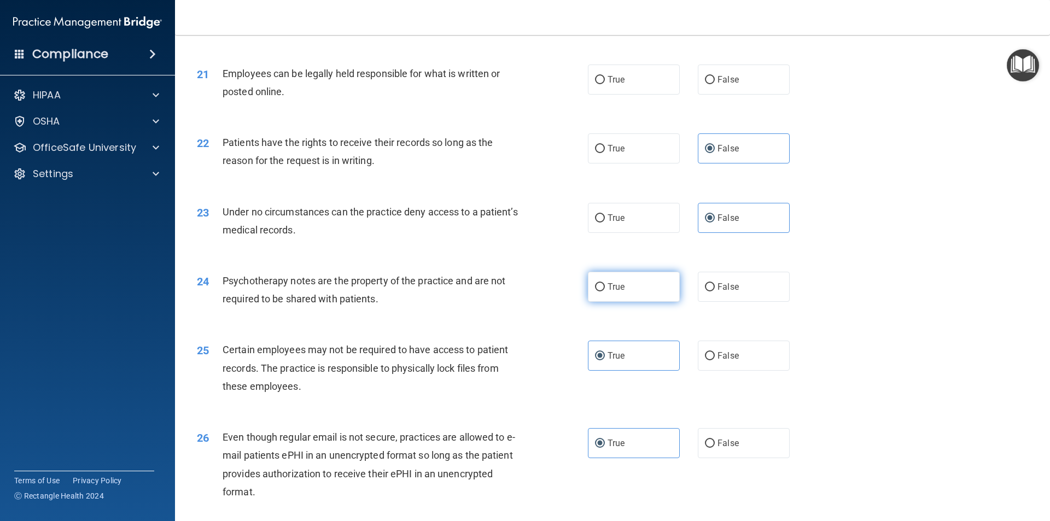
click at [605, 291] on input "True" at bounding box center [600, 287] width 10 height 8
radio input "true"
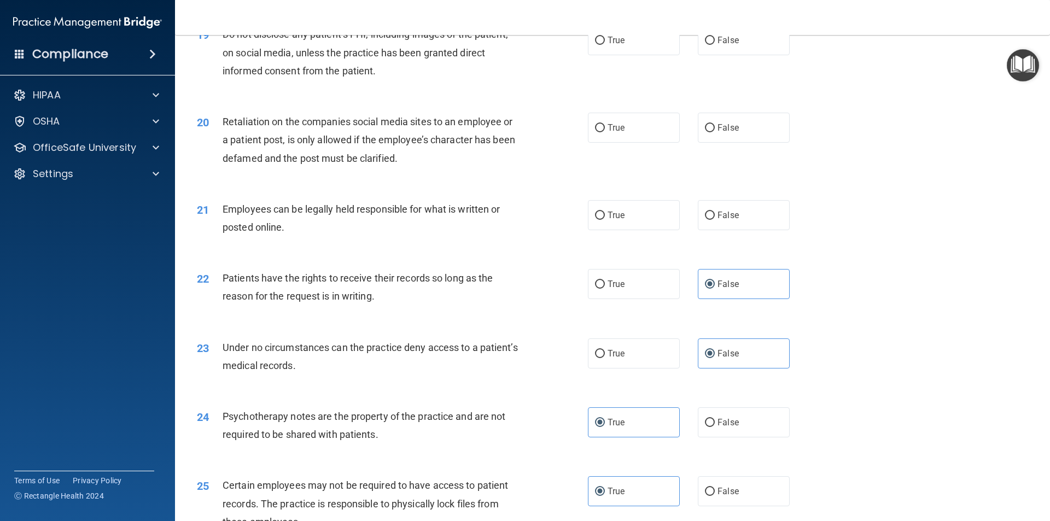
scroll to position [1622, 0]
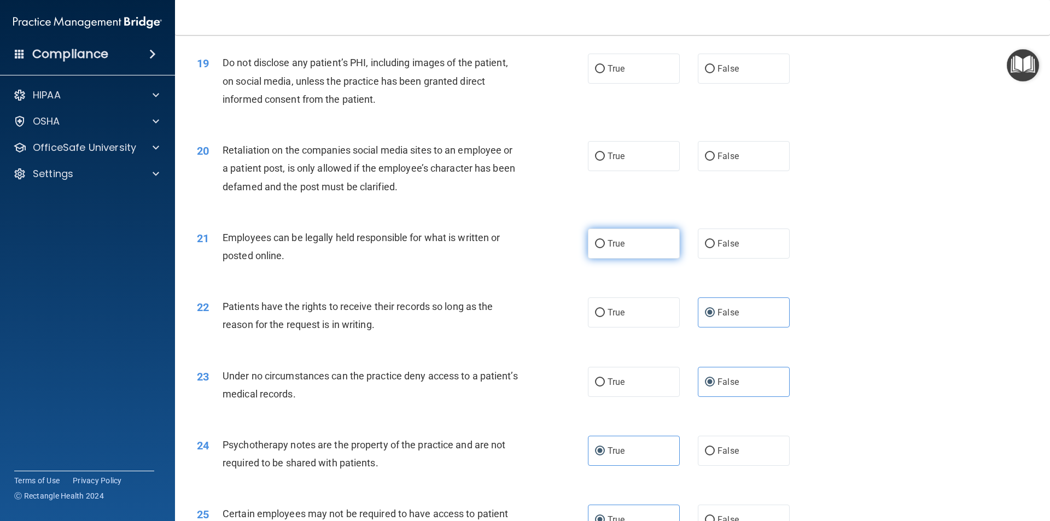
click at [634, 259] on label "True" at bounding box center [634, 244] width 92 height 30
click at [605, 248] on input "True" at bounding box center [600, 244] width 10 height 8
radio input "true"
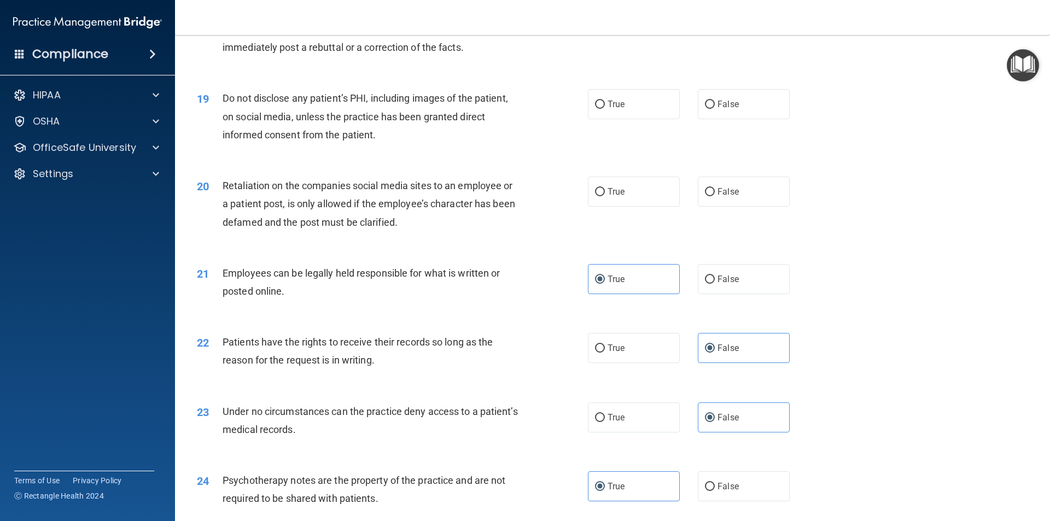
scroll to position [1568, 0]
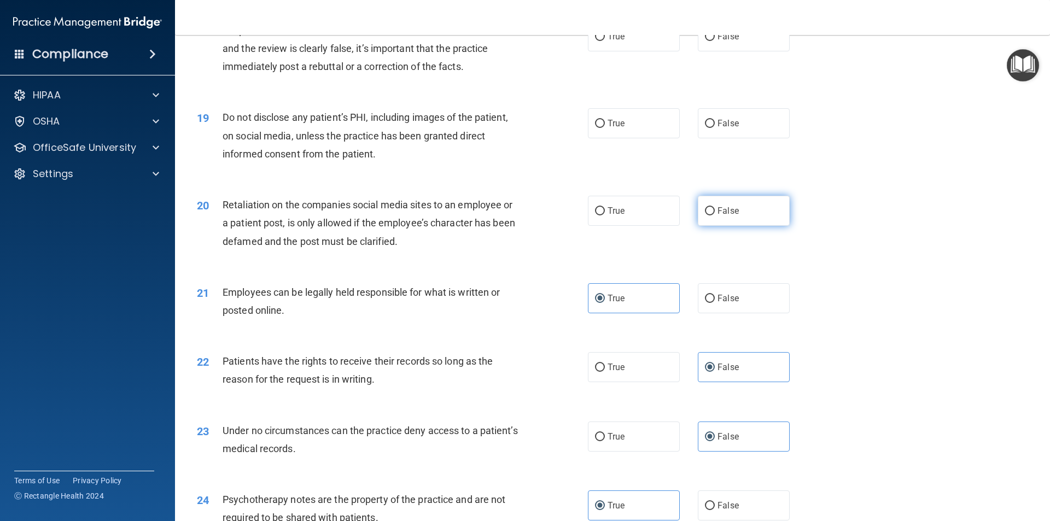
click at [711, 226] on label "False" at bounding box center [744, 211] width 92 height 30
click at [711, 215] on input "False" at bounding box center [710, 211] width 10 height 8
radio input "true"
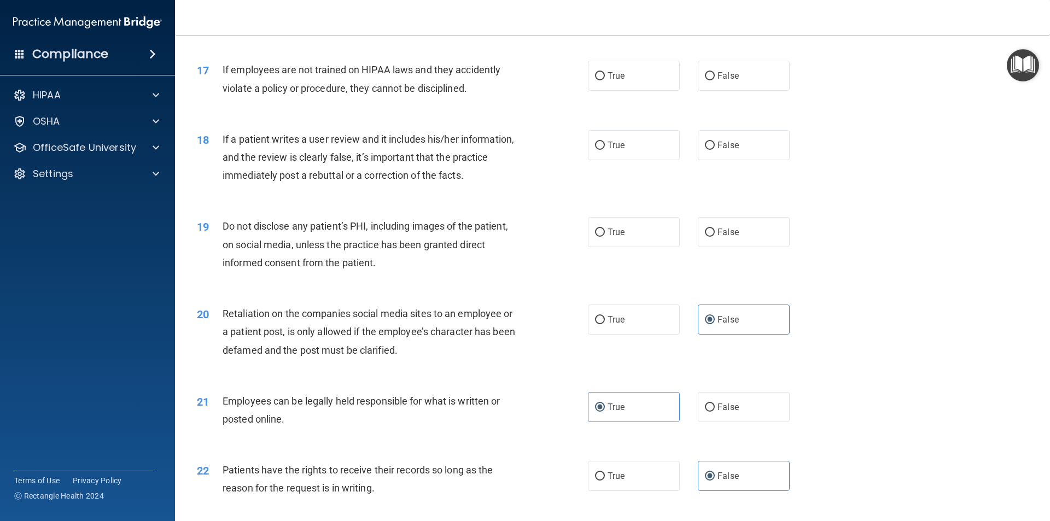
scroll to position [1458, 0]
click at [600, 248] on label "True" at bounding box center [634, 233] width 92 height 30
click at [600, 237] on input "True" at bounding box center [600, 233] width 10 height 8
radio input "true"
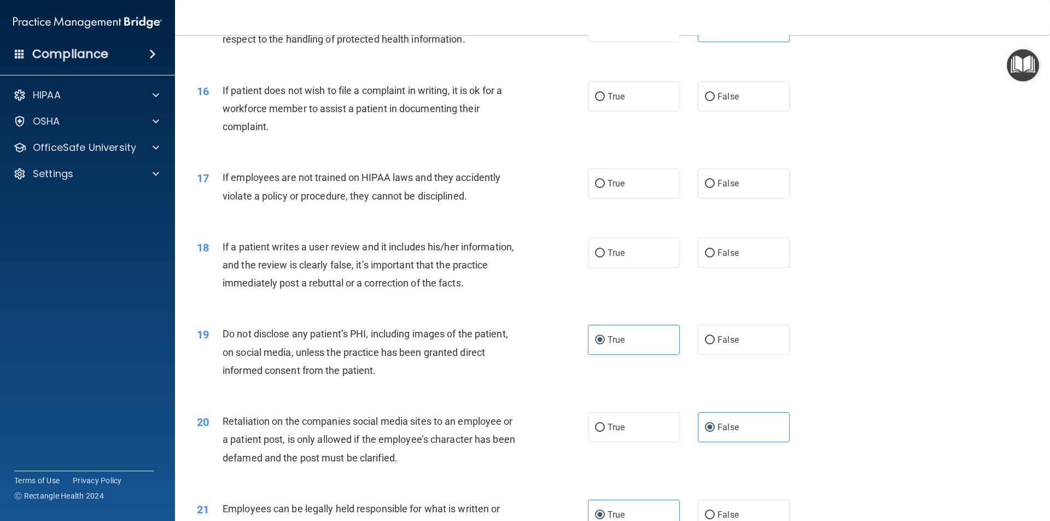
scroll to position [1349, 0]
click at [705, 260] on input "False" at bounding box center [710, 256] width 10 height 8
radio input "true"
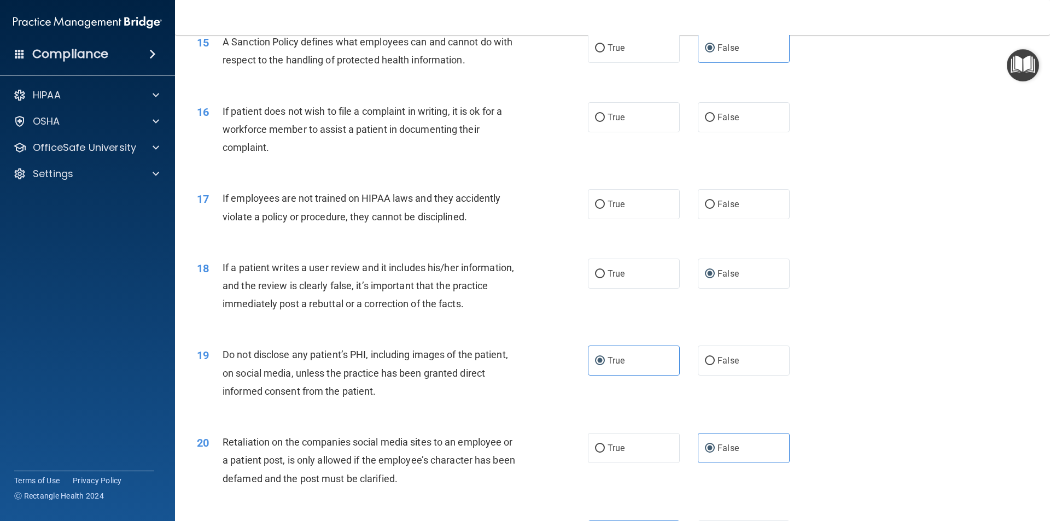
scroll to position [1240, 0]
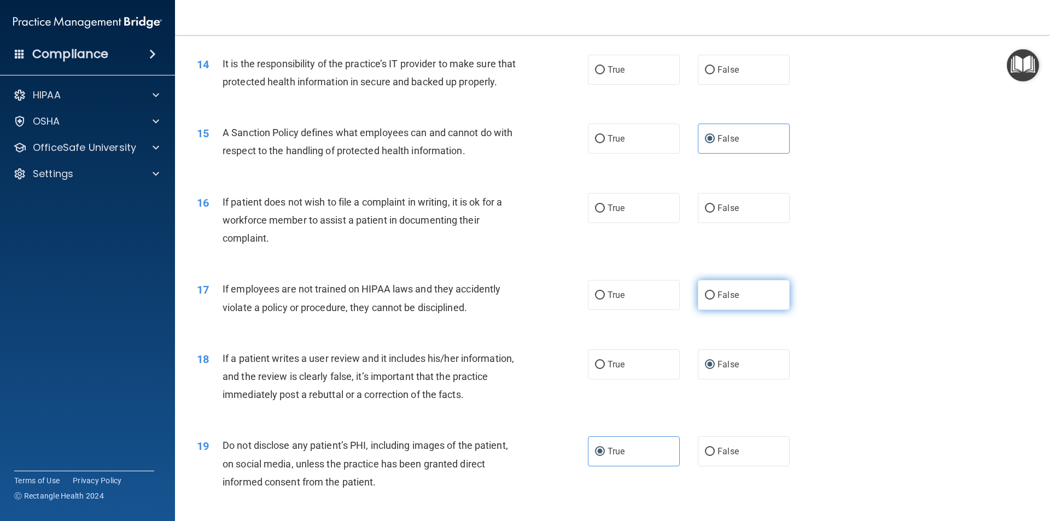
click at [698, 310] on label "False" at bounding box center [744, 295] width 92 height 30
click at [705, 300] on input "False" at bounding box center [710, 295] width 10 height 8
radio input "true"
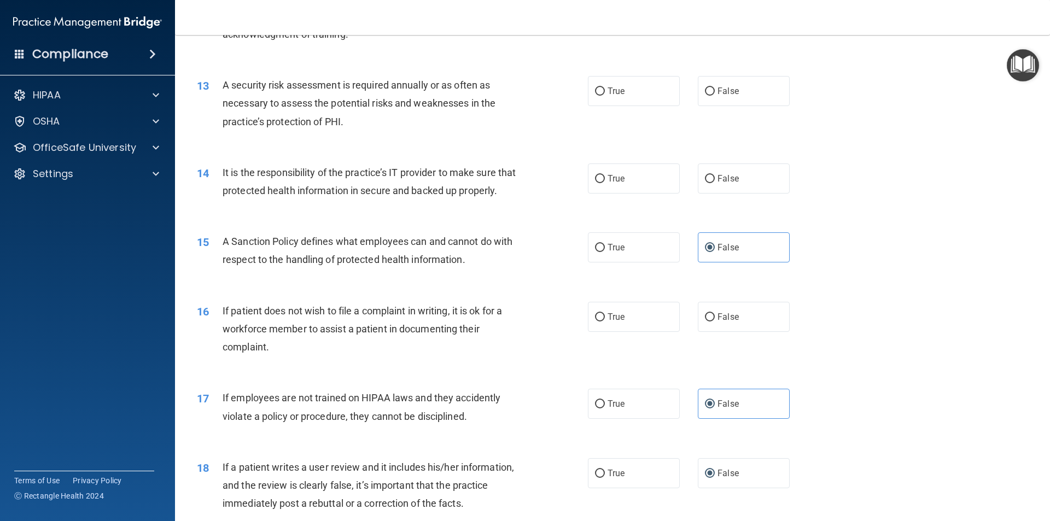
scroll to position [1130, 0]
click at [608, 323] on span "True" at bounding box center [616, 317] width 17 height 10
click at [604, 322] on input "True" at bounding box center [600, 318] width 10 height 8
radio input "true"
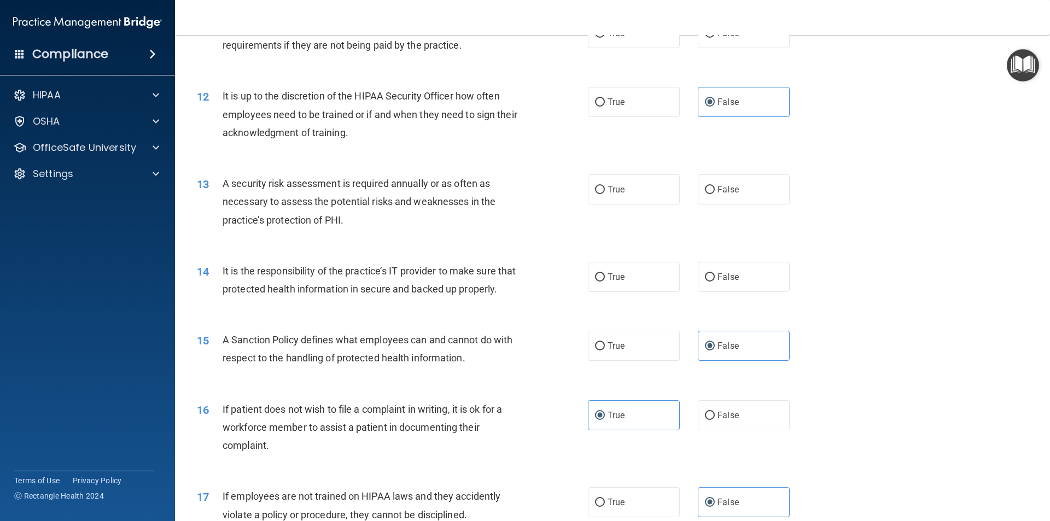
scroll to position [1021, 0]
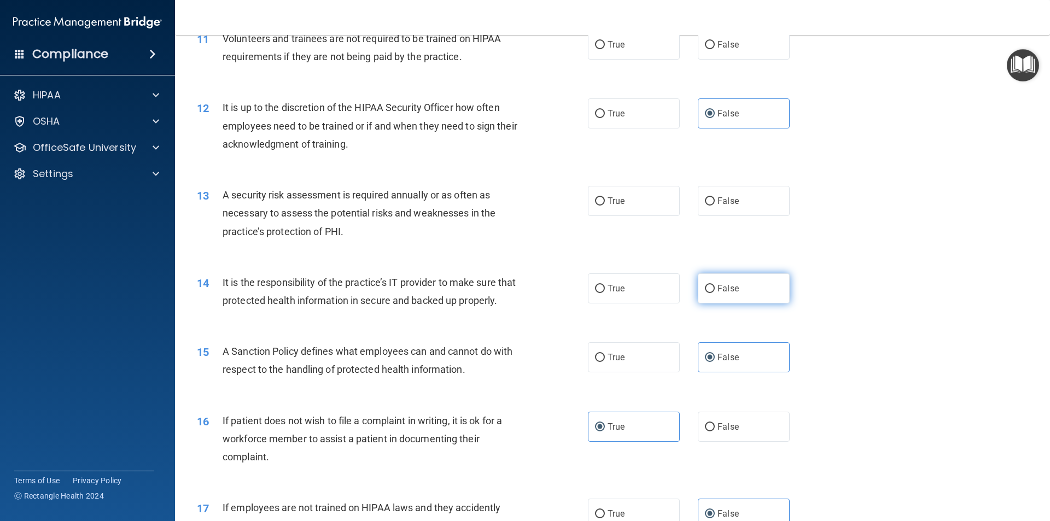
click at [698, 295] on label "False" at bounding box center [744, 288] width 92 height 30
click at [705, 293] on input "False" at bounding box center [710, 289] width 10 height 8
radio input "true"
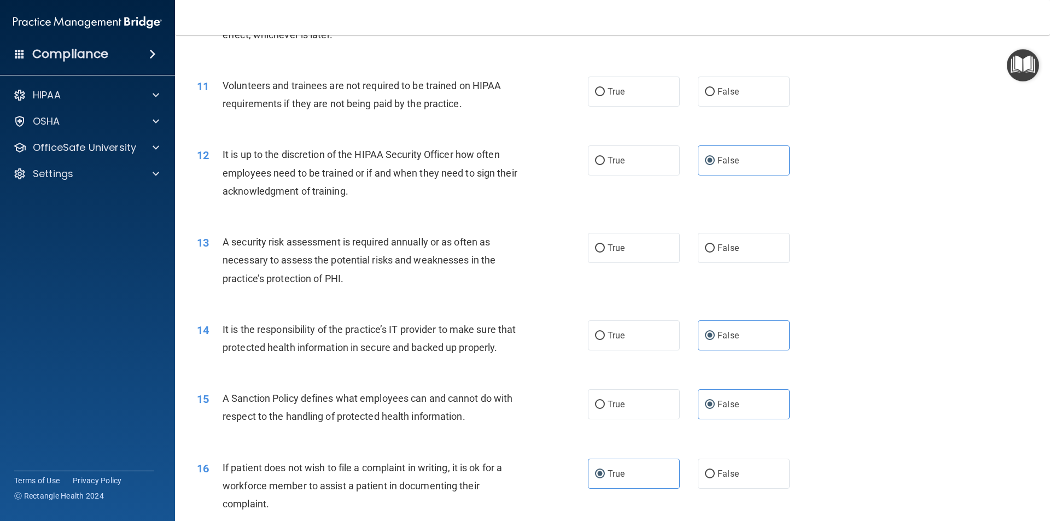
scroll to position [912, 0]
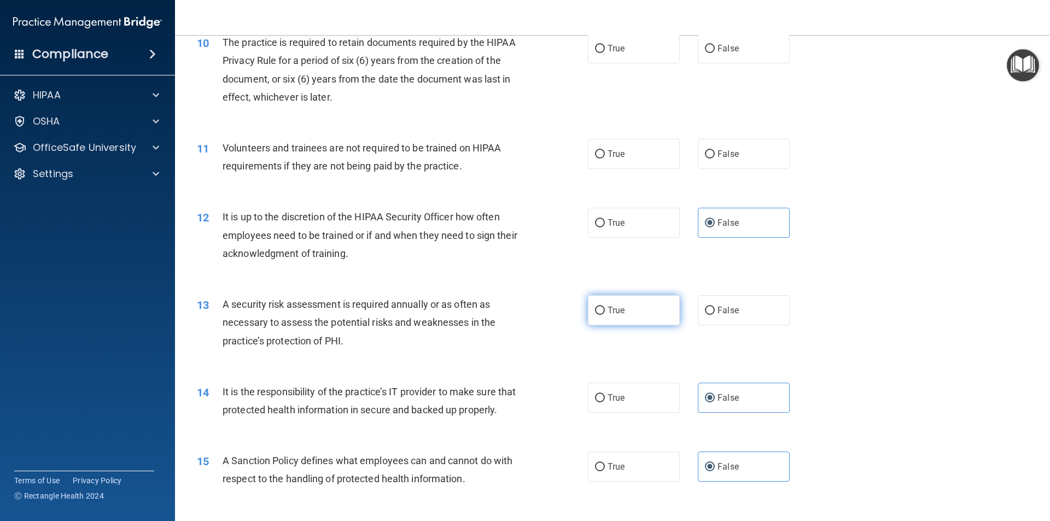
click at [622, 323] on label "True" at bounding box center [634, 310] width 92 height 30
click at [605, 315] on input "True" at bounding box center [600, 311] width 10 height 8
radio input "true"
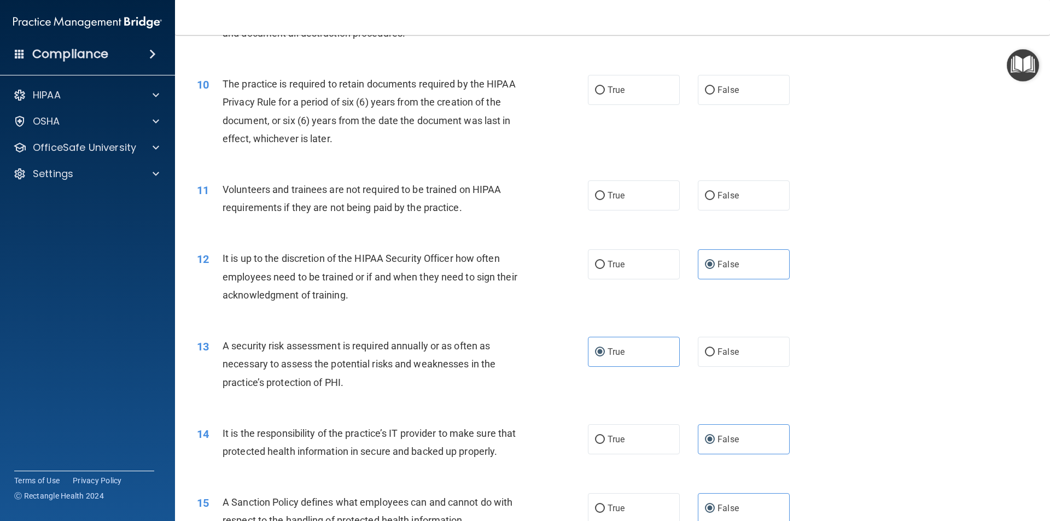
scroll to position [748, 0]
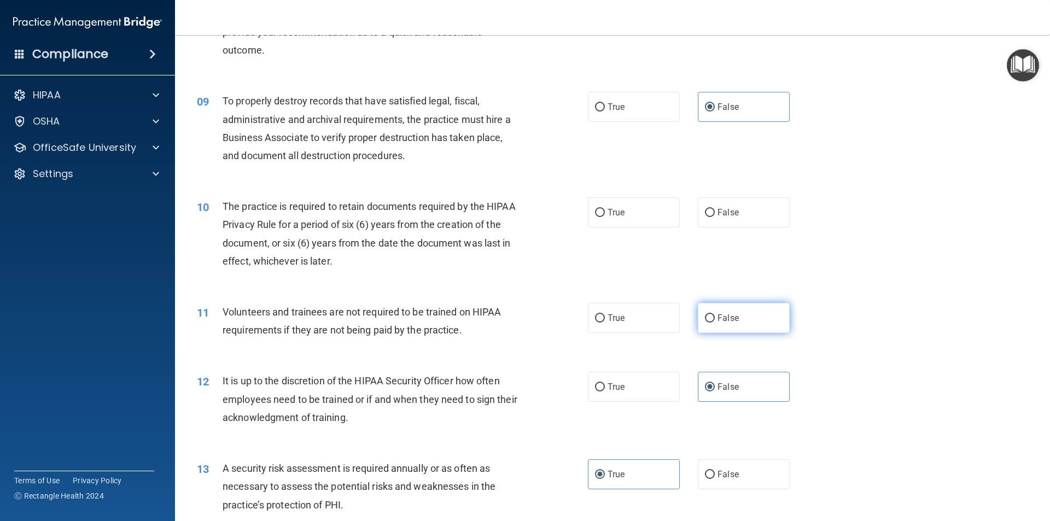
click at [705, 315] on input "False" at bounding box center [710, 318] width 10 height 8
radio input "true"
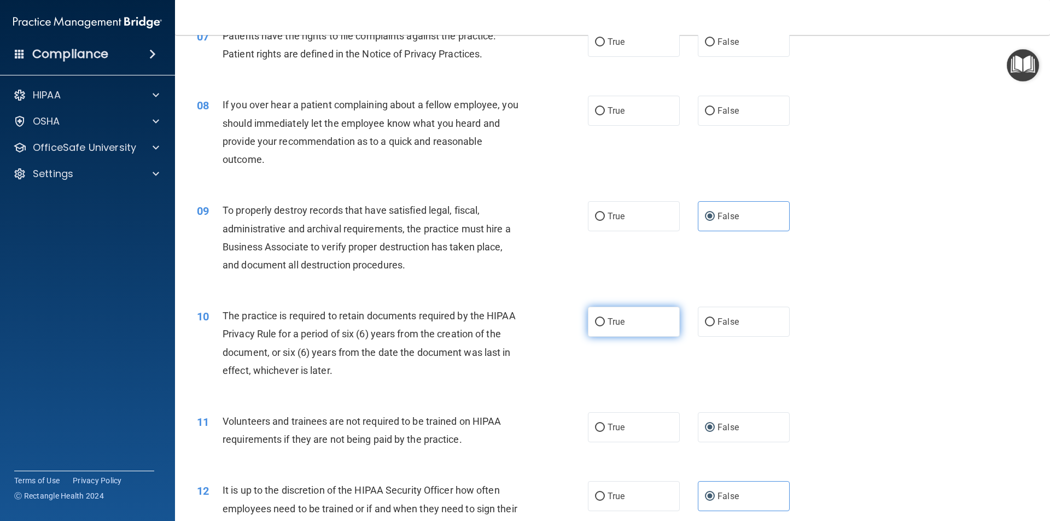
click at [609, 325] on span "True" at bounding box center [616, 322] width 17 height 10
click at [605, 325] on input "True" at bounding box center [600, 322] width 10 height 8
radio input "true"
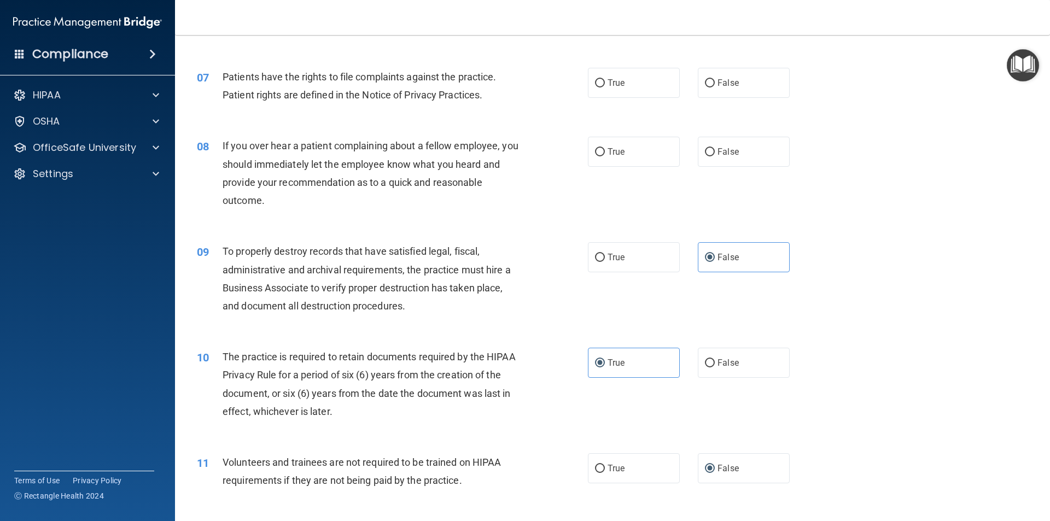
scroll to position [474, 0]
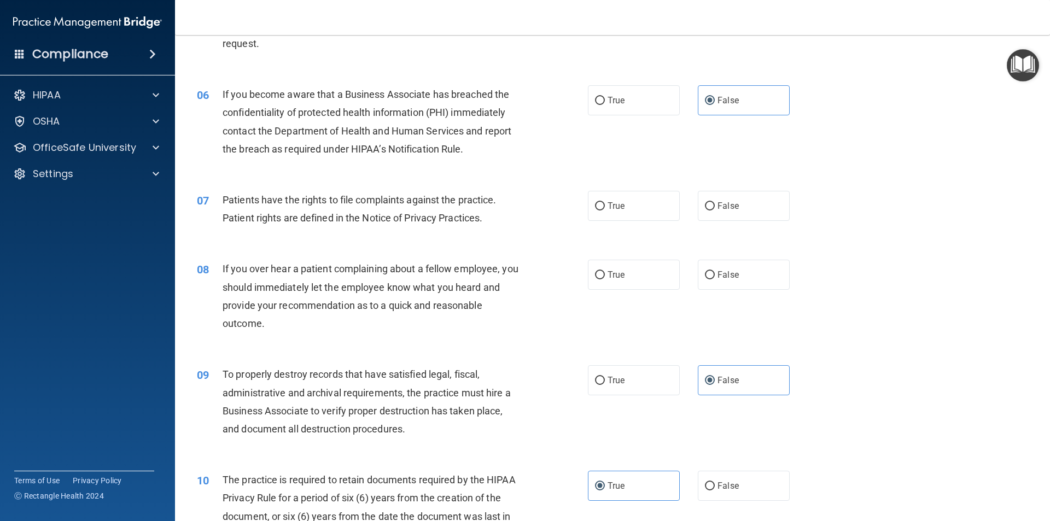
click at [719, 293] on div "08 If you over hear a patient complaining about a fellow employee, you should i…" at bounding box center [613, 299] width 848 height 106
click at [719, 288] on label "False" at bounding box center [744, 275] width 92 height 30
click at [715, 279] on input "False" at bounding box center [710, 275] width 10 height 8
radio input "true"
click at [615, 217] on label "True" at bounding box center [634, 206] width 92 height 30
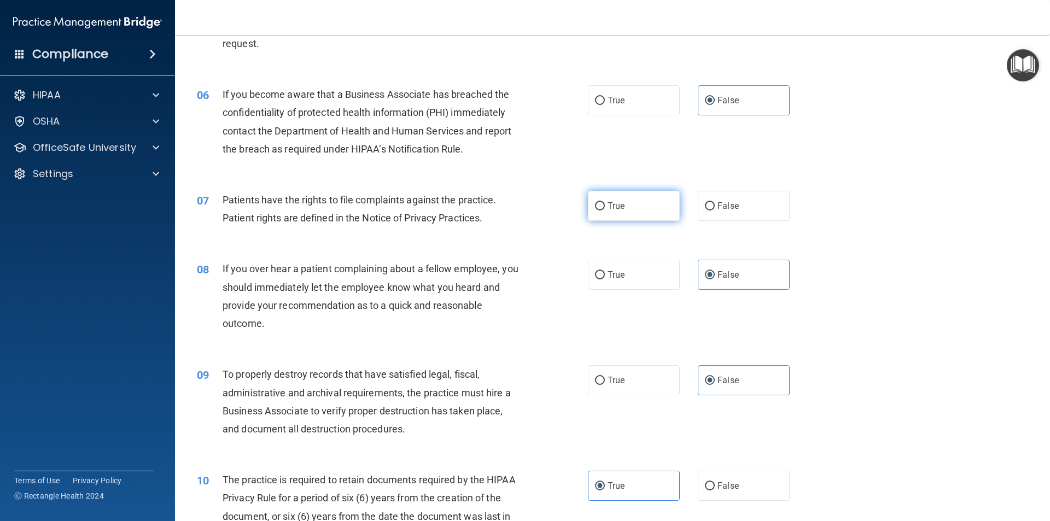
click at [605, 211] on input "True" at bounding box center [600, 206] width 10 height 8
radio input "true"
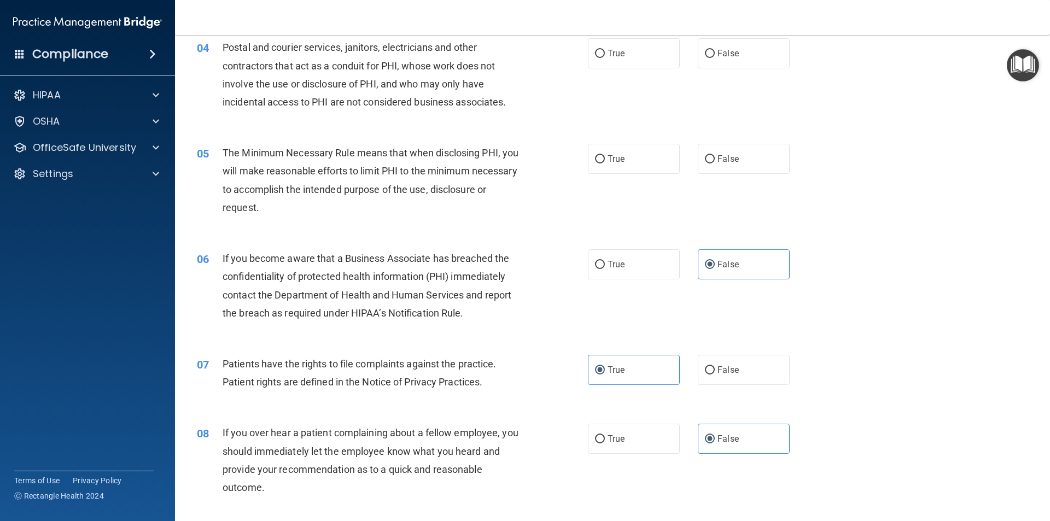
scroll to position [255, 0]
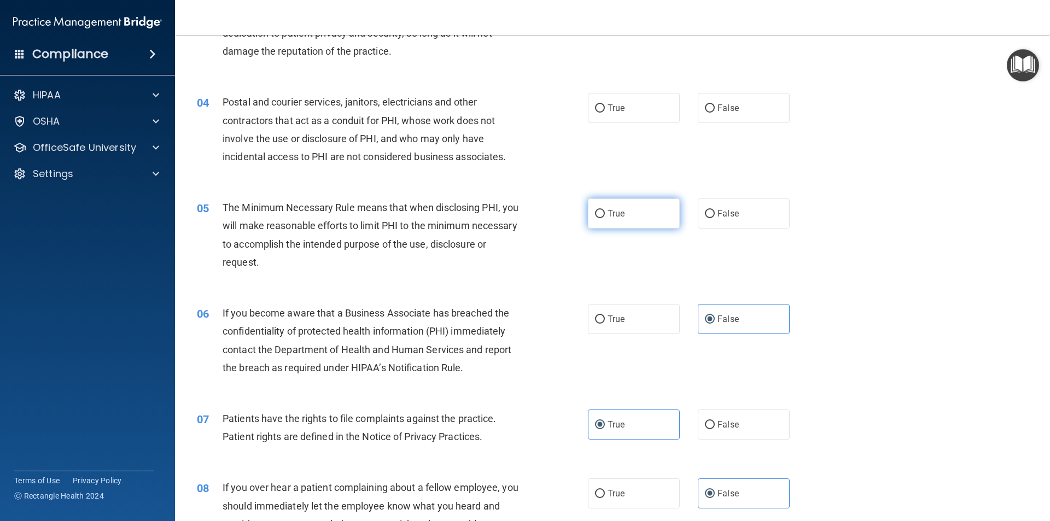
click at [613, 211] on span "True" at bounding box center [616, 213] width 17 height 10
click at [605, 211] on input "True" at bounding box center [600, 214] width 10 height 8
radio input "true"
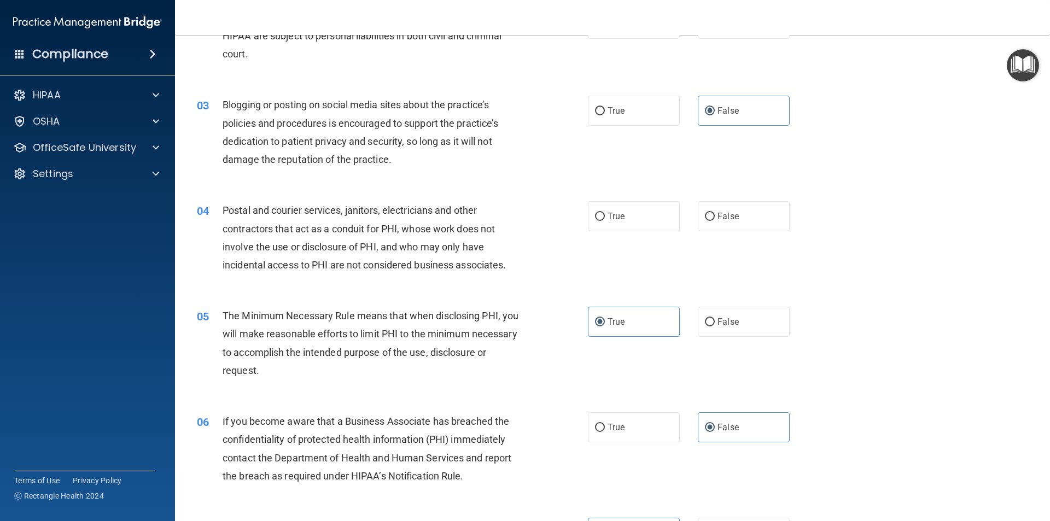
scroll to position [146, 0]
click at [633, 224] on label "True" at bounding box center [634, 217] width 92 height 30
click at [605, 222] on input "True" at bounding box center [600, 218] width 10 height 8
radio input "true"
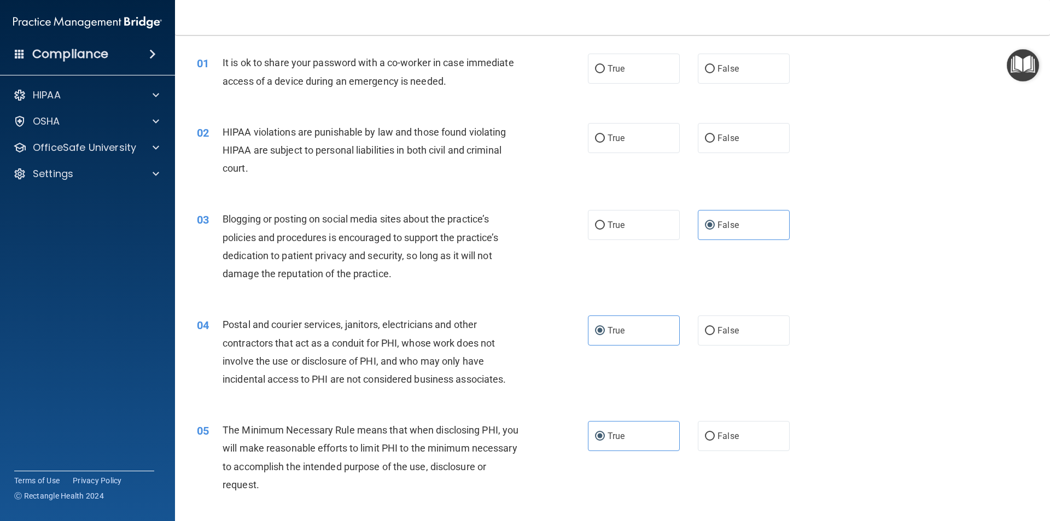
scroll to position [0, 0]
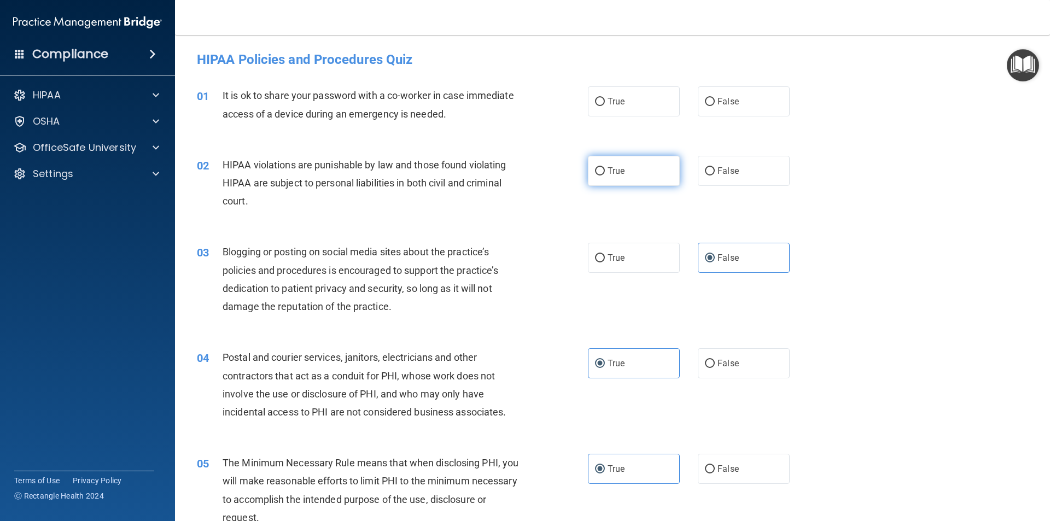
click at [597, 169] on input "True" at bounding box center [600, 171] width 10 height 8
radio input "true"
click at [738, 95] on label "False" at bounding box center [744, 101] width 92 height 30
click at [715, 98] on input "False" at bounding box center [710, 102] width 10 height 8
radio input "true"
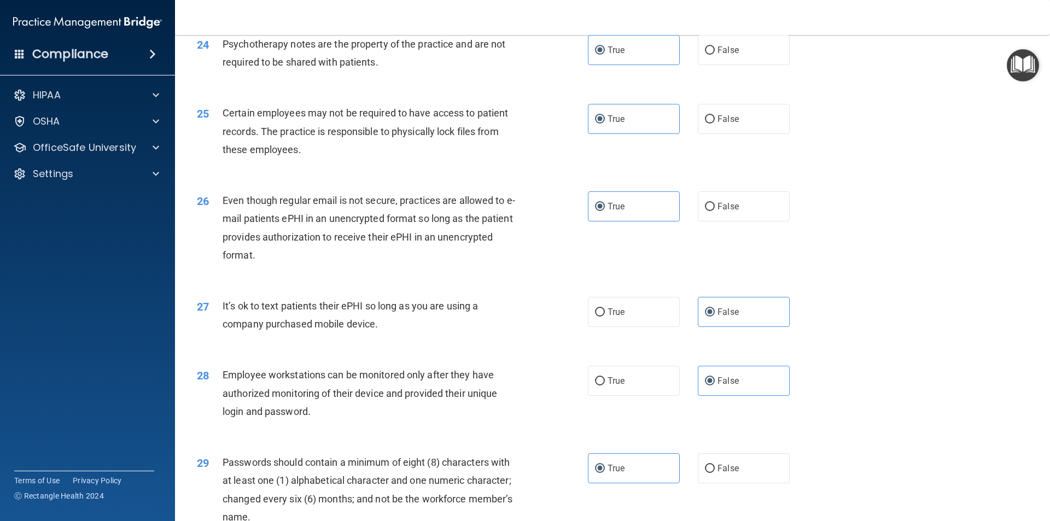
scroll to position [2224, 0]
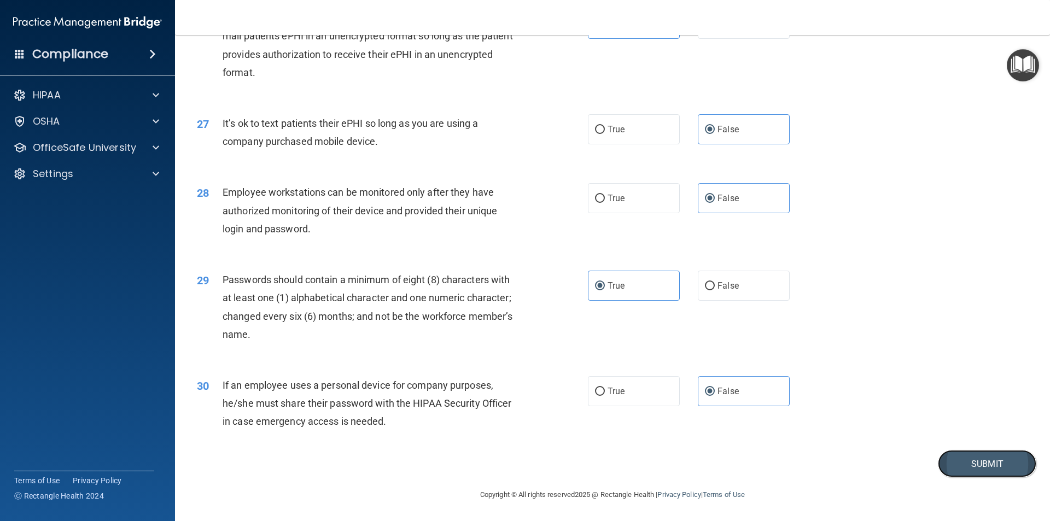
click at [1001, 463] on button "Submit" at bounding box center [987, 464] width 98 height 28
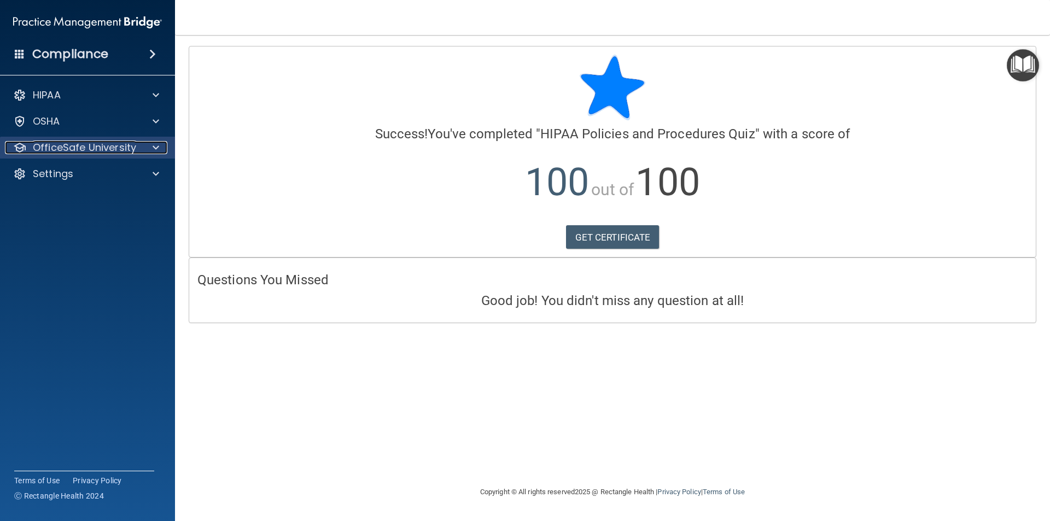
click at [71, 151] on p "OfficeSafe University" at bounding box center [84, 147] width 103 height 13
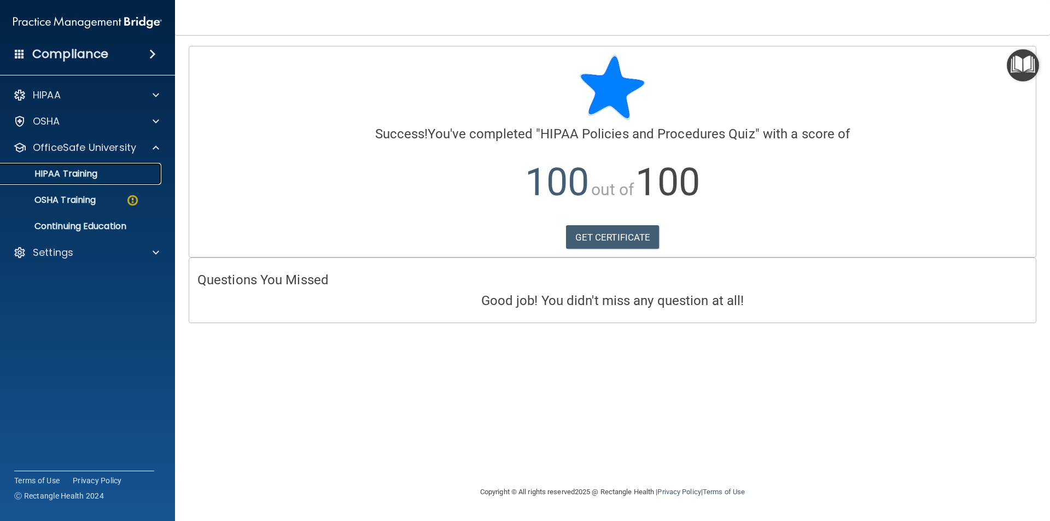
click at [86, 182] on link "HIPAA Training" at bounding box center [75, 174] width 172 height 22
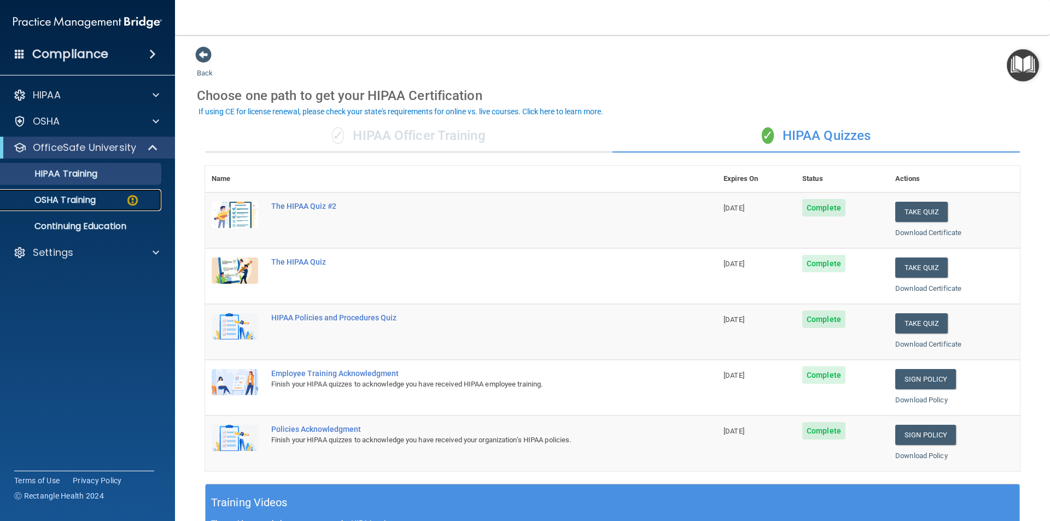
click at [67, 200] on p "OSHA Training" at bounding box center [51, 200] width 89 height 11
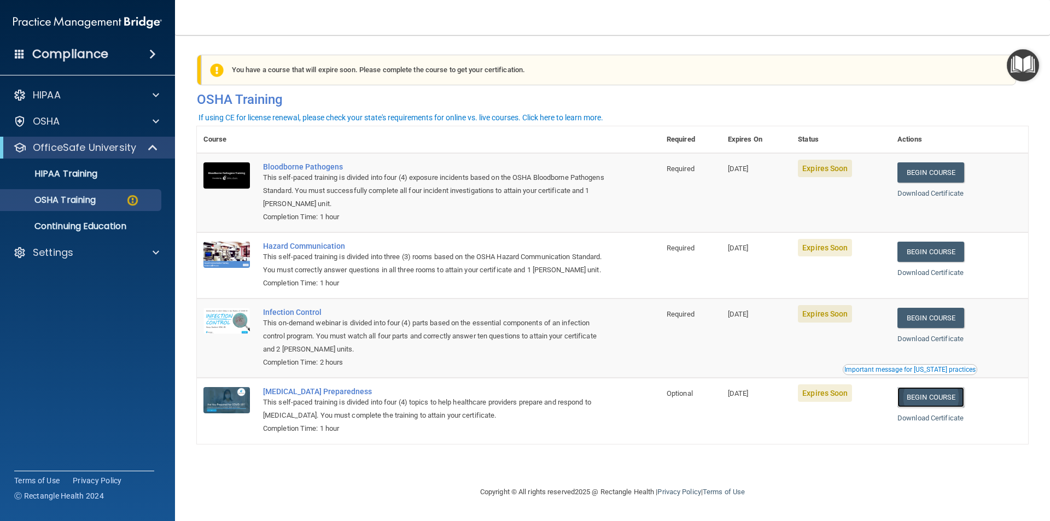
click at [942, 407] on link "Begin Course" at bounding box center [930, 397] width 67 height 20
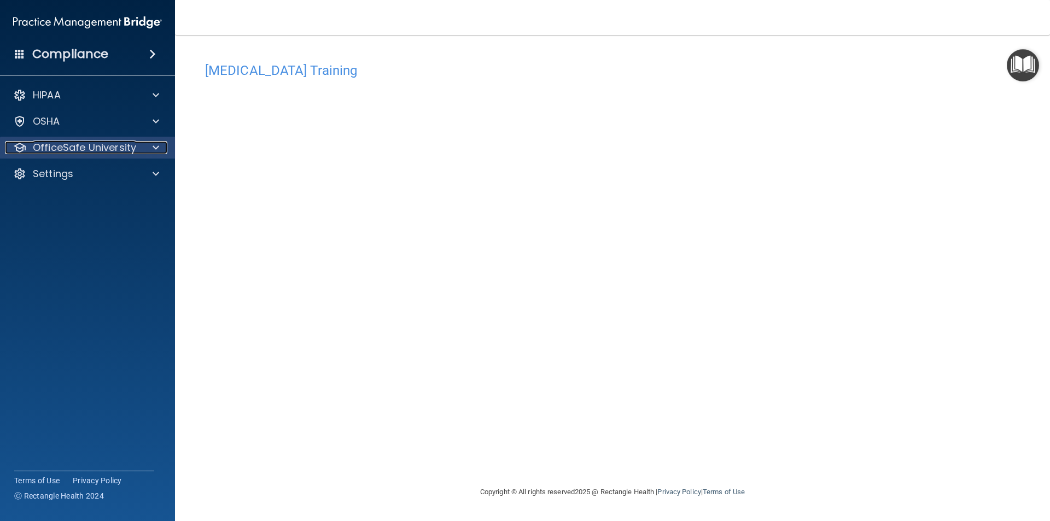
click at [44, 145] on p "OfficeSafe University" at bounding box center [84, 147] width 103 height 13
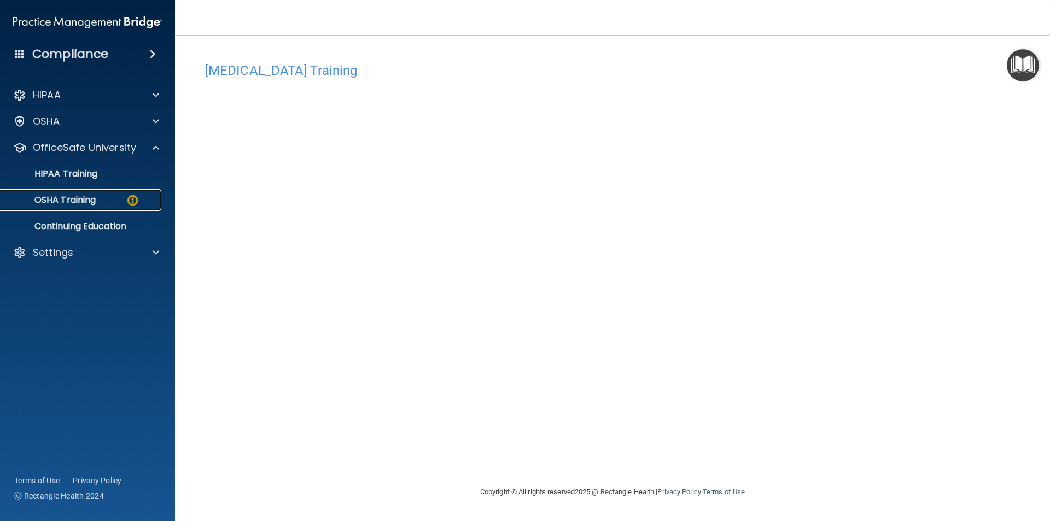
click at [60, 199] on p "OSHA Training" at bounding box center [51, 200] width 89 height 11
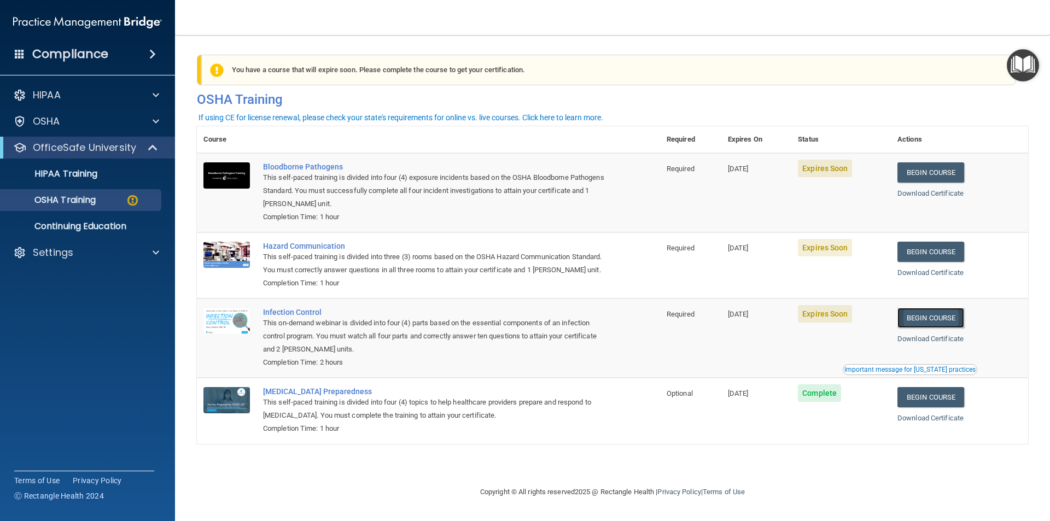
click at [941, 327] on link "Begin Course" at bounding box center [930, 318] width 67 height 20
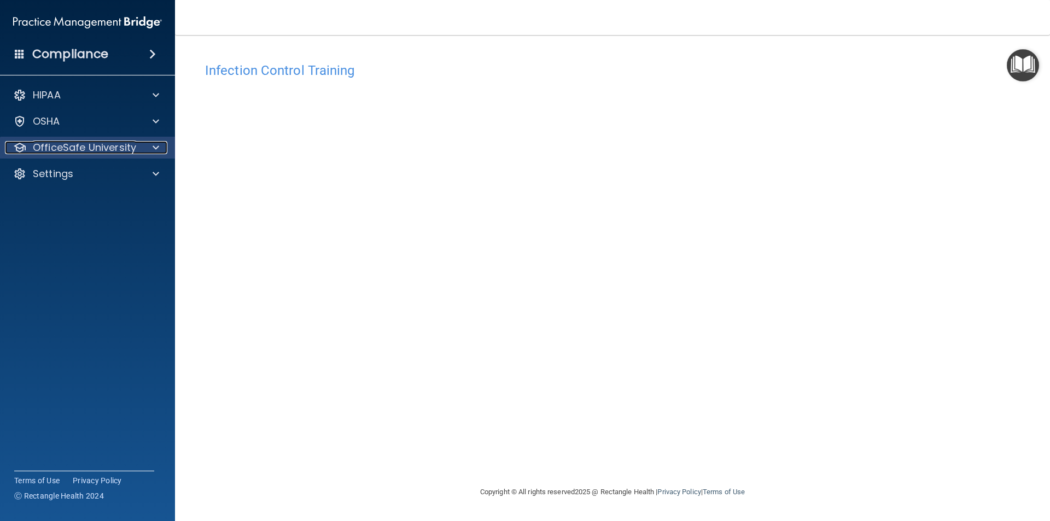
click at [94, 146] on p "OfficeSafe University" at bounding box center [84, 147] width 103 height 13
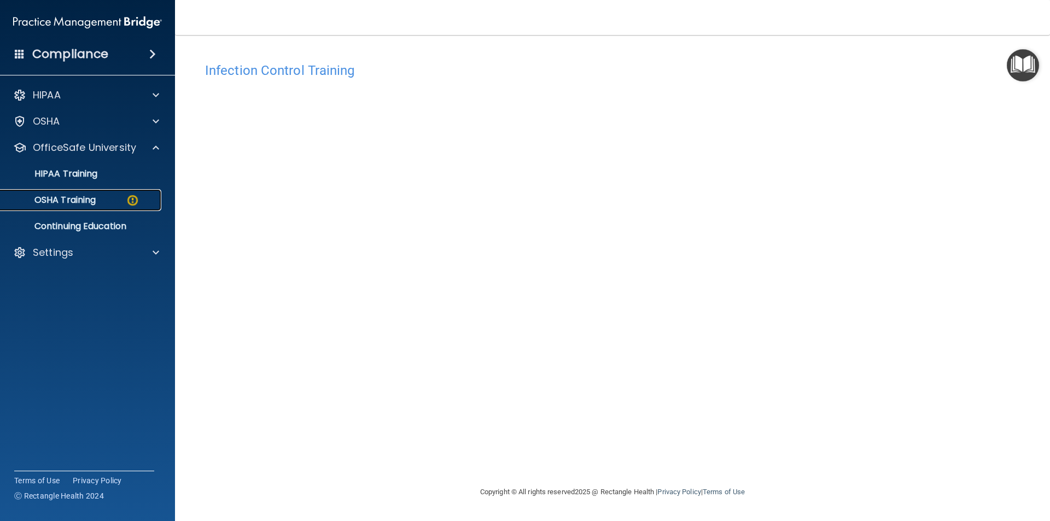
click at [94, 199] on p "OSHA Training" at bounding box center [51, 200] width 89 height 11
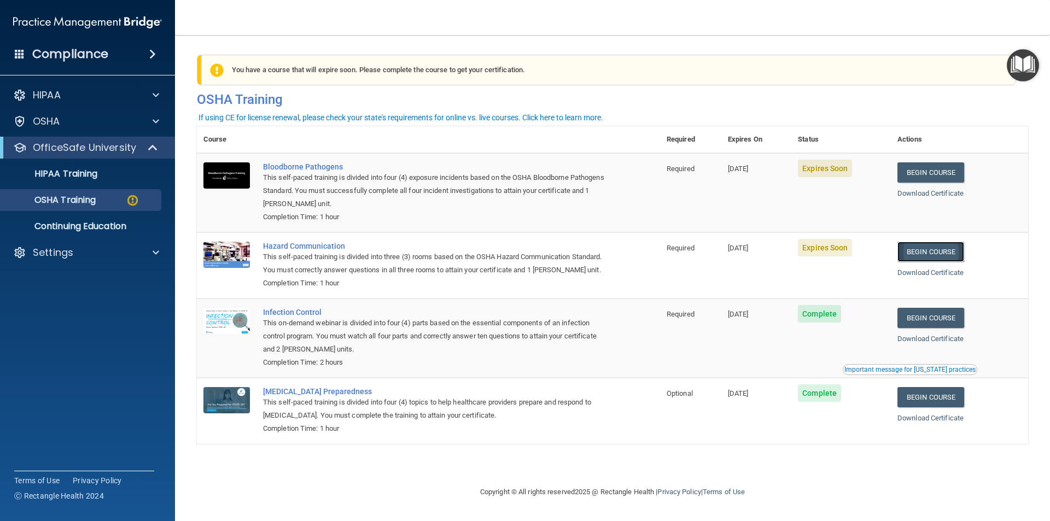
click at [956, 255] on link "Begin Course" at bounding box center [930, 252] width 67 height 20
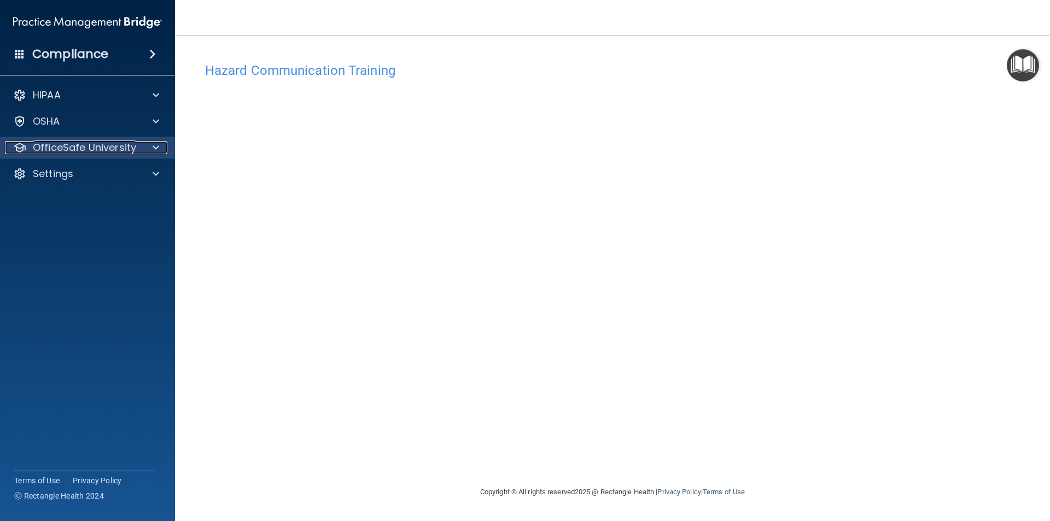
click at [113, 146] on p "OfficeSafe University" at bounding box center [84, 147] width 103 height 13
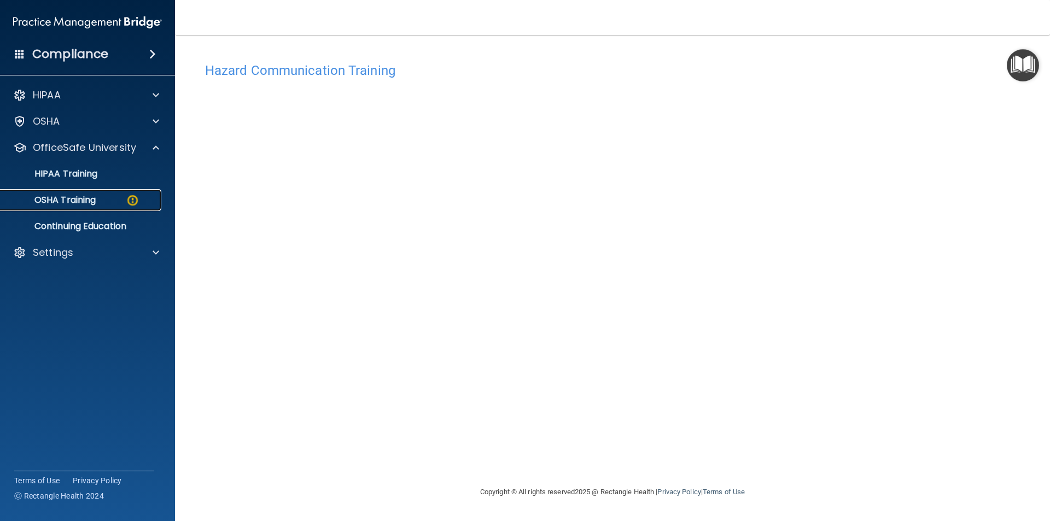
click at [105, 200] on div "OSHA Training" at bounding box center [81, 200] width 149 height 11
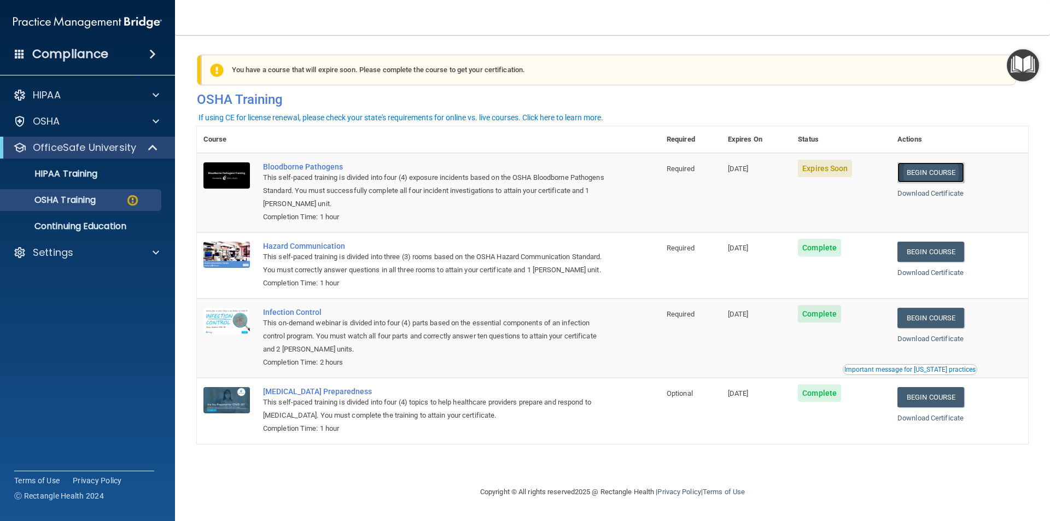
click at [921, 170] on link "Begin Course" at bounding box center [930, 172] width 67 height 20
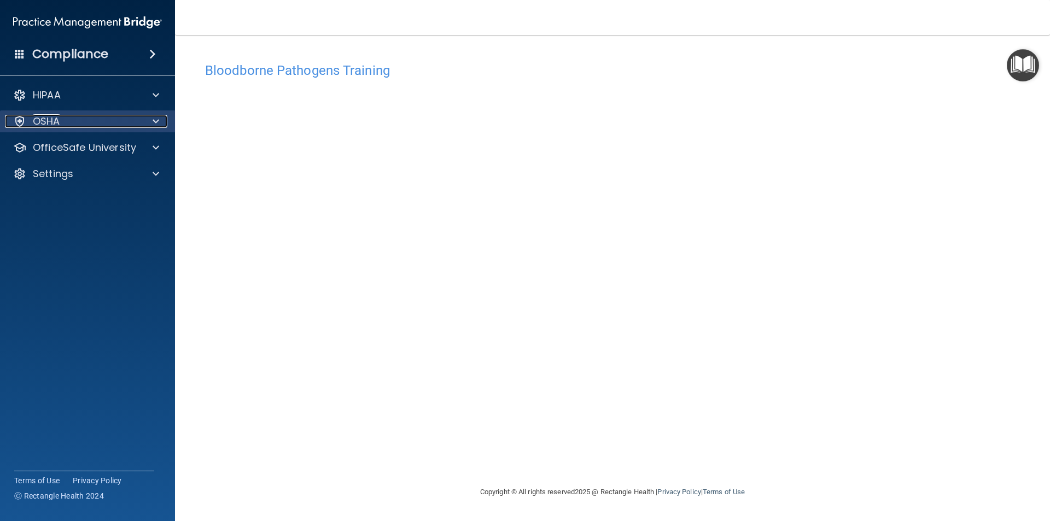
click at [77, 116] on div "OSHA" at bounding box center [73, 121] width 136 height 13
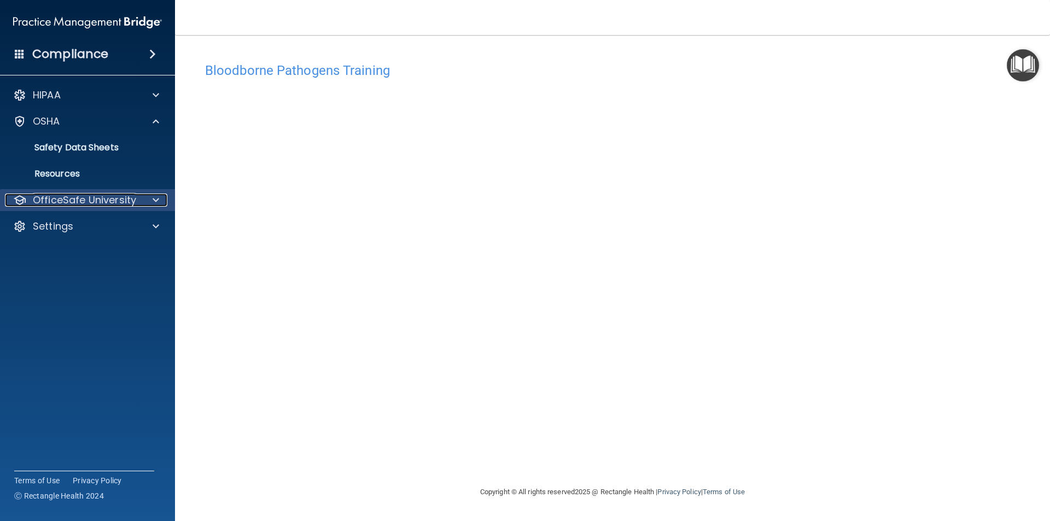
click at [76, 200] on p "OfficeSafe University" at bounding box center [84, 200] width 103 height 13
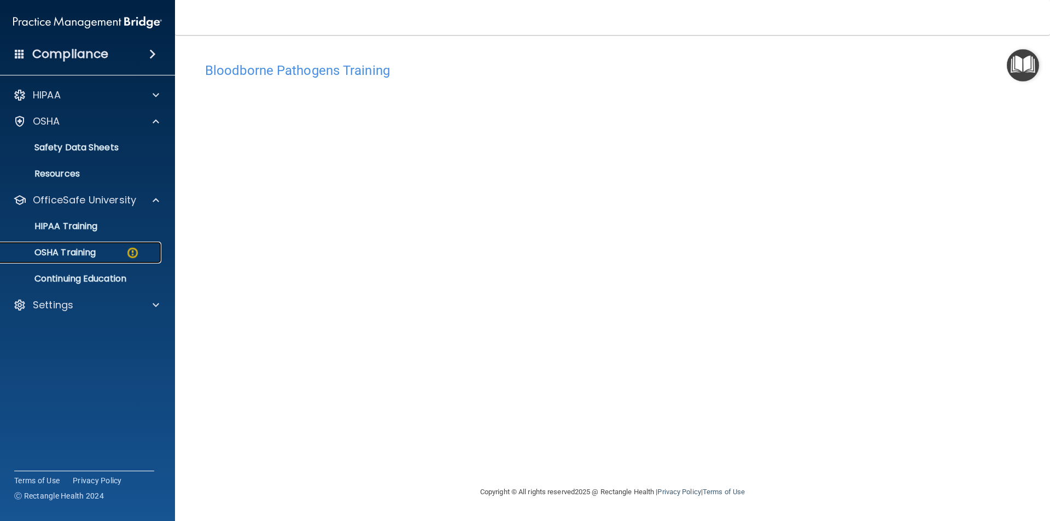
click at [78, 245] on link "OSHA Training" at bounding box center [75, 253] width 172 height 22
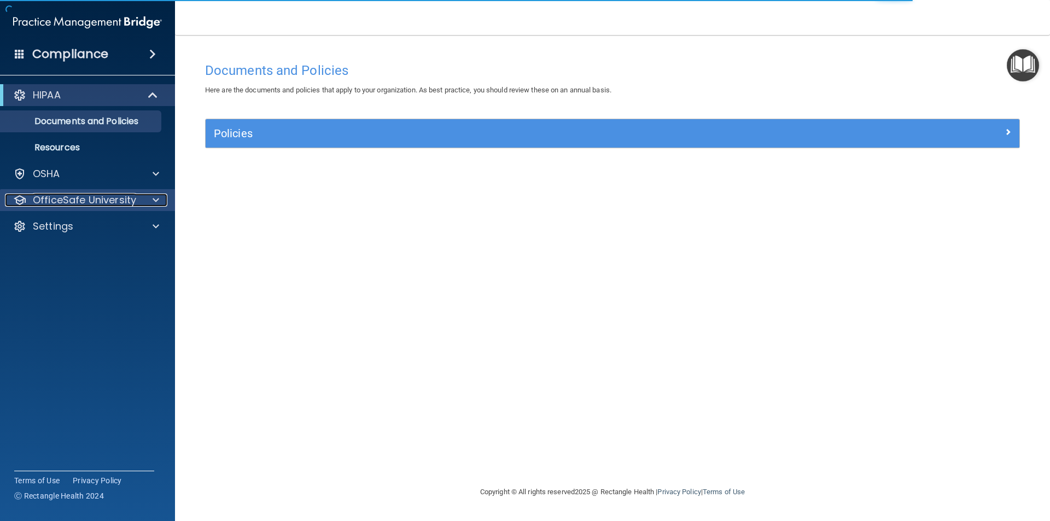
click at [80, 196] on p "OfficeSafe University" at bounding box center [84, 200] width 103 height 13
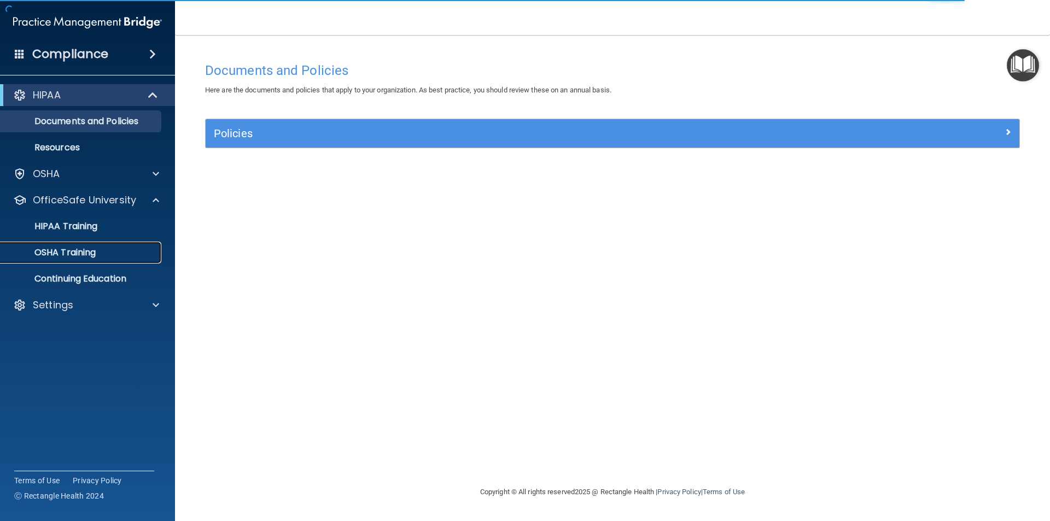
click at [90, 254] on p "OSHA Training" at bounding box center [51, 252] width 89 height 11
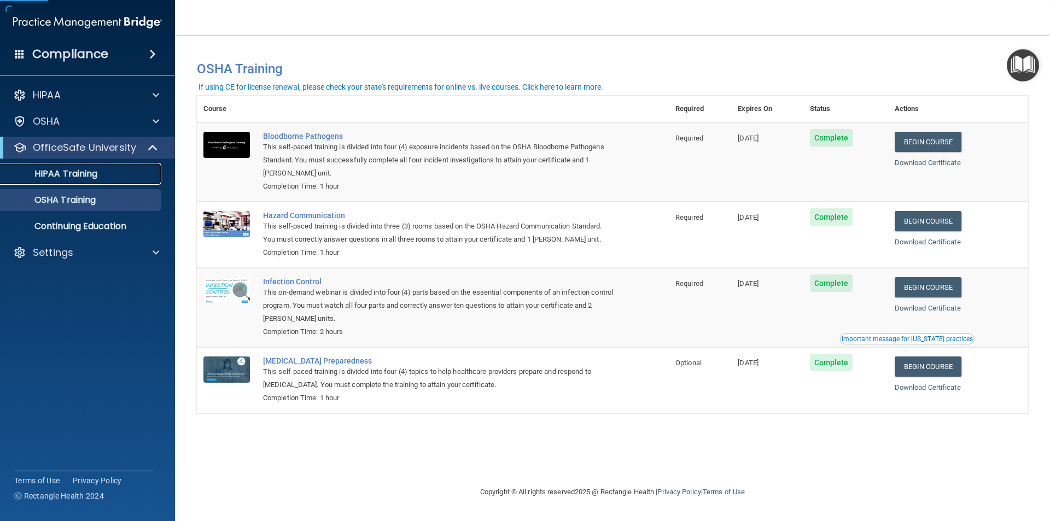
click at [101, 178] on div "HIPAA Training" at bounding box center [81, 173] width 149 height 11
